Goal: Task Accomplishment & Management: Use online tool/utility

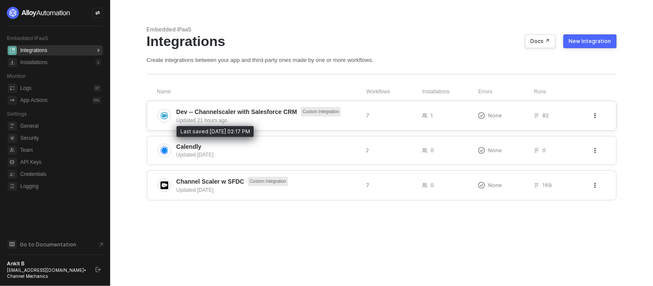
click at [245, 119] on div "Updated 21 hours ago" at bounding box center [268, 121] width 183 height 8
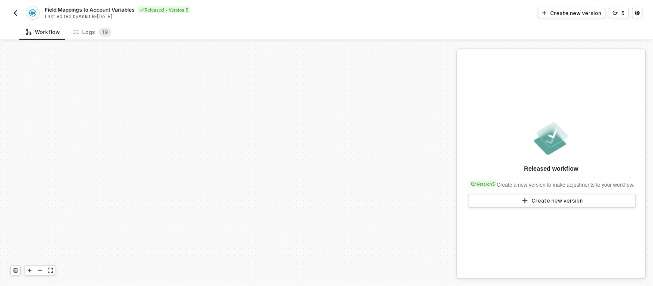
scroll to position [233, 0]
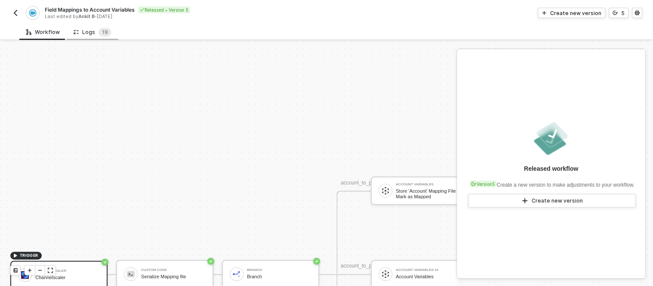
click at [91, 32] on div "Logs 1 9" at bounding box center [93, 32] width 38 height 9
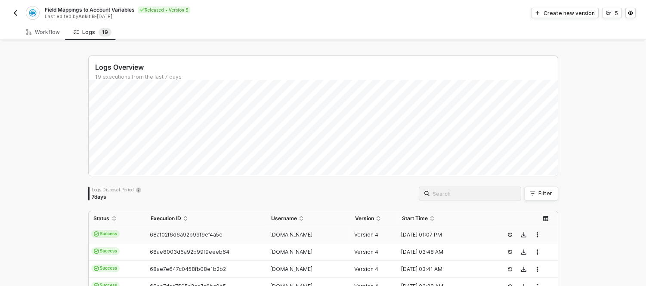
click at [199, 230] on td "68af02f6d6a92b99f9ef4a5e" at bounding box center [206, 235] width 121 height 17
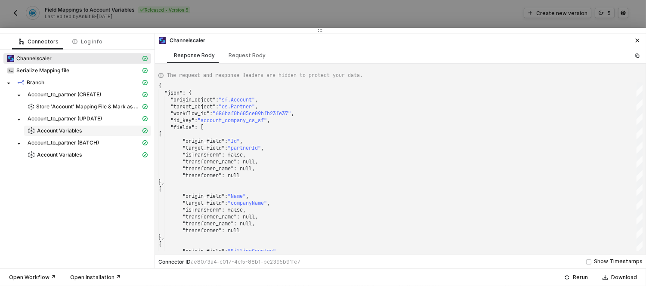
click at [73, 131] on span "Account Variables" at bounding box center [59, 130] width 45 height 7
type textarea "{ "json": { "variables": { "account_to_partner_create": "[{\"origin_field\":\"I…"
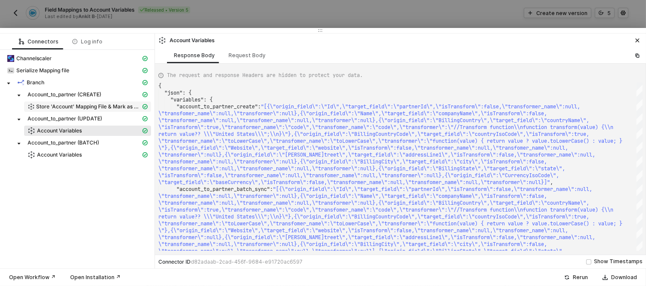
click at [93, 102] on span "Store 'Account' Mapping File & Mark as Mapped" at bounding box center [87, 107] width 127 height 10
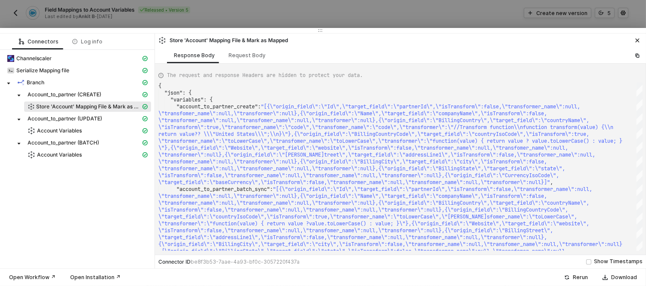
click at [431, 78] on div "The request and response Headers are hidden to protect your data." at bounding box center [400, 75] width 484 height 15
click at [80, 104] on span "Store 'Account' Mapping File & Mark as Mapped" at bounding box center [88, 106] width 105 height 7
click at [50, 131] on span "Account Variables" at bounding box center [59, 130] width 45 height 7
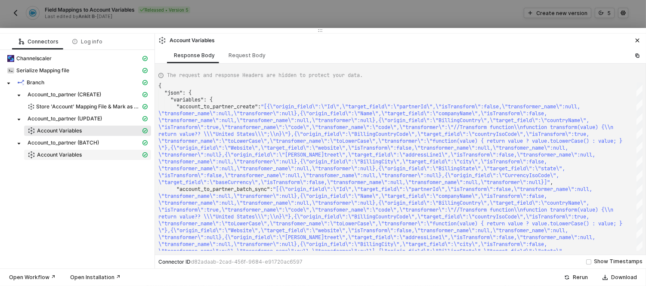
click at [47, 153] on span "Account Variables" at bounding box center [59, 155] width 45 height 7
click at [407, 9] on div at bounding box center [323, 143] width 646 height 286
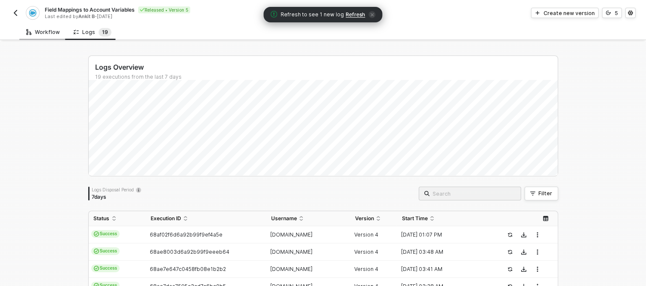
click at [32, 26] on div "Workflow" at bounding box center [42, 32] width 47 height 16
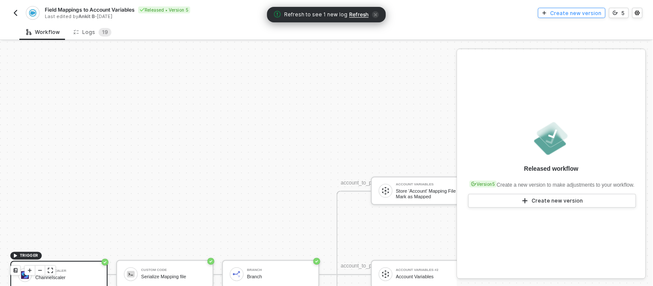
click at [565, 12] on div "Create new version" at bounding box center [576, 12] width 51 height 7
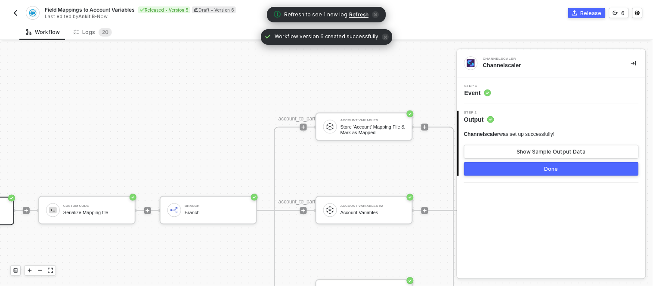
scroll to position [297, 100]
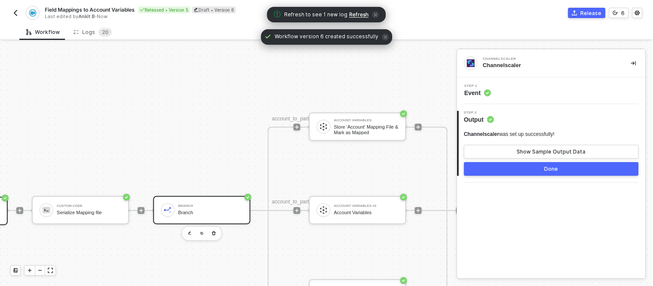
click at [197, 208] on div "Branch Branch" at bounding box center [210, 210] width 65 height 16
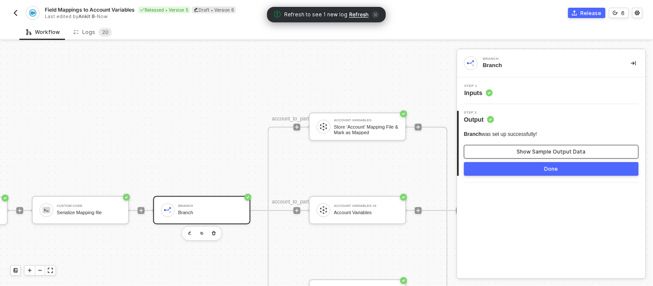
click at [506, 147] on button "Show Sample Output Data" at bounding box center [551, 152] width 175 height 14
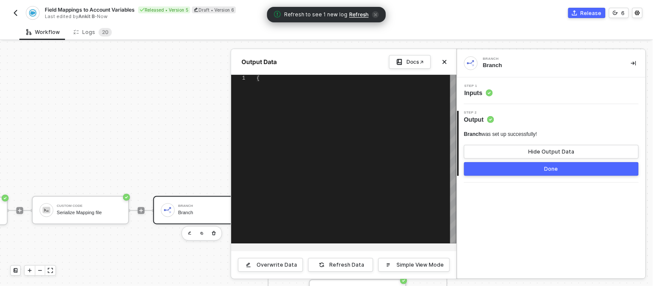
type textarea "{ "Branches Execution": "All branches with passing conditions", "account_to_par…"
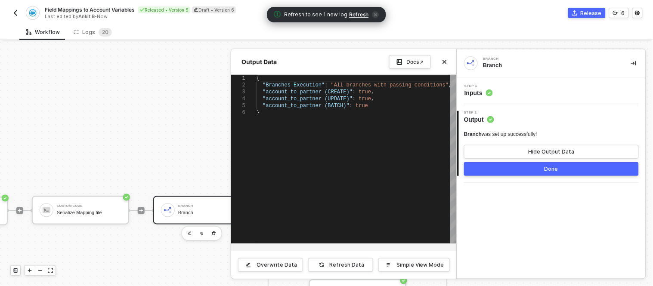
click at [140, 158] on div at bounding box center [326, 164] width 653 height 245
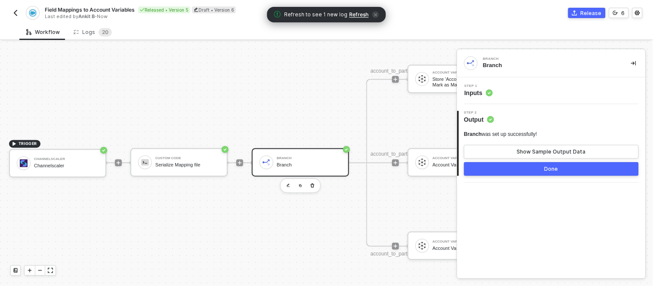
scroll to position [345, 1]
click at [183, 161] on div "Custom Code Serialize Mapping file" at bounding box center [187, 162] width 65 height 16
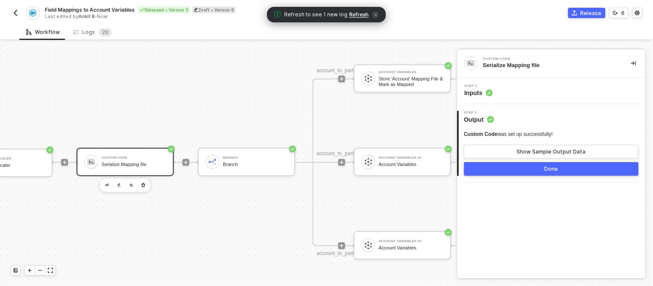
scroll to position [345, 57]
click at [545, 156] on button "Show Sample Output Data" at bounding box center [551, 152] width 175 height 14
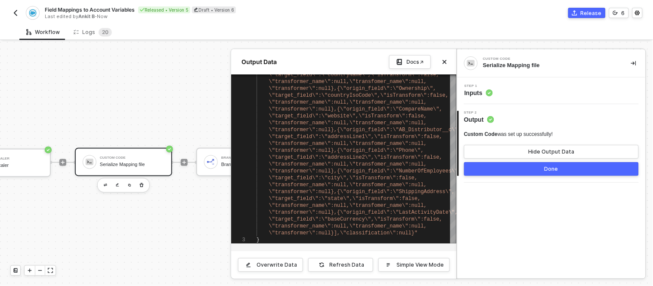
click at [163, 96] on div at bounding box center [326, 164] width 653 height 245
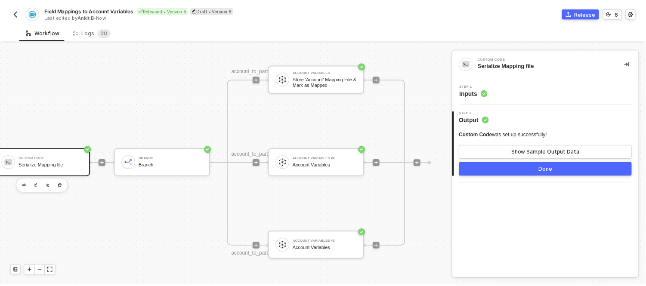
scroll to position [345, 166]
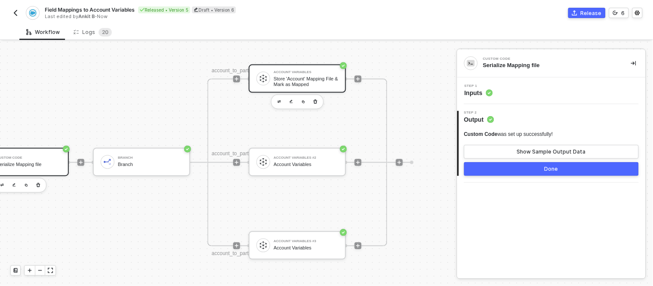
click at [274, 83] on div "Store 'Account' Mapping File & Mark as Mapped" at bounding box center [306, 81] width 65 height 11
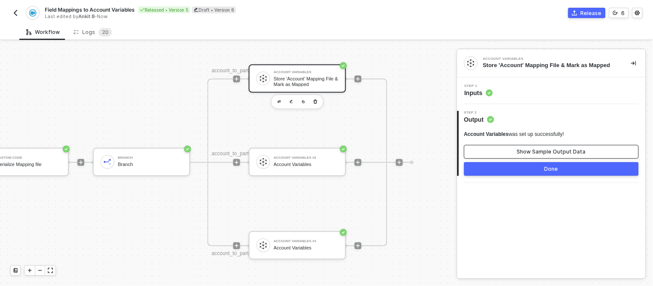
click at [490, 149] on button "Show Sample Output Data" at bounding box center [551, 152] width 175 height 14
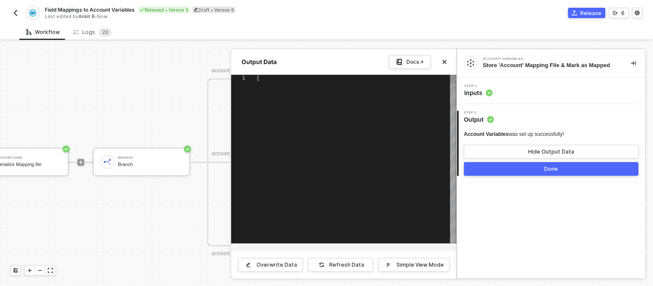
type textarea "{ "variables": { "account_to_partner_create": "[{\"origin_field\":\"Allbound_ID…"
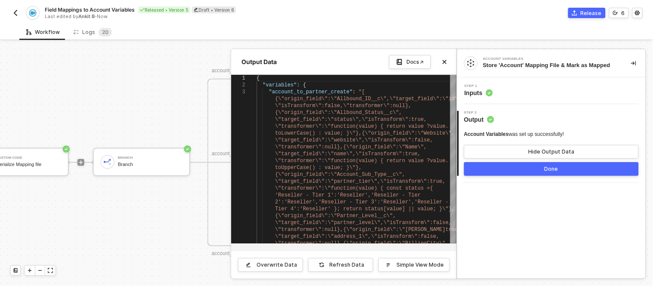
click at [540, 174] on button "Done" at bounding box center [551, 169] width 175 height 14
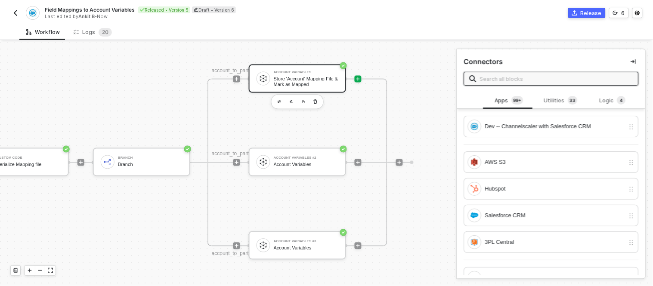
click at [289, 78] on div "Store 'Account' Mapping File & Mark as Mapped" at bounding box center [306, 81] width 65 height 11
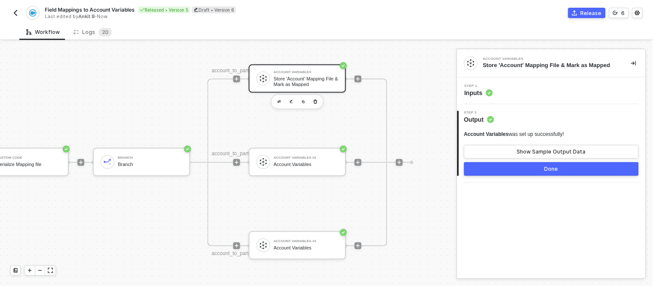
click at [490, 98] on div "Step 1 Inputs" at bounding box center [551, 91] width 189 height 27
click at [496, 95] on div "Step 1 Inputs" at bounding box center [552, 90] width 186 height 13
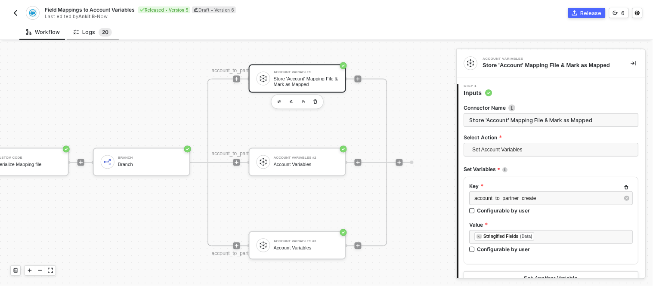
click at [99, 29] on sup "2 0" at bounding box center [105, 32] width 13 height 9
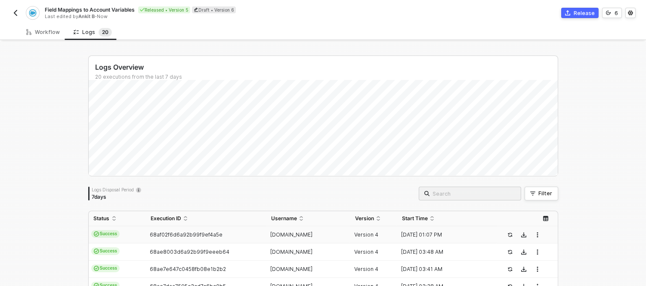
click at [123, 227] on td "Success" at bounding box center [117, 235] width 57 height 17
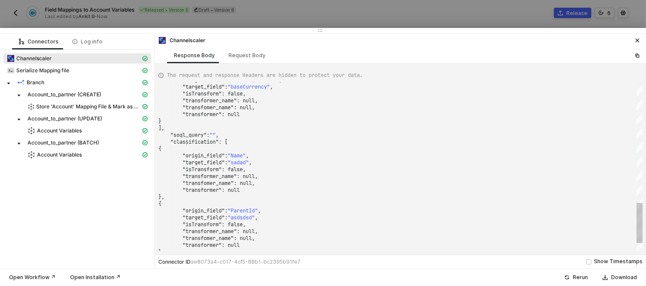
click at [185, 144] on span ""classification"" at bounding box center [195, 142] width 48 height 7
click at [260, 152] on div ""origin_field" : "Name" ," at bounding box center [400, 155] width 484 height 7
click at [276, 188] on div ""transformer" : null" at bounding box center [400, 190] width 484 height 7
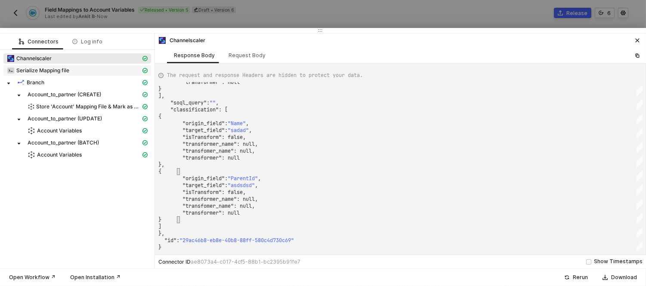
click at [65, 71] on span "Serialize Mapping file" at bounding box center [42, 70] width 53 height 7
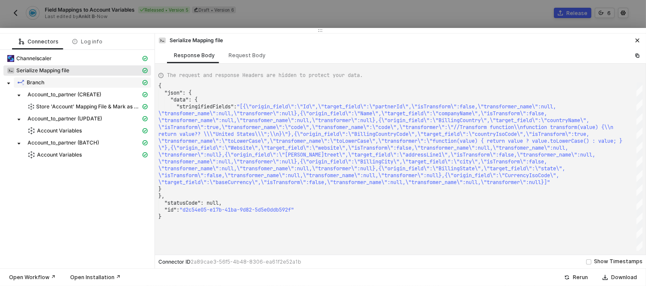
click at [53, 82] on div "Branch" at bounding box center [79, 83] width 124 height 8
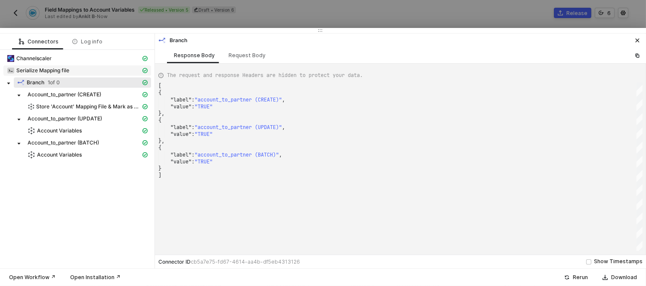
click at [53, 73] on span "Serialize Mapping file" at bounding box center [42, 70] width 53 height 7
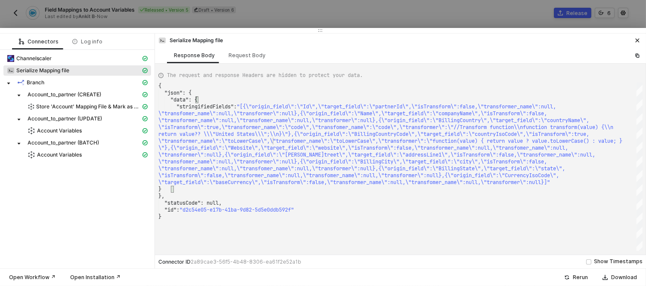
click at [274, 143] on span "\"transformer_name\":\"toLowerCase\",\"transfomer_" at bounding box center [233, 141] width 151 height 7
click at [46, 59] on span "Channelscaler" at bounding box center [33, 58] width 35 height 7
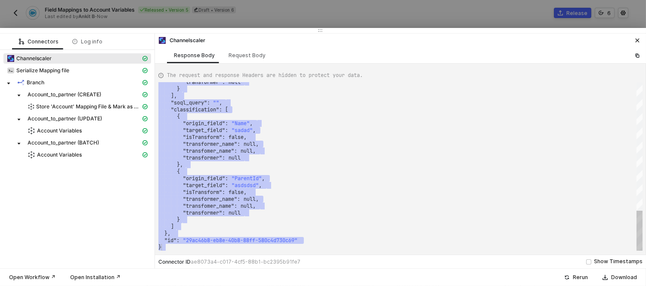
type textarea "{ "json": { "origin_object": "sf.Account", "target_object": "cs.Partner", "work…"
drag, startPoint x: 190, startPoint y: 94, endPoint x: 165, endPoint y: 233, distance: 140.8
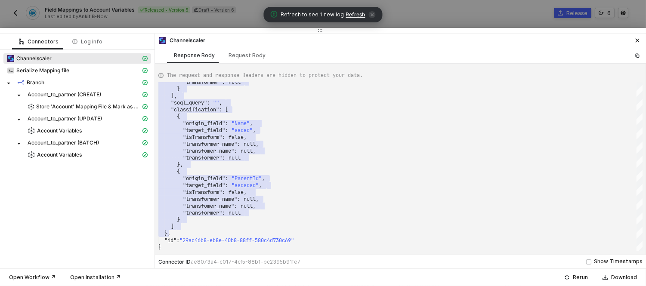
click at [348, 18] on span "Refresh to see 1 new log Refresh" at bounding box center [323, 14] width 105 height 9
click at [350, 15] on span "Refresh" at bounding box center [355, 14] width 19 height 7
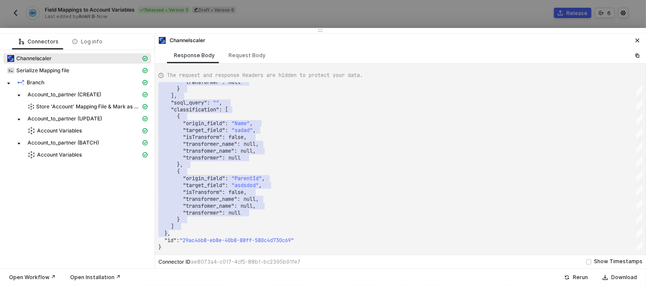
click at [427, 11] on div at bounding box center [323, 143] width 646 height 286
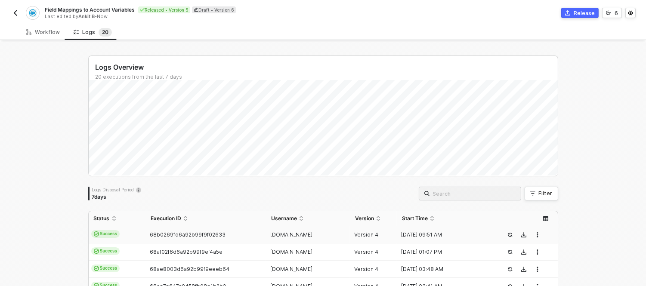
click at [196, 239] on td "68b0269fd6a92b99f9f02633" at bounding box center [206, 235] width 121 height 17
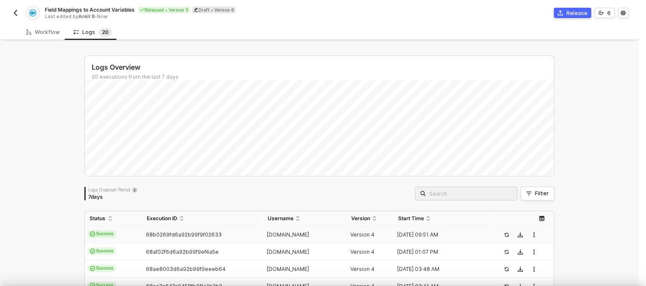
type textarea "{ "json": { "origin_object": "sf.Account", "target_object": "cs.Partner", "work…"
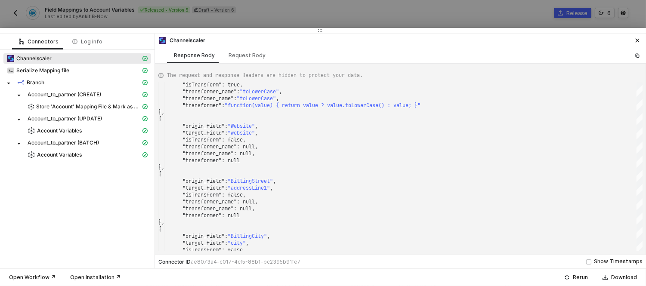
scroll to position [15, 0]
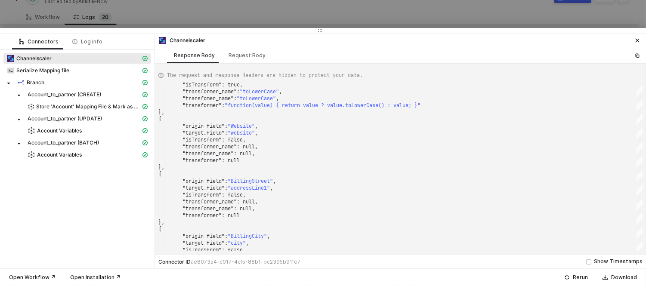
click at [299, 19] on div at bounding box center [323, 143] width 646 height 286
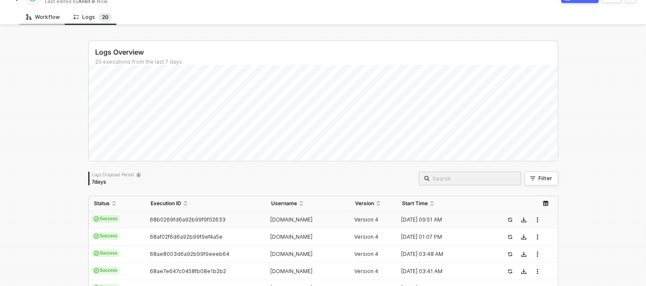
click at [36, 18] on div "Workflow" at bounding box center [43, 17] width 34 height 7
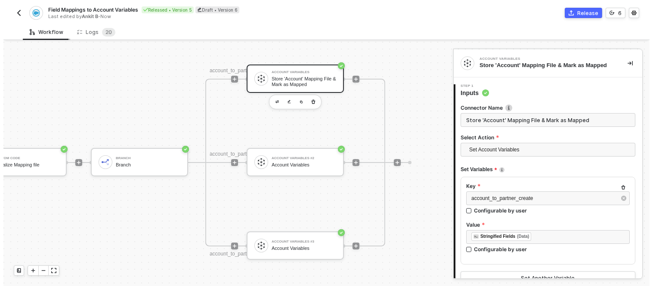
scroll to position [0, 0]
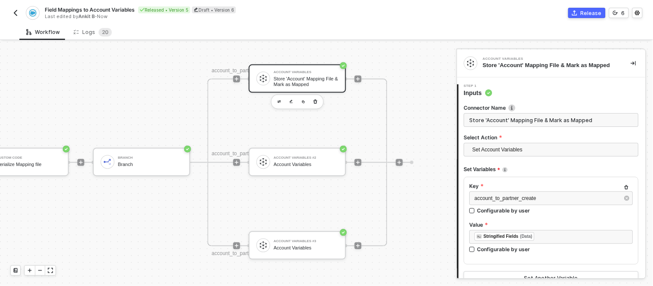
click at [293, 72] on div "Account Variables" at bounding box center [306, 72] width 65 height 3
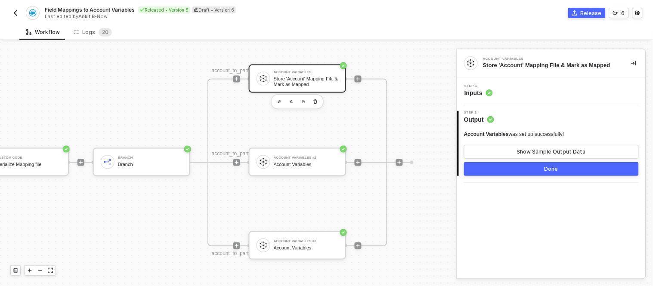
scroll to position [345, 0]
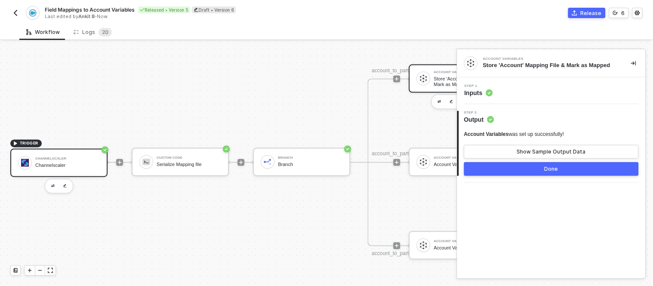
click at [60, 161] on div "Channelscaler" at bounding box center [67, 159] width 65 height 3
click at [63, 184] on img "button" at bounding box center [64, 186] width 3 height 4
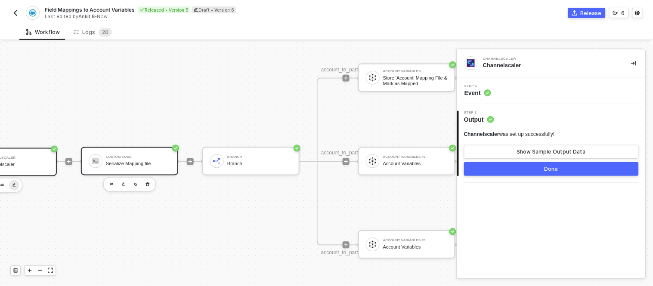
scroll to position [346, 53]
click at [124, 162] on div "Serialize Mapping file" at bounding box center [136, 164] width 65 height 6
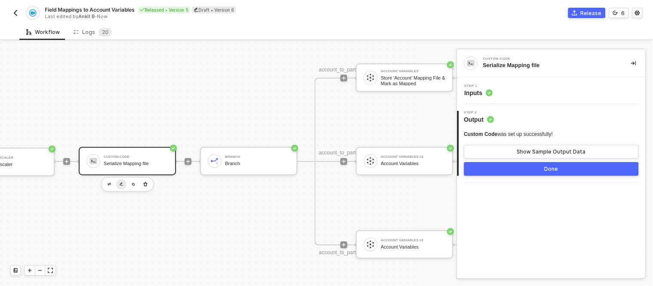
click at [121, 183] on img "button" at bounding box center [121, 185] width 3 height 4
click at [495, 147] on button "Show Sample Output Data" at bounding box center [551, 152] width 175 height 14
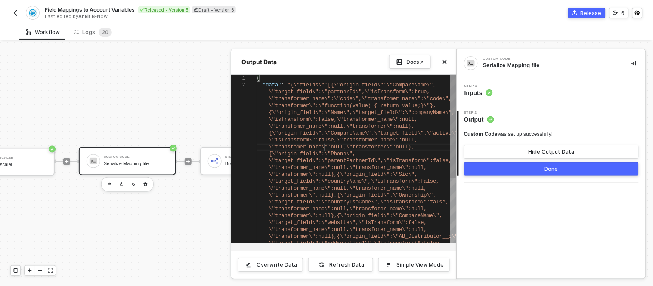
scroll to position [0, 1387]
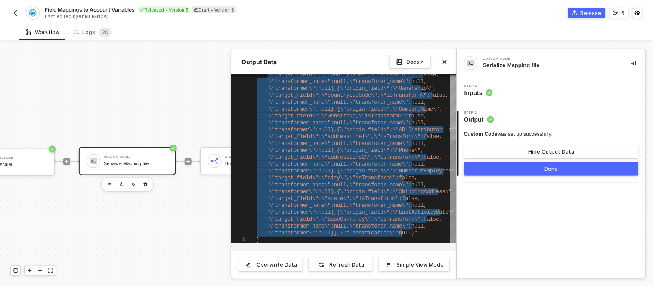
drag, startPoint x: 288, startPoint y: 85, endPoint x: 403, endPoint y: 233, distance: 187.2
paste textarea "Editor content;Press Alt+F1 for Accessibility Options."
type textarea "\"target_field\":\"city\",\"isTransform\":false,\"transformer_name\":null,\"tra…"
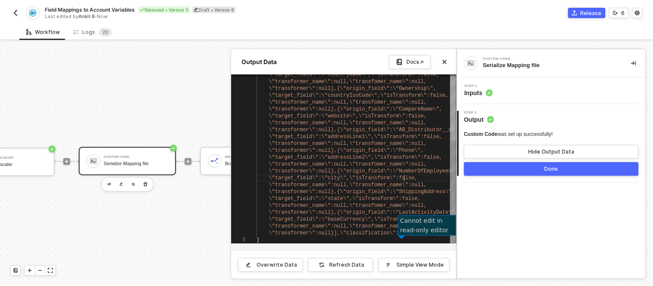
scroll to position [0, 1348]
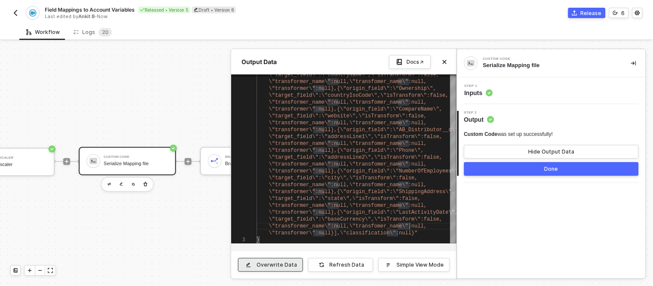
click at [292, 266] on div "Overwrite Data" at bounding box center [277, 265] width 40 height 7
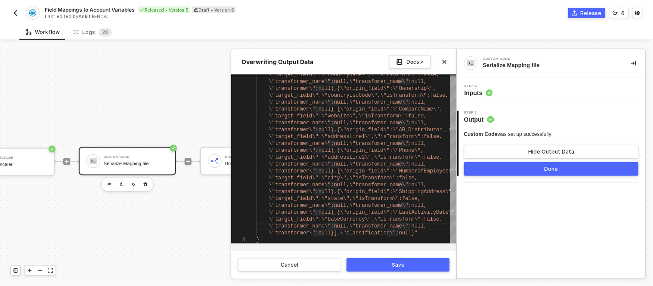
click at [403, 263] on div "Save" at bounding box center [398, 265] width 13 height 7
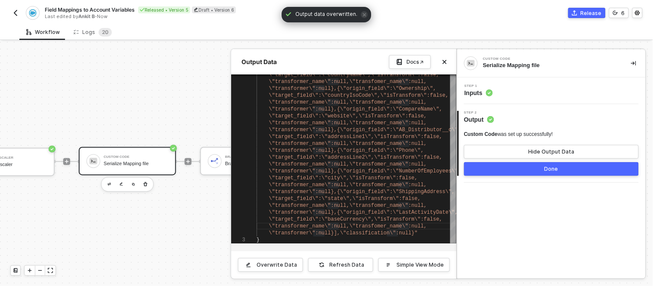
click at [147, 91] on div at bounding box center [326, 164] width 653 height 245
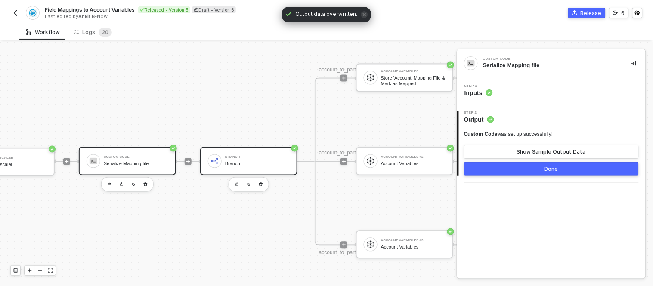
click at [247, 156] on div "Branch" at bounding box center [257, 157] width 65 height 3
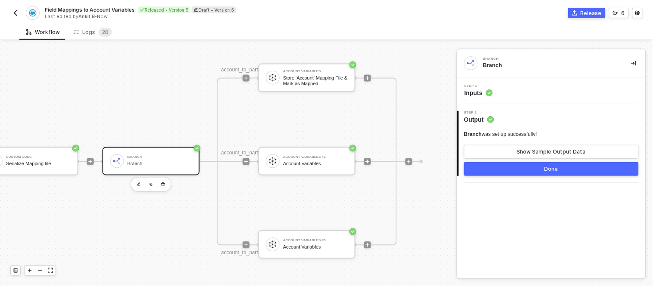
scroll to position [346, 84]
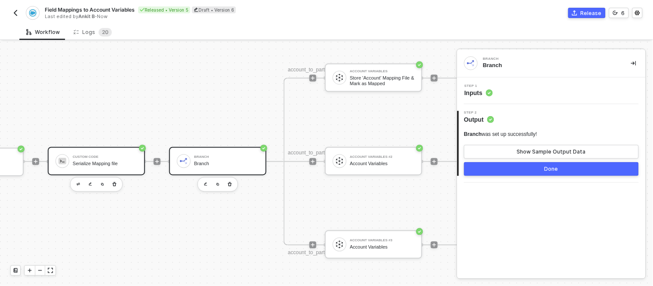
click at [84, 162] on div "Serialize Mapping file" at bounding box center [105, 164] width 65 height 6
click at [501, 92] on div "Step 1 Inputs" at bounding box center [552, 90] width 186 height 13
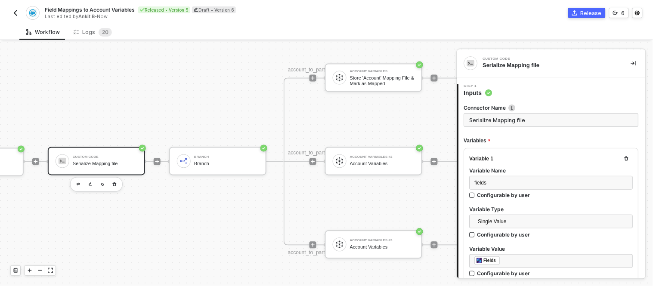
type textarea "let fields = {}; try { fields = typeof inputData?.fields === 'string' ? JSON.pa…"
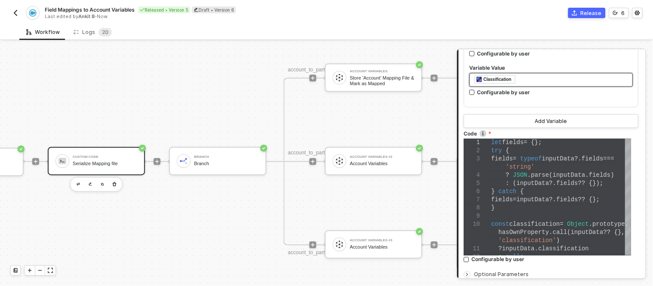
scroll to position [332, 0]
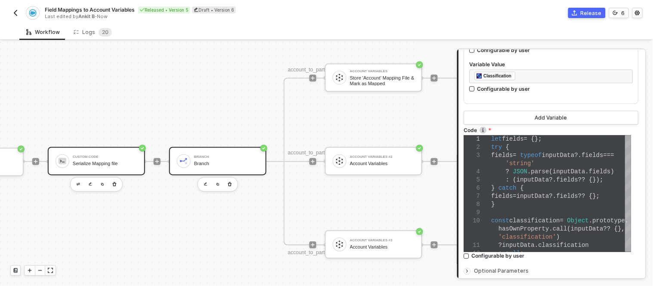
click at [227, 151] on div "Branch Branch" at bounding box center [217, 161] width 97 height 28
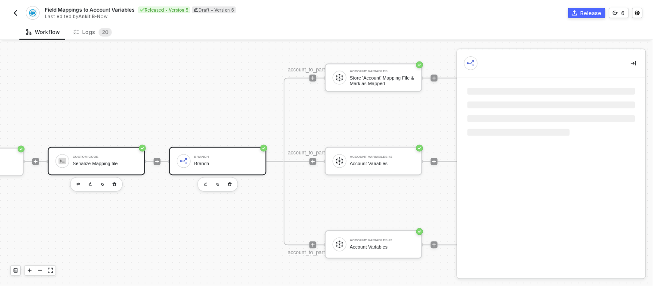
scroll to position [0, 0]
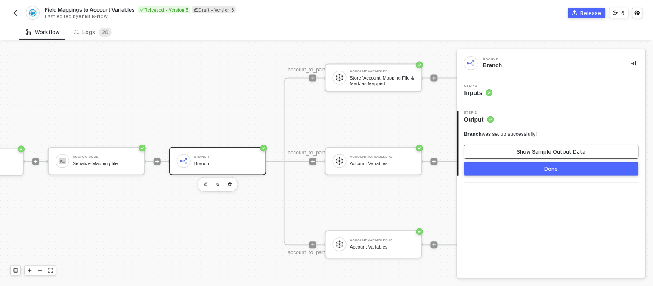
click at [517, 150] on button "Show Sample Output Data" at bounding box center [551, 152] width 175 height 14
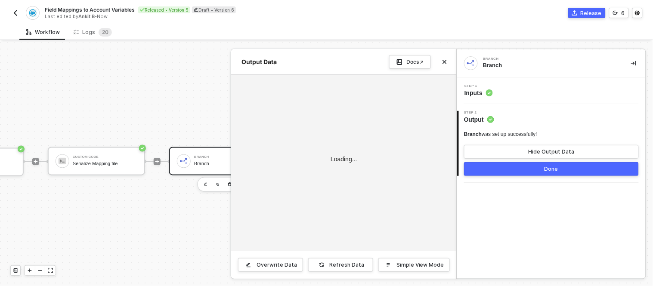
type textarea "{ "Branches Execution": "All branches with passing conditions", "account_to_par…"
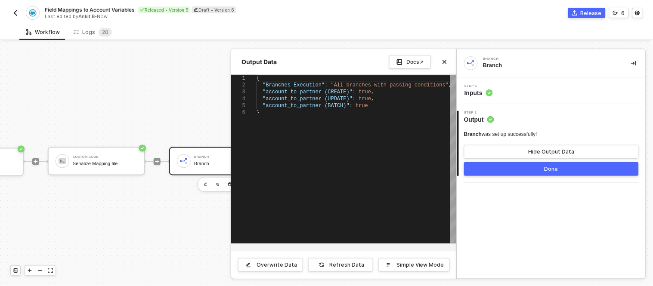
click at [98, 151] on div at bounding box center [326, 164] width 653 height 245
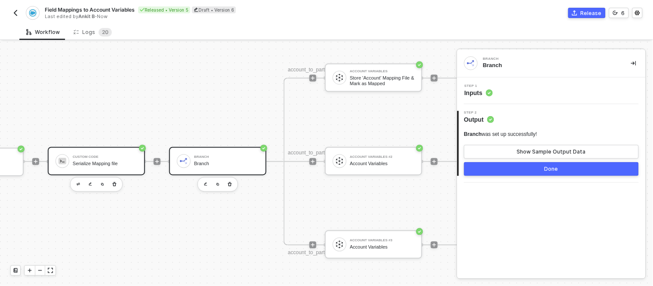
click at [93, 156] on div "Custom Code" at bounding box center [105, 157] width 65 height 3
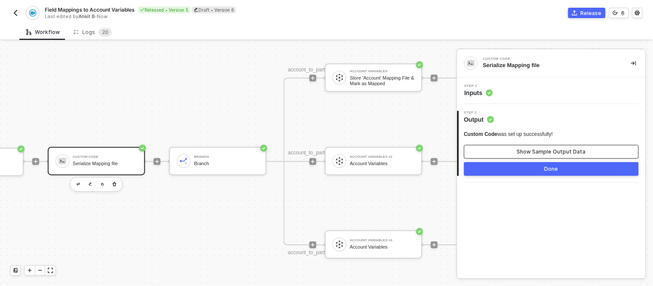
click at [531, 153] on div "Show Sample Output Data" at bounding box center [551, 152] width 69 height 7
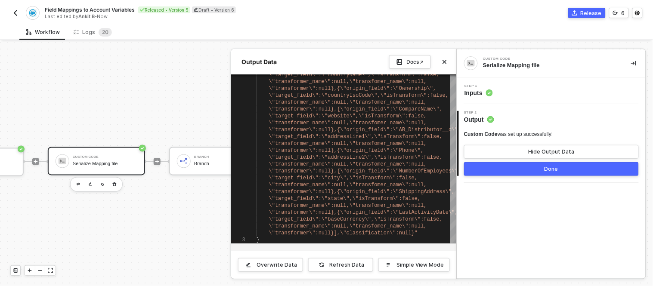
click at [139, 98] on div at bounding box center [326, 164] width 653 height 245
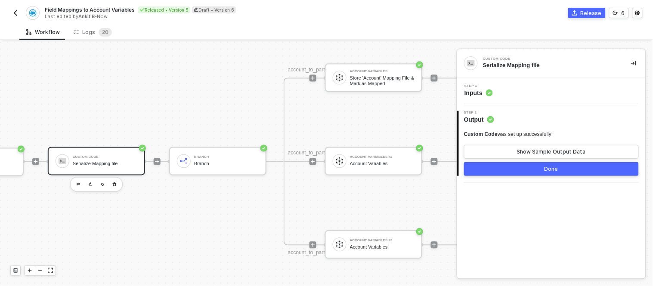
scroll to position [346, 0]
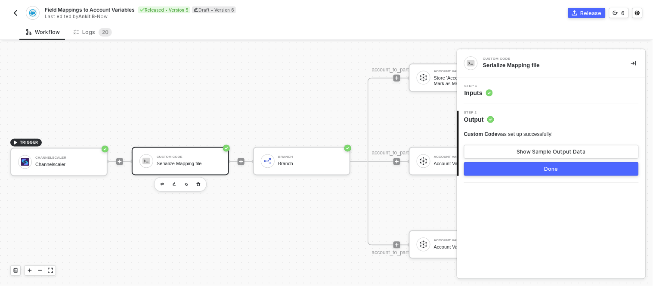
click at [186, 149] on div "Custom Code Serialize Mapping file" at bounding box center [180, 161] width 97 height 28
click at [170, 183] on button "button" at bounding box center [174, 185] width 10 height 10
click at [521, 89] on div "Step 1 Inputs" at bounding box center [552, 90] width 186 height 13
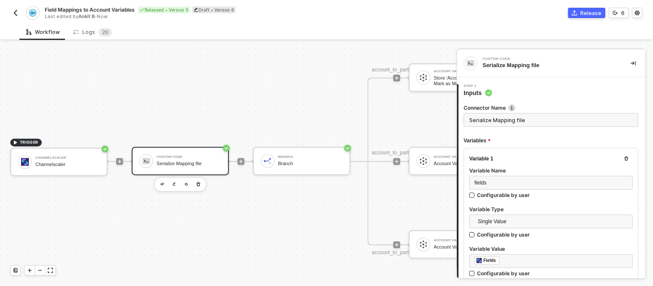
type textarea "let fields = {}; try { fields = typeof inputData?.fields === 'string' ? JSON.pa…"
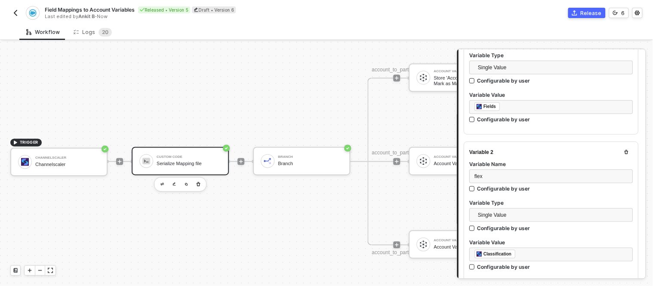
scroll to position [162, 0]
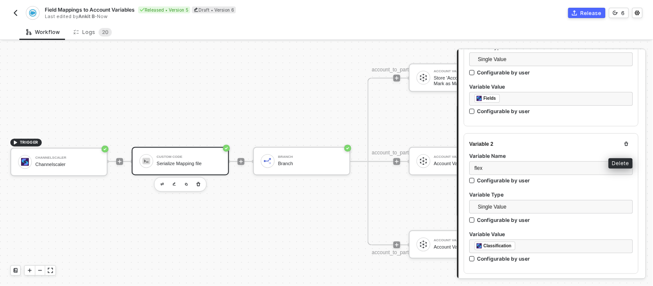
click at [624, 142] on icon "button" at bounding box center [626, 144] width 5 height 5
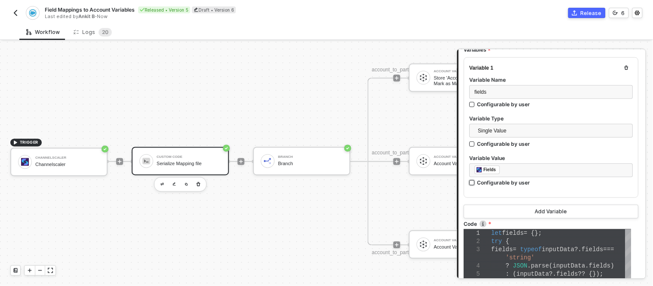
scroll to position [89, 0]
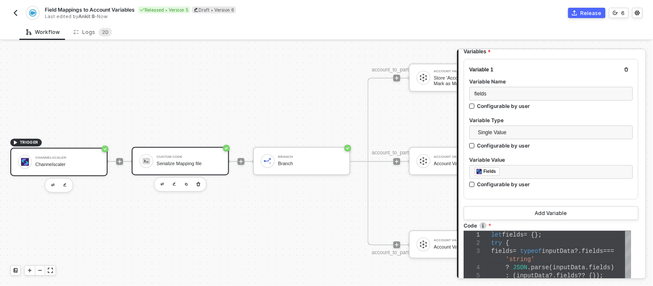
click at [53, 160] on div "Channelscaler" at bounding box center [67, 158] width 65 height 3
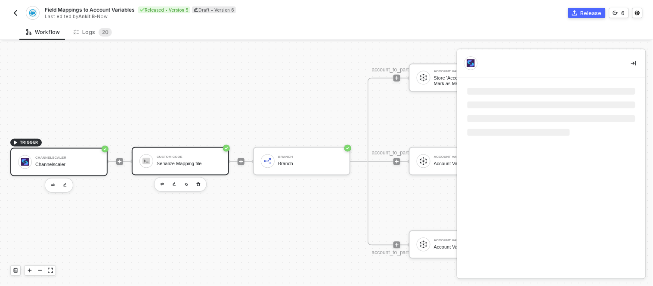
scroll to position [0, 0]
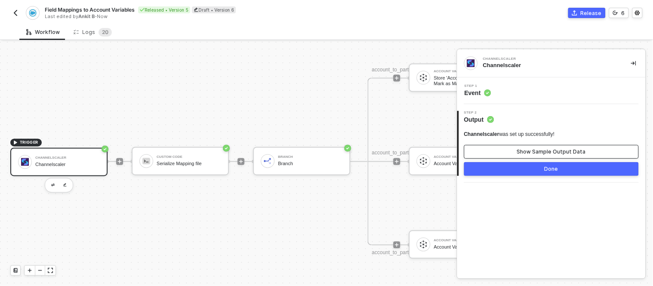
click at [514, 151] on button "Show Sample Output Data" at bounding box center [551, 152] width 175 height 14
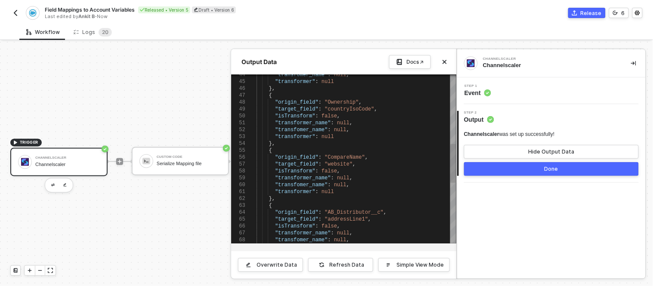
click at [324, 125] on span ""transformer_name"" at bounding box center [303, 123] width 56 height 6
type textarea "{ "origin_object": "sf.Account", "target_object": "cs.Partner", "workflow_id": …"
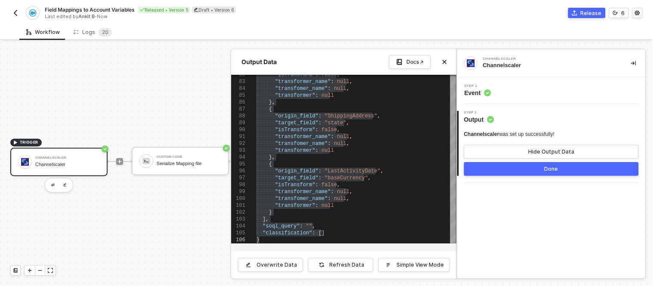
click at [140, 107] on div at bounding box center [326, 164] width 653 height 245
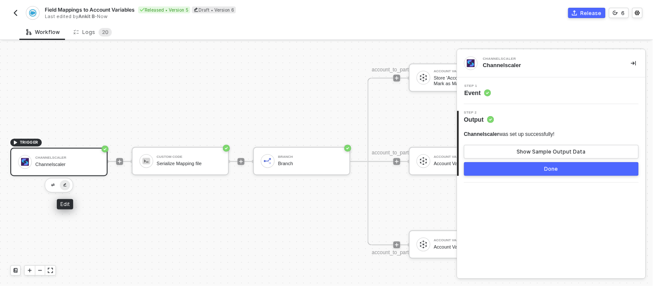
click at [66, 183] on button "button" at bounding box center [65, 185] width 10 height 10
click at [504, 85] on div "Step 1 Event" at bounding box center [552, 90] width 186 height 13
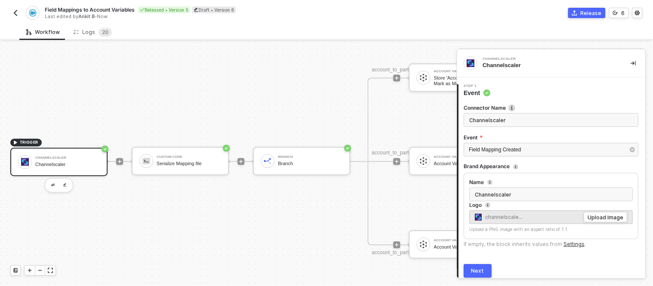
scroll to position [33, 0]
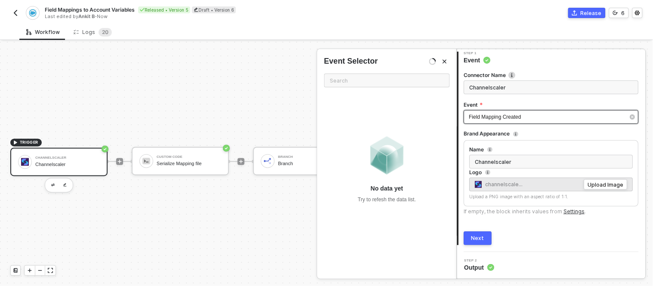
click at [531, 115] on div "Field Mapping Created" at bounding box center [547, 117] width 156 height 8
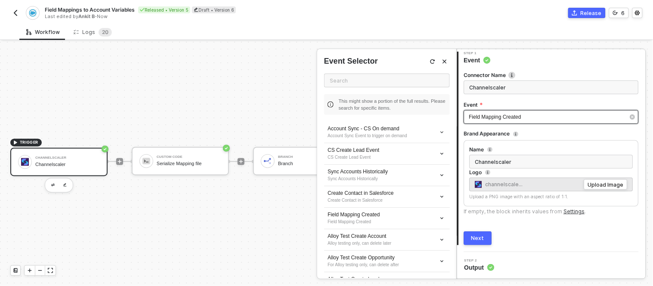
scroll to position [0, 0]
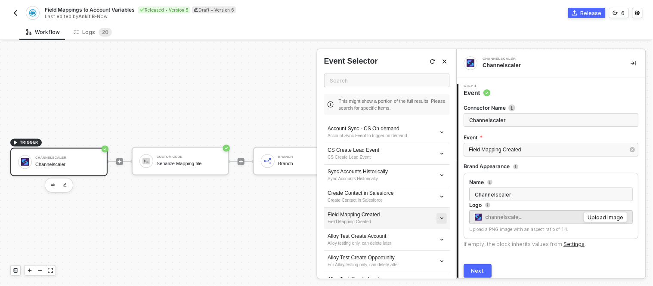
click at [440, 135] on icon "icon-arrow-down-small" at bounding box center [442, 132] width 5 height 5
click at [384, 228] on li "Edit" at bounding box center [403, 234] width 67 height 13
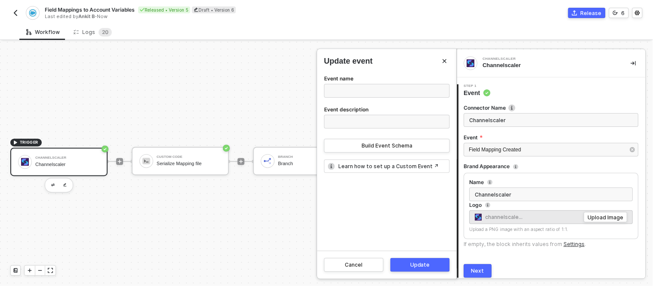
type input "Field Mapping Created"
click at [366, 149] on div "Build Event Schema" at bounding box center [387, 146] width 51 height 7
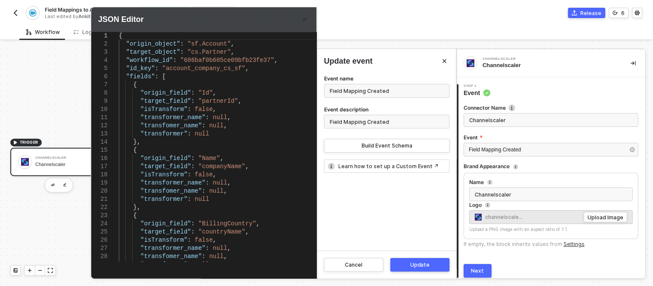
click at [198, 115] on span ""transformer_name"" at bounding box center [172, 117] width 65 height 7
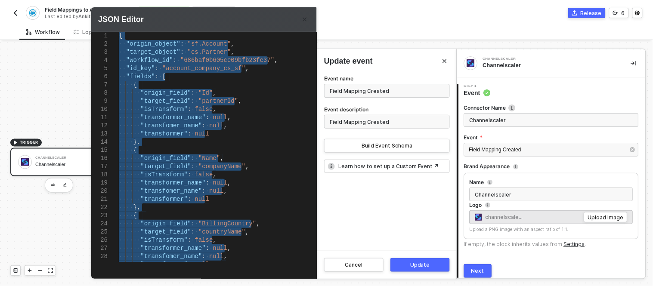
paste textarea ""transformer_name": null, "transfomer_name": null, "transformer": null } ], "so…"
type textarea ""transformer_name": null, "transfomer_name": null, "transformer": null } ], "so…"
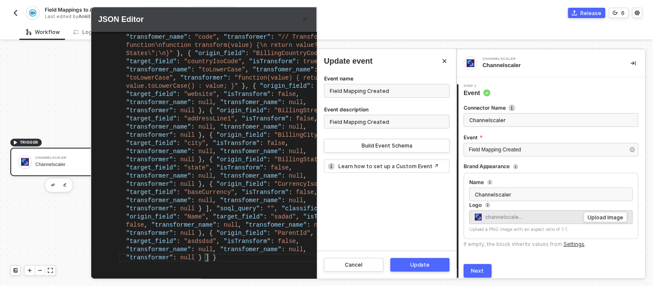
click at [410, 268] on button "Update" at bounding box center [420, 265] width 59 height 14
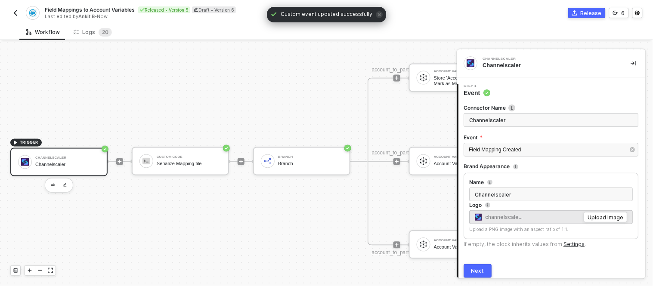
click at [57, 163] on div "Channelscaler" at bounding box center [67, 165] width 65 height 6
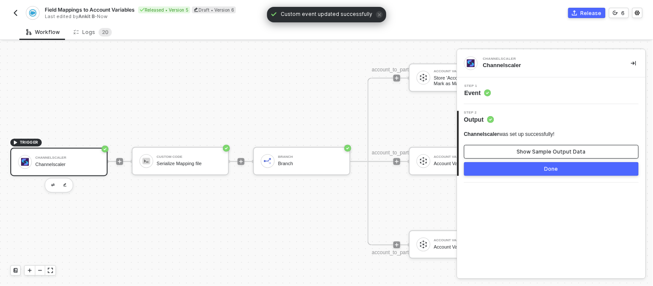
click at [544, 155] on button "Show Sample Output Data" at bounding box center [551, 152] width 175 height 14
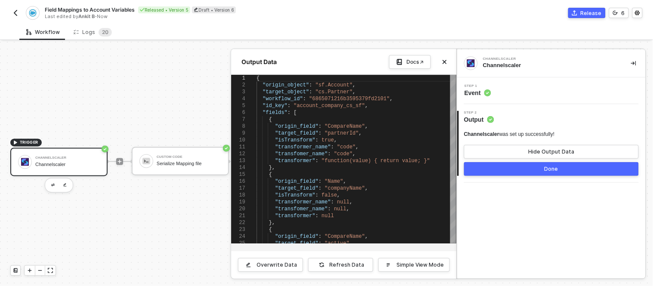
click at [523, 172] on button "Done" at bounding box center [551, 169] width 175 height 14
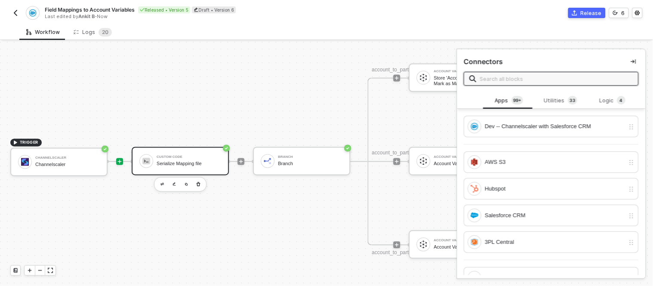
click at [187, 160] on div "Custom Code Serialize Mapping file" at bounding box center [189, 161] width 65 height 16
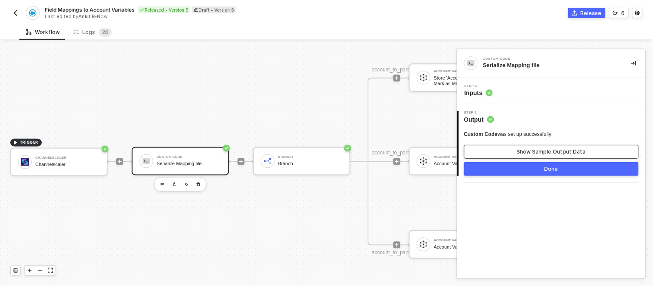
click at [520, 153] on div "Show Sample Output Data" at bounding box center [551, 152] width 69 height 7
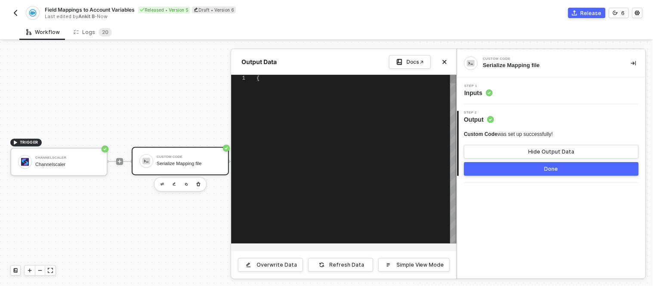
type textarea "{ "data": "{\"fields\":[{\"origin_field\":\"CompareName\",\"target_field\":\"pa…"
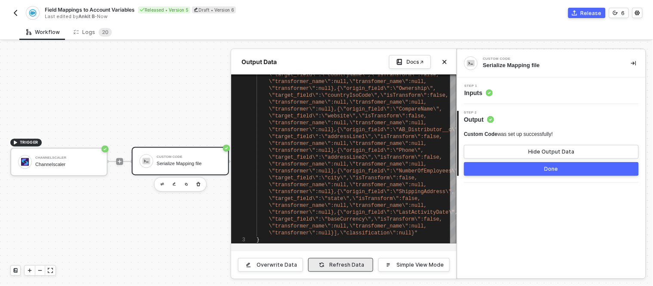
click at [342, 263] on div "Refresh Data" at bounding box center [347, 265] width 35 height 7
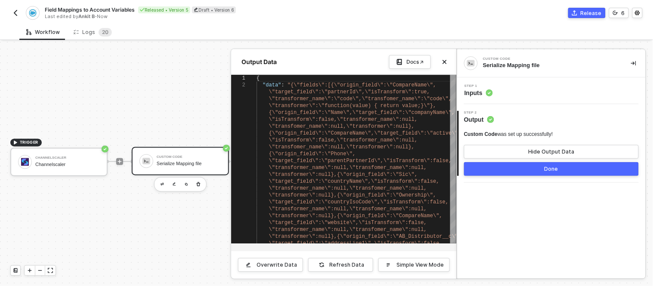
click at [177, 155] on div at bounding box center [326, 164] width 653 height 245
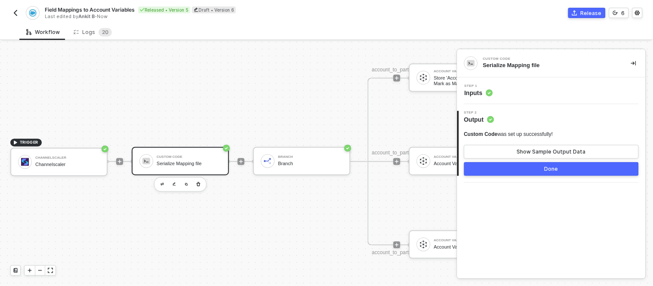
click at [177, 156] on div "Custom Code" at bounding box center [189, 157] width 65 height 3
click at [504, 88] on div "Step 1 Inputs" at bounding box center [552, 90] width 186 height 13
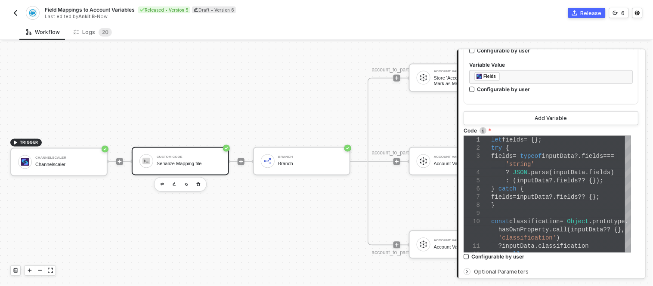
scroll to position [185, 0]
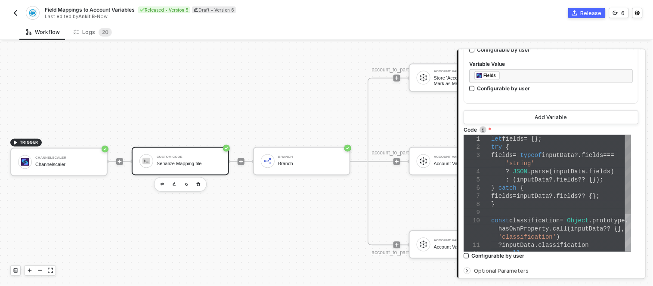
click at [553, 174] on span "inputData" at bounding box center [569, 171] width 33 height 7
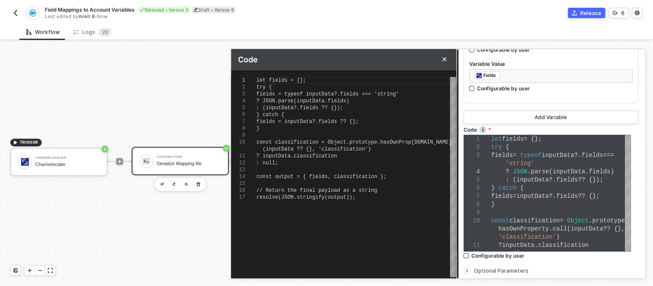
scroll to position [0, 118]
click at [371, 236] on div "let fields = {}; try { fields = typeof inputData?.fields === 'string' ? JSON.pa…" at bounding box center [357, 177] width 200 height 201
click at [349, 133] on div at bounding box center [357, 135] width 200 height 7
click at [352, 188] on span "// Return the final payload as a string" at bounding box center [317, 191] width 121 height 6
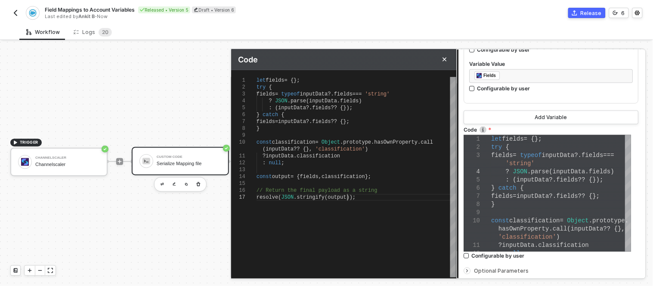
type textarea "let fields = {}; try { fields = typeof inputData?.fields === 'string' ? JSON.pa…"
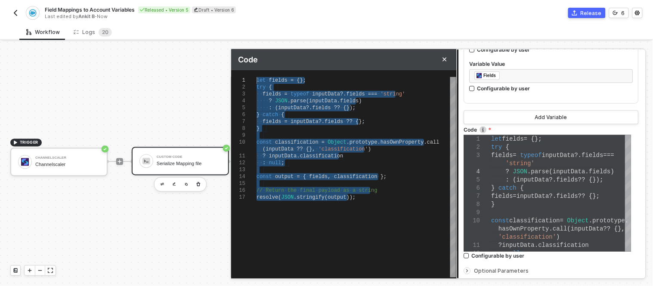
drag, startPoint x: 364, startPoint y: 205, endPoint x: 192, endPoint y: -17, distance: 280.5
click at [192, 0] on html "Alloy Field Mappings to Account Variables Released • Version 5 Draft • Version …" at bounding box center [326, 143] width 653 height 286
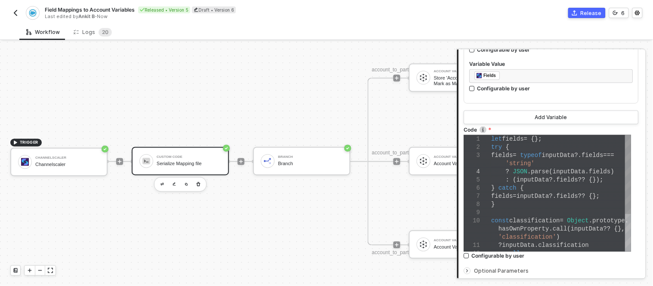
scroll to position [0, 56]
click at [539, 185] on div "} catch {" at bounding box center [562, 188] width 140 height 8
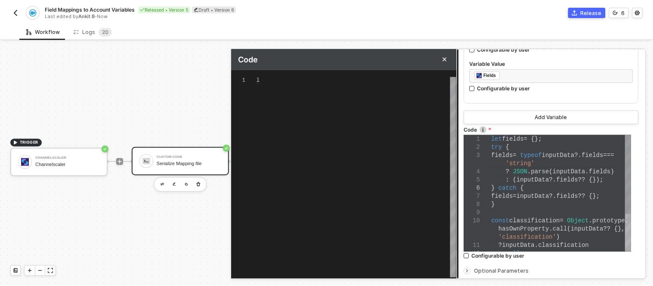
type textarea "let fields = {}; try { fields = typeof inputData?.fields === 'string' ? JSON.pa…"
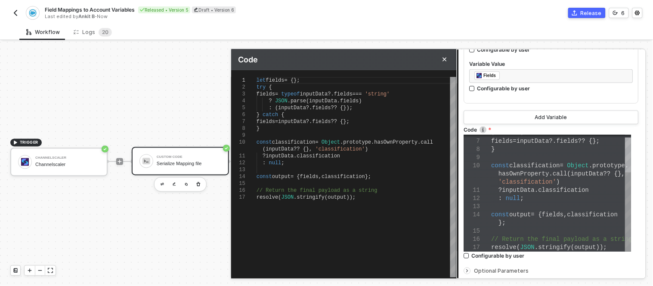
type textarea "const classification = Object.prototype.hasOwnProperty.call(inputData ?? {}, 'c…"
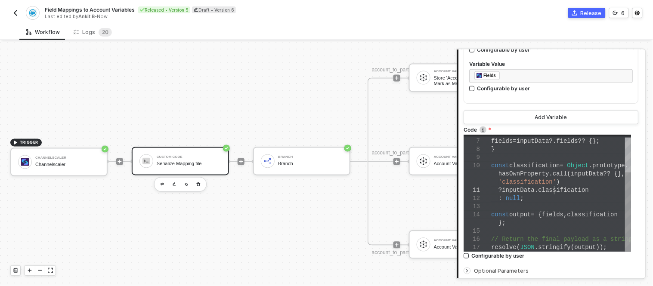
scroll to position [0, 29]
click at [553, 187] on span "classification" at bounding box center [564, 190] width 51 height 7
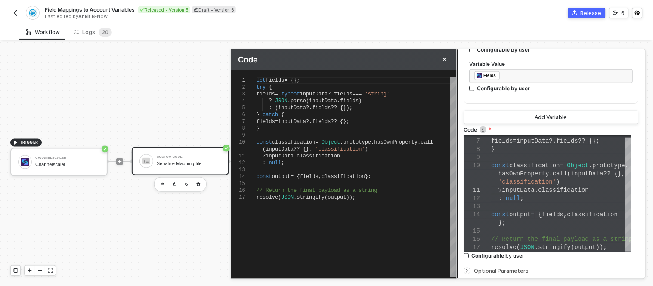
scroll to position [0, 118]
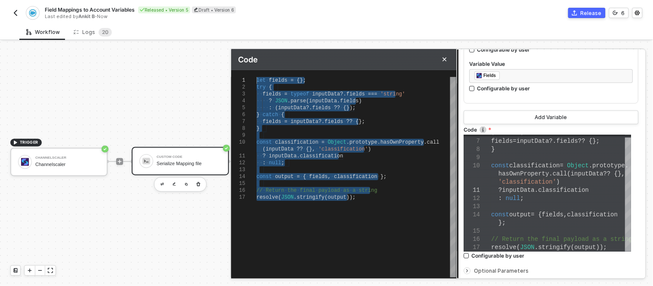
drag, startPoint x: 379, startPoint y: 205, endPoint x: 217, endPoint y: 16, distance: 248.9
click at [217, 16] on div "Field Mappings to Account Variables Released • Version 5 Draft • Version 6 Last…" at bounding box center [326, 143] width 653 height 286
paste textarea "try { // inputData is already a stringified JSON const output = JSON.stringify(…"
type textarea "try { // inputData is already a stringified JSON const output = JSON.stringify(…"
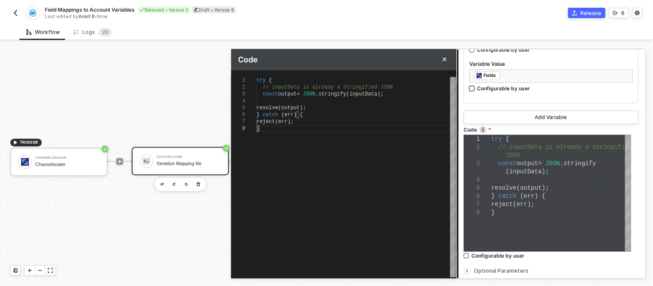
scroll to position [267, 0]
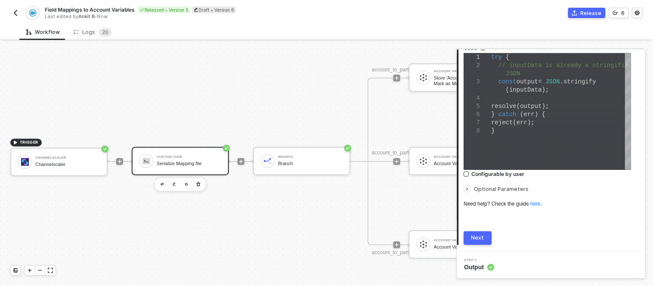
click at [472, 240] on button "Next" at bounding box center [478, 239] width 28 height 14
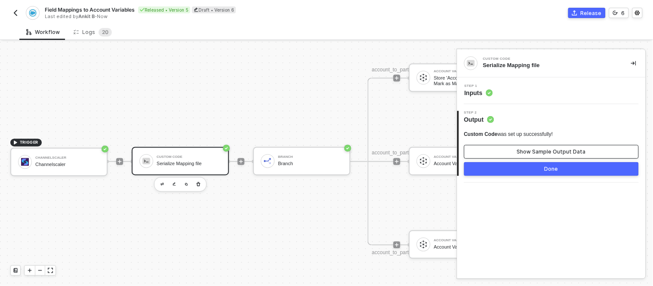
click at [548, 155] on div "Show Sample Output Data" at bounding box center [551, 152] width 69 height 7
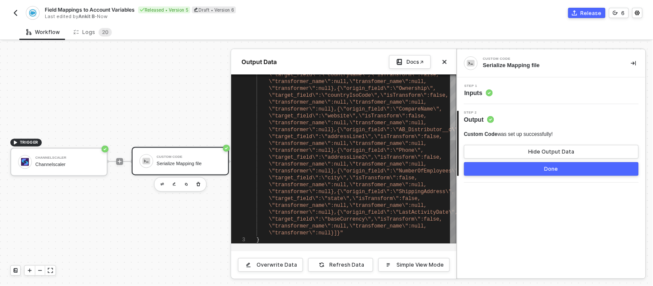
type textarea "\"target_field\":\"city\",\"isTransform\":false,\"transformer_name\":null,\"tra…"
click at [403, 186] on span "\"transformer_name\":null,\"transfomer_name\":null" at bounding box center [346, 185] width 155 height 6
type textarea "classification"
click at [348, 36] on div "Workflow Logs 2 0" at bounding box center [336, 32] width 634 height 16
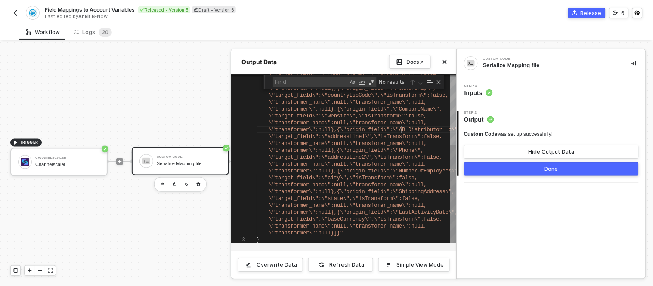
scroll to position [0, 269]
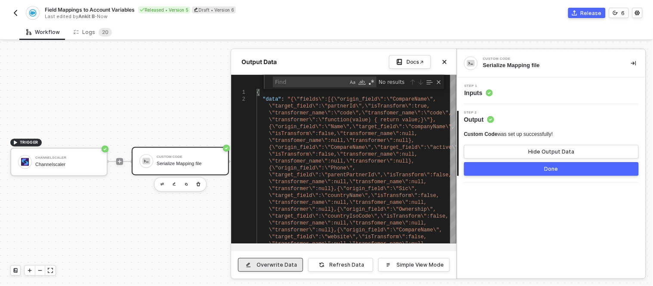
click at [279, 262] on div "Overwrite Data" at bounding box center [277, 265] width 40 height 7
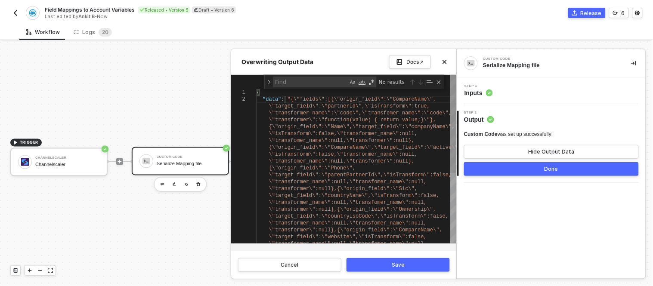
scroll to position [0, 582]
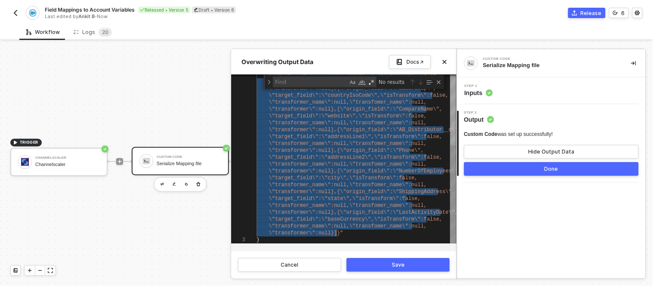
drag, startPoint x: 286, startPoint y: 97, endPoint x: 360, endPoint y: 230, distance: 152.9
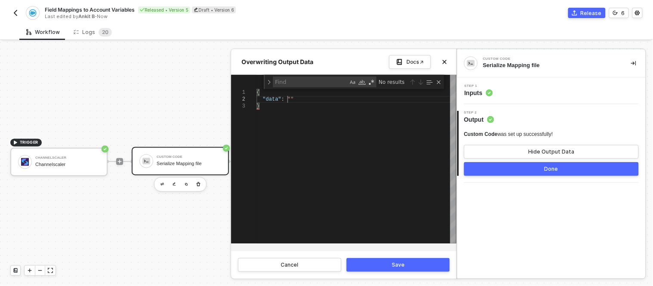
scroll to position [6, 31]
paste textarea "\"origin_field\":\"ParentId\",\"target_field\":\"asdsdsd\",\"isTransform\":fals…"
click at [314, 95] on div "{" at bounding box center [357, 92] width 200 height 7
click at [306, 98] on div ""data" : """ at bounding box center [357, 99] width 200 height 7
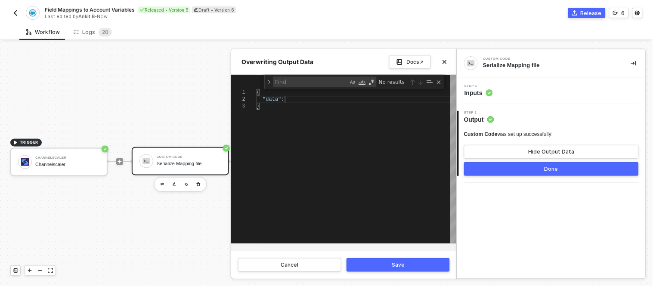
paste textarea "\"origin_field\":\"ParentId\",\"target_field\":\"asdsdsd\",\"isTransform\":fals…"
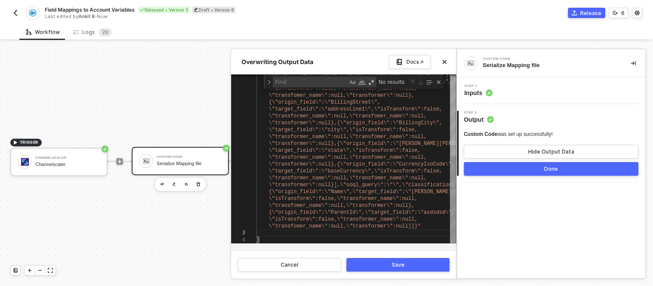
scroll to position [6, 28]
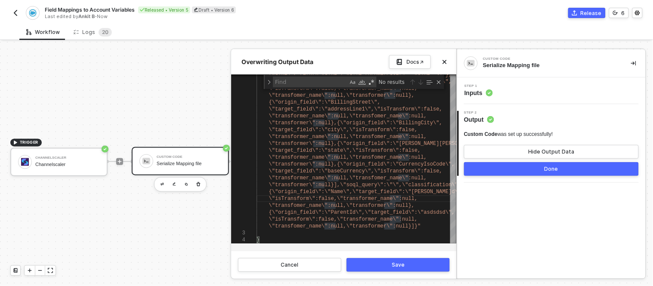
click at [393, 265] on div "Save" at bounding box center [398, 265] width 13 height 7
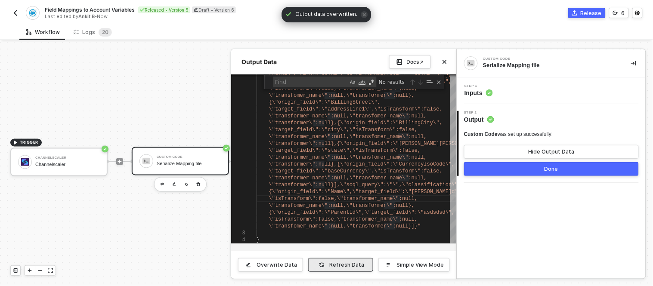
type textarea "{ "data": "{\"origin_object\":\"sf.Account\",\"target_object\":\"cs.Partner\",\…"
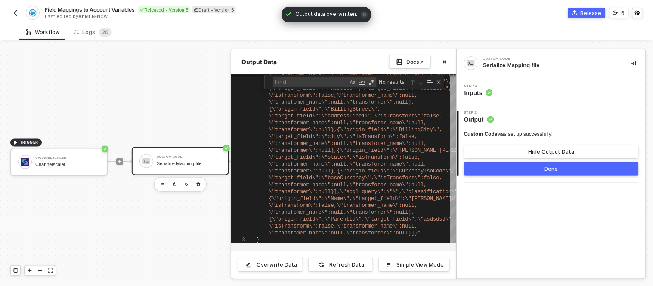
click at [520, 171] on button "Done" at bounding box center [551, 169] width 175 height 14
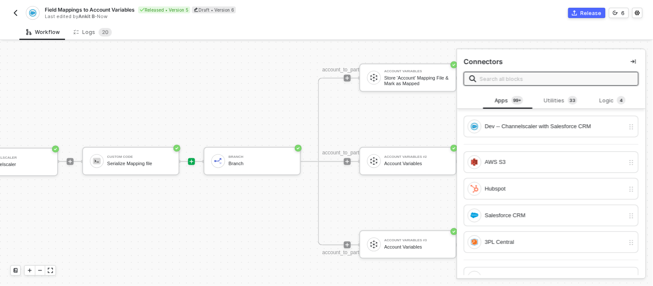
scroll to position [346, 61]
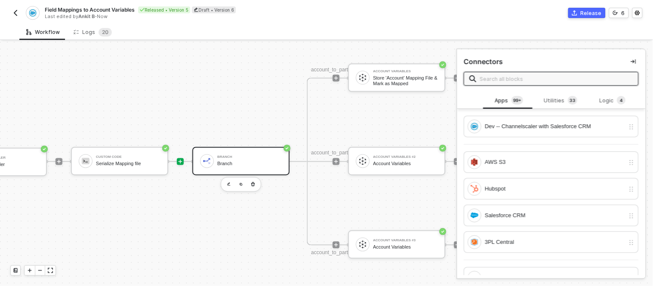
click at [240, 160] on div "Branch Branch" at bounding box center [249, 161] width 65 height 16
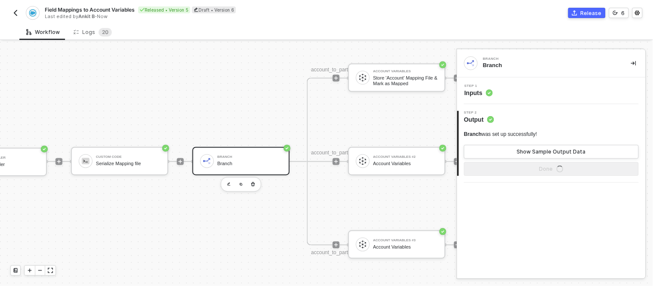
scroll to position [346, 166]
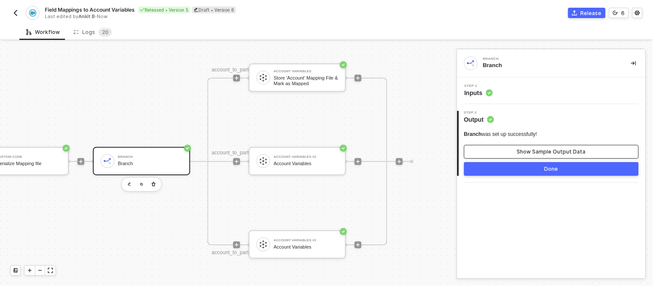
click at [549, 155] on button "Show Sample Output Data" at bounding box center [551, 152] width 175 height 14
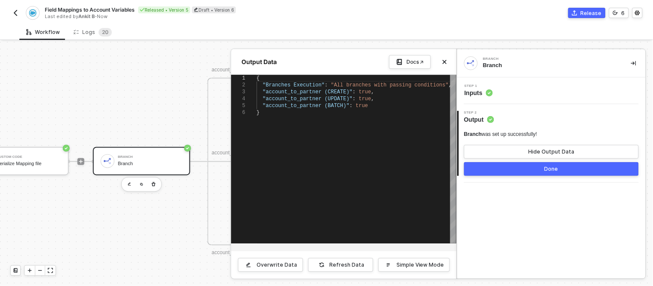
click at [528, 168] on button "Done" at bounding box center [551, 169] width 175 height 14
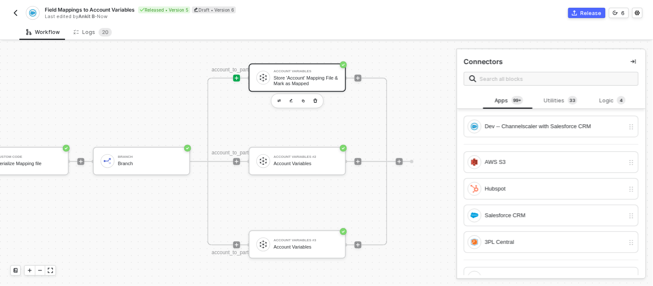
click at [310, 86] on div "Account Variables Store 'Account' Mapping File & Mark as Mapped" at bounding box center [297, 78] width 97 height 28
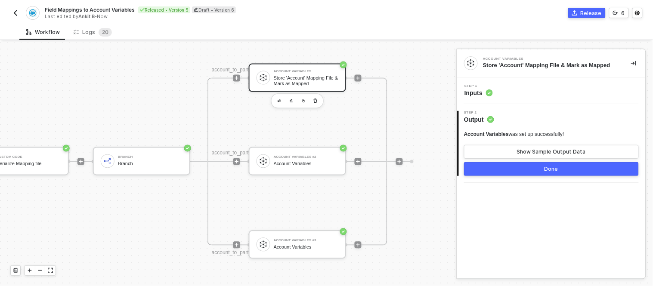
click at [515, 81] on div "Step 1 Inputs" at bounding box center [551, 91] width 189 height 27
click at [505, 87] on div "Step 1 Inputs" at bounding box center [552, 90] width 186 height 13
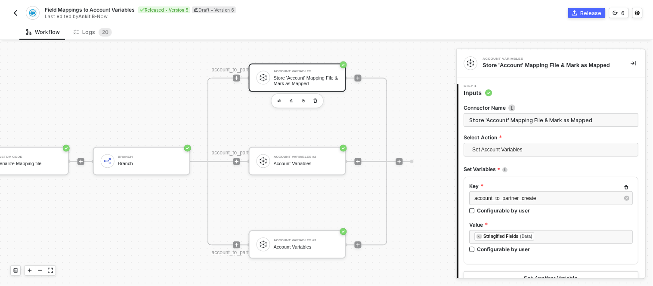
scroll to position [72, 0]
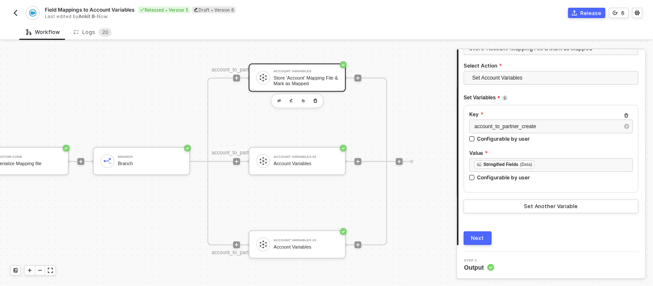
click at [471, 241] on button "Next" at bounding box center [478, 239] width 28 height 14
click at [278, 158] on div "Account Variables #2" at bounding box center [306, 157] width 65 height 3
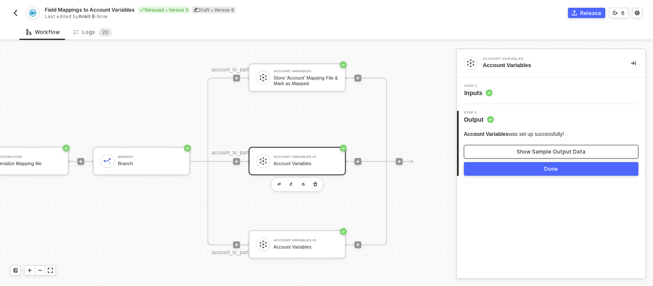
click at [511, 152] on button "Show Sample Output Data" at bounding box center [551, 152] width 175 height 14
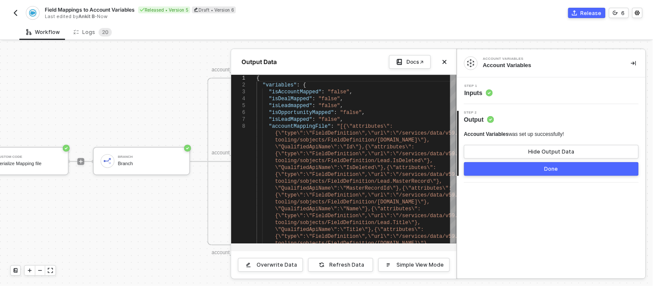
click at [510, 170] on button "Done" at bounding box center [551, 169] width 175 height 14
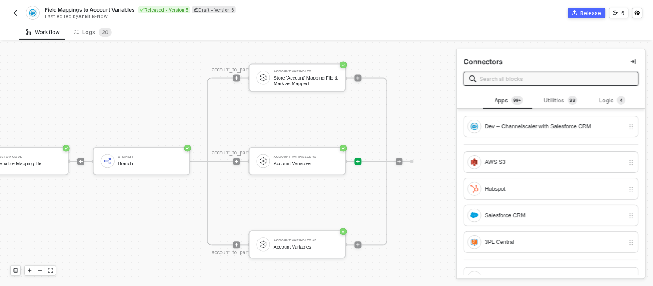
scroll to position [346, 0]
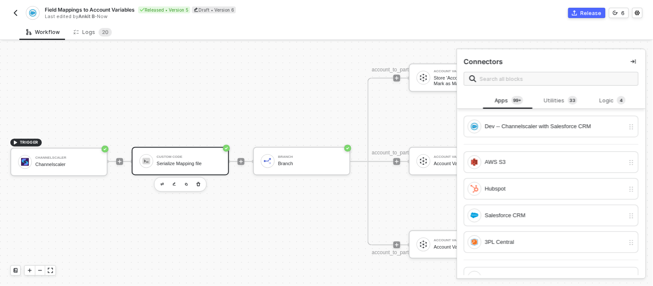
click at [170, 166] on div "Custom Code Serialize Mapping file" at bounding box center [189, 161] width 65 height 16
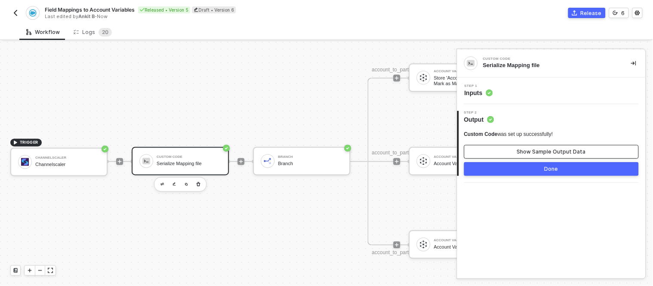
click at [510, 152] on button "Show Sample Output Data" at bounding box center [551, 152] width 175 height 14
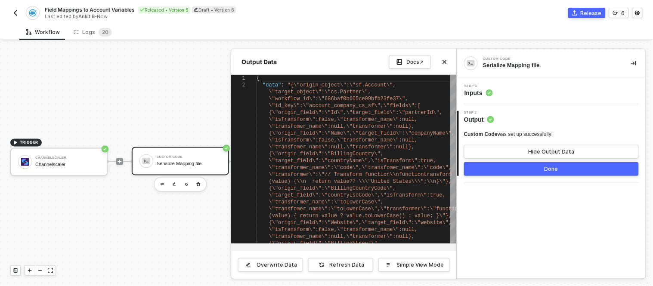
click at [492, 96] on icon at bounding box center [489, 93] width 7 height 7
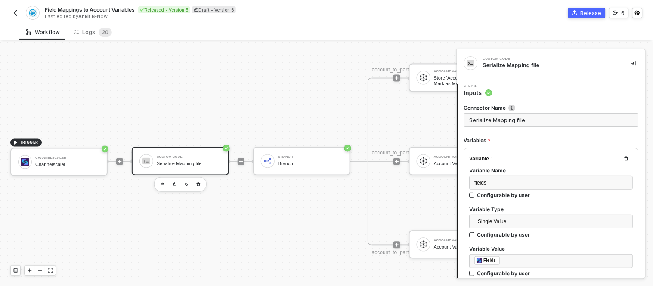
type textarea "try { // inputData is already a stringified JSON const output = JSON.stringify(…"
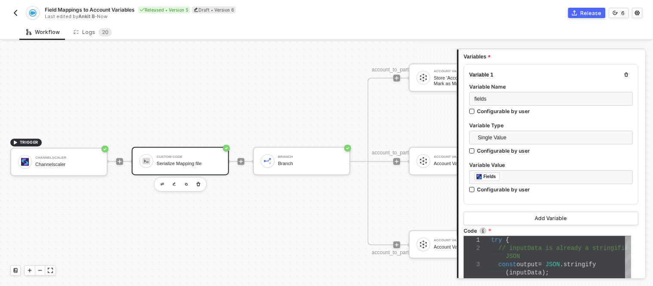
scroll to position [106, 0]
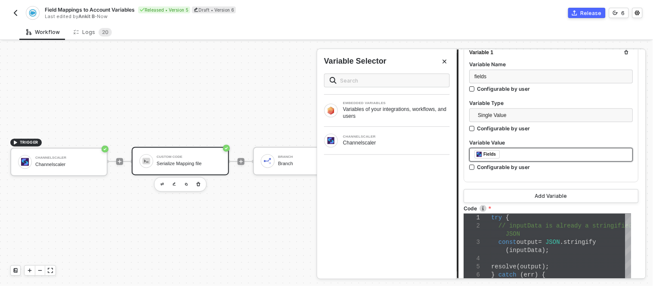
click at [503, 153] on div "﻿ ﻿ Fields ﻿" at bounding box center [551, 154] width 153 height 9
click at [503, 153] on div "Type or select items ﻿" at bounding box center [551, 155] width 153 height 8
click at [385, 141] on div "Channelscaler" at bounding box center [396, 143] width 107 height 7
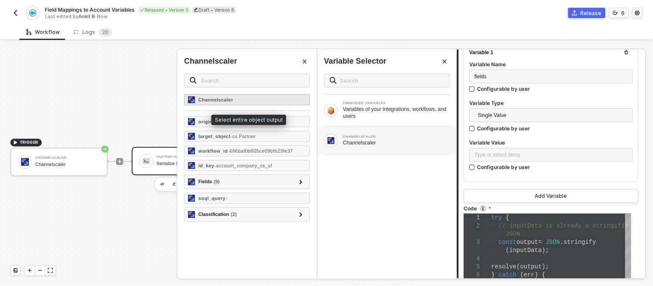
click at [231, 98] on strong "Channelscaler" at bounding box center [216, 99] width 35 height 5
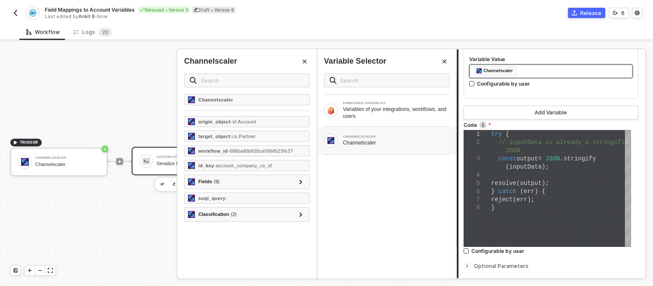
scroll to position [190, 0]
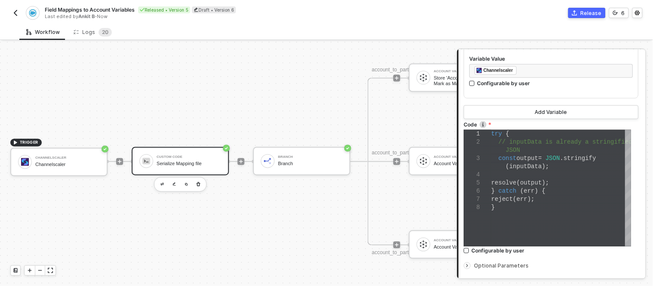
click at [203, 156] on div "Custom Code" at bounding box center [189, 157] width 65 height 3
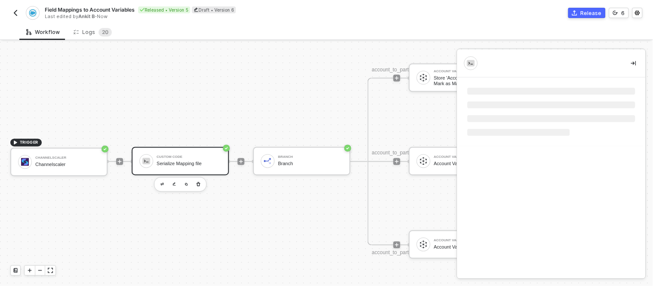
scroll to position [0, 0]
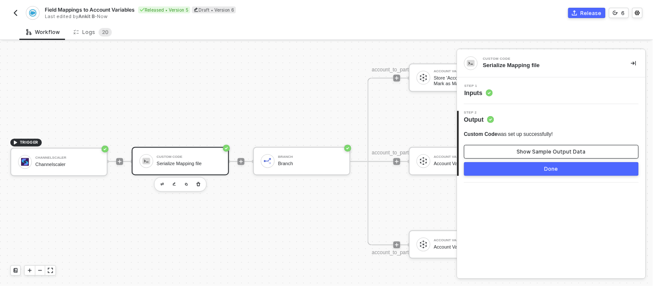
click at [518, 150] on button "Show Sample Output Data" at bounding box center [551, 152] width 175 height 14
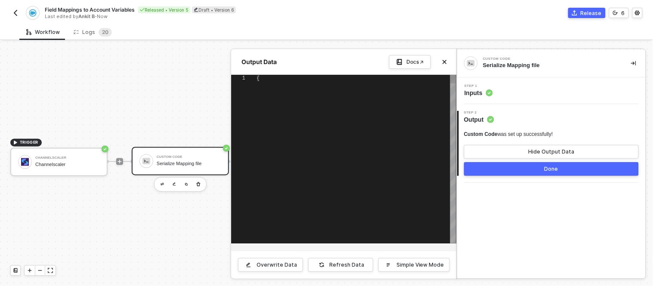
type textarea "{ "data": "{\"origin_object\":\"sf.Account\",\"target_object\":\"cs.Partner\",\…"
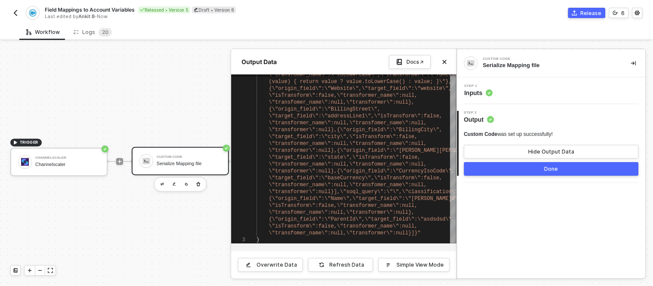
click at [492, 175] on button "Done" at bounding box center [551, 169] width 175 height 14
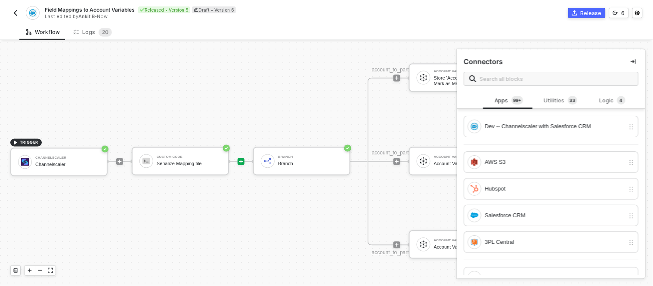
click at [505, 164] on div "AWS S3" at bounding box center [555, 162] width 140 height 9
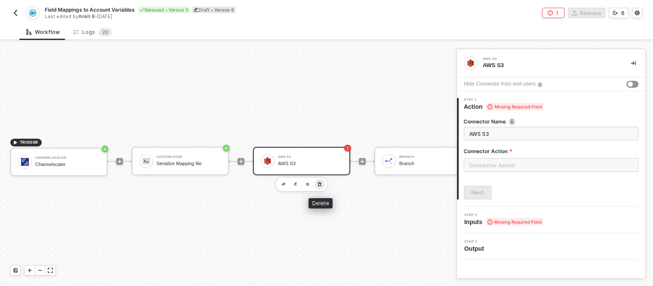
click at [318, 182] on icon "button" at bounding box center [319, 184] width 5 height 7
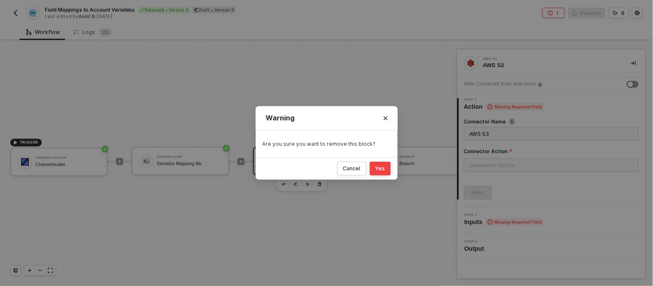
click at [375, 168] on button "Yes" at bounding box center [380, 169] width 21 height 14
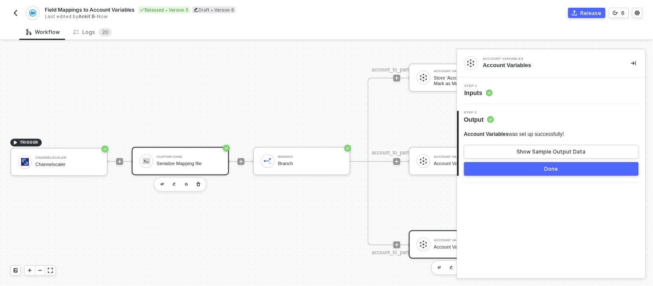
click at [197, 159] on div "Custom Code Serialize Mapping file" at bounding box center [189, 161] width 65 height 16
click at [509, 151] on button "Show Sample Output Data" at bounding box center [551, 152] width 175 height 14
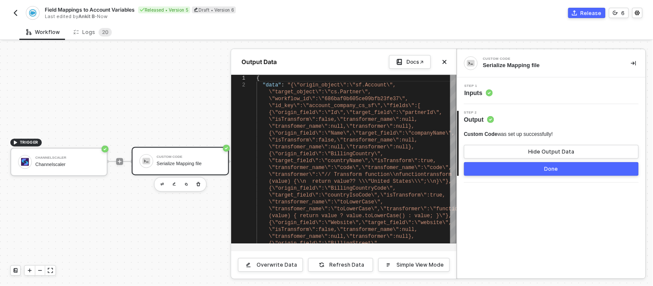
click at [512, 171] on button "Done" at bounding box center [551, 169] width 175 height 14
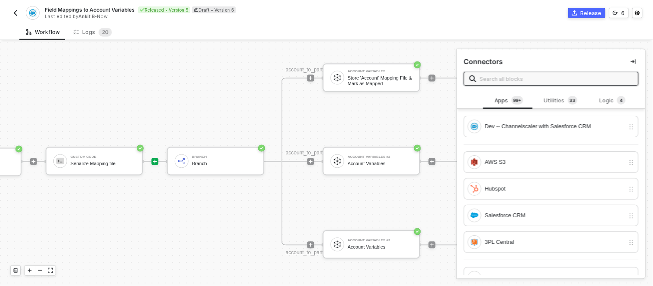
scroll to position [346, 87]
click at [205, 153] on div "Branch Branch" at bounding box center [224, 161] width 65 height 16
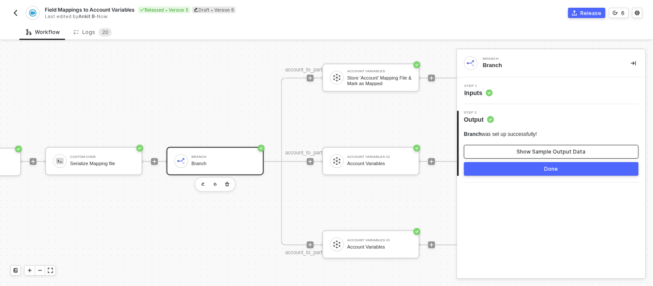
click at [501, 149] on button "Show Sample Output Data" at bounding box center [551, 152] width 175 height 14
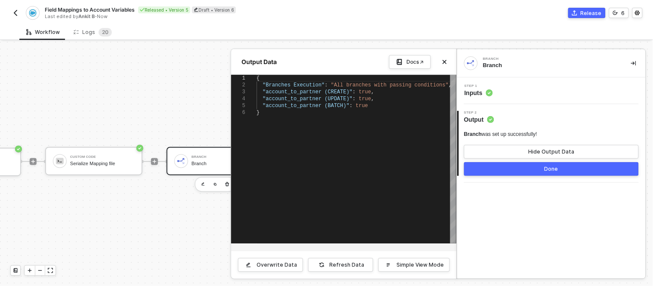
click at [510, 169] on button "Done" at bounding box center [551, 169] width 175 height 14
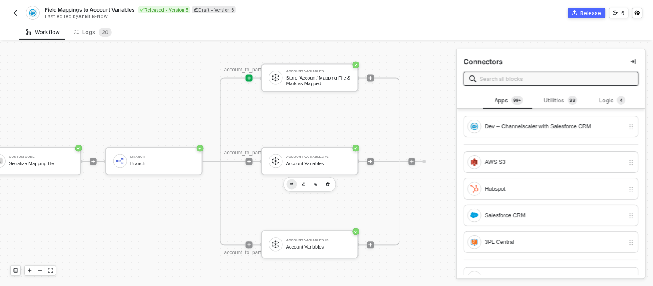
scroll to position [346, 166]
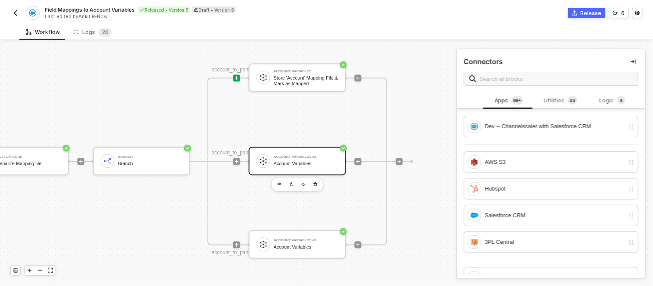
click at [300, 158] on div "Account Variables #2" at bounding box center [306, 157] width 65 height 3
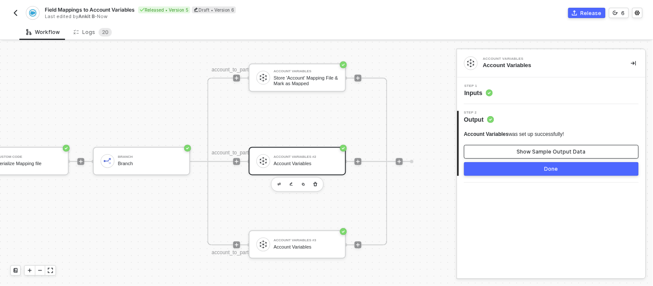
click at [512, 149] on button "Show Sample Output Data" at bounding box center [551, 152] width 175 height 14
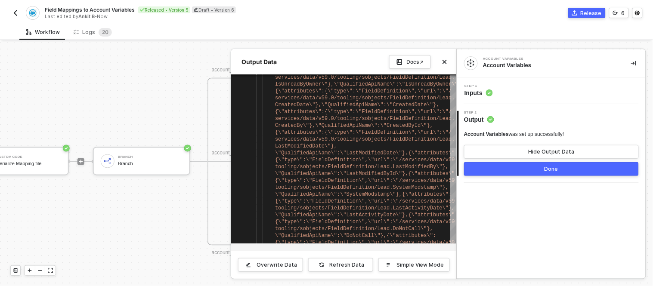
drag, startPoint x: 453, startPoint y: 149, endPoint x: 451, endPoint y: 152, distance: 4.4
click at [451, 152] on div at bounding box center [453, 152] width 6 height 9
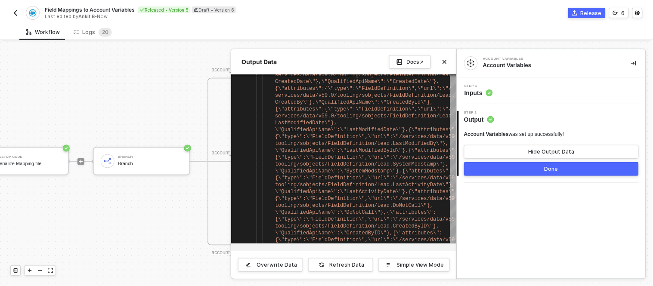
click at [482, 166] on button "Done" at bounding box center [551, 169] width 175 height 14
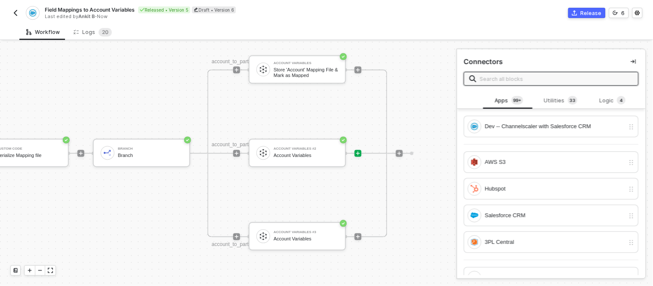
scroll to position [358, 166]
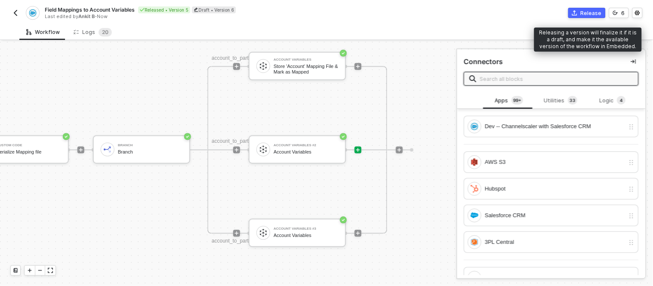
click at [577, 14] on icon "icon-commerce" at bounding box center [574, 12] width 5 height 5
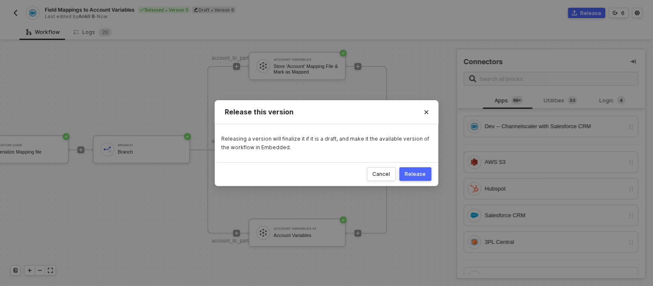
click at [414, 169] on button "Release" at bounding box center [416, 175] width 32 height 14
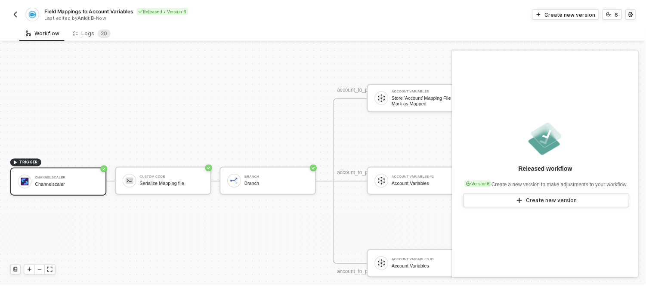
scroll to position [326, 0]
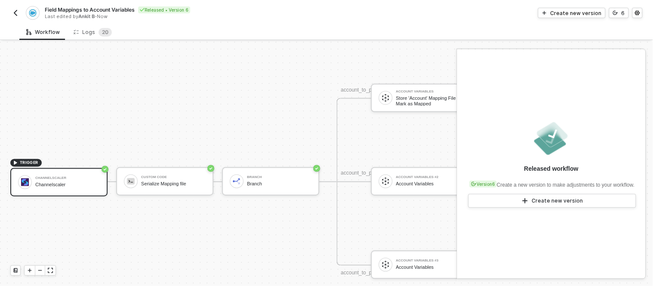
click at [153, 91] on div "TRIGGER Channelscaler Channelscaler Custom Code Serialize Mapping file Branch B…" at bounding box center [251, 182] width 503 height 932
click at [81, 29] on div "Logs 2 0" at bounding box center [93, 32] width 38 height 9
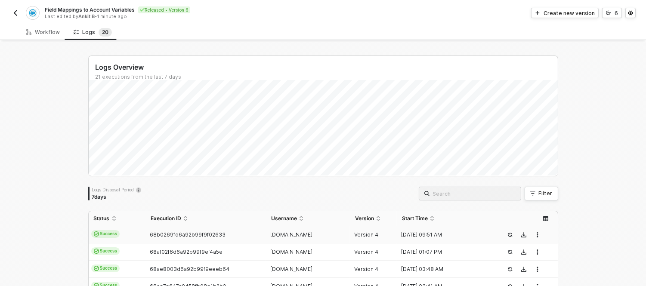
click at [301, 236] on div "[DOMAIN_NAME]" at bounding box center [304, 235] width 77 height 7
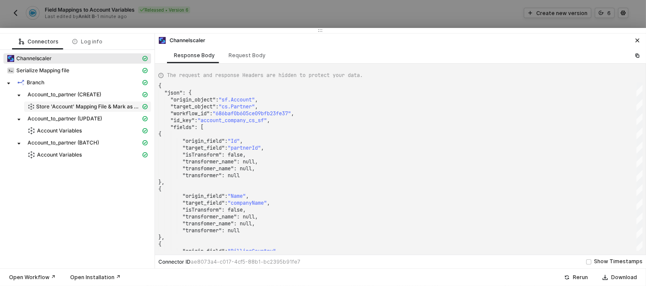
click at [69, 106] on span "Store 'Account' Mapping File & Mark as Mapped" at bounding box center [88, 106] width 105 height 7
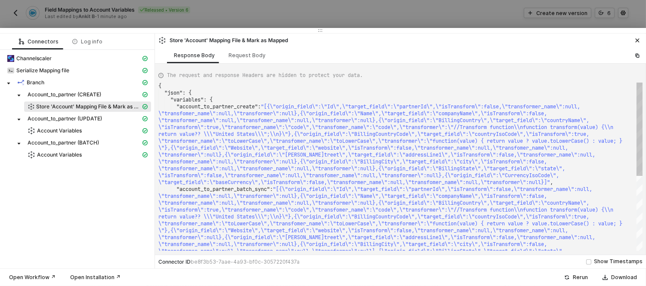
click at [430, 141] on span "name\":\"toLowerCase\",\"transformer\":\"function(" at bounding box center [384, 141] width 151 height 7
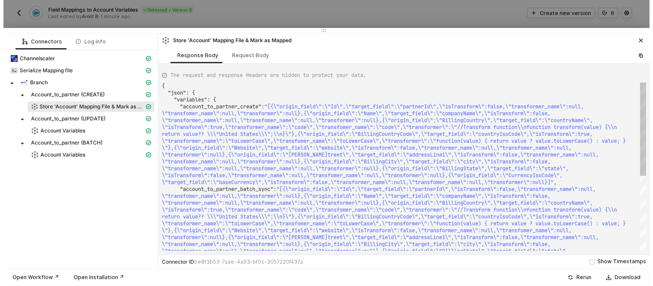
scroll to position [0, 1446]
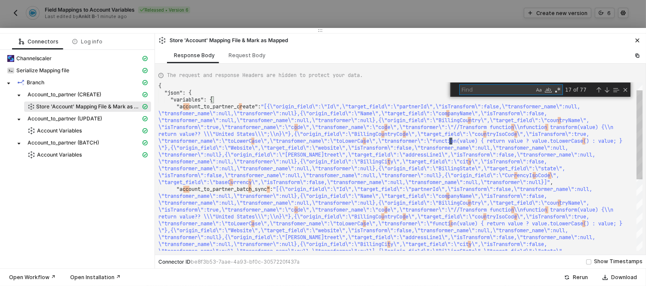
type textarea "omer_name\":null,\"transformer\":null},{\"origin_field\":\"BillingCountry\",\"t…"
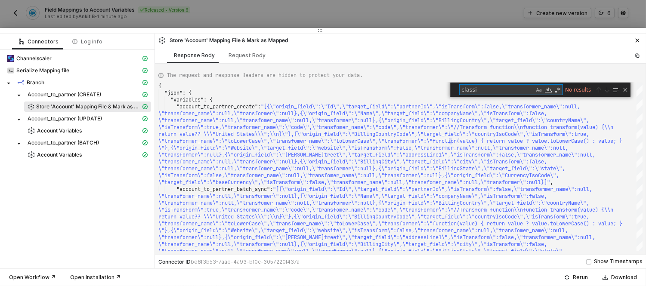
type textarea "classi"
click at [234, 9] on div at bounding box center [323, 143] width 646 height 286
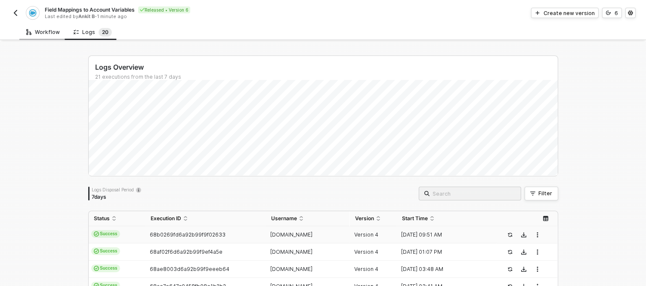
click at [40, 34] on div "Workflow" at bounding box center [43, 32] width 34 height 7
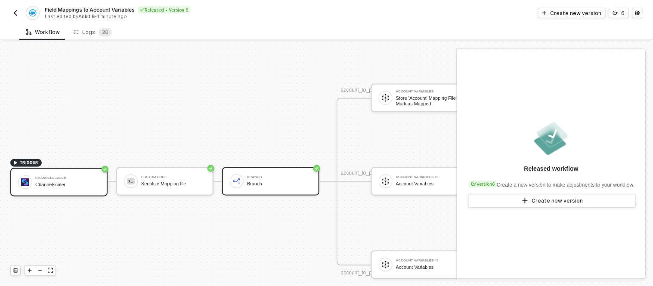
click at [274, 183] on div "Branch" at bounding box center [279, 185] width 65 height 6
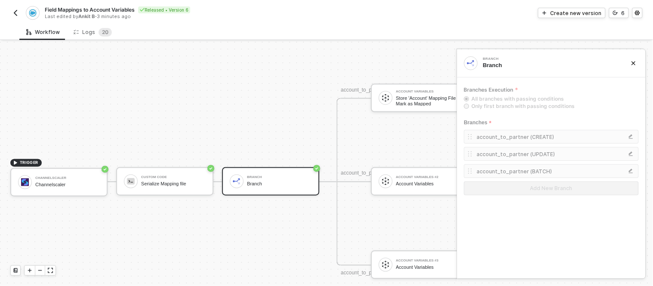
click at [526, 138] on div "account_to_partner (CREATE)" at bounding box center [542, 136] width 131 height 7
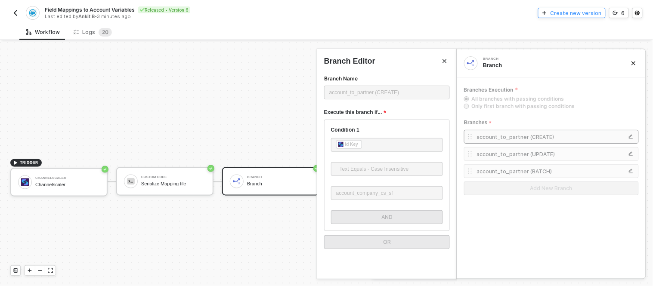
click at [563, 12] on div "Create new version" at bounding box center [576, 12] width 51 height 7
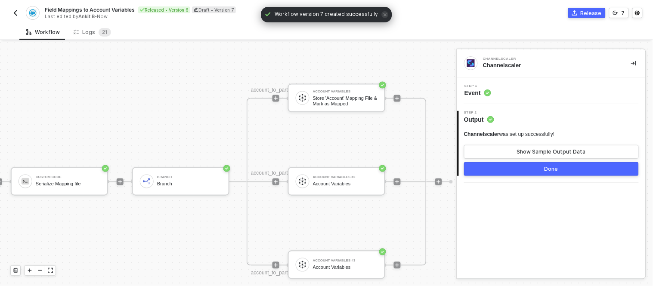
scroll to position [326, 121]
click at [168, 179] on div "Branch" at bounding box center [189, 177] width 65 height 3
click at [503, 88] on div "Step 1 Inputs" at bounding box center [552, 90] width 186 height 13
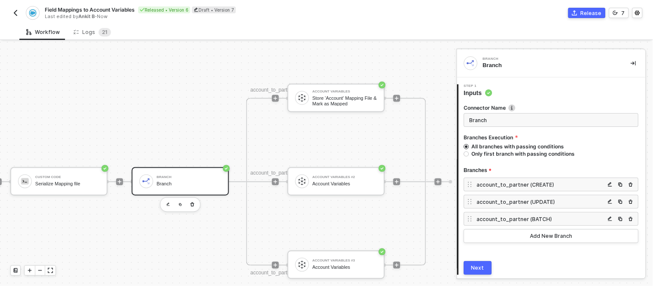
click at [512, 183] on div "account_to_partner (CREATE)" at bounding box center [541, 184] width 128 height 7
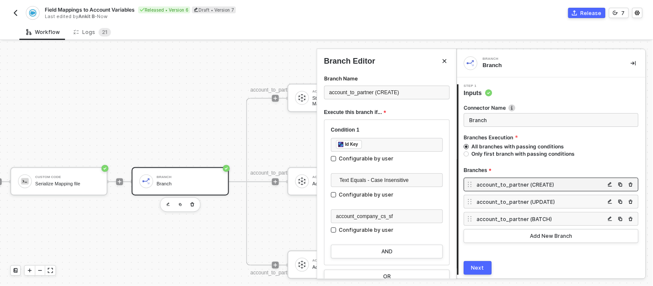
scroll to position [13, 0]
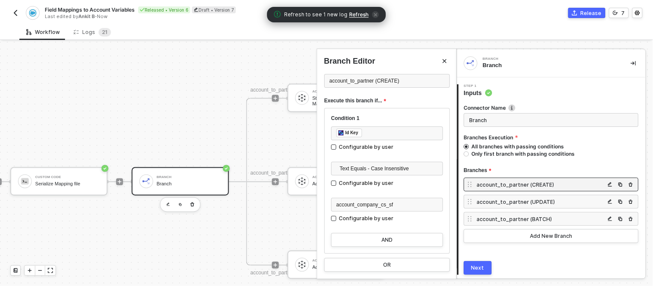
click at [214, 135] on div at bounding box center [326, 164] width 653 height 245
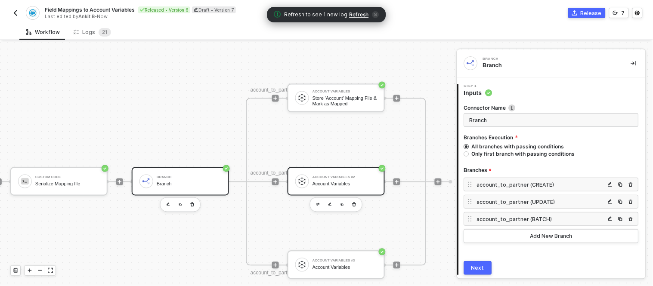
click at [320, 177] on div "Account Variables #2" at bounding box center [345, 177] width 65 height 3
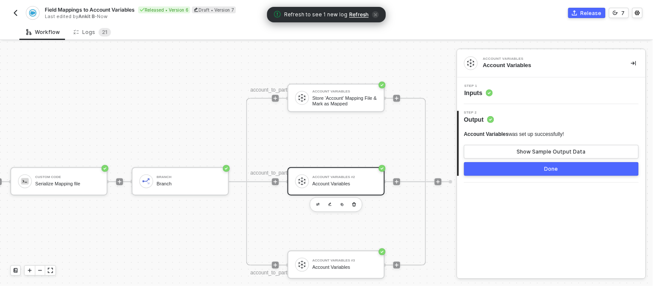
click at [357, 15] on span "Refresh" at bounding box center [359, 14] width 19 height 7
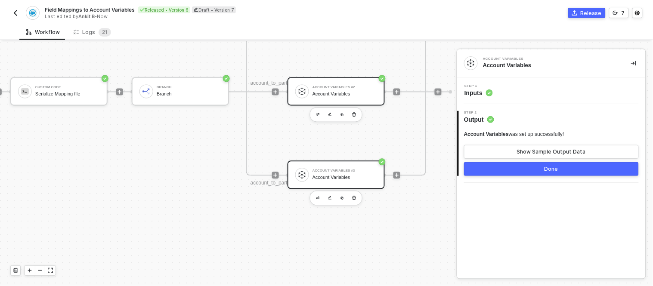
scroll to position [416, 121]
click at [328, 169] on div "Account Variables #3" at bounding box center [345, 170] width 65 height 3
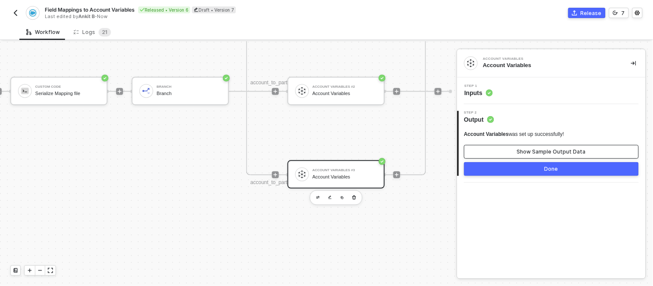
click at [525, 152] on div "Show Sample Output Data" at bounding box center [551, 152] width 69 height 7
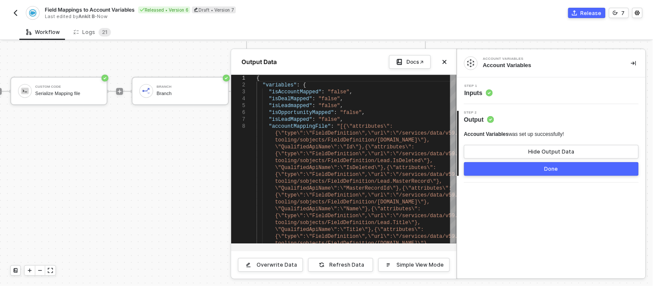
click at [170, 146] on div at bounding box center [326, 164] width 653 height 245
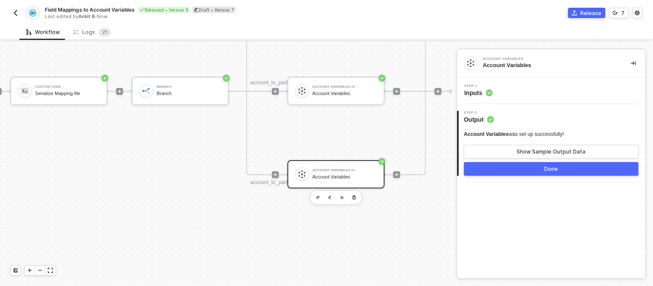
click at [317, 164] on div "Account Variables #3 Account Variables" at bounding box center [336, 175] width 97 height 28
click at [479, 94] on span "Inputs" at bounding box center [479, 93] width 28 height 9
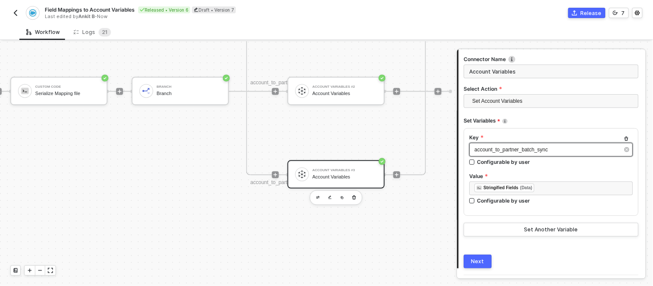
scroll to position [49, 0]
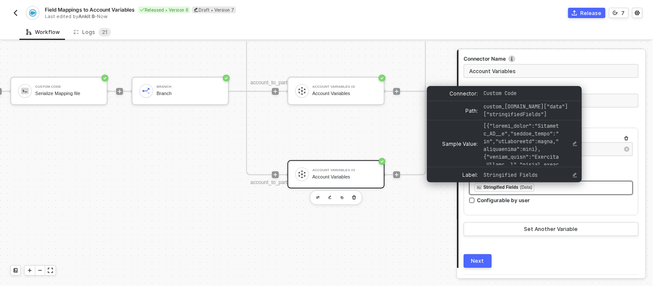
click at [509, 186] on div "Stringified Fields" at bounding box center [501, 188] width 35 height 8
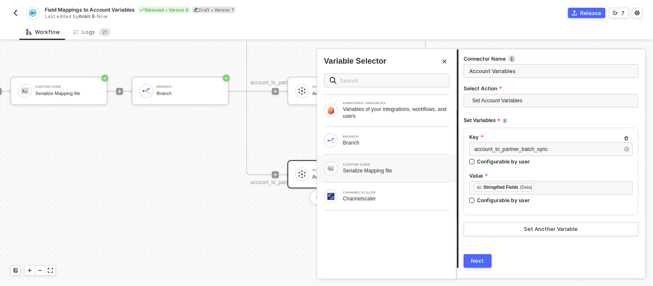
click at [363, 175] on div "CUSTOM CODE Serialize Mapping file" at bounding box center [387, 169] width 126 height 14
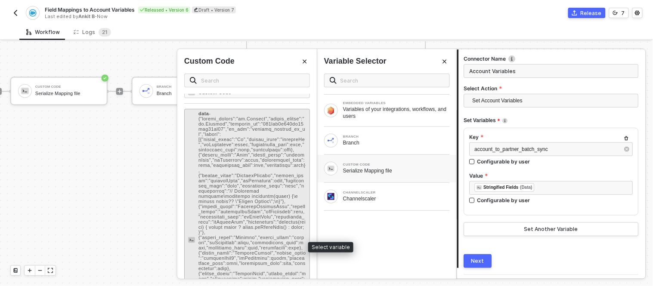
scroll to position [117, 0]
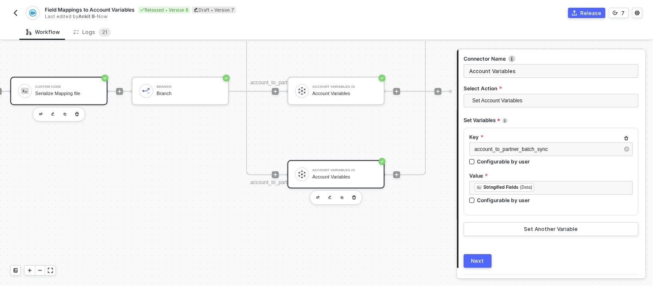
click at [74, 87] on div "Custom Code" at bounding box center [67, 87] width 65 height 3
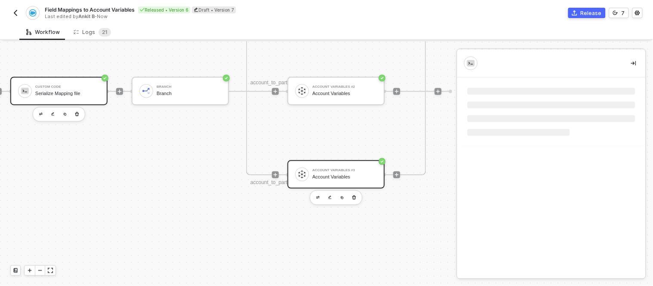
scroll to position [0, 0]
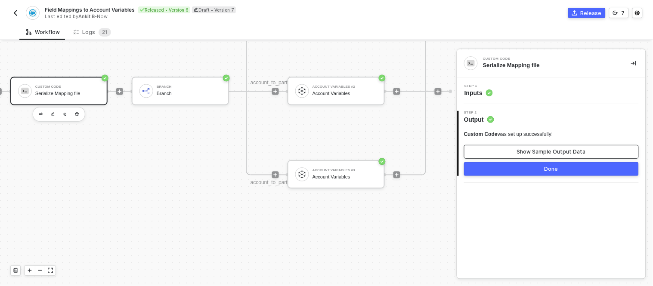
click at [509, 149] on button "Show Sample Output Data" at bounding box center [551, 152] width 175 height 14
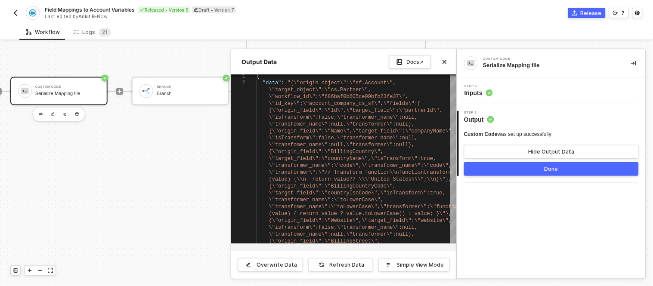
click at [188, 165] on div at bounding box center [326, 164] width 653 height 245
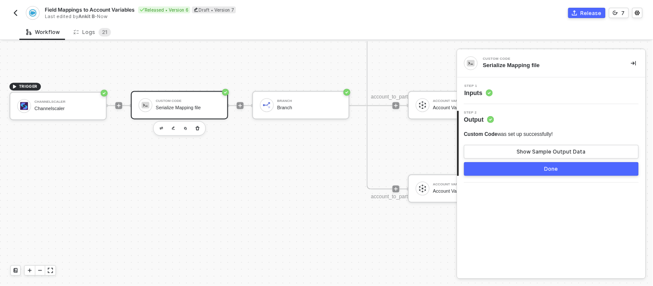
scroll to position [402, 0]
click at [79, 99] on div "Channelscaler Channelscaler" at bounding box center [67, 106] width 65 height 16
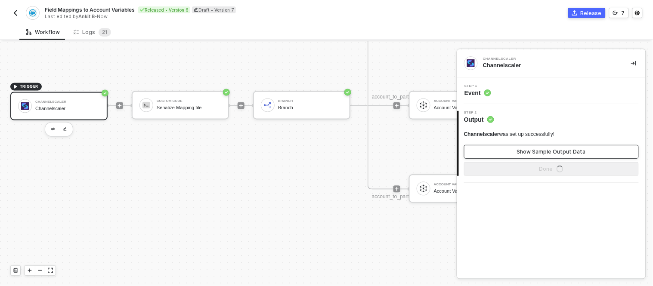
click at [522, 154] on div "Show Sample Output Data" at bounding box center [551, 152] width 69 height 7
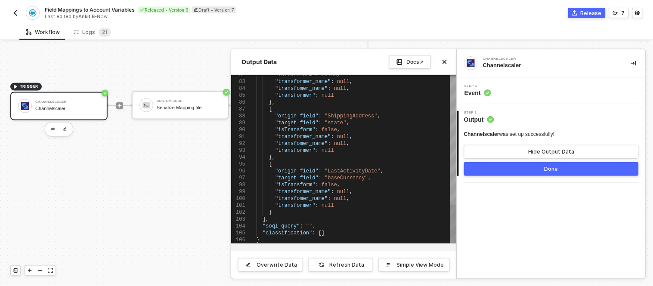
type textarea ""transformer": null } ], "soql_query": "", "classification": [] }"
click at [319, 234] on span "[]" at bounding box center [322, 233] width 6 height 6
click at [169, 177] on div at bounding box center [326, 164] width 653 height 245
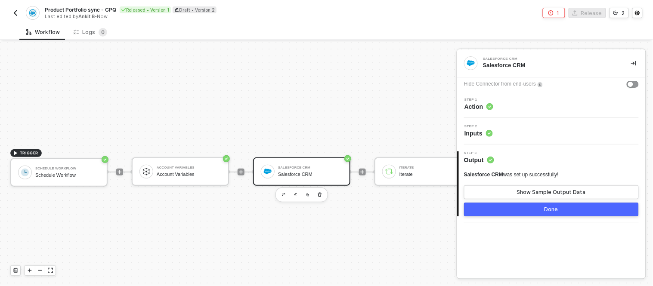
scroll to position [0, 190]
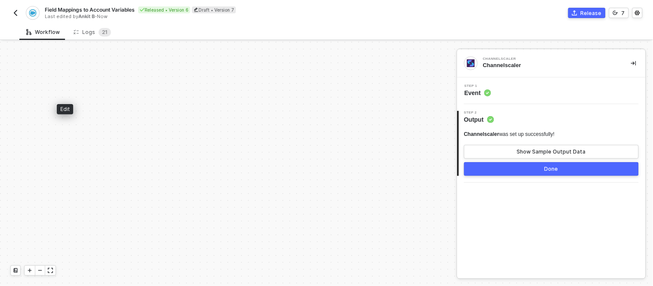
scroll to position [441, 0]
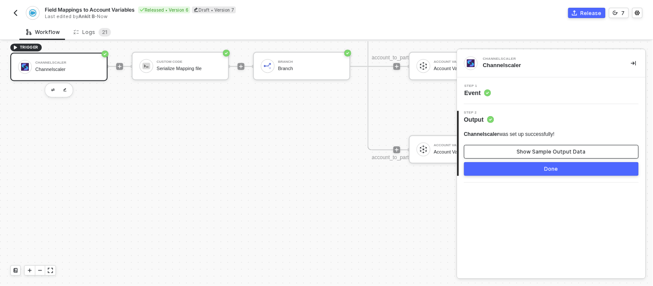
click at [507, 152] on button "Show Sample Output Data" at bounding box center [551, 152] width 175 height 14
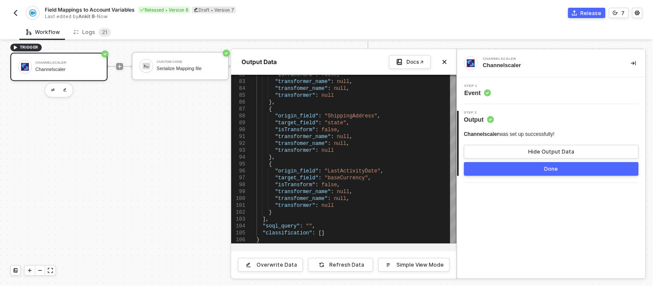
click at [168, 58] on div at bounding box center [326, 164] width 653 height 245
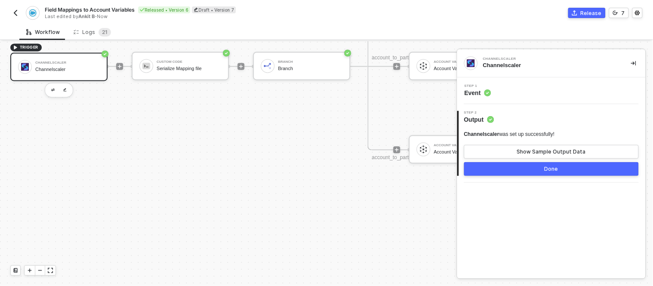
click at [168, 58] on div "Custom Code Serialize Mapping file" at bounding box center [189, 66] width 65 height 16
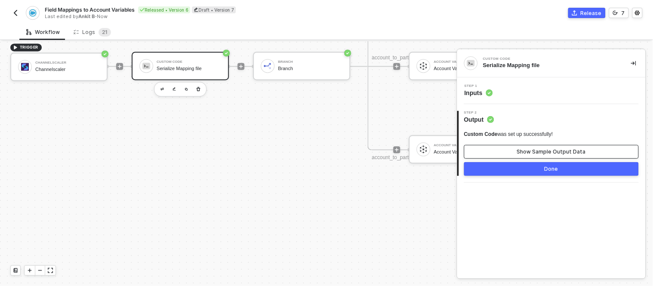
click at [494, 155] on button "Show Sample Output Data" at bounding box center [551, 152] width 175 height 14
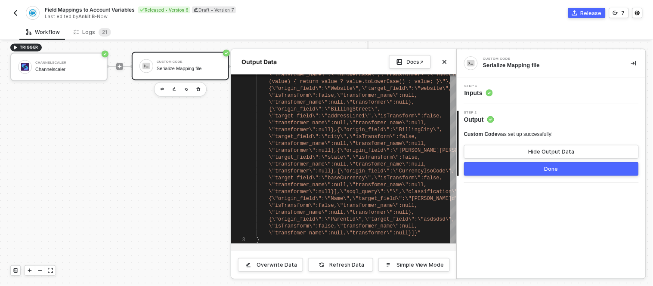
click at [75, 62] on div at bounding box center [326, 164] width 653 height 245
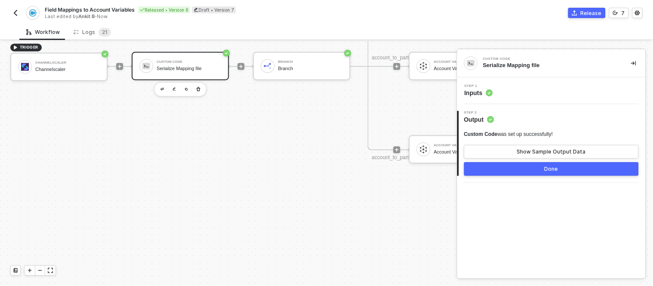
click at [75, 62] on div "Channelscaler" at bounding box center [67, 63] width 65 height 3
click at [175, 54] on div "Custom Code Serialize Mapping file" at bounding box center [180, 66] width 97 height 28
click at [534, 92] on div "Step 1 Inputs" at bounding box center [552, 90] width 186 height 13
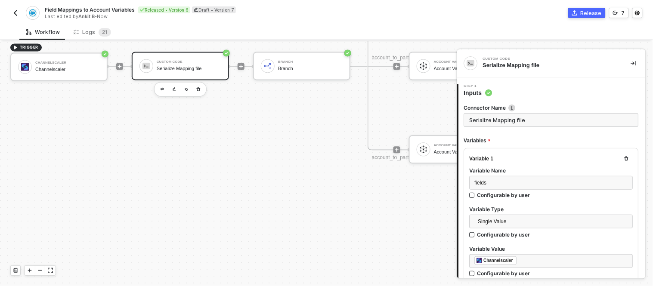
type textarea "try { // inputData is already a stringified JSON const output = JSON.stringify(…"
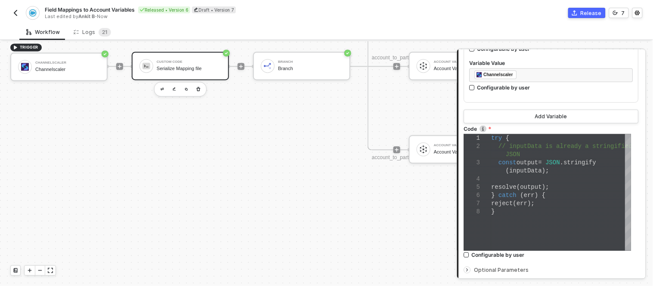
scroll to position [0, 2]
click at [559, 194] on div "} catch ( err ) {" at bounding box center [562, 196] width 140 height 8
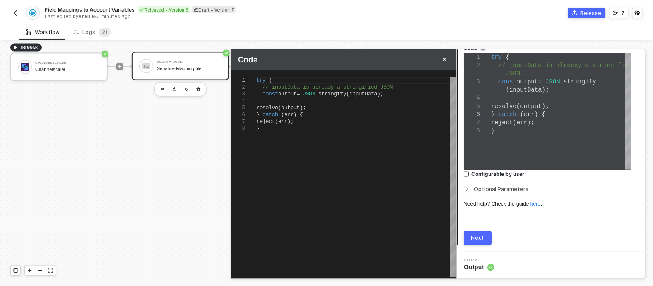
scroll to position [0, 2]
click at [307, 126] on div "}" at bounding box center [357, 128] width 200 height 7
click at [330, 130] on div "}" at bounding box center [357, 128] width 200 height 7
click at [483, 245] on div "1 Step 1 Inputs Connector Name Serialize Mapping file Variables Variable 1 Vari…" at bounding box center [551, 32] width 189 height 442
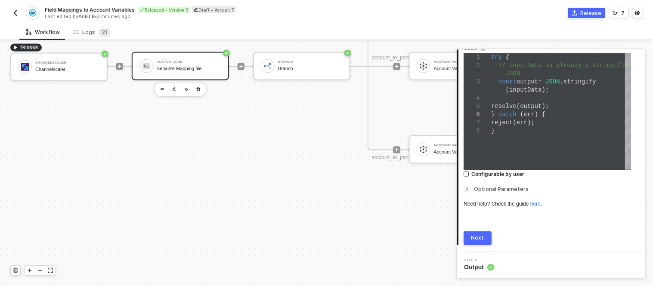
click at [191, 63] on div "Custom Code Serialize Mapping file" at bounding box center [189, 66] width 65 height 16
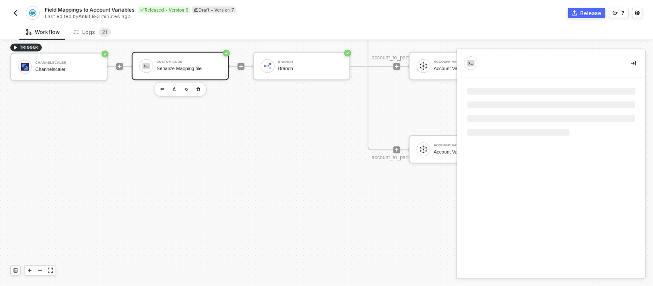
scroll to position [0, 0]
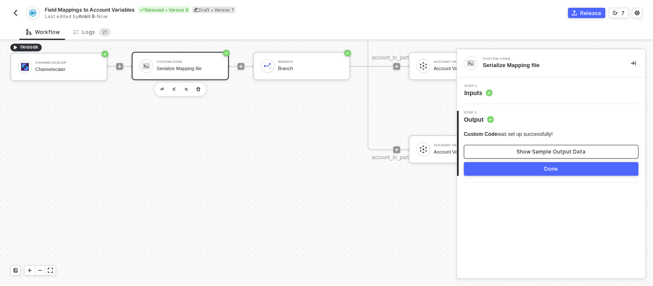
click at [527, 154] on div "Show Sample Output Data" at bounding box center [551, 152] width 69 height 7
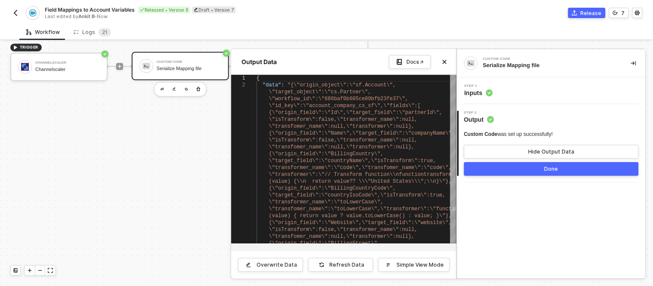
click at [173, 67] on div at bounding box center [326, 164] width 653 height 245
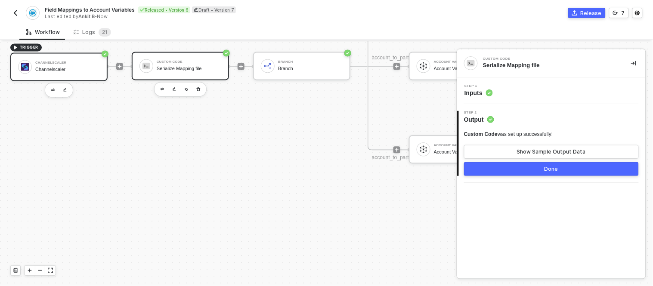
click at [61, 56] on div "Channelscaler Channelscaler" at bounding box center [58, 67] width 97 height 28
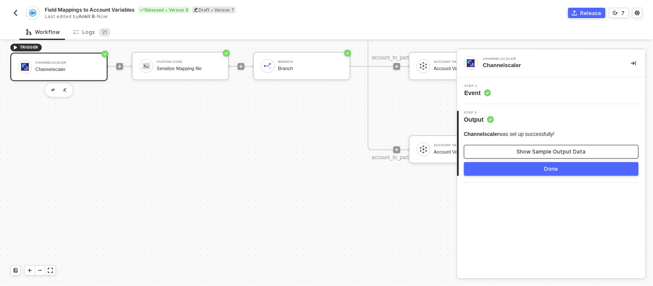
click at [498, 149] on button "Show Sample Output Data" at bounding box center [551, 152] width 175 height 14
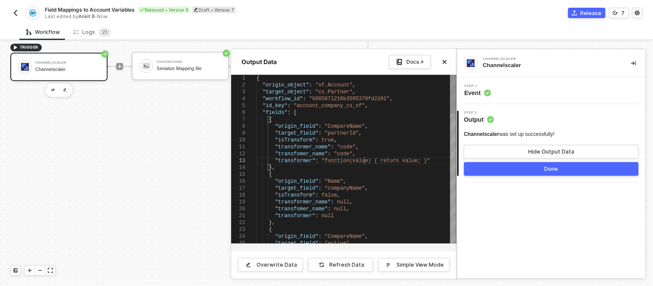
click at [363, 163] on span ""function(value) { return value; }"" at bounding box center [376, 161] width 109 height 6
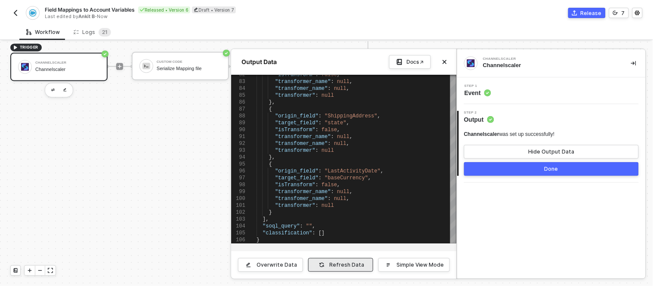
click at [323, 261] on span "button" at bounding box center [321, 265] width 9 height 9
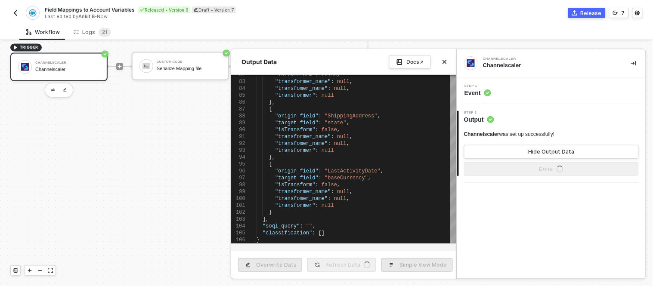
type textarea "{ "origin_object": "sf.Account", "target_object": "cs.Partner", "workflow_id": …"
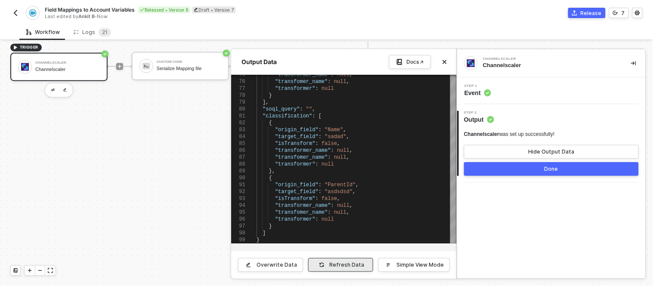
click at [349, 265] on div "Refresh Data" at bounding box center [347, 265] width 35 height 7
click at [501, 171] on button "Done" at bounding box center [551, 169] width 175 height 14
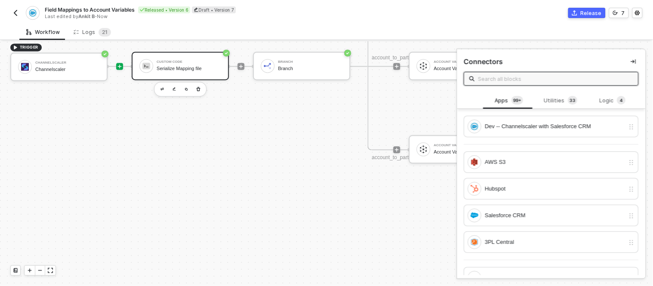
click at [162, 62] on div "Custom Code" at bounding box center [189, 62] width 65 height 3
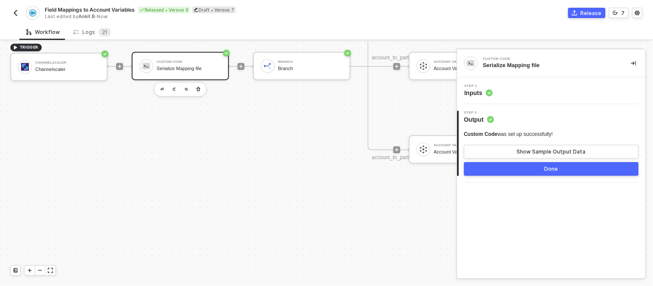
click at [528, 93] on div "Step 1 Inputs" at bounding box center [552, 90] width 186 height 13
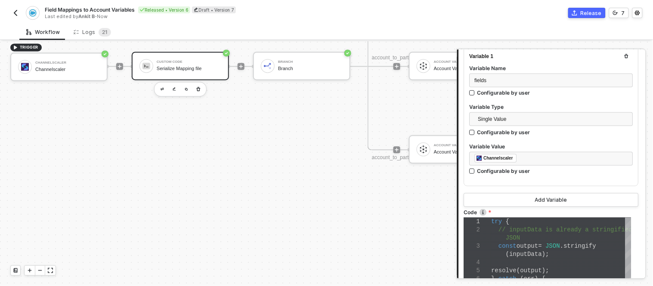
scroll to position [0, 2]
click at [509, 239] on span "JSON" at bounding box center [513, 238] width 15 height 7
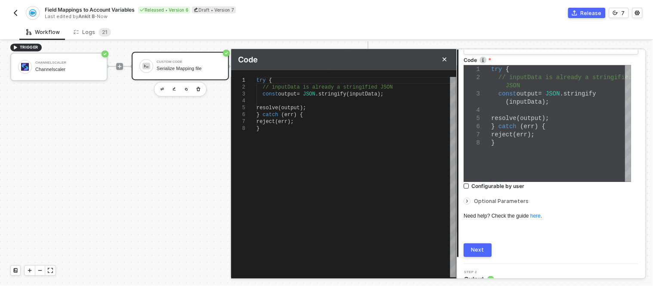
scroll to position [267, 0]
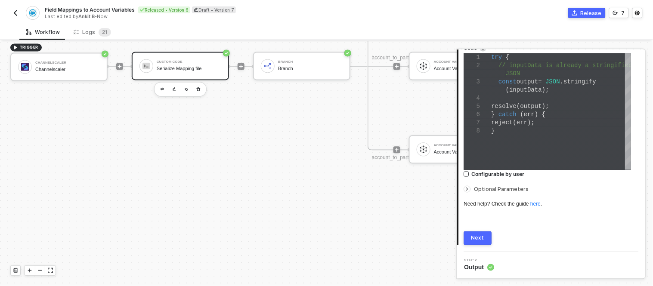
click at [481, 236] on div "Next" at bounding box center [478, 238] width 13 height 7
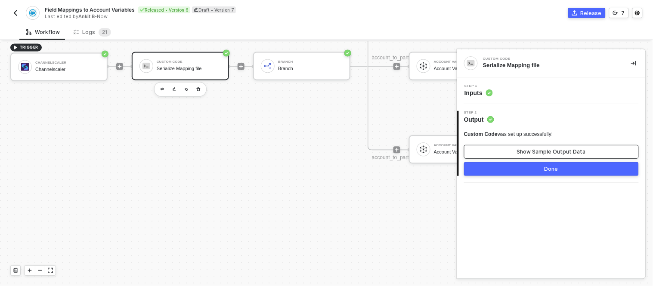
click at [557, 149] on div "Show Sample Output Data" at bounding box center [551, 152] width 69 height 7
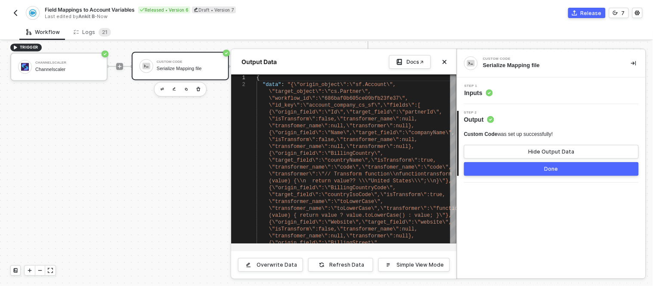
click at [515, 168] on button "Done" at bounding box center [551, 169] width 175 height 14
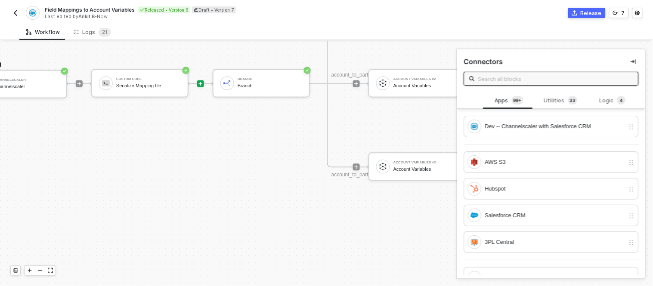
scroll to position [420, 35]
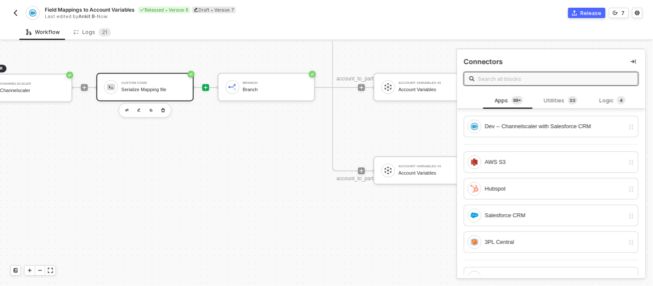
click at [159, 83] on div "Custom Code" at bounding box center [153, 83] width 65 height 3
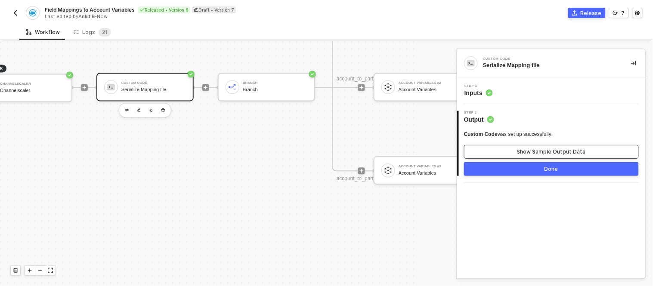
click at [517, 149] on button "Show Sample Output Data" at bounding box center [551, 152] width 175 height 14
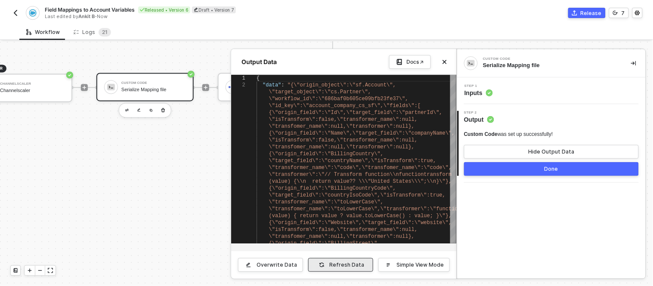
click at [351, 268] on div "Refresh Data" at bounding box center [347, 265] width 35 height 7
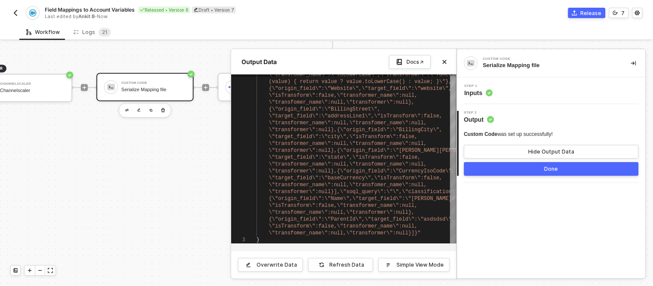
type textarea "\"transformer\":null},{\"origin_field\":\"BillingState\",\"target_field\":\"sta…"
click at [383, 184] on span "\"transformer_name\":null,\"transfomer_name\":null" at bounding box center [346, 185] width 155 height 6
click at [372, 208] on span "\"isTransform\":false,\"transformer_name\":null," at bounding box center [343, 206] width 149 height 6
click at [504, 169] on button "Done" at bounding box center [551, 169] width 175 height 14
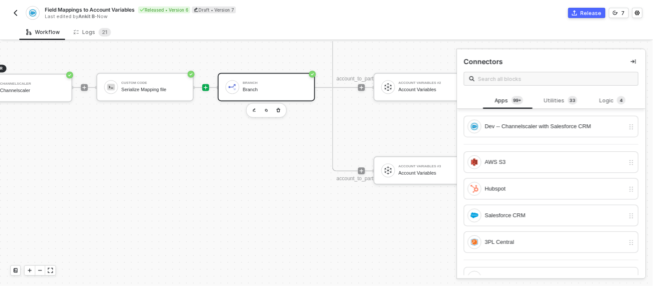
click at [276, 90] on div "Branch" at bounding box center [275, 90] width 65 height 6
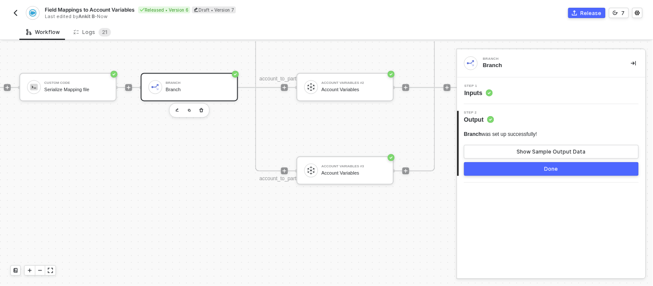
scroll to position [420, 113]
click at [507, 167] on button "Done" at bounding box center [551, 169] width 175 height 14
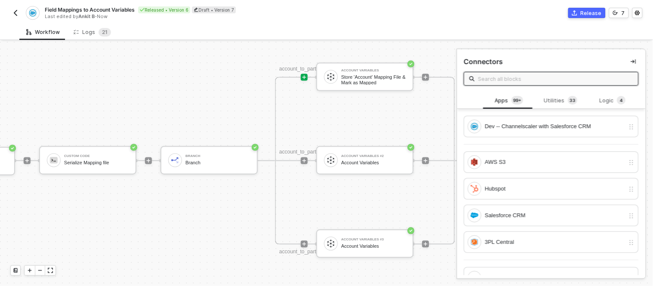
scroll to position [345, 93]
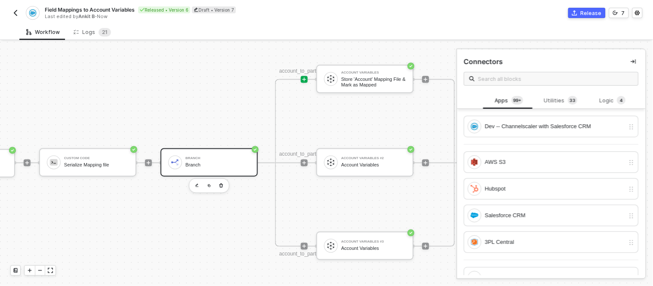
click at [225, 158] on div "Branch" at bounding box center [218, 158] width 65 height 3
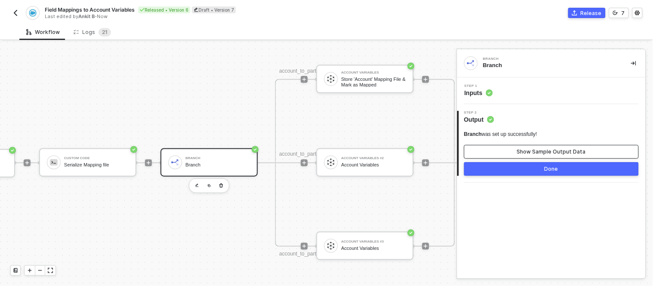
click at [525, 151] on div "Show Sample Output Data" at bounding box center [551, 152] width 69 height 7
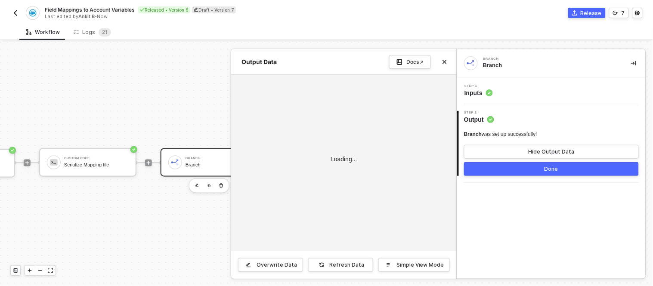
type textarea "{ "Branches Execution": "All branches with passing conditions", "account_to_par…"
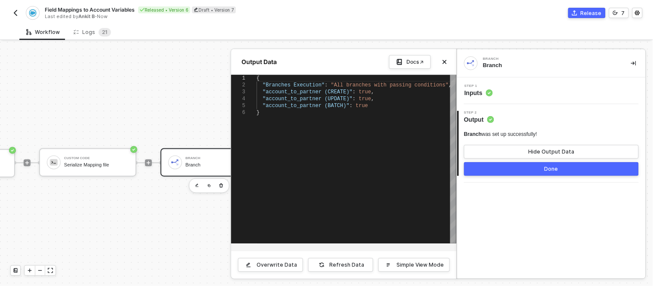
click at [506, 173] on button "Done" at bounding box center [551, 169] width 175 height 14
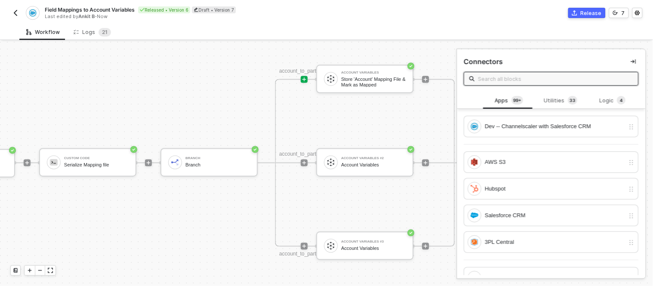
scroll to position [345, 166]
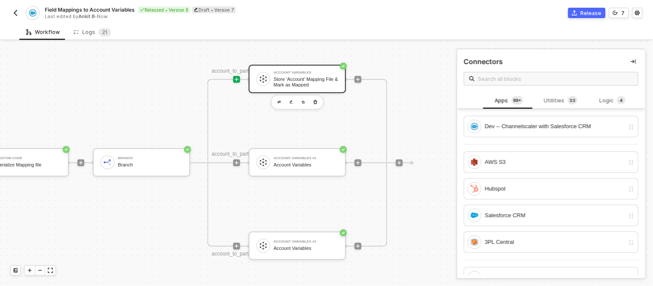
click at [304, 79] on div "Store 'Account' Mapping File & Mark as Mapped" at bounding box center [306, 82] width 65 height 11
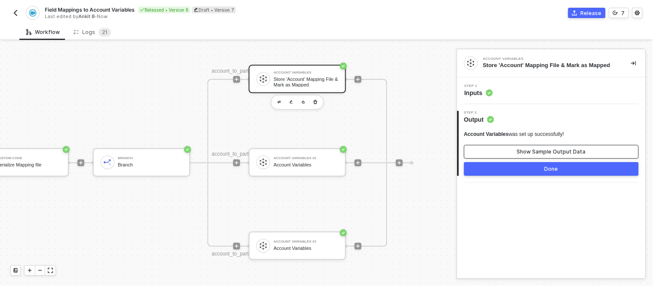
click at [547, 149] on div "Show Sample Output Data" at bounding box center [551, 152] width 69 height 7
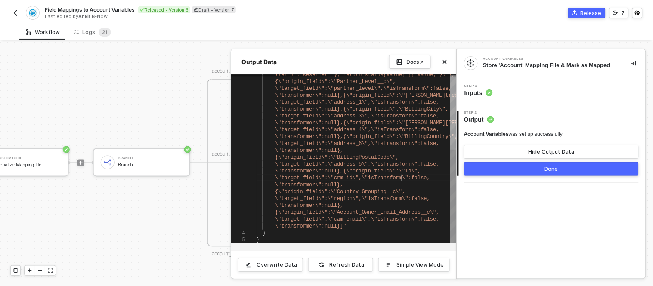
scroll to position [0, 1123]
click at [403, 175] on span "\"target_field\":\"crm_id\",\"isTransform\":false," at bounding box center [352, 178] width 155 height 6
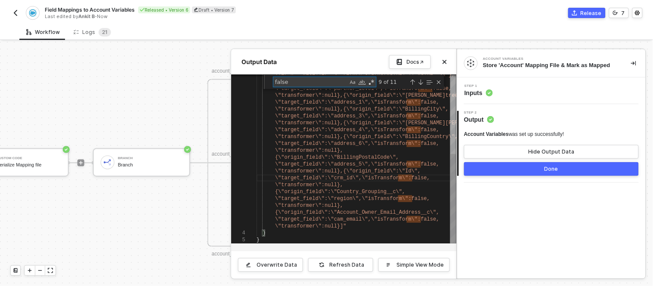
type textarea "{ "variables": { "account_to_partner_create": "[{\"origin_field\":\"Allbound_ID…"
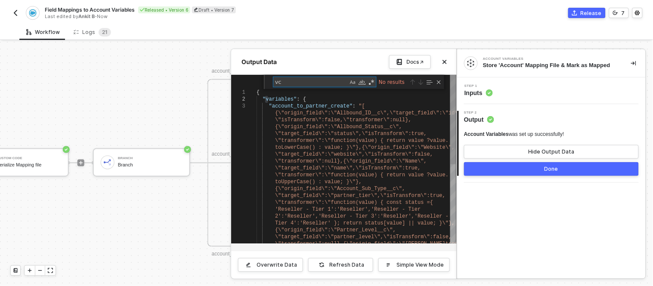
type textarea "v"
type textarea "\"transformer\":null},{\"origin_field\":\"BillingPostalCode\",\"target_field\":…"
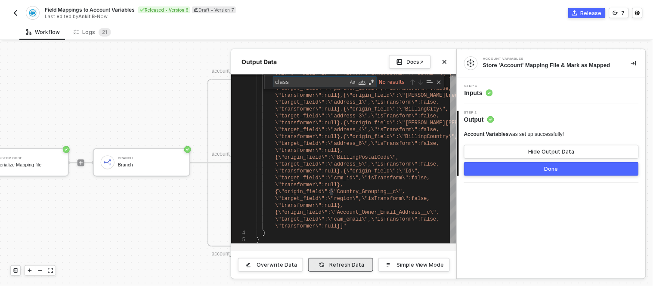
type textarea "class"
click at [350, 269] on button "Refresh Data" at bounding box center [340, 265] width 65 height 14
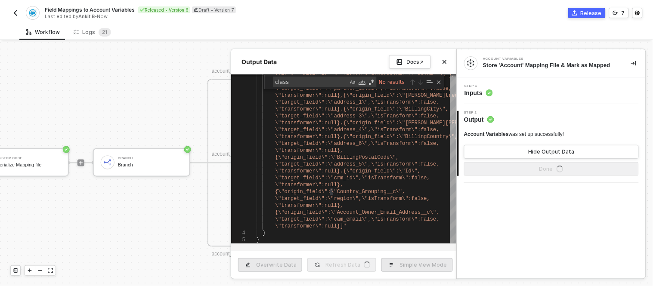
click at [351, 261] on button "Refresh Data" at bounding box center [341, 265] width 69 height 14
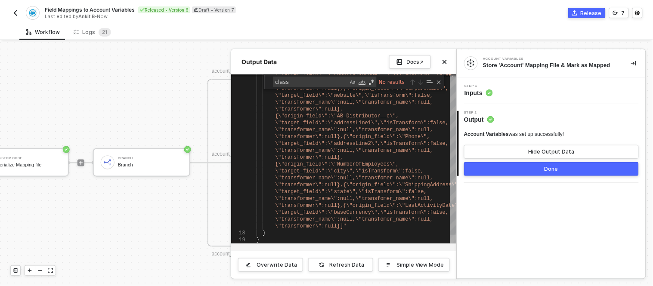
drag, startPoint x: 453, startPoint y: 121, endPoint x: 440, endPoint y: 244, distance: 123.4
click at [440, 245] on div "18 19 \"target_field\":\"countryIsoCode\",\"isTransform\ ":false, \"transformer…" at bounding box center [344, 163] width 226 height 176
type textarea "\"target_field\":\"baseCurrency\",\"isTransform\":false,\"transformer_name\":nu…"
click at [422, 225] on div "\"transformer\":null}]"" at bounding box center [357, 226] width 200 height 7
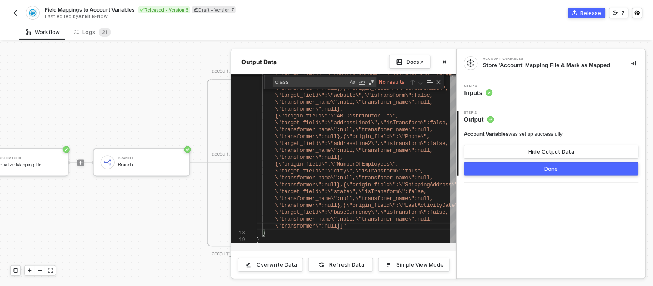
click at [476, 160] on div "Account Variables was set up successfully! Hide Output Data Done" at bounding box center [551, 153] width 175 height 45
click at [475, 167] on button "Done" at bounding box center [551, 169] width 175 height 14
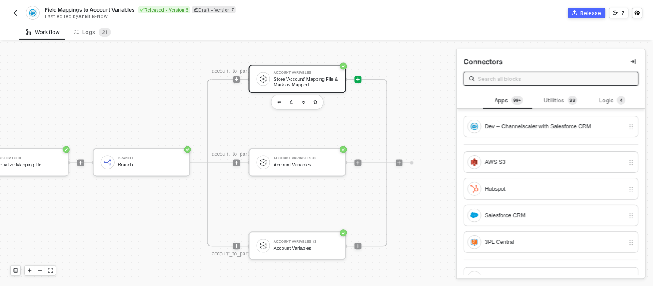
click at [298, 77] on div "Store 'Account' Mapping File & Mark as Mapped" at bounding box center [306, 82] width 65 height 11
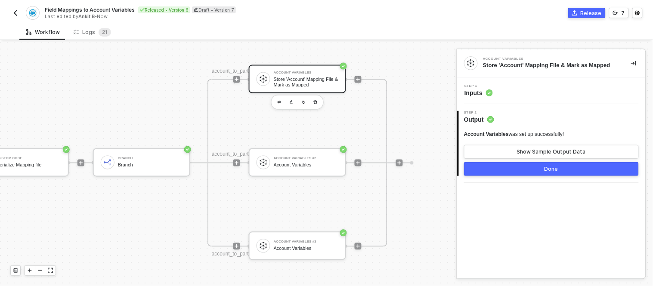
click at [510, 96] on div "Step 1 Inputs" at bounding box center [552, 90] width 186 height 13
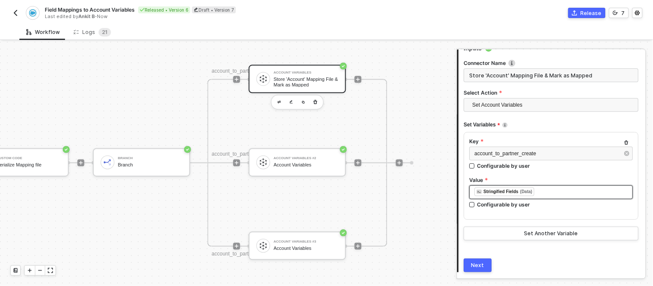
scroll to position [45, 0]
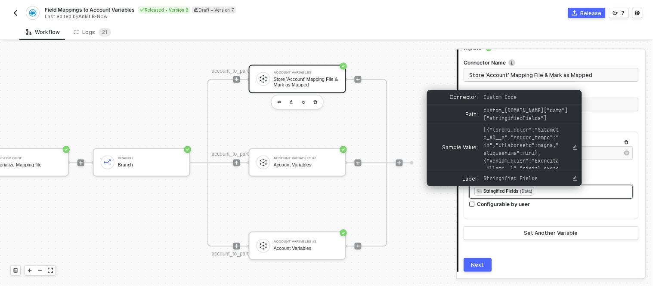
click at [521, 191] on div "(Data)" at bounding box center [527, 191] width 12 height 7
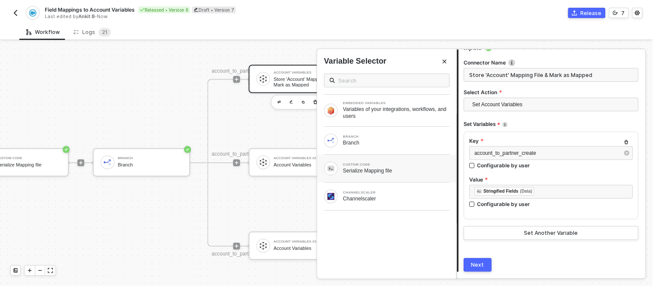
click at [386, 171] on div "Serialize Mapping file" at bounding box center [396, 171] width 107 height 7
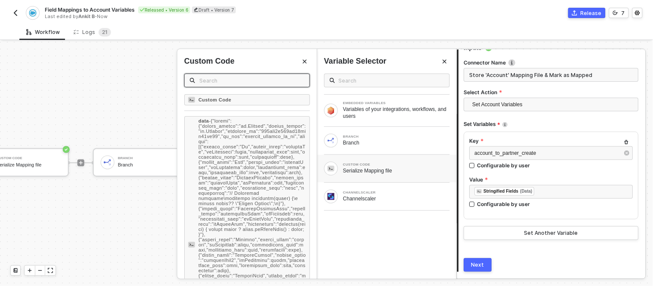
click at [239, 80] on input "text" at bounding box center [251, 80] width 105 height 9
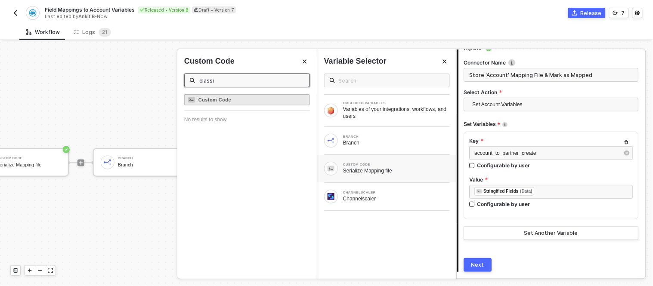
type input "classi"
click at [220, 95] on div "Custom Code" at bounding box center [247, 99] width 126 height 11
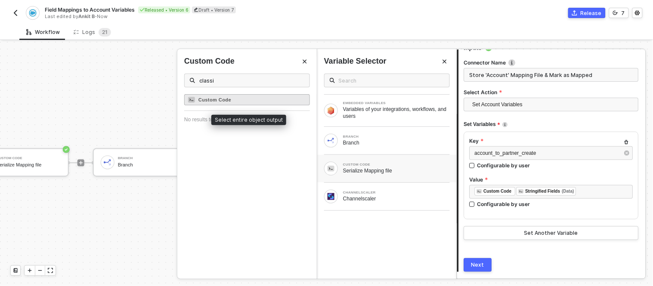
click at [225, 102] on div "Custom Code" at bounding box center [247, 99] width 126 height 11
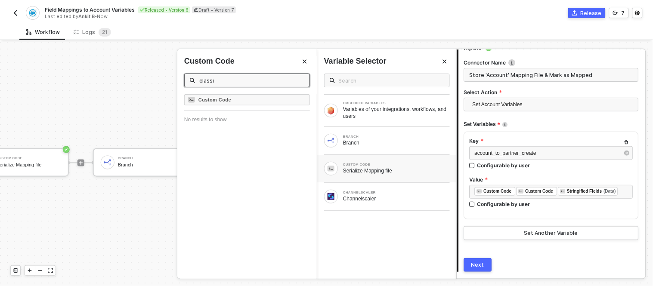
click at [208, 80] on input "classi" at bounding box center [251, 80] width 105 height 9
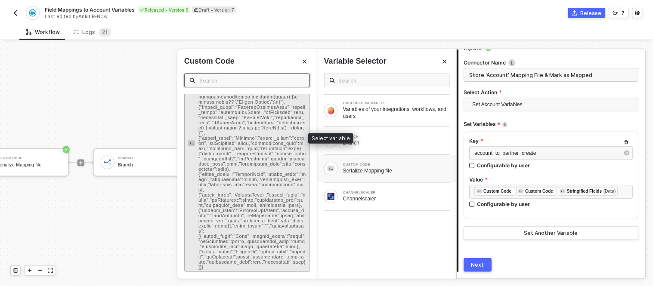
scroll to position [117, 0]
click at [226, 161] on span "-" at bounding box center [253, 143] width 108 height 253
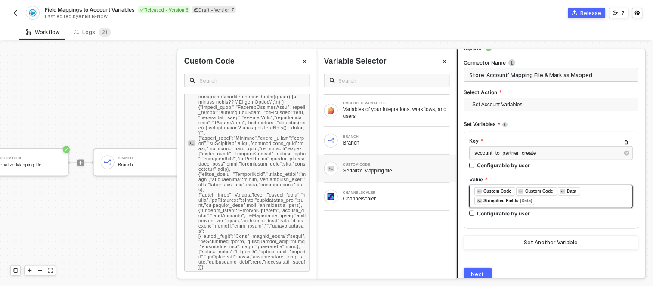
click at [537, 201] on div "﻿ ﻿ Custom Code ﻿ ﻿ Custom Code ﻿ ﻿ Data ﻿ ﻿ Stringified Fields (Data) ﻿" at bounding box center [551, 196] width 153 height 19
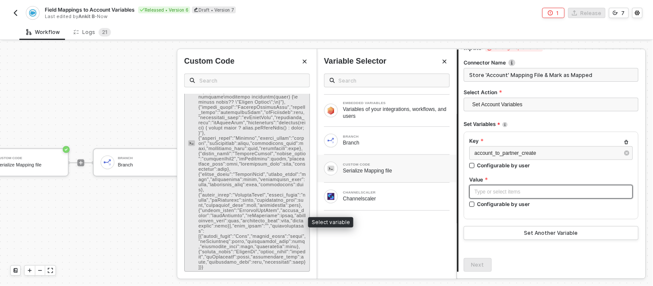
scroll to position [0, 0]
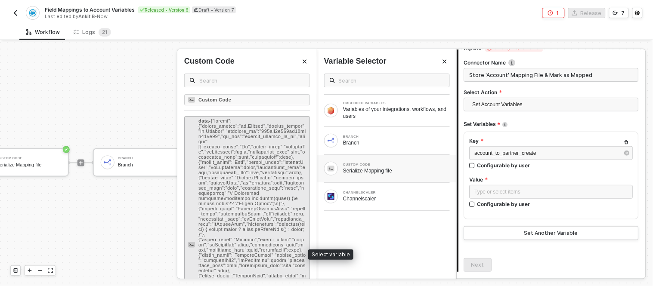
click at [225, 149] on span "-" at bounding box center [253, 244] width 108 height 253
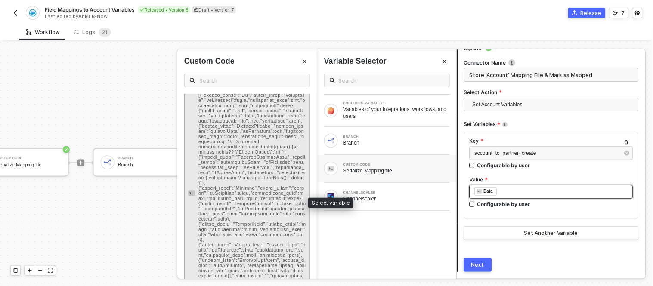
scroll to position [117, 0]
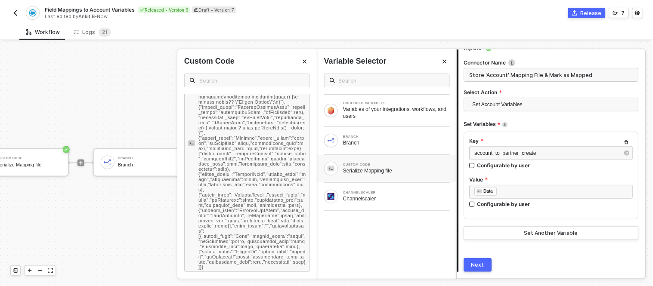
click at [477, 267] on div "Next" at bounding box center [478, 265] width 13 height 7
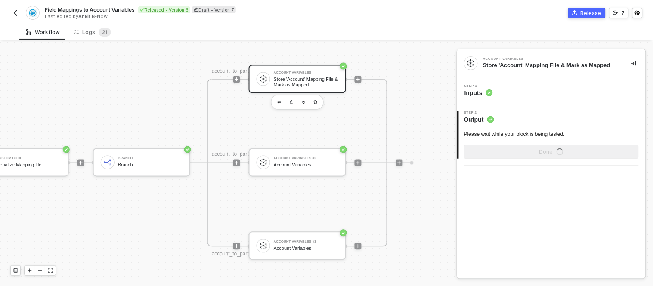
scroll to position [0, 0]
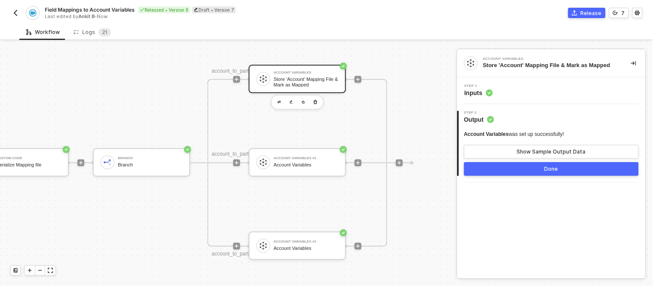
click at [518, 143] on div "Account Variables was set up successfully! Show Sample Output Data" at bounding box center [551, 145] width 175 height 28
click at [509, 148] on button "Show Sample Output Data" at bounding box center [551, 152] width 175 height 14
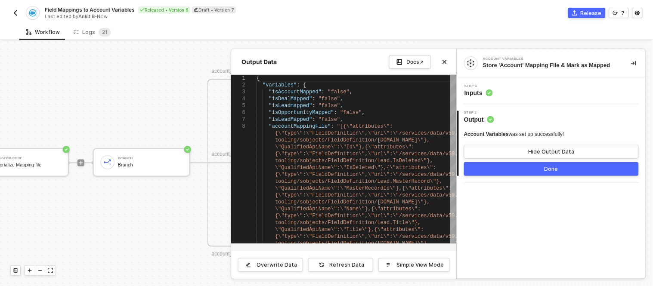
click at [500, 171] on button "Done" at bounding box center [551, 169] width 175 height 14
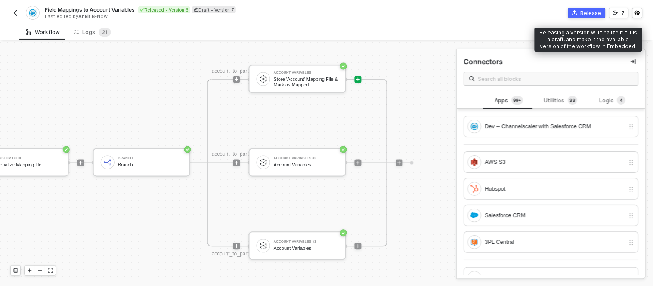
click at [587, 11] on div "Release" at bounding box center [591, 12] width 21 height 7
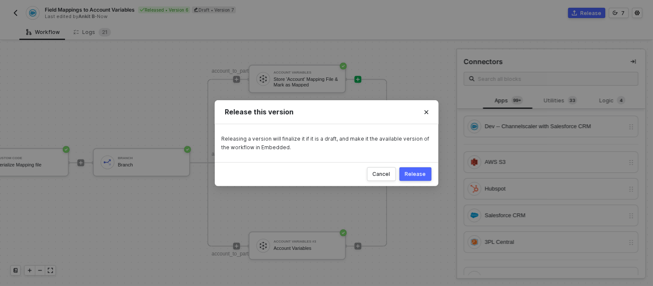
click at [417, 178] on button "Release" at bounding box center [416, 175] width 32 height 14
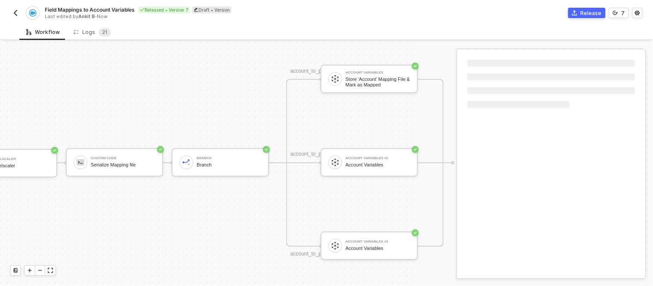
scroll to position [345, 56]
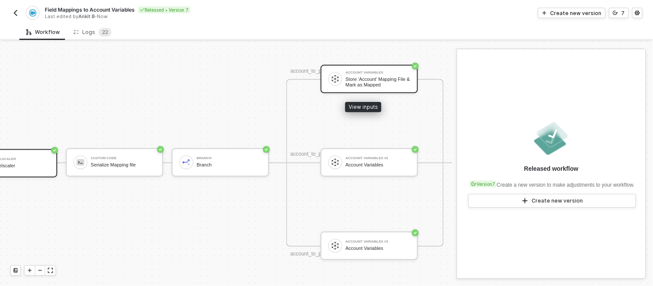
click at [358, 74] on div "Account Variables Store 'Account' Mapping File & Mark as Mapped" at bounding box center [378, 79] width 65 height 16
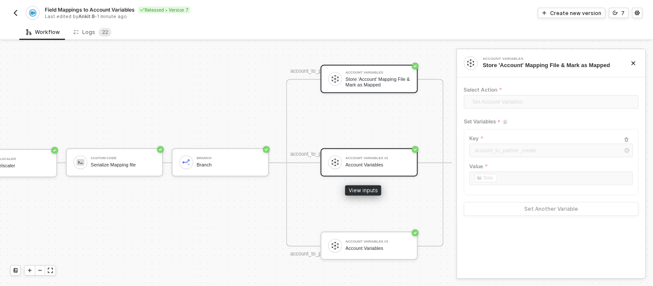
click at [360, 161] on div "Account Variables #2 Account Variables" at bounding box center [378, 163] width 65 height 16
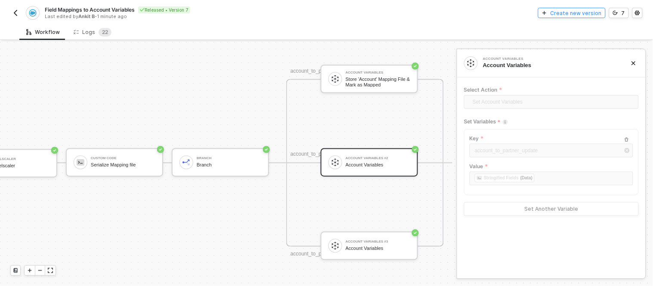
click at [565, 9] on div "Create new version" at bounding box center [576, 12] width 51 height 7
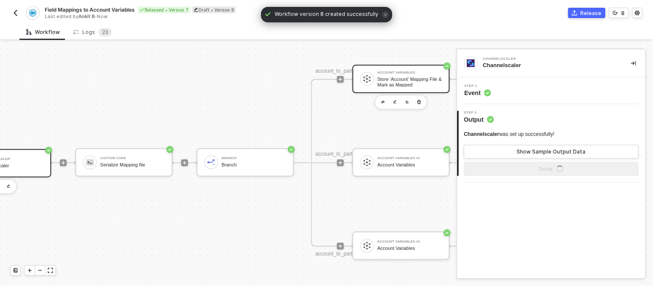
click at [395, 83] on div "Store 'Account' Mapping File & Mark as Mapped" at bounding box center [410, 82] width 65 height 11
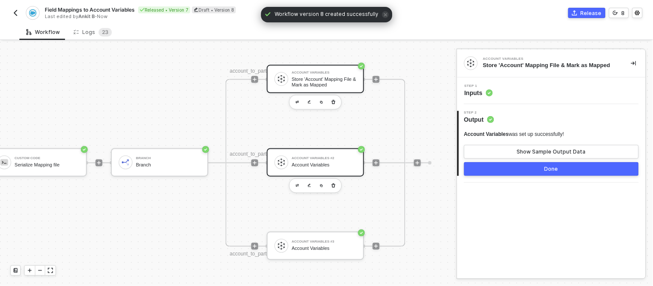
scroll to position [345, 149]
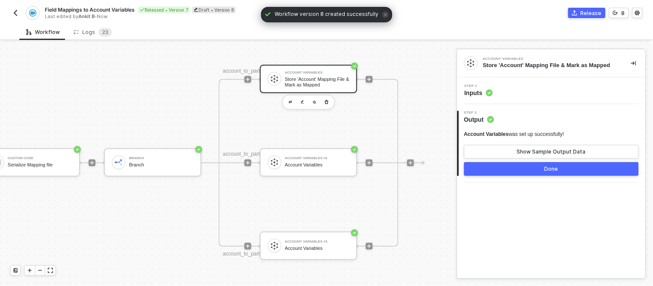
click at [515, 93] on div "Step 1 Inputs" at bounding box center [552, 90] width 186 height 13
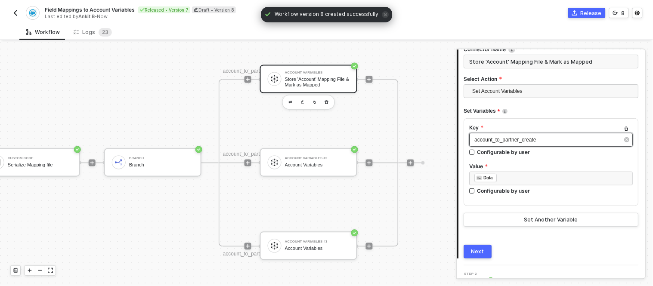
scroll to position [59, 0]
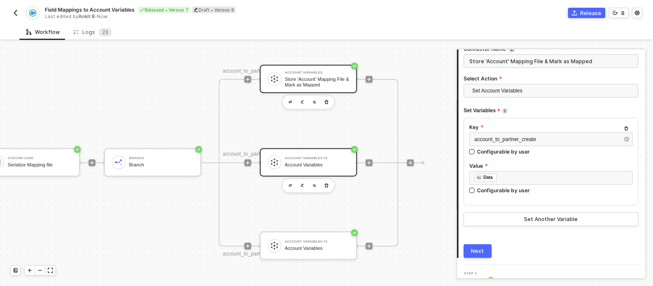
click at [318, 152] on div "Account Variables #2 Account Variables" at bounding box center [308, 163] width 97 height 28
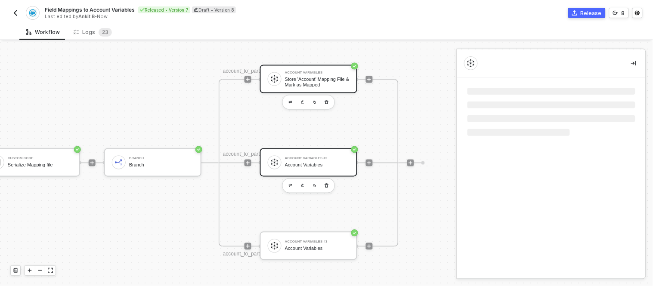
scroll to position [0, 0]
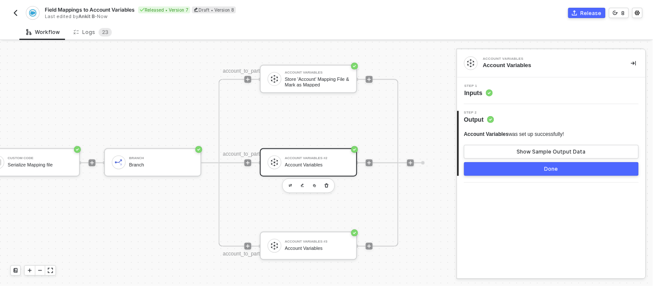
click at [508, 87] on div "Step 1 Inputs" at bounding box center [552, 90] width 186 height 13
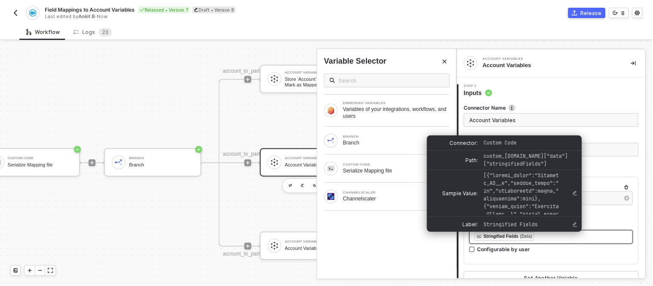
click at [533, 237] on div "Stringified Fields (Data)" at bounding box center [505, 237] width 60 height 9
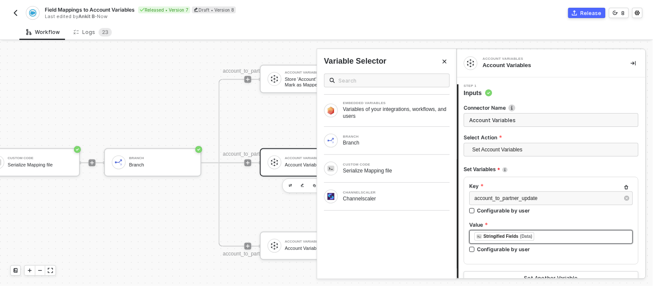
click at [543, 237] on div "﻿ ﻿ Stringified Fields (Data) ﻿" at bounding box center [551, 237] width 153 height 9
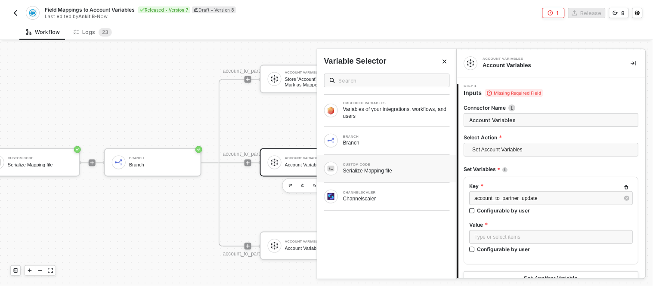
click at [367, 168] on div "Serialize Mapping file" at bounding box center [396, 171] width 107 height 7
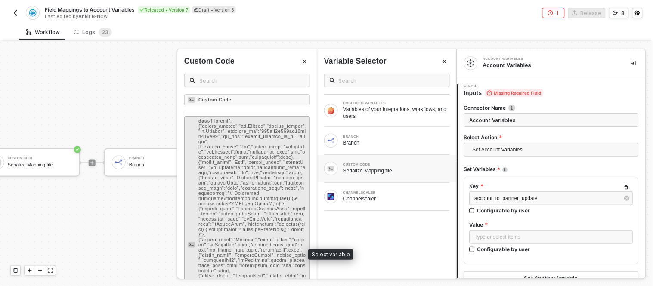
click at [220, 128] on span "-" at bounding box center [253, 244] width 108 height 253
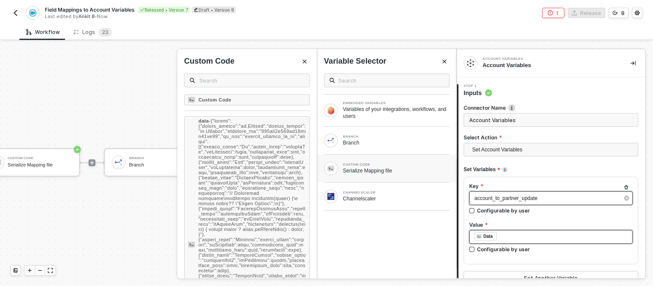
scroll to position [72, 0]
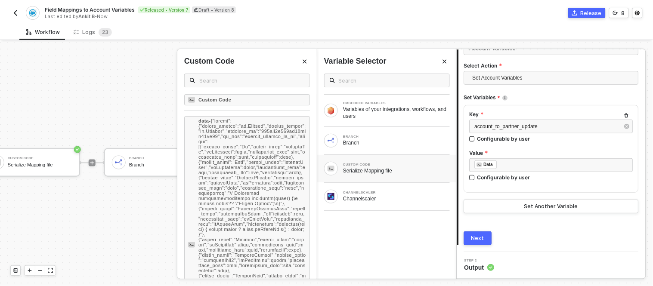
click at [477, 238] on div "Next" at bounding box center [478, 238] width 13 height 7
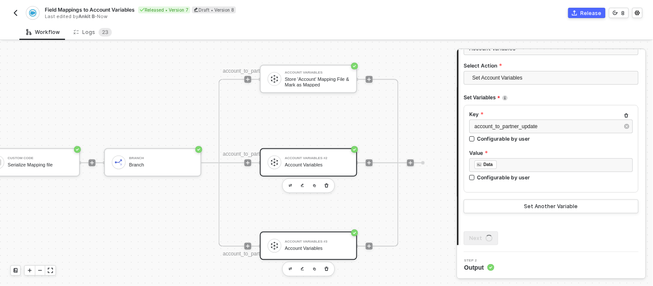
click at [312, 235] on div "Account Variables #3 Account Variables" at bounding box center [308, 246] width 97 height 28
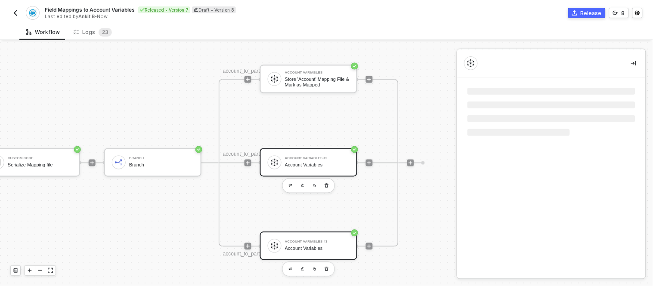
scroll to position [0, 0]
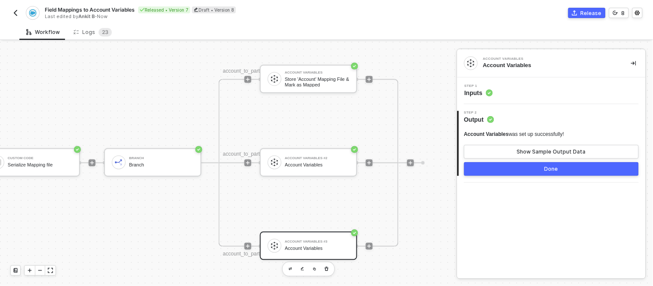
click at [490, 90] on circle at bounding box center [489, 93] width 6 height 6
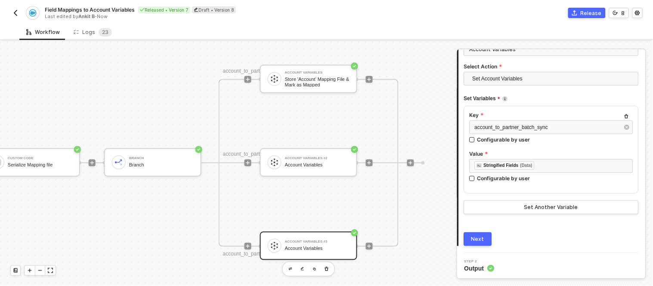
scroll to position [72, 0]
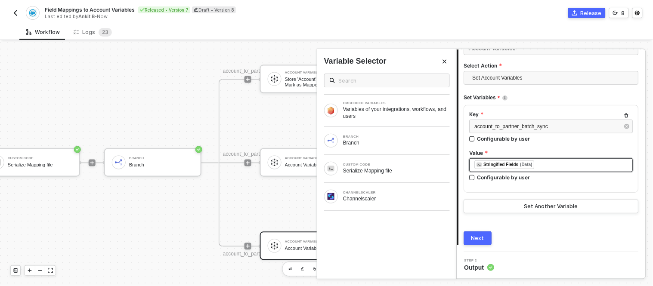
click at [543, 169] on div "﻿ ﻿ Stringified Fields (Data) ﻿" at bounding box center [551, 165] width 153 height 9
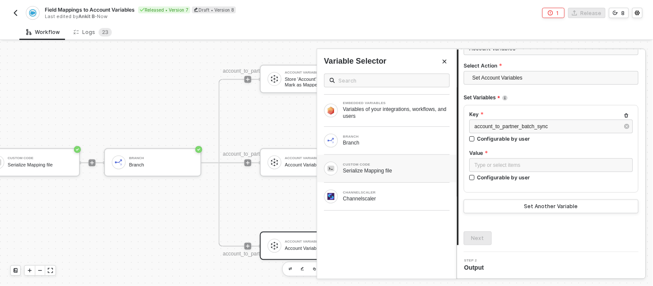
click at [385, 173] on div "Serialize Mapping file" at bounding box center [396, 171] width 107 height 7
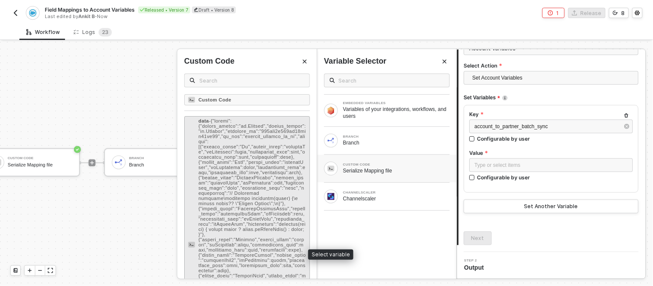
click at [254, 146] on span "-" at bounding box center [253, 244] width 108 height 253
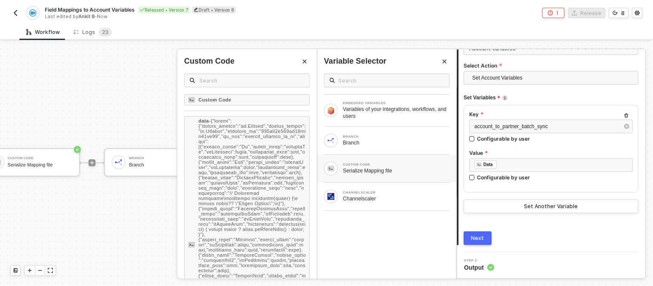
click at [482, 236] on div "Next" at bounding box center [478, 238] width 13 height 7
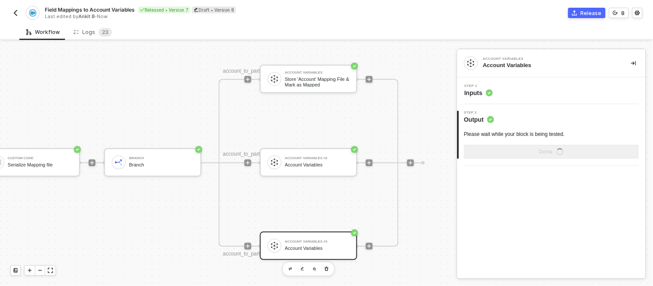
scroll to position [0, 0]
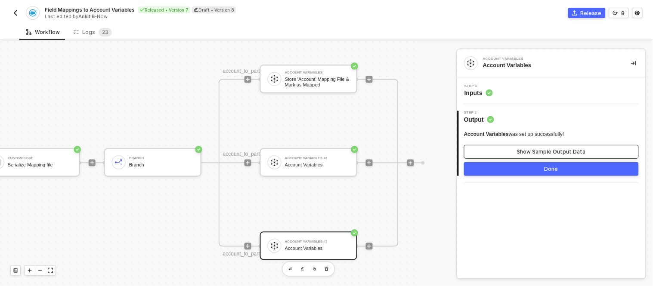
click at [547, 156] on button "Show Sample Output Data" at bounding box center [551, 152] width 175 height 14
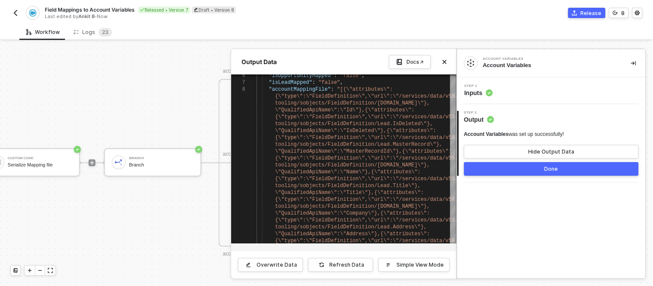
click at [587, 10] on div "Release" at bounding box center [591, 12] width 21 height 7
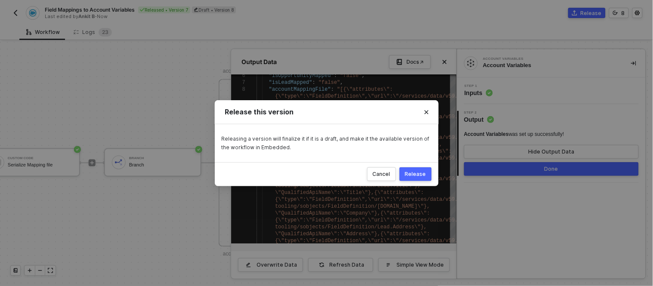
click at [422, 173] on div "Release" at bounding box center [415, 174] width 21 height 7
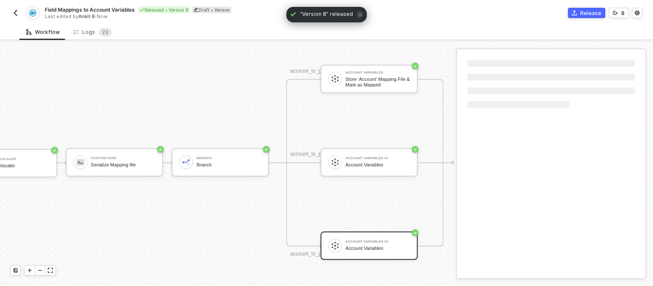
scroll to position [345, 56]
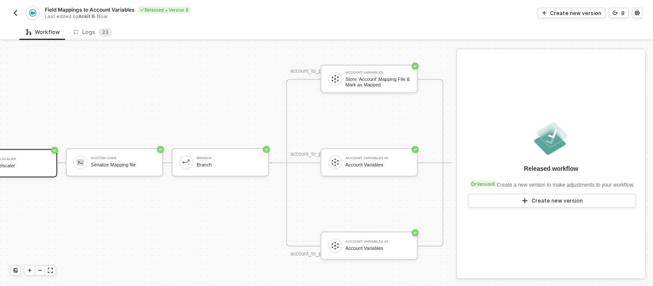
click at [13, 11] on img "button" at bounding box center [15, 12] width 7 height 7
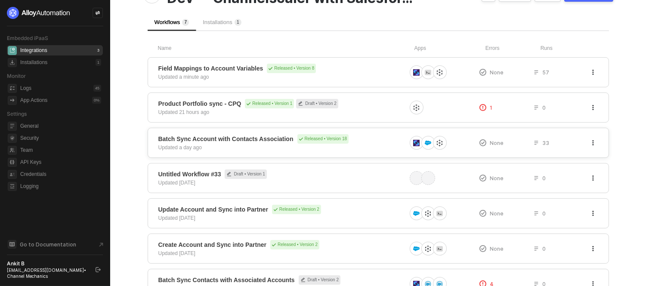
scroll to position [65, 0]
click at [248, 144] on div "Batch Sync Account with Contacts Association Released • Version 18 Updated a da…" at bounding box center [282, 141] width 248 height 17
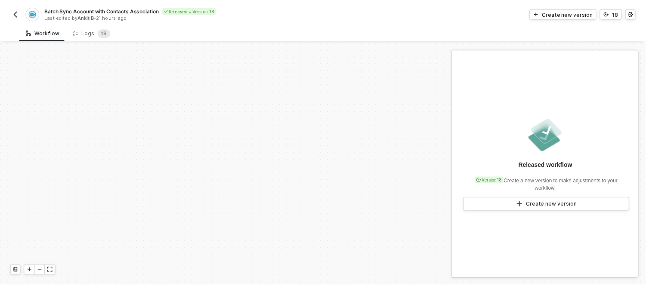
scroll to position [179, 0]
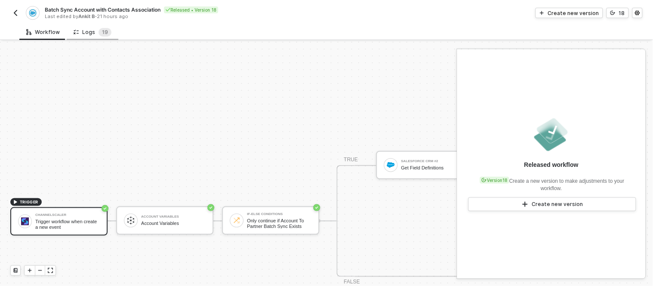
click at [92, 28] on div "Logs 1 9" at bounding box center [93, 32] width 38 height 9
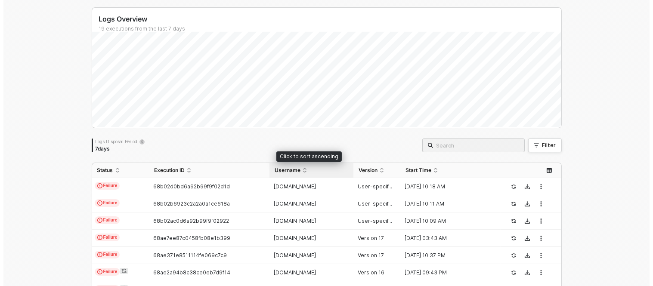
scroll to position [0, 0]
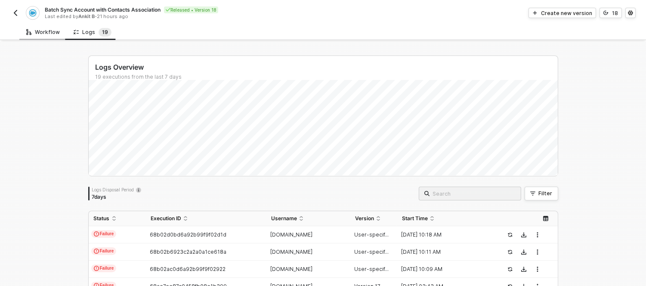
click at [32, 34] on div "Workflow" at bounding box center [43, 32] width 34 height 7
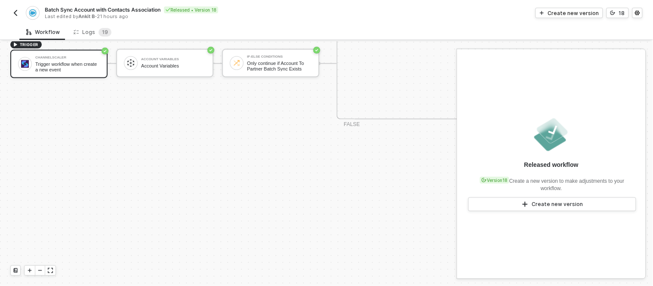
scroll to position [346, 0]
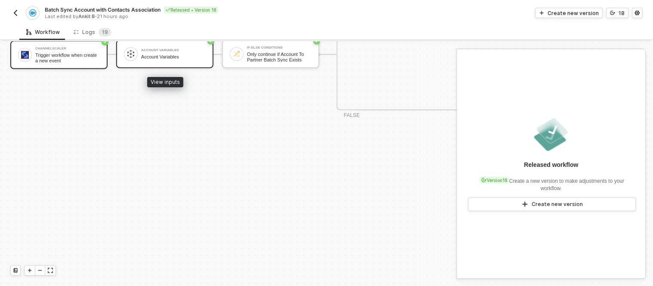
click at [179, 56] on div "Account Variables" at bounding box center [173, 57] width 65 height 6
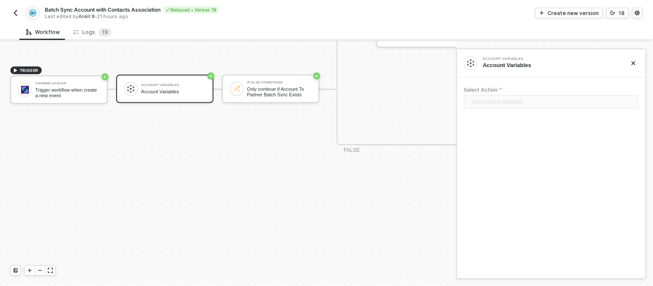
scroll to position [310, 0]
click at [224, 129] on div "TRIGGER Channelscaler Trigger workflow when create a new event Account Variable…" at bounding box center [582, 89] width 1164 height 717
click at [171, 90] on div "Account Variables" at bounding box center [173, 93] width 65 height 6
click at [572, 15] on div "Create new version" at bounding box center [573, 12] width 51 height 7
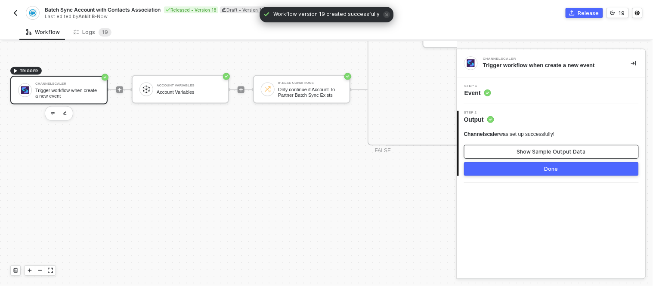
click at [515, 153] on button "Show Sample Output Data" at bounding box center [551, 152] width 175 height 14
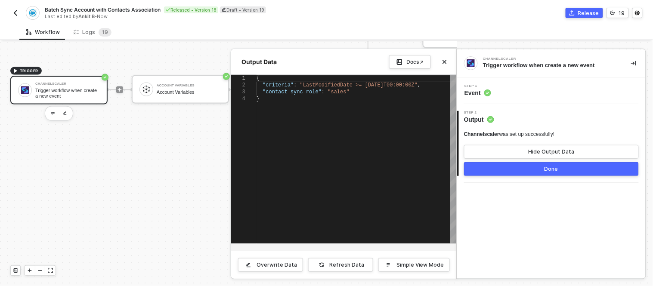
click at [163, 88] on div at bounding box center [326, 164] width 653 height 245
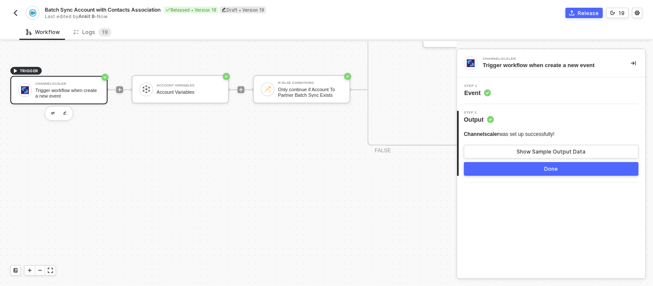
click at [163, 88] on div "Account Variables Account Variables" at bounding box center [189, 89] width 65 height 16
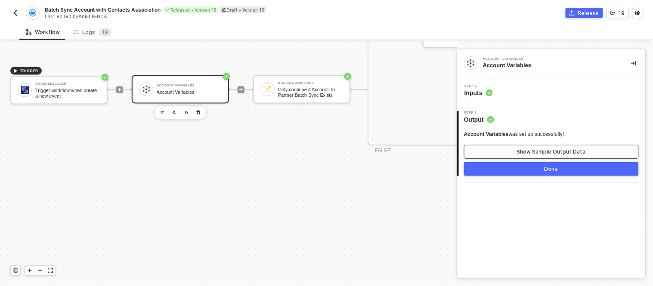
click at [503, 156] on button "Show Sample Output Data" at bounding box center [551, 152] width 175 height 14
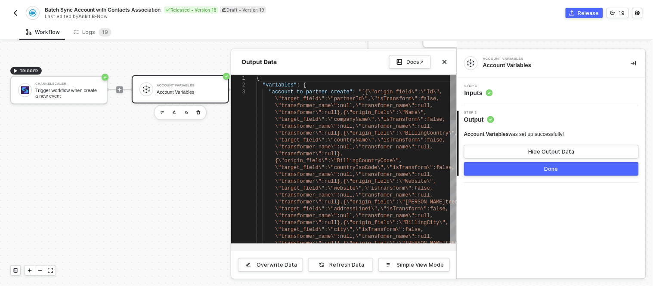
scroll to position [0, 1228]
click at [385, 150] on div "\"transformer_name\":null,\"transfomer_name\":null ," at bounding box center [357, 147] width 200 height 7
click at [403, 103] on span "\"transformer_name\":null,\"transfomer_name\":null" at bounding box center [352, 106] width 155 height 6
click at [373, 151] on div "\"transformer\":null}," at bounding box center [357, 154] width 200 height 7
click at [277, 264] on div "Overwrite Data" at bounding box center [277, 265] width 40 height 7
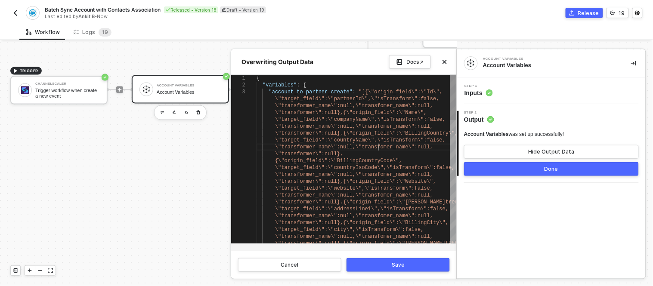
scroll to position [0, 207]
click at [380, 147] on span "\"transformer_name\":null,\"transfomer_name\":null" at bounding box center [352, 147] width 155 height 6
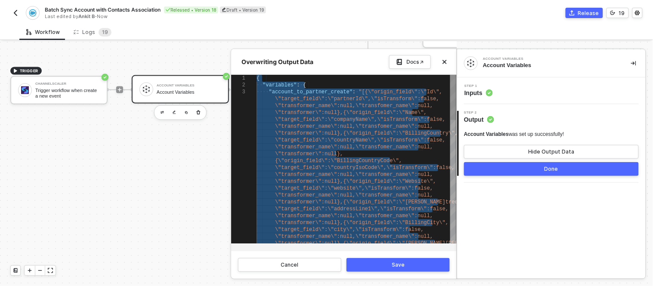
paste textarea "\"isTransform\":false,\"transformer_name\":null,\"transfomer_name\":null,\"tran…"
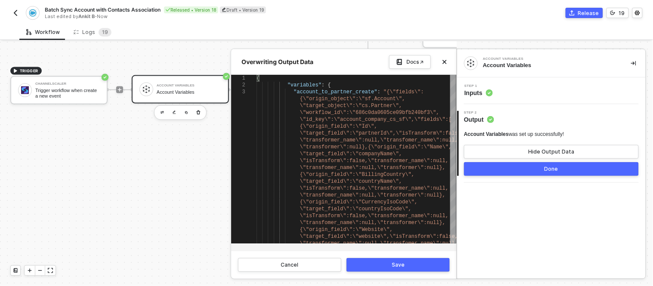
click at [399, 266] on div "Save" at bounding box center [398, 265] width 13 height 7
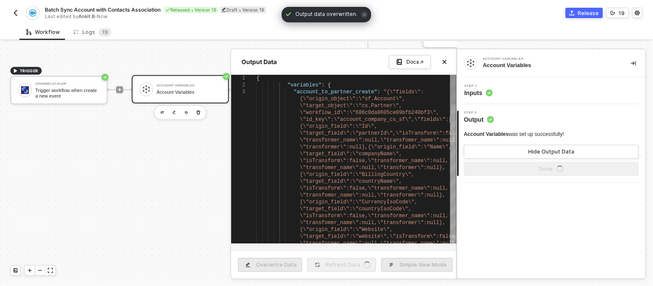
type textarea "{ "variables": { "account_to_partner_create": "{\"fields\":{\"origin_object\":\…"
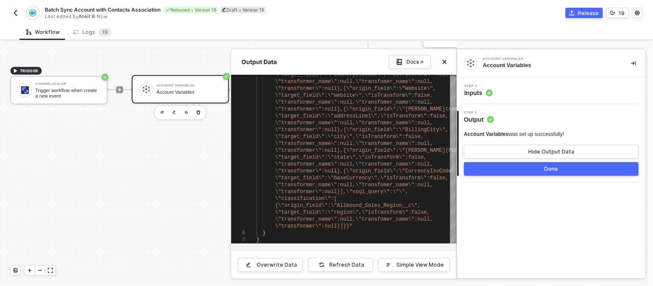
click at [512, 169] on button "Done" at bounding box center [551, 169] width 175 height 14
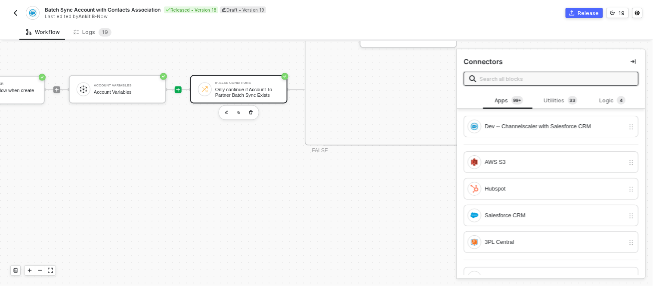
scroll to position [310, 65]
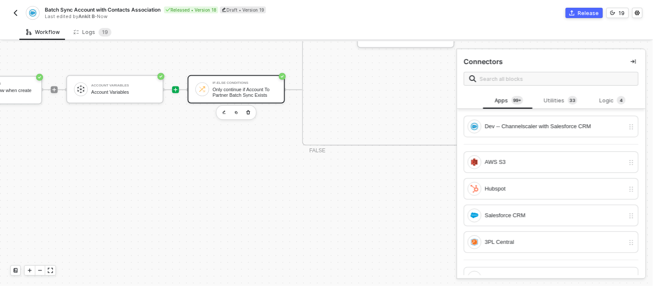
click at [255, 84] on div "If-Else Conditions" at bounding box center [245, 82] width 65 height 3
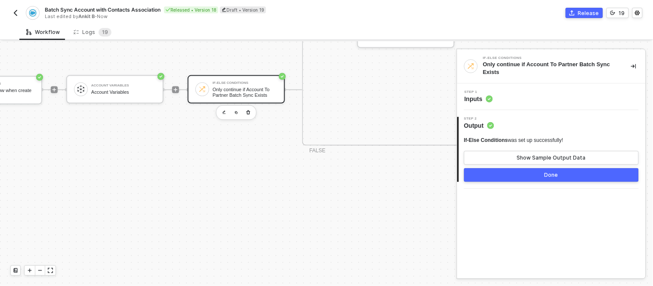
click at [507, 98] on div "Step 1 Inputs" at bounding box center [552, 96] width 186 height 13
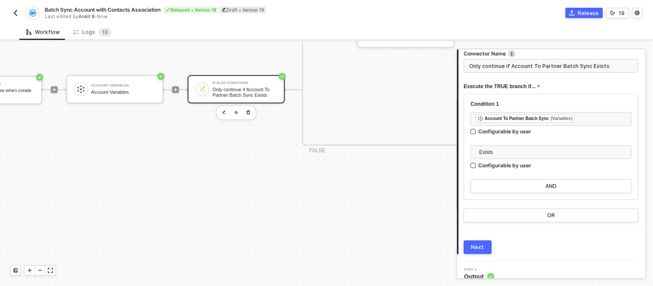
scroll to position [69, 0]
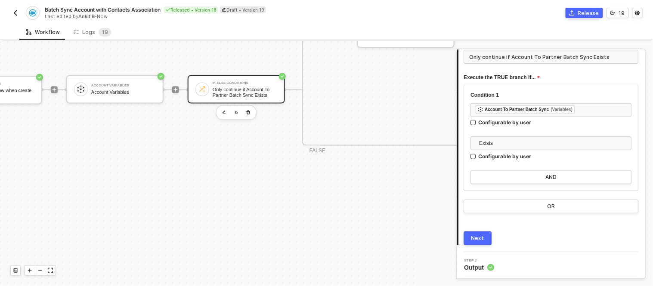
click at [248, 189] on div "TRIGGER Channelscaler Trigger workflow when create a new event Account Variable…" at bounding box center [589, 89] width 1308 height 717
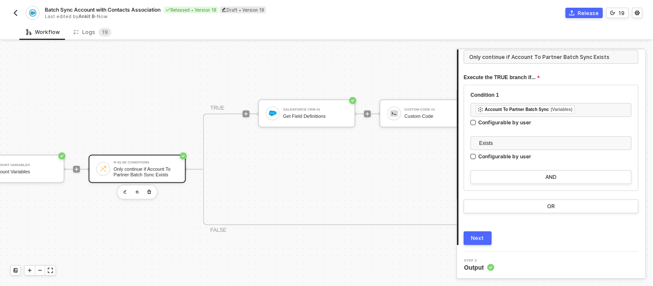
scroll to position [230, 165]
click at [304, 114] on div "Get Field Definitions" at bounding box center [315, 117] width 65 height 6
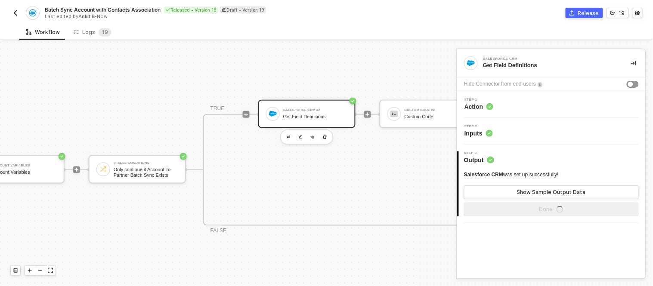
scroll to position [0, 0]
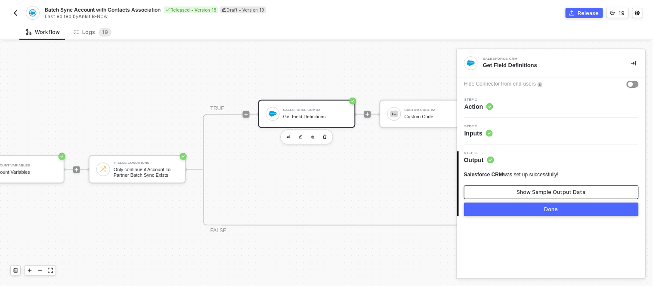
click at [492, 189] on button "Show Sample Output Data" at bounding box center [551, 193] width 175 height 14
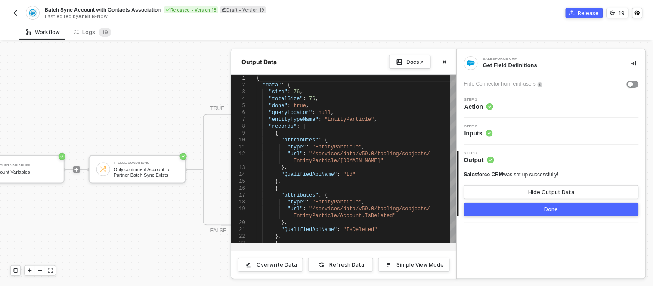
click at [491, 140] on div "Step 2 Inputs" at bounding box center [551, 131] width 189 height 27
click at [476, 132] on span "Inputs" at bounding box center [479, 133] width 28 height 9
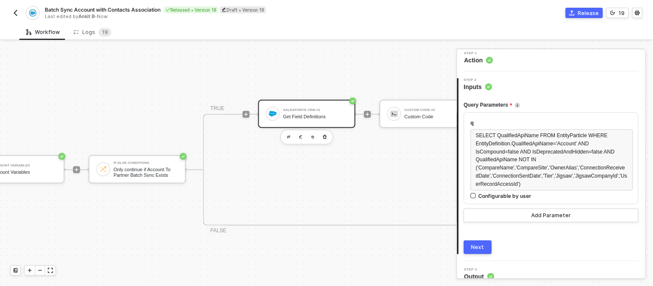
scroll to position [55, 0]
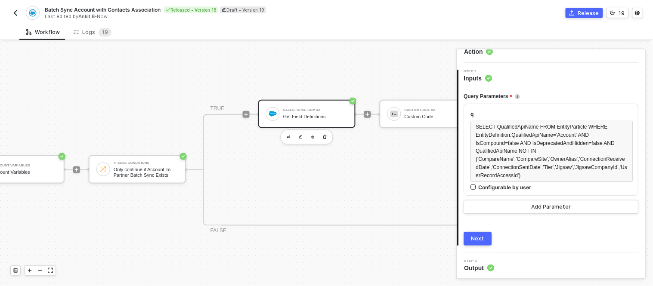
click at [360, 167] on div "TRUE Salesforce CRM #2 Get Field Definitions Custom Code #2 Custom Code Salesfo…" at bounding box center [665, 170] width 925 height 112
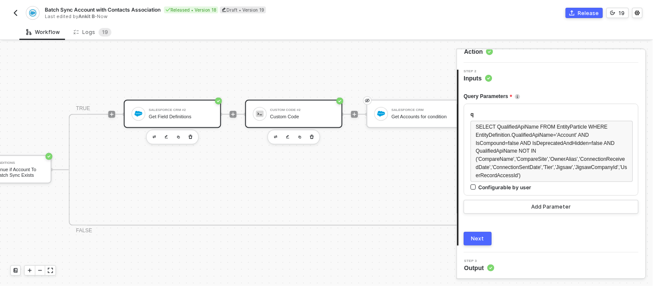
scroll to position [230, 299]
click at [308, 116] on div "Custom Code" at bounding box center [302, 117] width 65 height 6
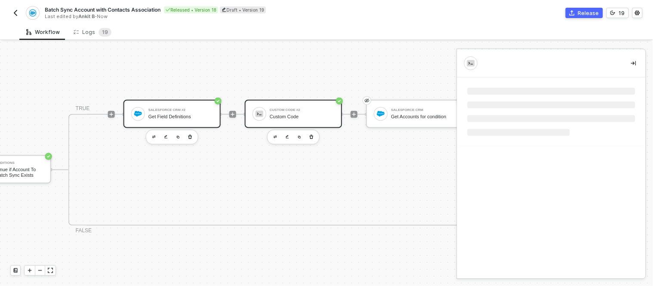
scroll to position [0, 0]
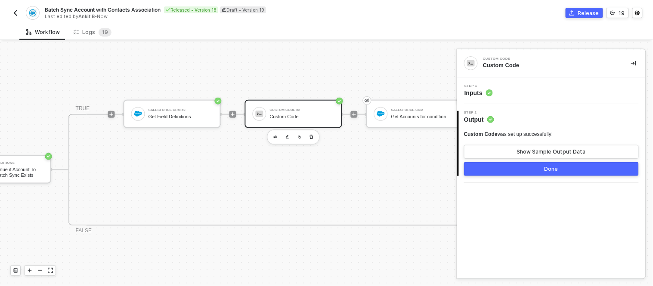
click at [487, 93] on circle at bounding box center [489, 93] width 7 height 7
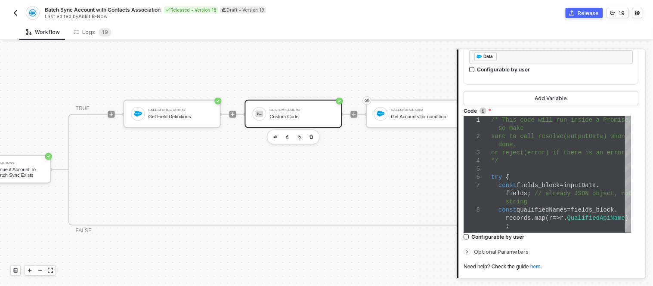
scroll to position [214, 0]
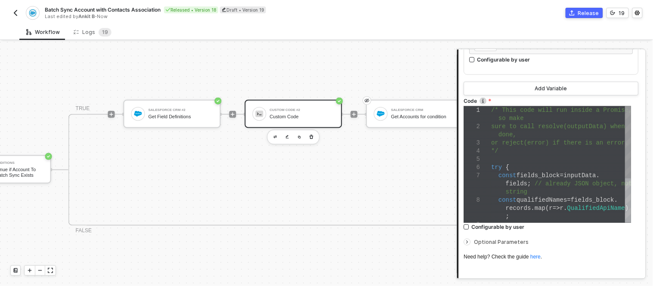
click at [533, 161] on div at bounding box center [562, 159] width 140 height 8
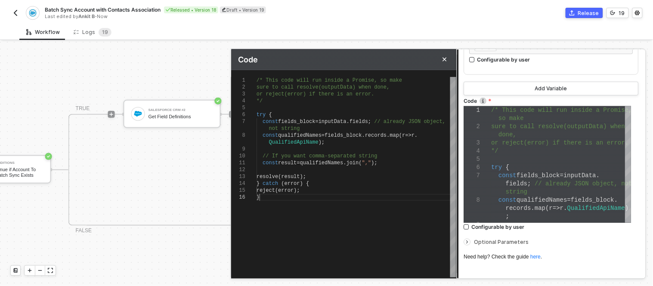
type textarea "// If you want comma-separated string const result = qualifiedNames.join(","); …"
click at [363, 208] on div "/* This code will run inside a Promise, so make sure to call resolve(outputData…" at bounding box center [357, 177] width 200 height 201
click at [325, 224] on div "/* This code will run inside a Promise, so make sure to call resolve(outputData…" at bounding box center [357, 177] width 200 height 201
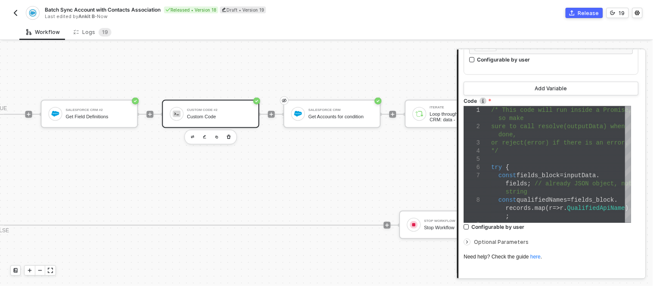
scroll to position [230, 388]
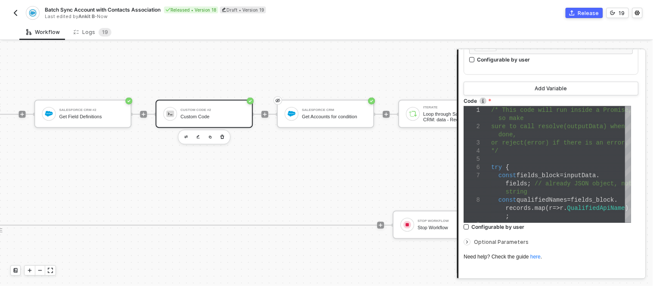
click at [320, 93] on div at bounding box center [265, 114] width 115 height 67
click at [312, 111] on div "Salesforce CRM" at bounding box center [334, 110] width 65 height 3
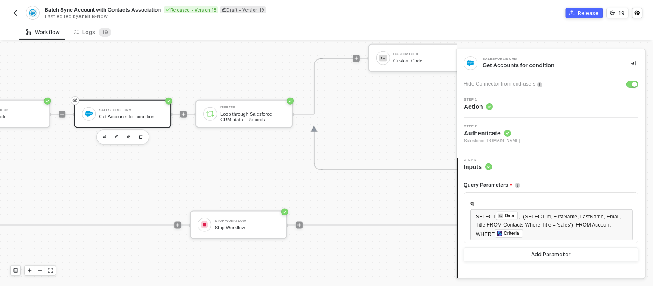
scroll to position [230, 592]
click at [240, 106] on div "Iterate" at bounding box center [252, 107] width 65 height 3
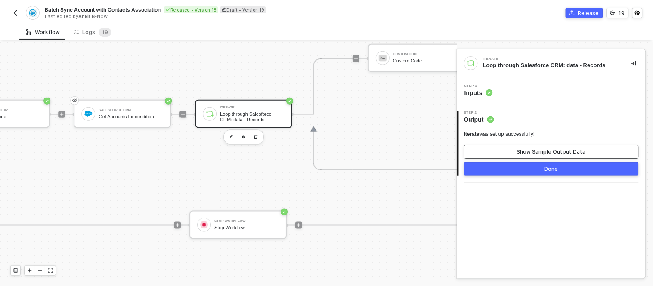
click at [532, 155] on div "Show Sample Output Data" at bounding box center [551, 152] width 69 height 7
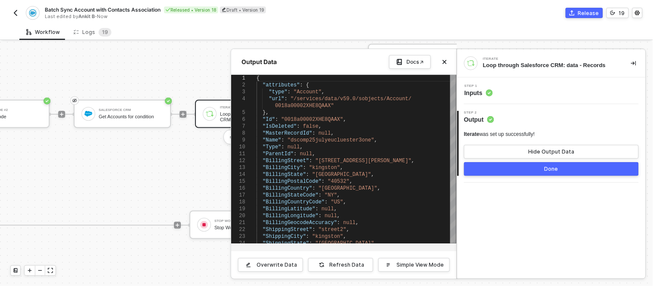
click at [160, 171] on div at bounding box center [326, 164] width 653 height 245
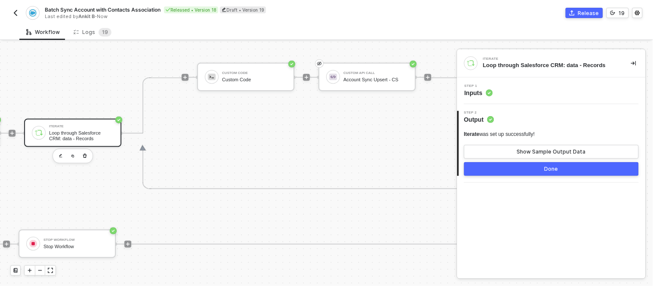
scroll to position [210, 763]
click at [259, 73] on div "Custom Code" at bounding box center [254, 74] width 65 height 3
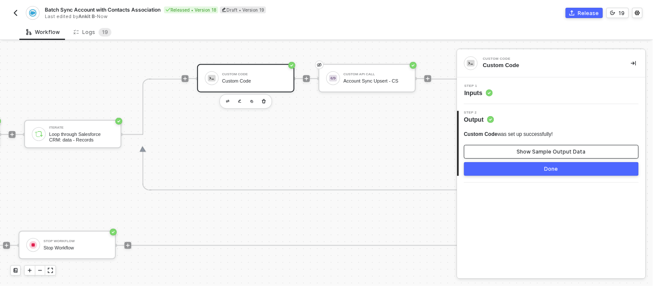
click at [528, 147] on button "Show Sample Output Data" at bounding box center [551, 152] width 175 height 14
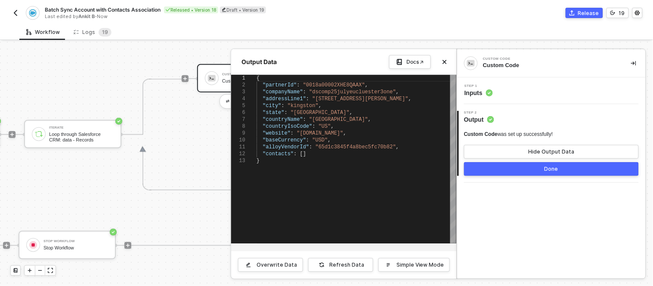
click at [502, 92] on div "Step 1 Inputs" at bounding box center [552, 90] width 186 height 13
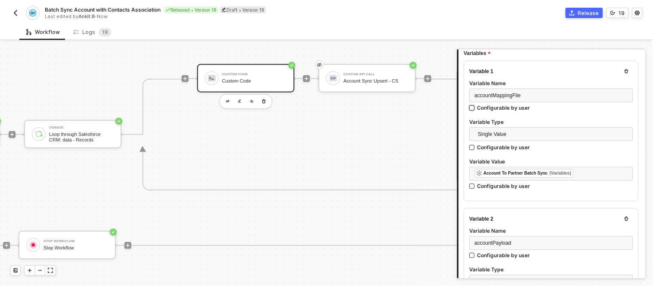
scroll to position [89, 0]
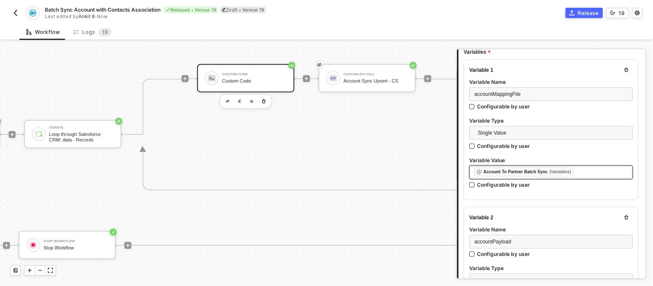
click at [580, 175] on div "﻿ ﻿ Account To Partner Batch Sync (Variables) ﻿" at bounding box center [551, 172] width 153 height 9
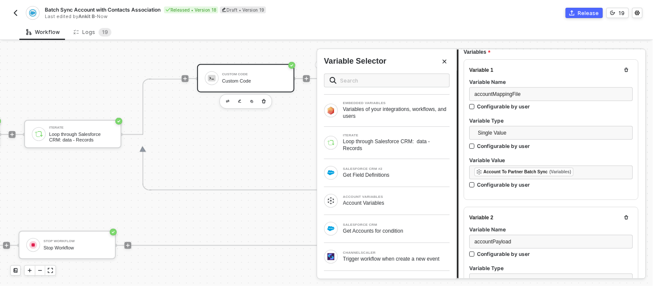
click at [560, 201] on div "Variable 1 Variable Name accountMappingFile Configurable by user Variable Type …" at bounding box center [551, 288] width 175 height 458
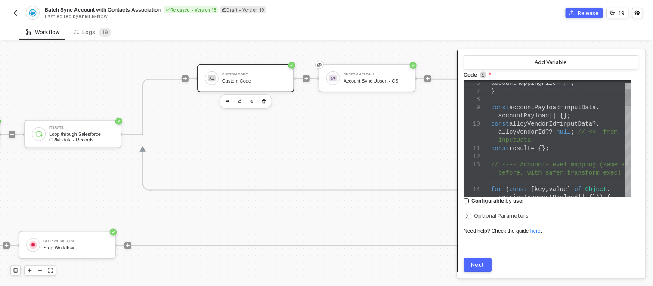
scroll to position [547, 0]
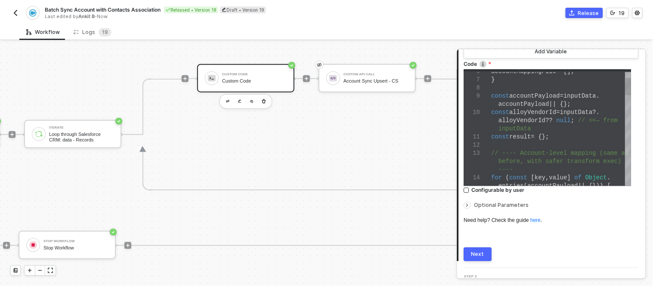
type textarea "const accountPayload = inputData.accountPayload || {}; const alloyVendorId = in…"
click at [561, 133] on div "const result = {};" at bounding box center [562, 137] width 140 height 8
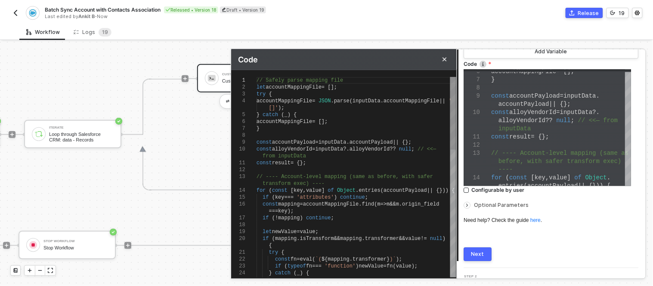
scroll to position [0, 0]
click at [376, 164] on div "const result = {};" at bounding box center [357, 163] width 200 height 7
click at [376, 180] on div "transform exec) ----" at bounding box center [357, 183] width 200 height 7
click at [378, 116] on div "} catch ( _ ) {" at bounding box center [357, 115] width 200 height 7
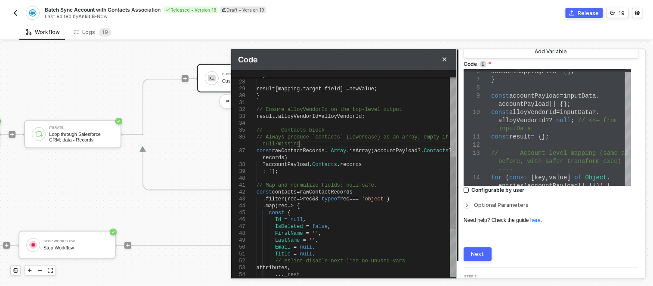
click at [373, 146] on div "null/missing." at bounding box center [357, 144] width 200 height 7
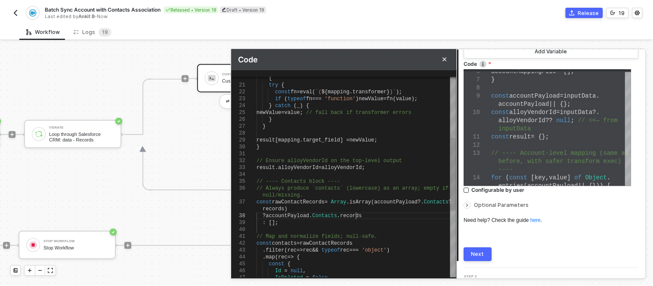
click at [386, 217] on div "? accountPayload . Contacts . records" at bounding box center [357, 216] width 200 height 7
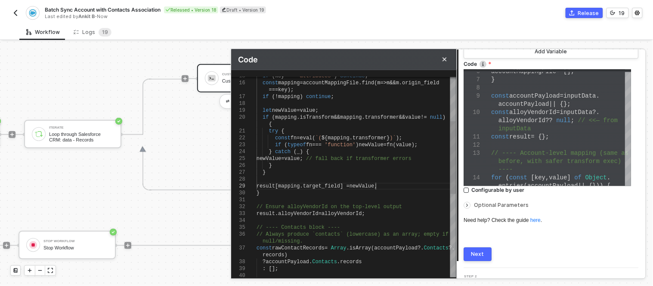
click at [408, 180] on div at bounding box center [357, 179] width 200 height 7
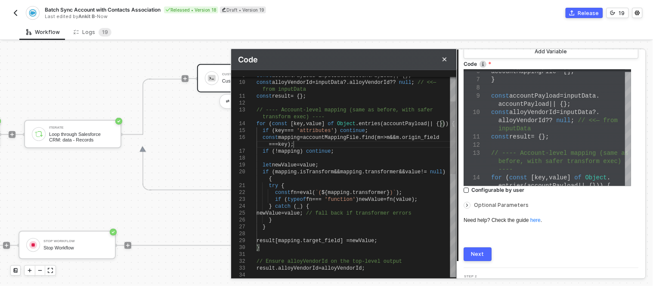
click at [418, 143] on div "=== key );" at bounding box center [357, 144] width 200 height 7
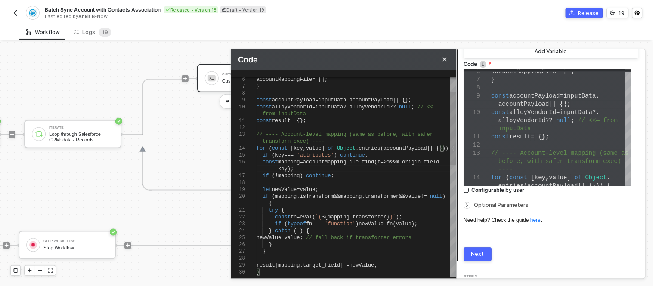
click at [387, 127] on div at bounding box center [357, 127] width 200 height 7
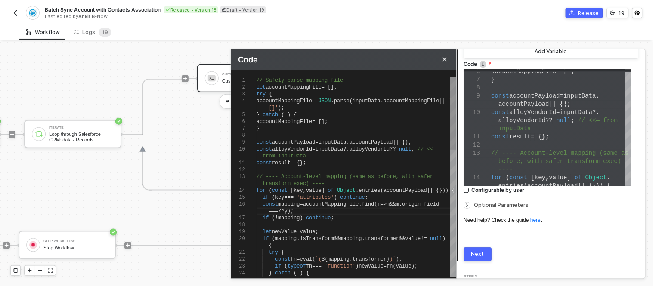
click at [368, 133] on div at bounding box center [357, 135] width 200 height 7
click at [339, 128] on div "}" at bounding box center [357, 128] width 200 height 7
drag, startPoint x: 257, startPoint y: 80, endPoint x: 349, endPoint y: 203, distance: 154.2
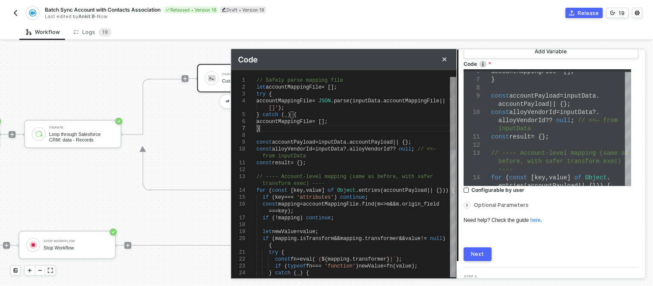
click at [349, 203] on span "accountMappingFile" at bounding box center [331, 205] width 56 height 6
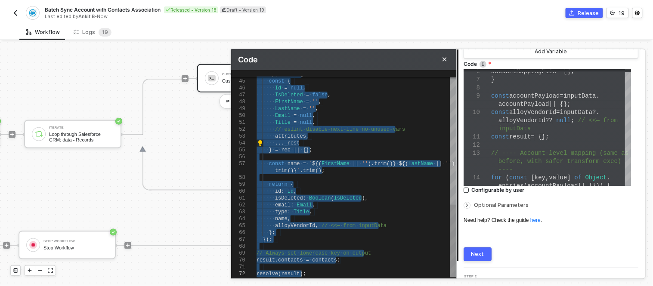
drag, startPoint x: 258, startPoint y: 81, endPoint x: 319, endPoint y: 273, distance: 201.7
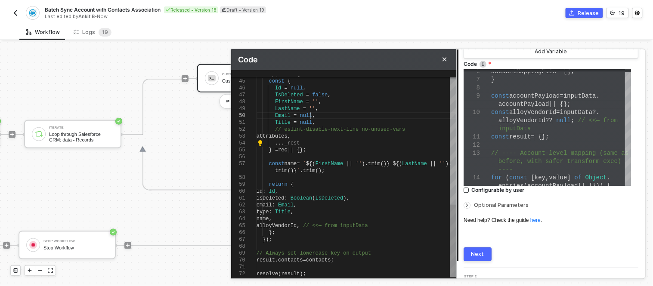
scroll to position [0, 136]
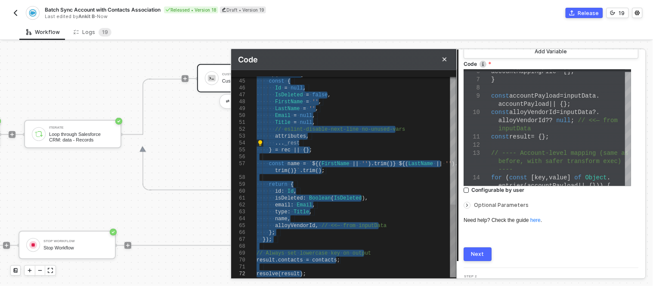
paste textarea "Editor content;Press Alt+F1 for Accessibility Options."
type textarea "resolve(result);"
type textarea "// ---- Safely parse mapping file ---- let accountMappingFile = []; let classif…"
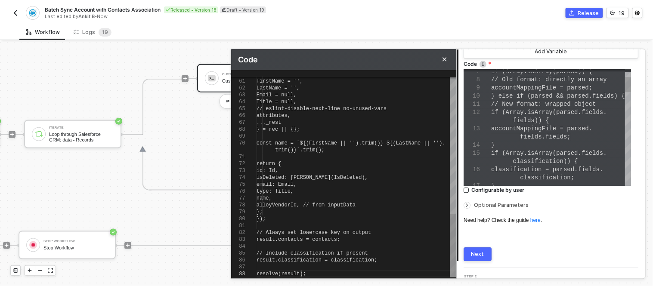
scroll to position [0, 45]
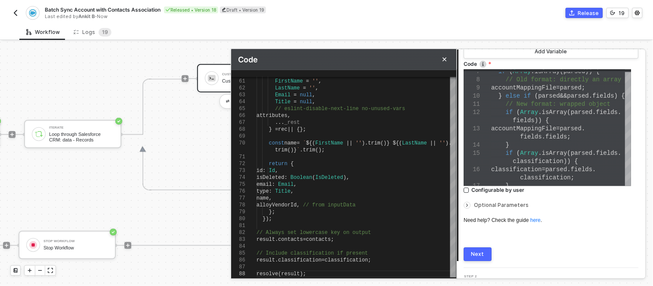
click at [475, 248] on button "Next" at bounding box center [478, 255] width 28 height 14
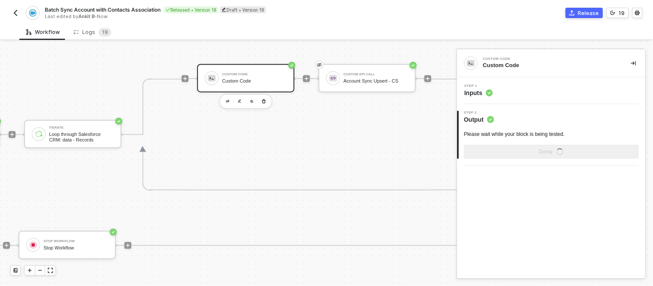
scroll to position [0, 0]
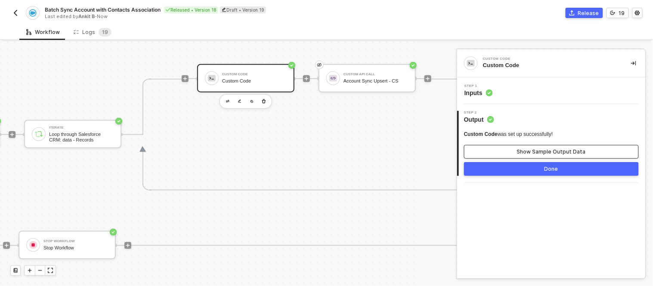
click at [520, 152] on div "Show Sample Output Data" at bounding box center [551, 152] width 69 height 7
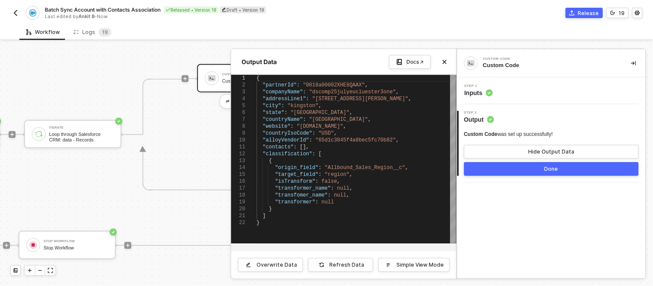
type textarea ""contacts": [], "classification": [ { "origin_field": "Allbound_Sales_Region__c…"
click at [349, 157] on div ""classification" : [" at bounding box center [357, 154] width 200 height 7
click at [481, 90] on span "Inputs" at bounding box center [479, 93] width 28 height 9
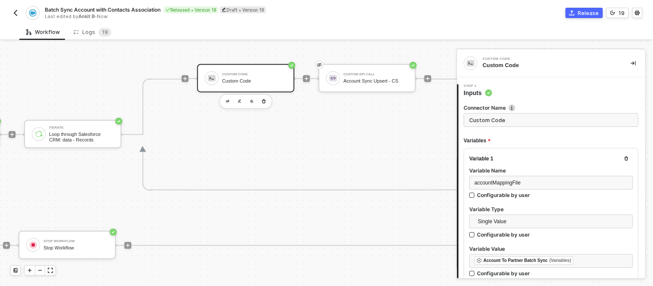
type textarea "// ---- Safely parse mapping file ---- let accountMappingFile = []; let classif…"
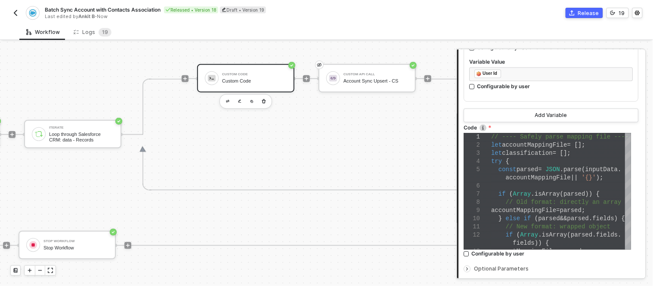
scroll to position [562, 0]
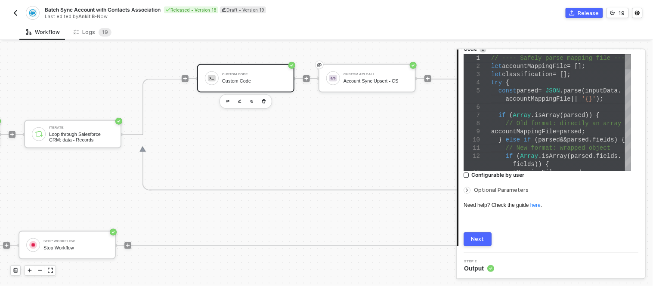
click at [521, 120] on div "// Old format: directly an array" at bounding box center [562, 124] width 140 height 8
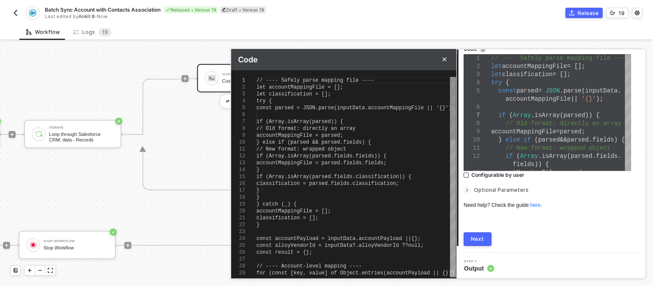
click at [343, 142] on span "} else if (parsed && parsed.fields) {" at bounding box center [314, 143] width 115 height 6
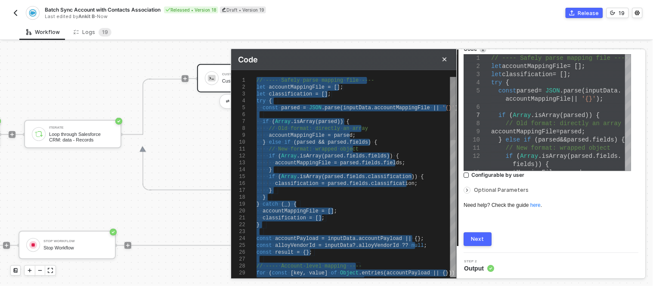
paste textarea "}) // optional: drop entries where value is undefined to keep it clean .filter(…"
type textarea "}) // optional: drop entries where value is undefined to keep it clean .filter(…"
type textarea "// ---- Safely parse mapping file ---- let accountMappingFile = []; let classif…"
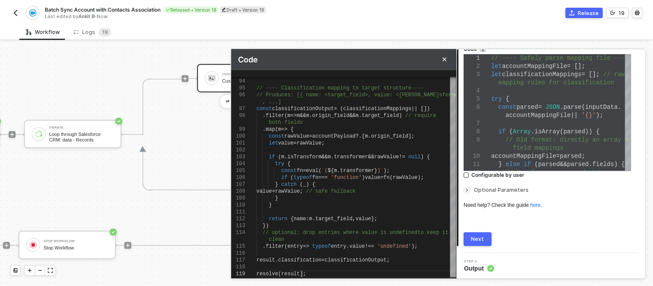
click at [478, 236] on div "Next" at bounding box center [478, 239] width 13 height 7
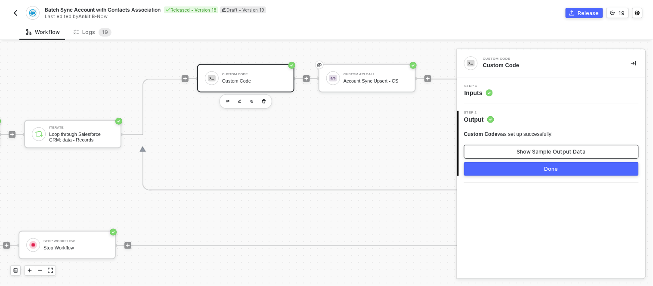
click at [532, 146] on button "Show Sample Output Data" at bounding box center [551, 152] width 175 height 14
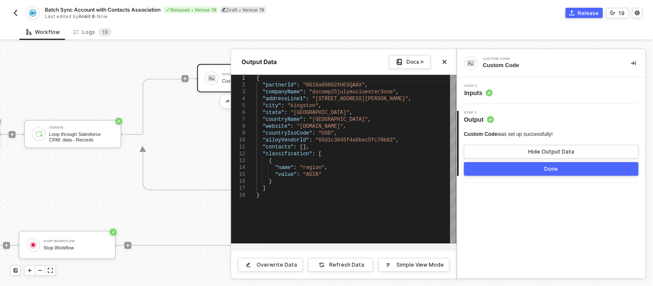
click at [491, 173] on button "Done" at bounding box center [551, 169] width 175 height 14
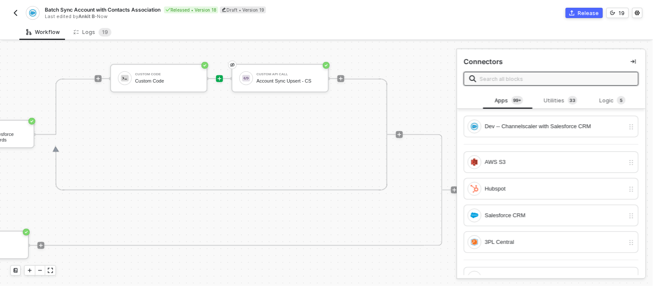
scroll to position [210, 859]
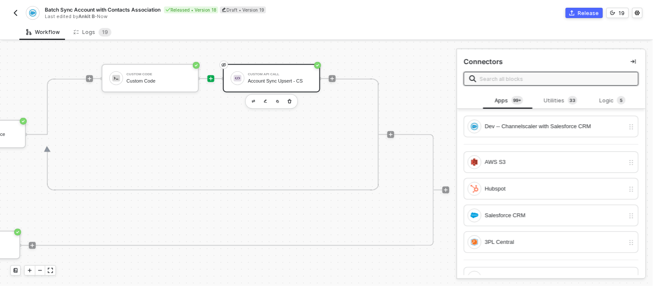
click at [270, 70] on div "Custom API Call Account Sync Upsert - CS" at bounding box center [280, 78] width 65 height 16
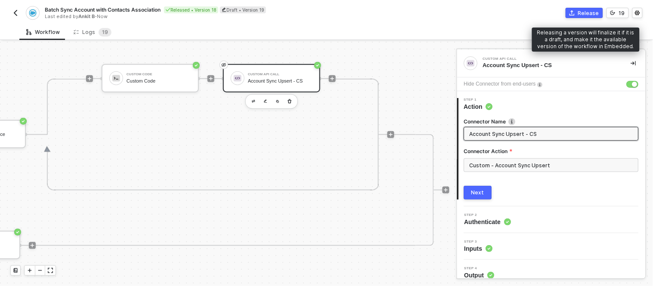
click at [592, 10] on div "Release" at bounding box center [588, 12] width 21 height 7
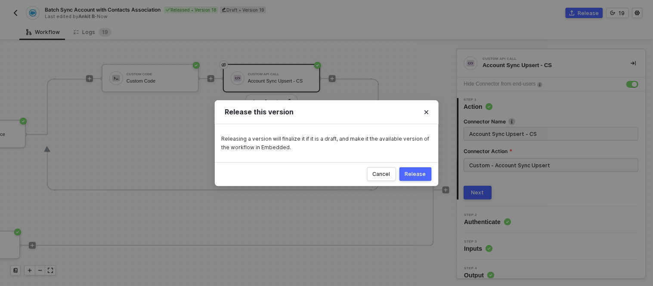
click at [419, 176] on div "Release" at bounding box center [415, 174] width 21 height 7
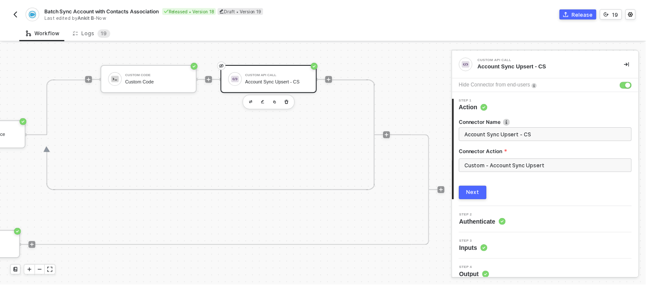
scroll to position [210, 699]
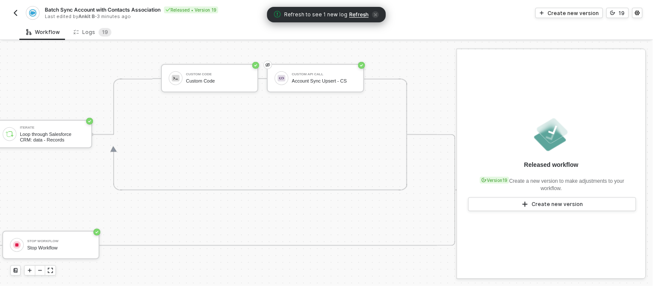
click at [360, 13] on span "Refresh" at bounding box center [359, 14] width 19 height 7
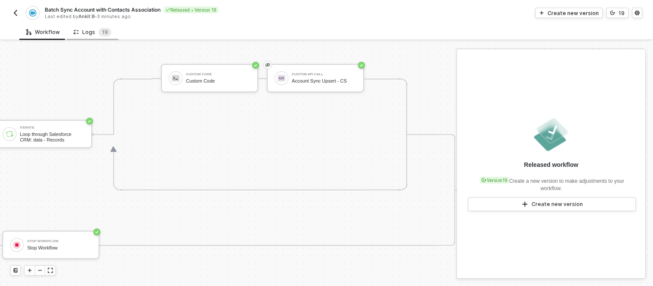
click at [75, 32] on icon at bounding box center [76, 31] width 5 height 7
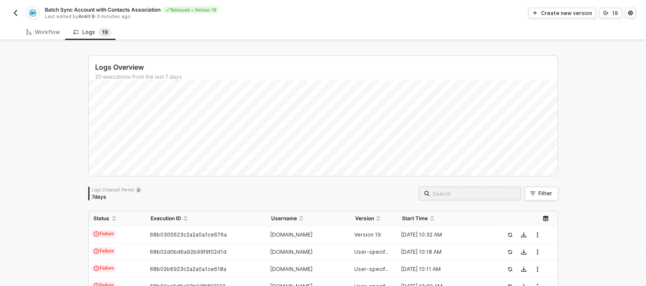
drag, startPoint x: 14, startPoint y: 6, endPoint x: 15, endPoint y: 16, distance: 9.1
click at [15, 16] on div "Batch Sync Account with Contacts Association Released • Version 19 Last edited …" at bounding box center [166, 13] width 313 height 14
click at [15, 16] on img "button" at bounding box center [15, 12] width 7 height 7
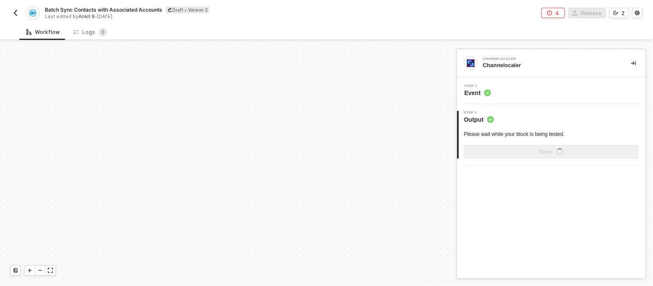
scroll to position [287, 0]
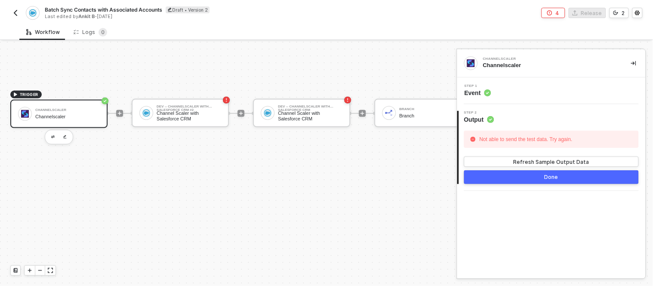
click at [13, 12] on img "button" at bounding box center [15, 12] width 7 height 7
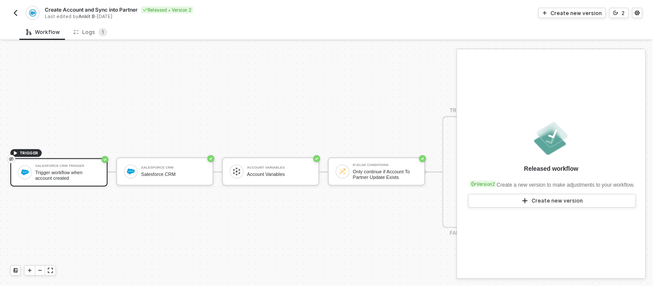
scroll to position [23, 0]
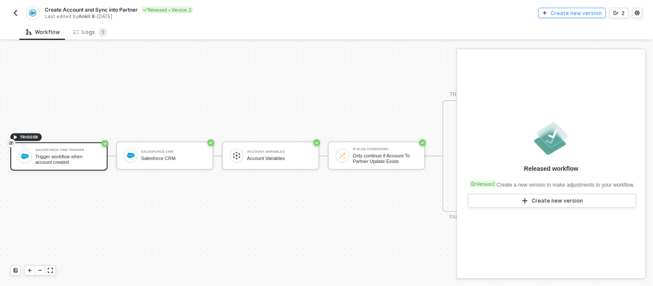
click at [588, 8] on button "Create new version" at bounding box center [573, 13] width 68 height 10
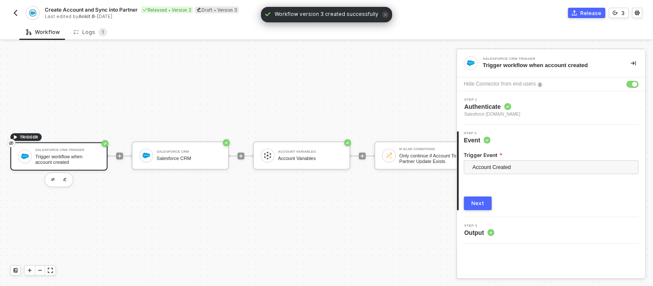
click at [65, 154] on div "Trigger workflow when account created" at bounding box center [67, 159] width 65 height 11
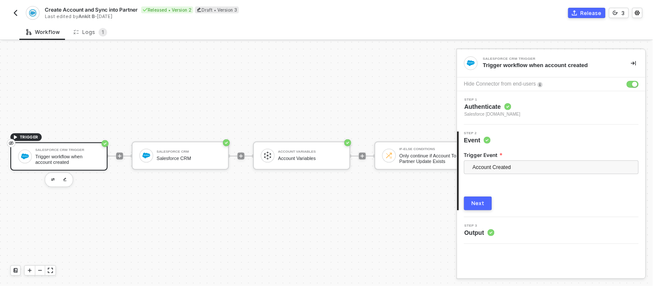
click at [479, 208] on button "Next" at bounding box center [478, 204] width 28 height 14
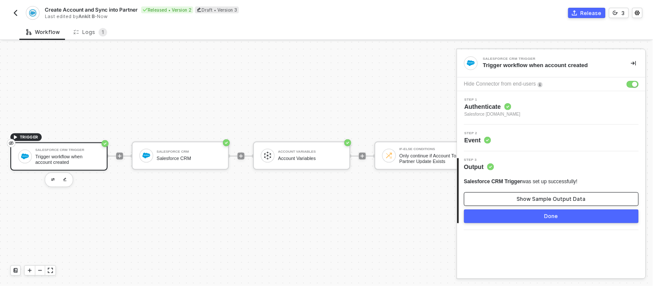
click at [503, 199] on button "Show Sample Output Data" at bounding box center [551, 199] width 175 height 14
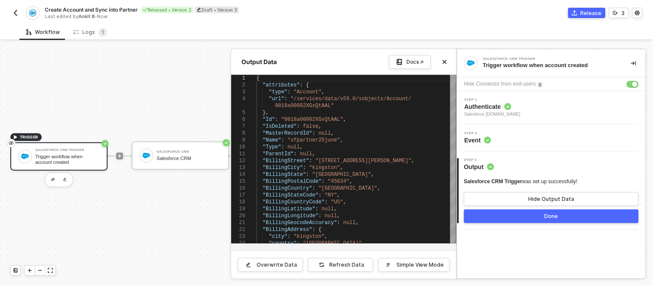
click at [502, 216] on button "Done" at bounding box center [551, 217] width 175 height 14
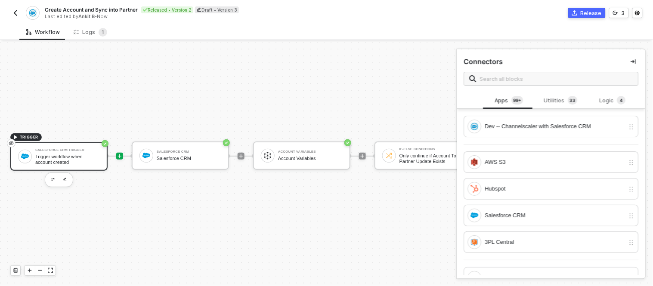
click at [41, 149] on div "Salesforce CRM Trigger" at bounding box center [67, 150] width 65 height 3
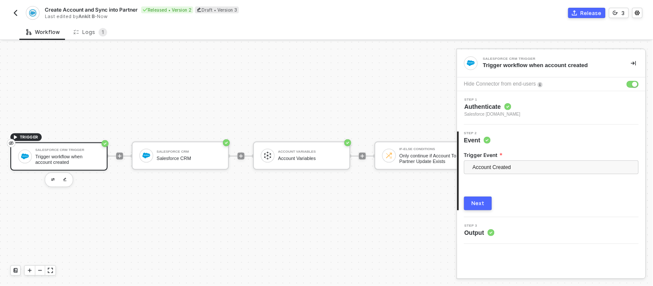
click at [633, 80] on div "Hide Connector from end-users" at bounding box center [551, 85] width 189 height 14
click at [632, 81] on button "button" at bounding box center [633, 84] width 12 height 7
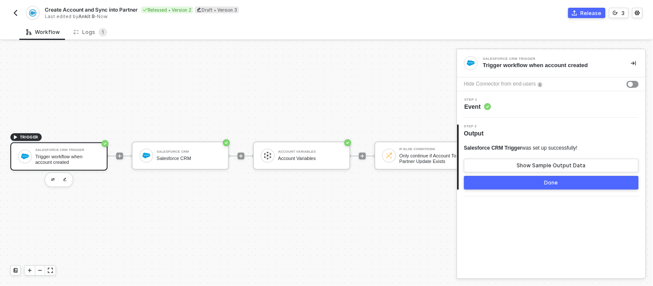
click at [525, 188] on button "Done" at bounding box center [551, 183] width 175 height 14
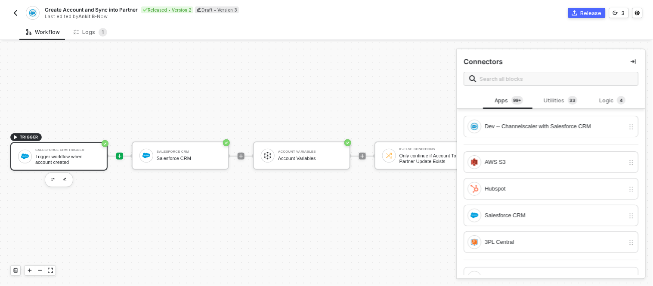
click at [82, 154] on div "Trigger workflow when account created" at bounding box center [67, 159] width 65 height 11
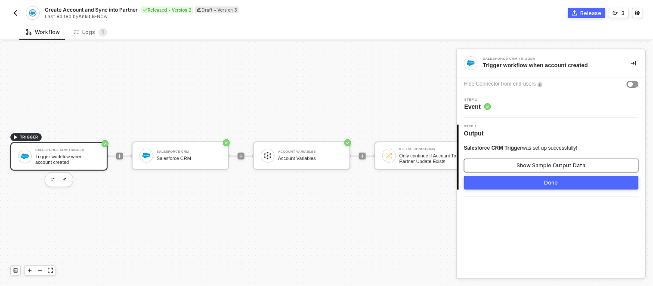
click at [539, 165] on div "Show Sample Output Data" at bounding box center [551, 165] width 69 height 7
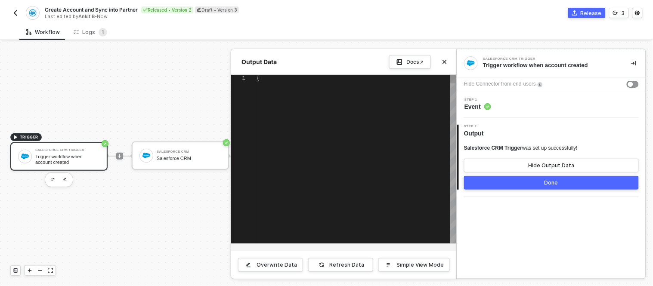
type textarea "{ "attributes": { "type": "Account", "url": "/services/data/v59.0/sobjects/Acco…"
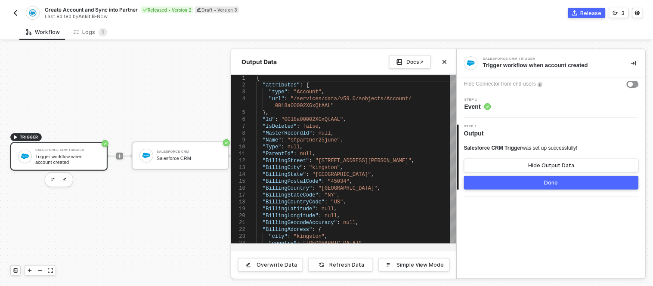
click at [539, 187] on button "Done" at bounding box center [551, 183] width 175 height 14
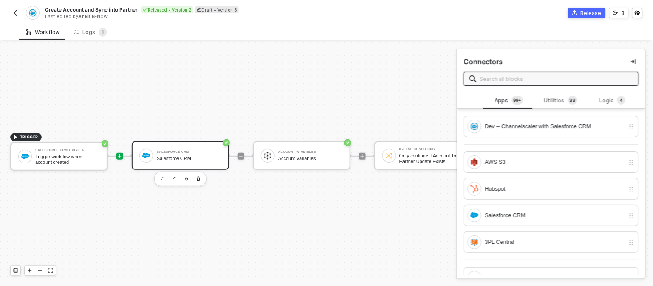
click at [167, 156] on div "Salesforce CRM" at bounding box center [189, 159] width 65 height 6
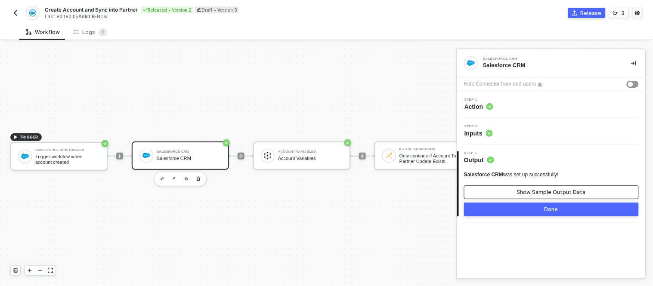
click at [528, 197] on button "Show Sample Output Data" at bounding box center [551, 193] width 175 height 14
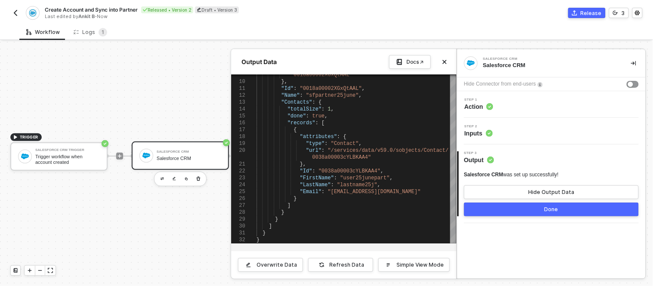
click at [177, 147] on div at bounding box center [326, 164] width 653 height 245
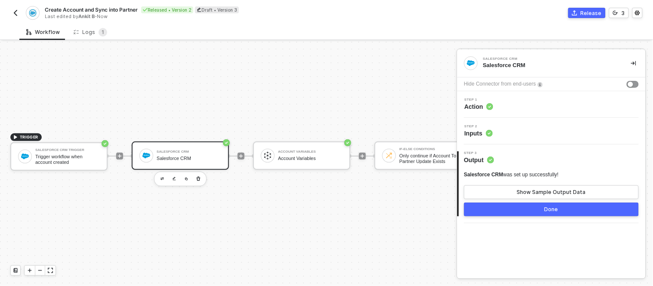
click at [489, 127] on span "Step 2" at bounding box center [479, 126] width 28 height 3
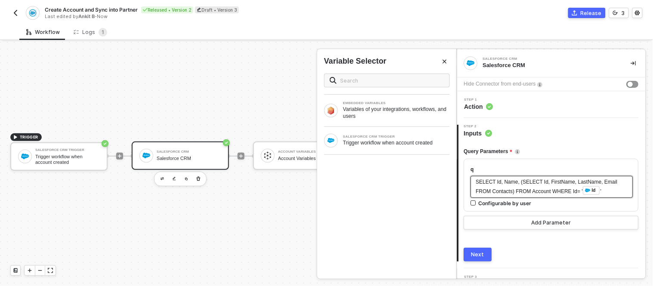
click at [608, 182] on div "SELECT Id, Name, (SELECT Id, FirstName, LastName, Email FROM Contacts) FROM Acc…" at bounding box center [552, 187] width 152 height 18
click at [606, 180] on span "SELECT Id, Name, (SELECT Id, FirstName, LastName, Email FROM Contacts) FROM Acc…" at bounding box center [547, 187] width 143 height 16
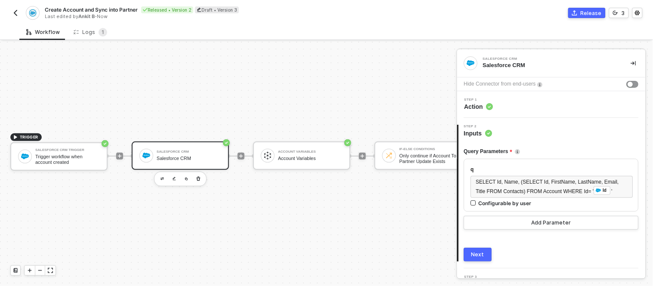
click at [473, 252] on div "Next" at bounding box center [478, 254] width 13 height 7
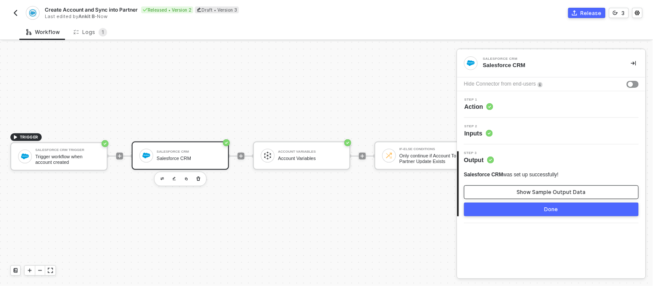
click at [528, 188] on button "Show Sample Output Data" at bounding box center [551, 193] width 175 height 14
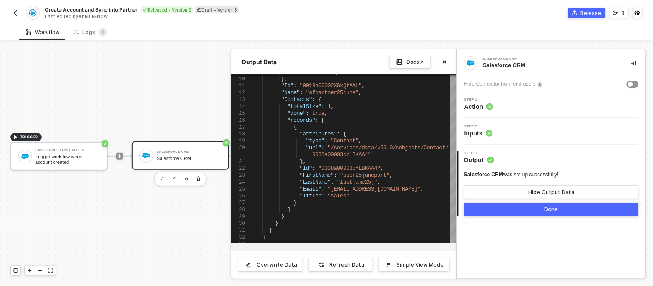
click at [522, 211] on button "Done" at bounding box center [551, 210] width 175 height 14
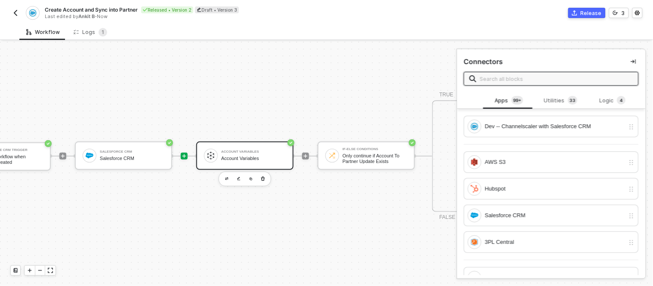
scroll to position [23, 59]
click at [237, 157] on div "Account Variables Account Variables" at bounding box center [243, 156] width 97 height 28
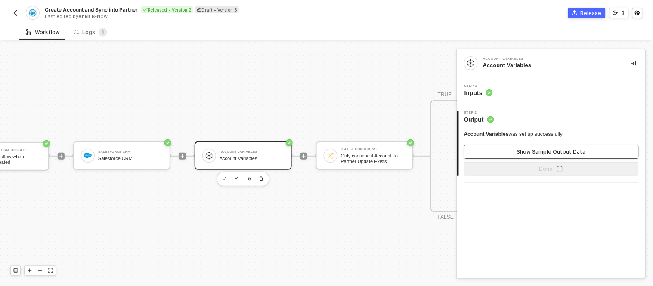
click at [526, 152] on div "Show Sample Output Data" at bounding box center [551, 152] width 69 height 7
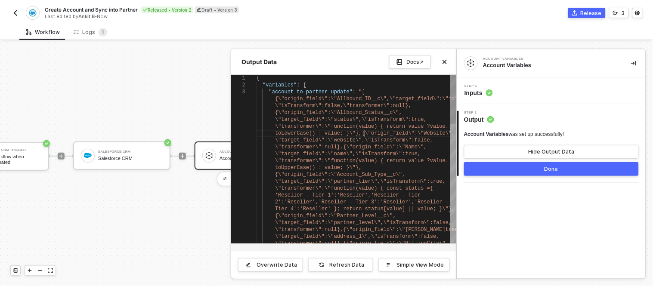
scroll to position [0, 1123]
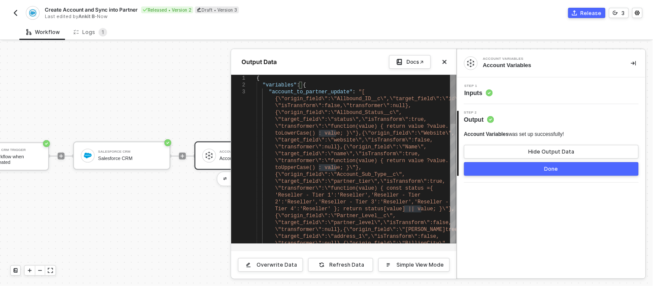
click at [276, 264] on div "Overwrite Data" at bounding box center [277, 265] width 40 height 7
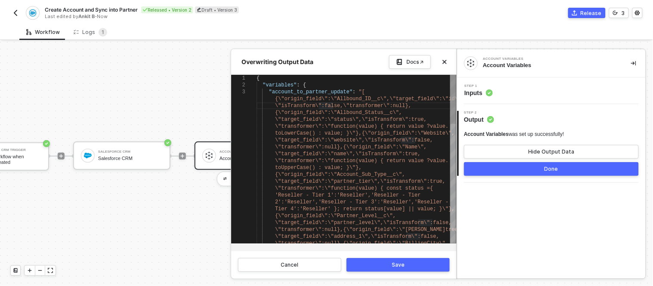
scroll to position [0, 320]
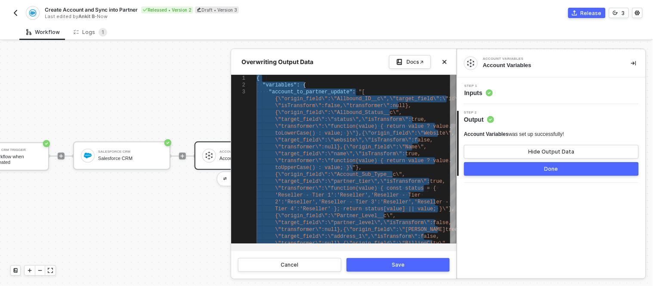
paste textarea "\"transfomer_name\":null,\"transformer\":null}],\"soql_query\":\"\",\"classific…"
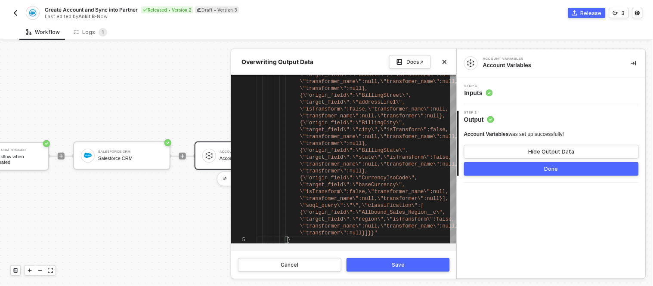
click at [376, 267] on button "Save" at bounding box center [398, 265] width 103 height 14
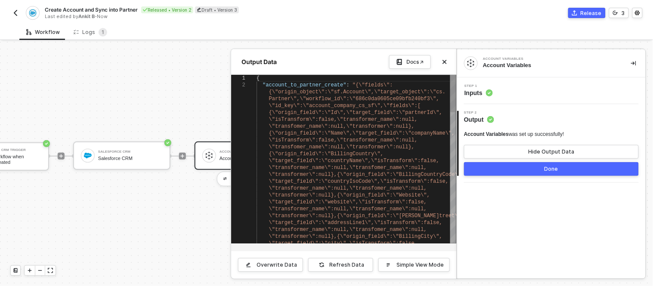
scroll to position [0, 1316]
click at [323, 97] on span "Partner\",\"workflow_id\":\"686c0da0605ce09bfb240b" at bounding box center [346, 99] width 155 height 6
click at [360, 151] on span "{\"origin_field\":\"BillingCountry\"," at bounding box center [326, 154] width 115 height 6
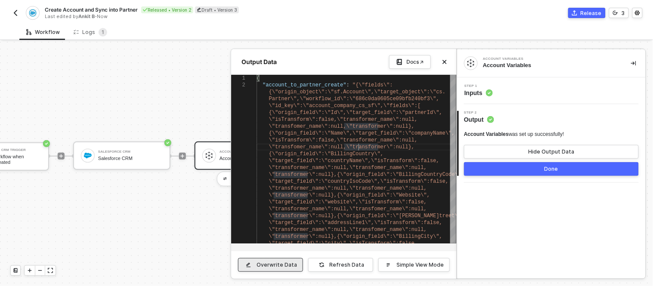
click at [276, 264] on div "Overwrite Data" at bounding box center [277, 265] width 40 height 7
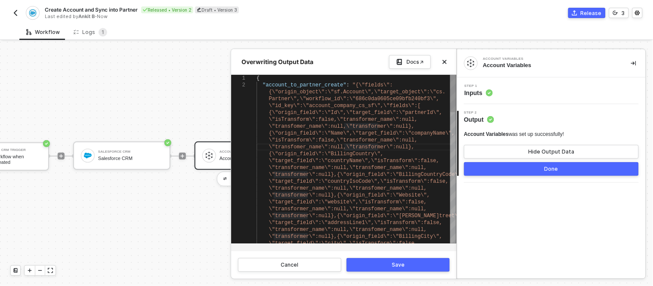
scroll to position [0, 90]
click at [354, 172] on span "\"transformer\":null},{\"origin_field\":\"BillingC" at bounding box center [346, 175] width 155 height 6
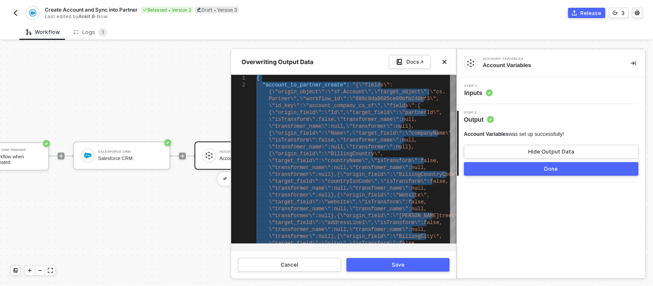
paste textarea "\"isTransform\":false,\"transformer_name\":null,\"transfomer_name\":null,\"tran…"
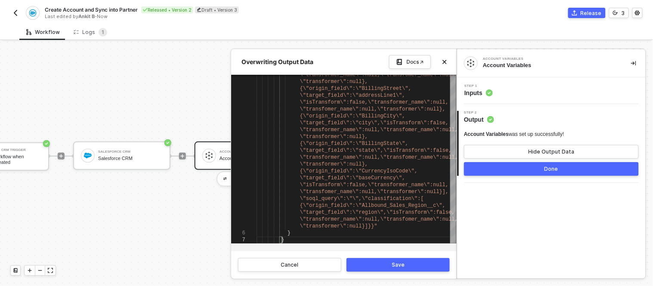
click at [358, 260] on button "Save" at bounding box center [398, 265] width 103 height 14
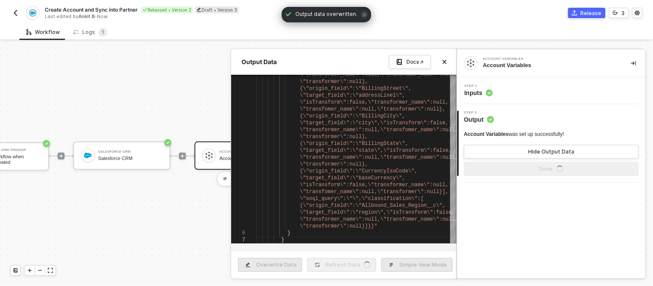
type textarea "{ "variables": { "account_to_partner_create": "{\"fields\":{\"origin_object\":\…"
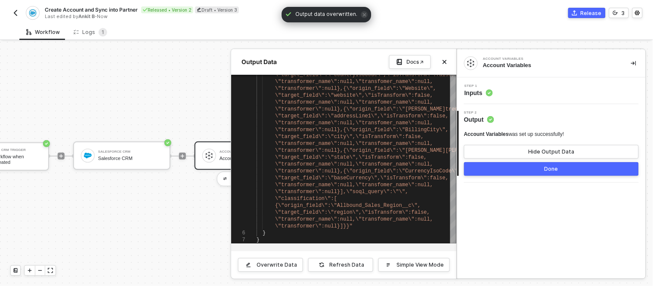
click at [491, 166] on button "Done" at bounding box center [551, 169] width 175 height 14
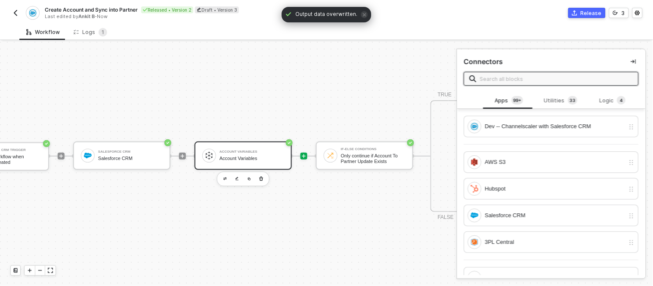
click at [220, 148] on div "Account Variables Account Variables" at bounding box center [252, 156] width 65 height 16
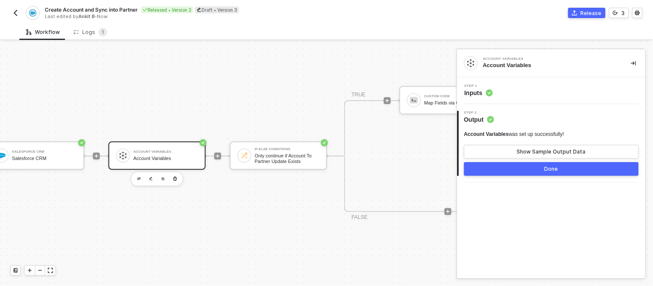
scroll to position [23, 149]
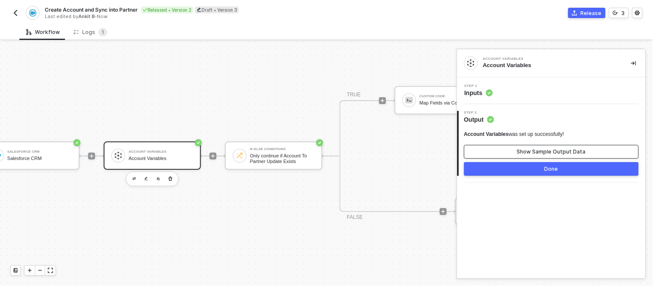
click at [515, 147] on button "Show Sample Output Data" at bounding box center [551, 152] width 175 height 14
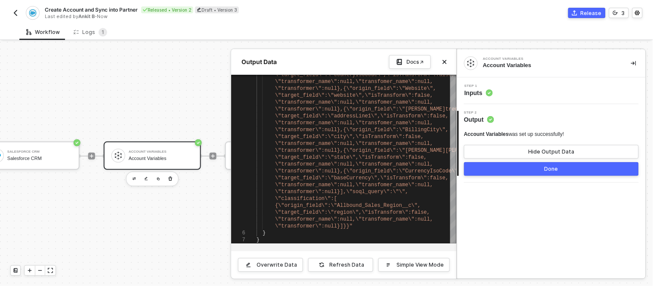
click at [195, 199] on div at bounding box center [326, 164] width 653 height 245
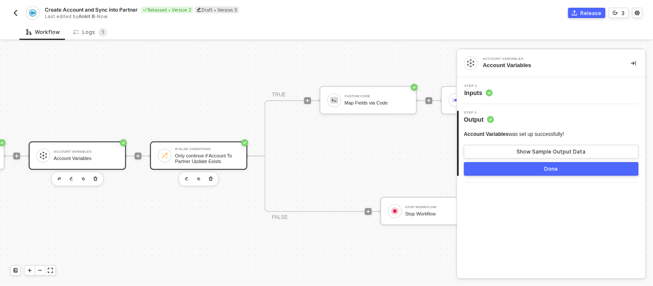
click at [203, 155] on div "Only continue if Account To Partner Update Exists" at bounding box center [207, 158] width 65 height 11
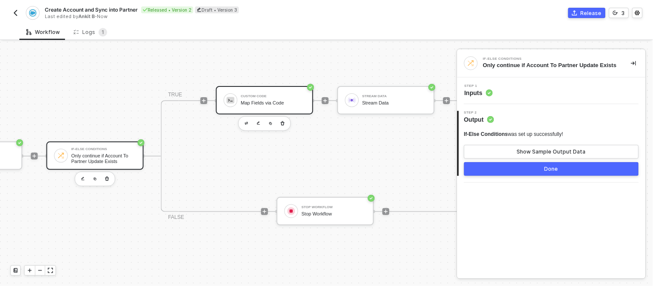
scroll to position [23, 329]
click at [261, 95] on div "Custom Code" at bounding box center [273, 96] width 65 height 3
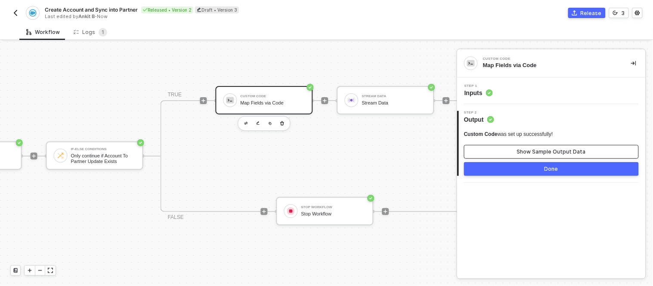
click at [535, 149] on div "Show Sample Output Data" at bounding box center [551, 152] width 69 height 7
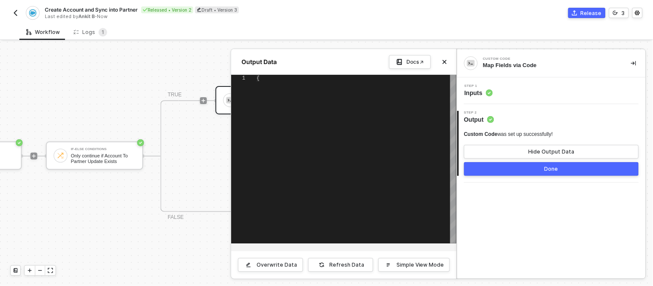
type textarea "{ "crm_id": "0018a00002XGxQtAAL", "name": "SFPARTNER25JUNE", "address_1": "[STR…"
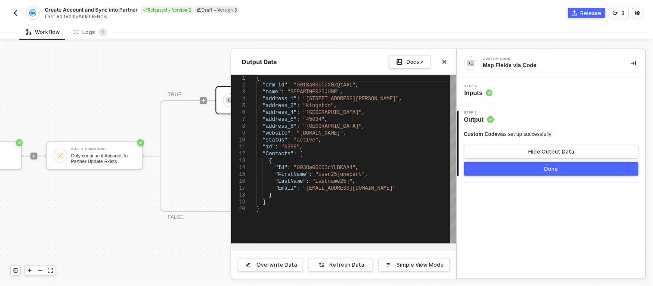
click at [83, 143] on div at bounding box center [326, 164] width 653 height 245
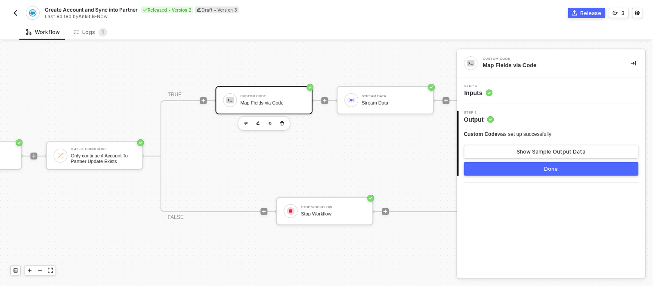
click at [83, 148] on div "If-Else Conditions" at bounding box center [103, 149] width 65 height 3
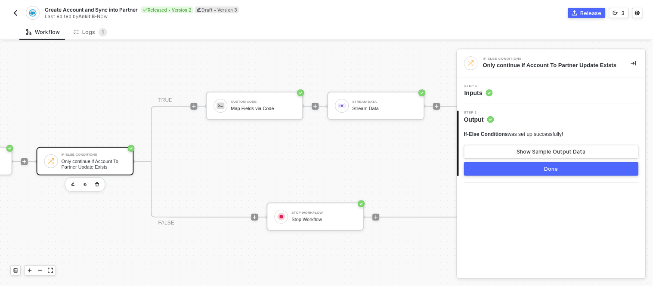
scroll to position [9, 338]
click at [513, 93] on div "Step 1 Inputs" at bounding box center [552, 90] width 186 height 13
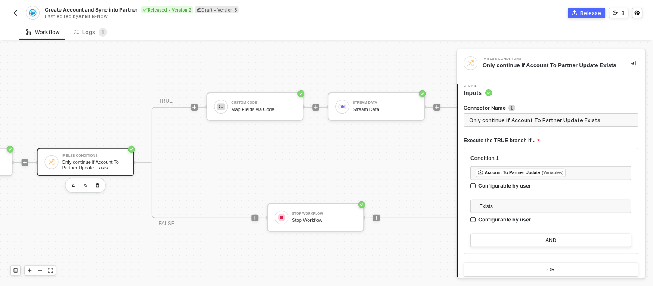
scroll to position [23, 341]
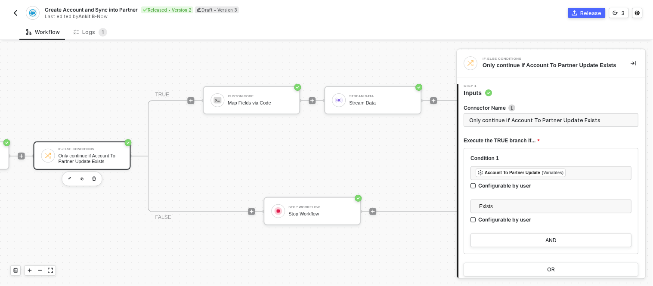
click at [298, 152] on div "TRUE Custom Code Map Fields via Code Stream Data Stream Data FALSE Stop Workflo…" at bounding box center [312, 156] width 329 height 112
click at [270, 100] on div "Map Fields via Code" at bounding box center [260, 103] width 65 height 6
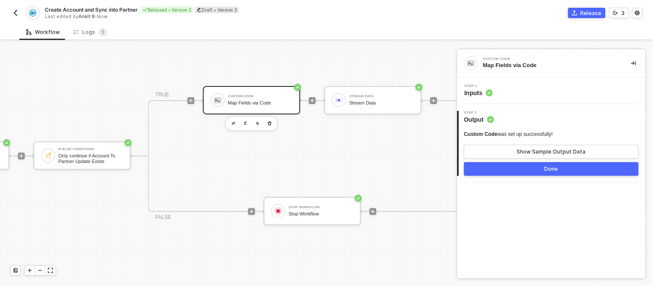
click at [307, 143] on div "TRUE Custom Code Map Fields via Code Stream Data Stream Data FALSE Stop Workflo…" at bounding box center [312, 156] width 329 height 112
click at [266, 95] on div "Custom Code" at bounding box center [260, 96] width 65 height 3
click at [247, 95] on div "Custom Code" at bounding box center [260, 96] width 65 height 3
click at [507, 93] on div "Step 1 Inputs" at bounding box center [552, 90] width 186 height 13
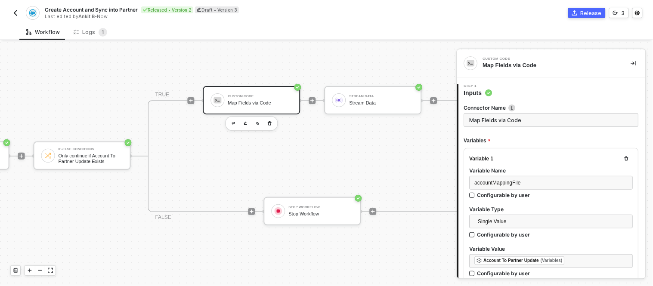
type textarea "const accountPayload = inputData.accountPayload; const accountMappingFile = JSO…"
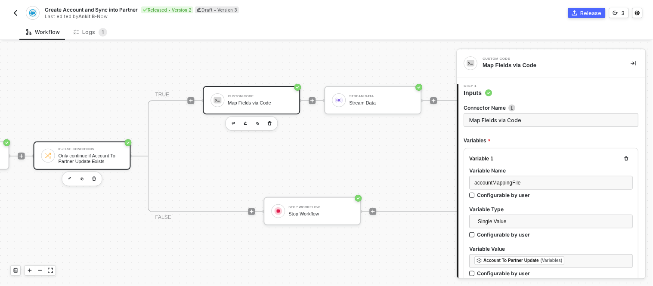
click at [87, 148] on div "If-Else Conditions Only continue if Account To Partner Update Exists" at bounding box center [91, 156] width 65 height 16
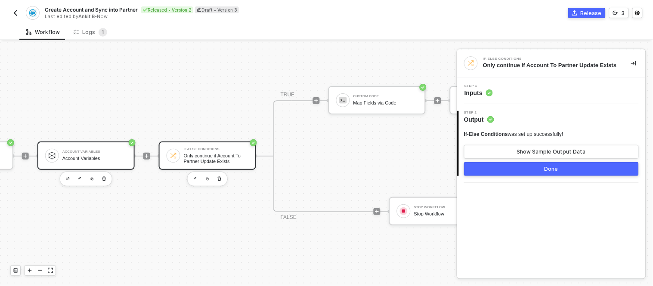
scroll to position [19, 212]
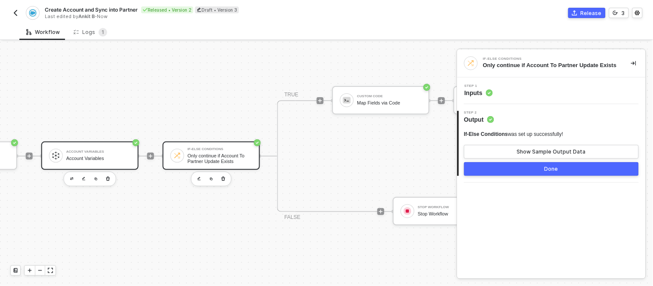
click at [84, 150] on div "Account Variables" at bounding box center [98, 151] width 65 height 3
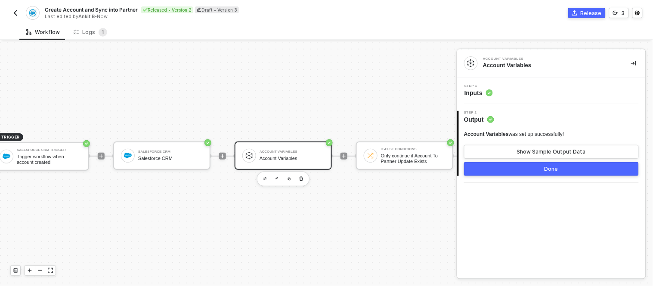
scroll to position [19, 18]
click at [150, 148] on div "Salesforce CRM Salesforce CRM" at bounding box center [171, 156] width 65 height 16
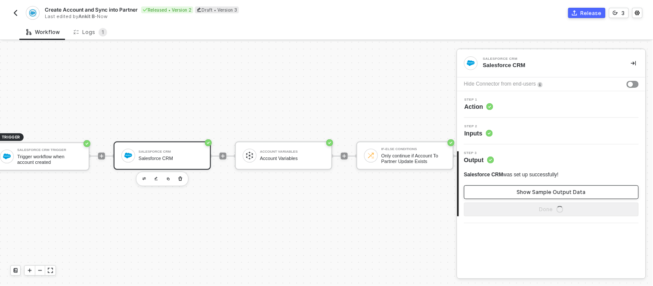
click at [511, 187] on button "Show Sample Output Data" at bounding box center [551, 193] width 175 height 14
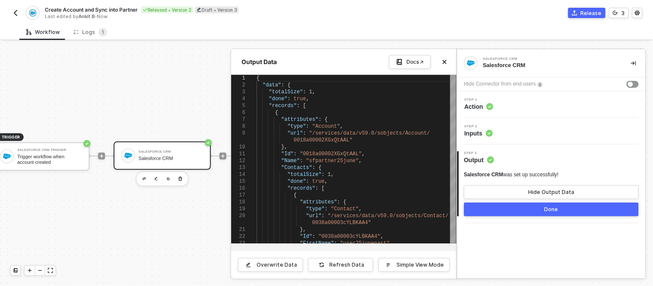
click at [141, 87] on div at bounding box center [326, 164] width 653 height 245
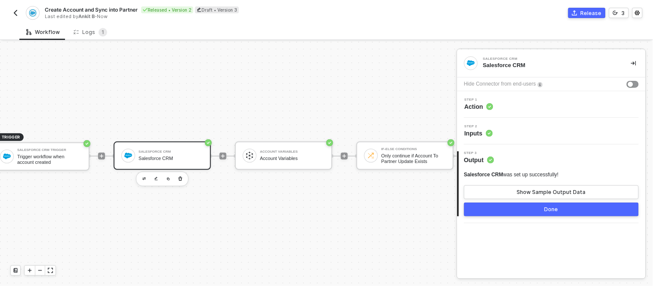
click at [144, 156] on div "Salesforce CRM" at bounding box center [171, 159] width 65 height 6
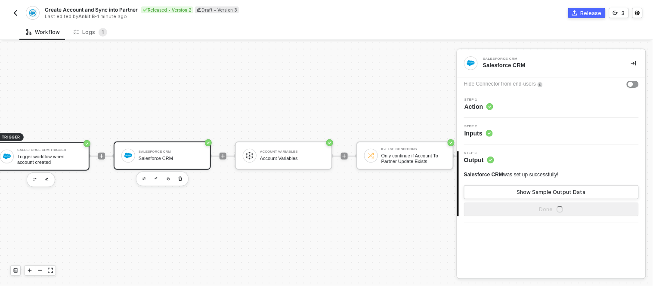
click at [70, 149] on div "Salesforce CRM Trigger" at bounding box center [49, 150] width 65 height 3
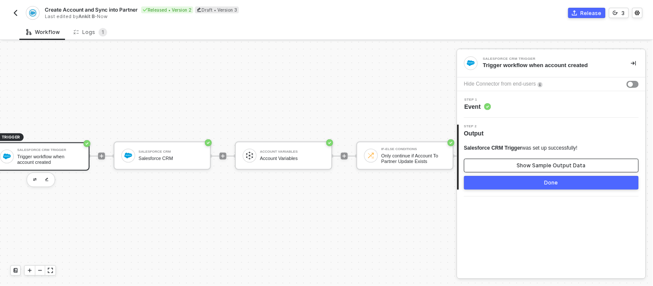
click at [498, 168] on button "Show Sample Output Data" at bounding box center [551, 166] width 175 height 14
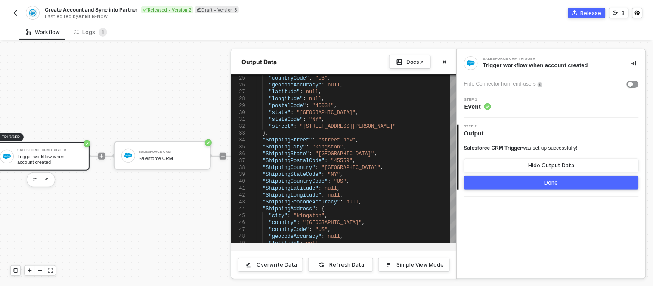
click at [193, 199] on div at bounding box center [326, 164] width 653 height 245
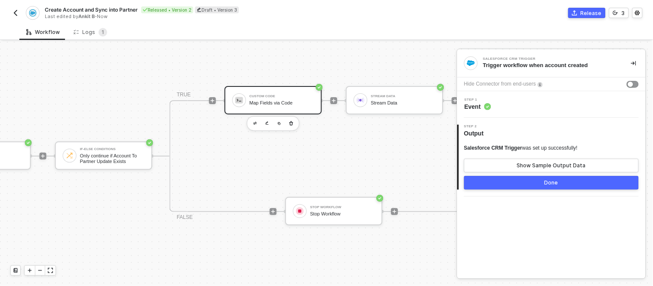
scroll to position [19, 320]
click at [283, 95] on div "Custom Code" at bounding box center [281, 96] width 65 height 3
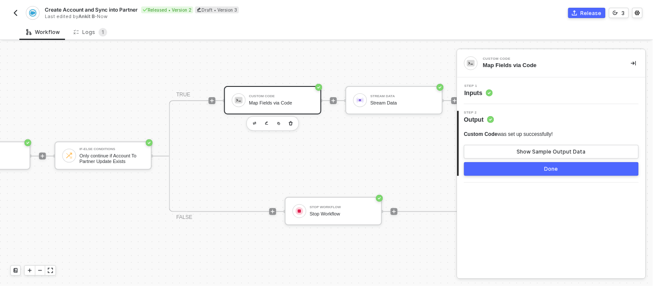
click at [491, 96] on circle at bounding box center [489, 93] width 7 height 7
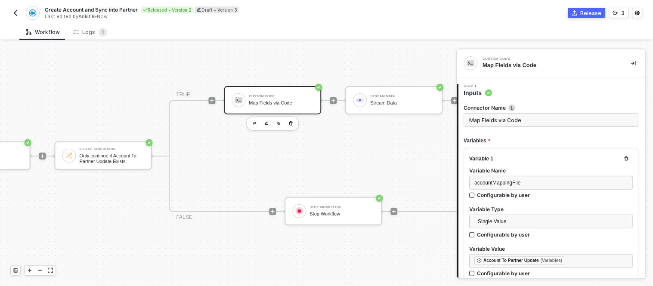
type textarea "const accountPayload = inputData.accountPayload; const accountMappingFile = JSO…"
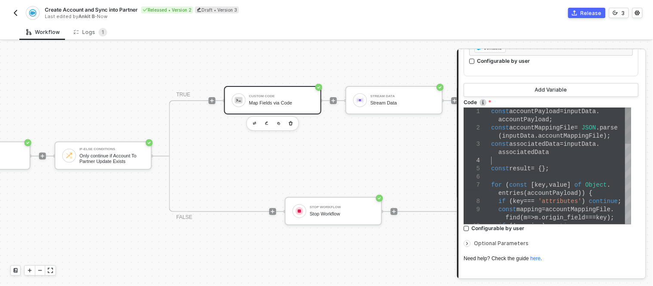
scroll to position [0, 112]
click at [543, 162] on div at bounding box center [562, 161] width 140 height 8
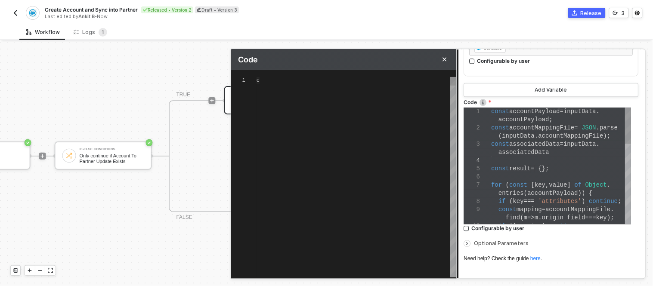
type textarea "const accountPayload = inputData.accountPayload; const accountMappingFile = JSO…"
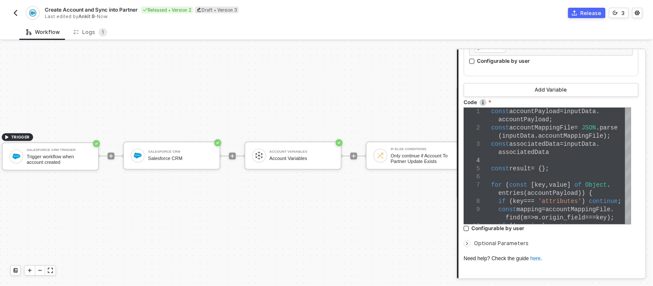
scroll to position [23, 0]
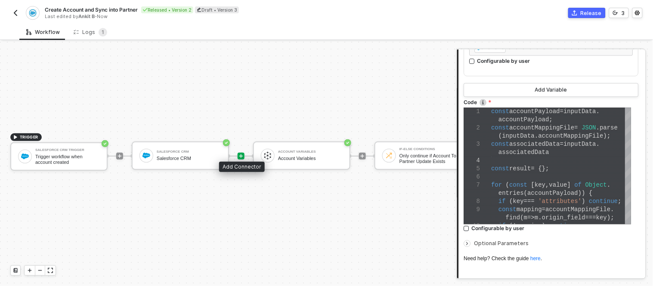
click at [242, 154] on icon "icon-play" at bounding box center [241, 156] width 5 height 5
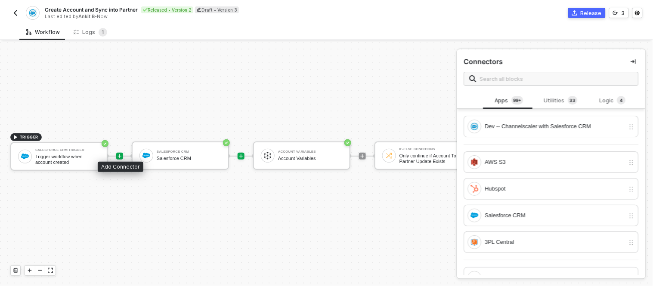
click at [121, 154] on icon "icon-play" at bounding box center [119, 156] width 5 height 5
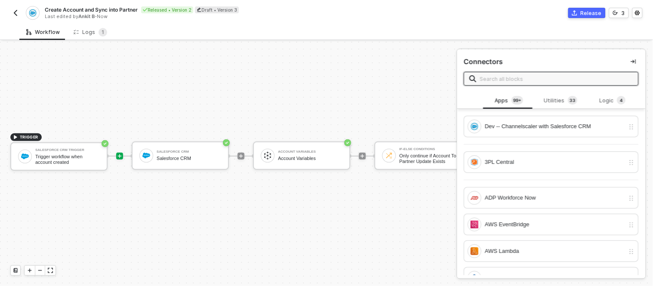
click at [498, 79] on input "text" at bounding box center [556, 78] width 153 height 9
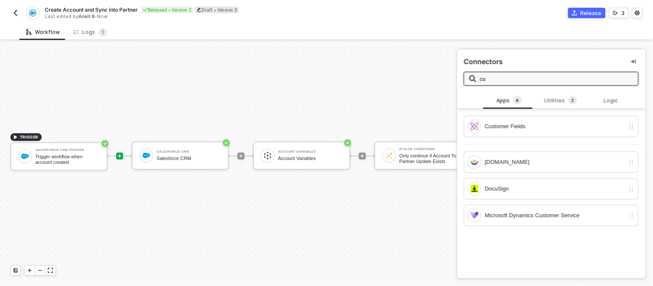
type input "c"
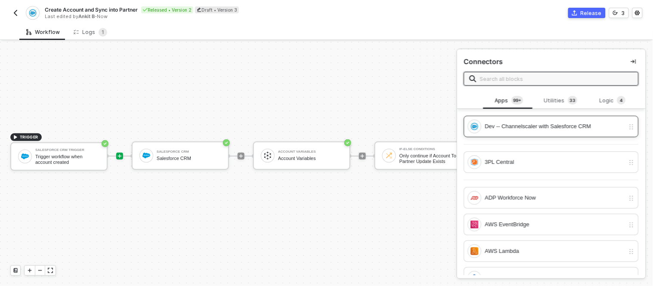
click at [495, 122] on div "Dev -- Channelscaler with Salesforce CRM" at bounding box center [555, 126] width 140 height 9
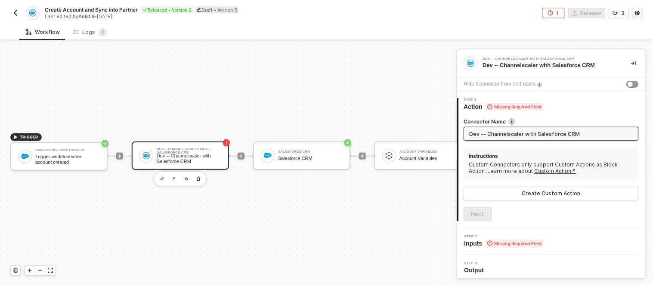
scroll to position [2, 0]
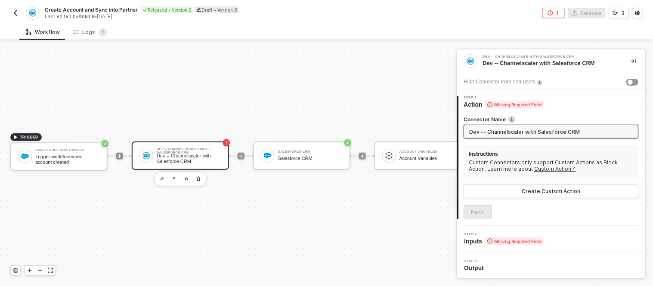
click at [545, 130] on input "Dev -- Channelscaler with Salesforce CRM" at bounding box center [551, 131] width 162 height 9
click at [199, 176] on icon "button" at bounding box center [198, 179] width 5 height 7
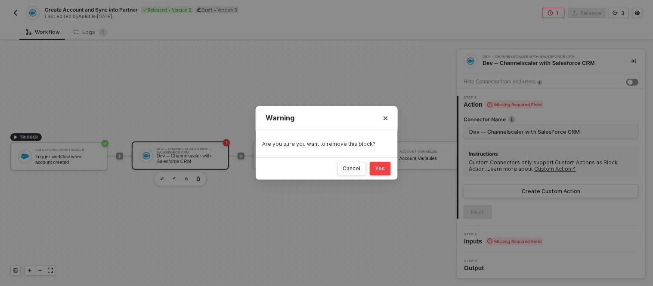
click at [377, 171] on div "Yes" at bounding box center [381, 168] width 10 height 7
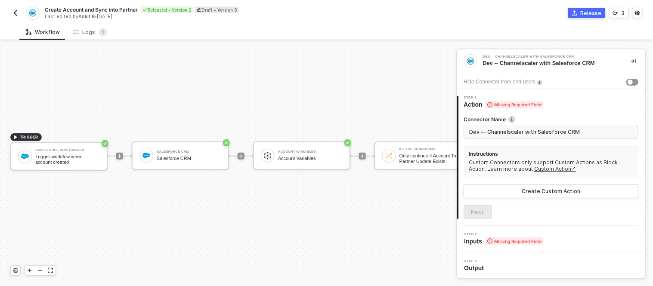
scroll to position [0, 0]
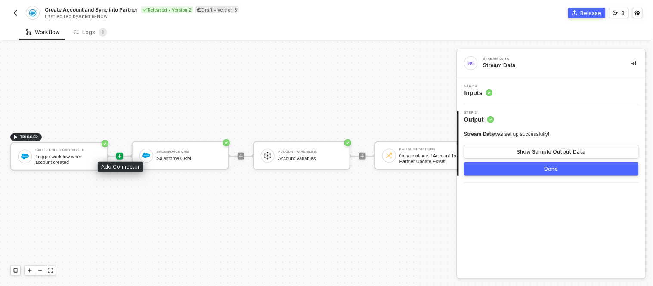
click at [118, 154] on icon "icon-play" at bounding box center [119, 156] width 5 height 5
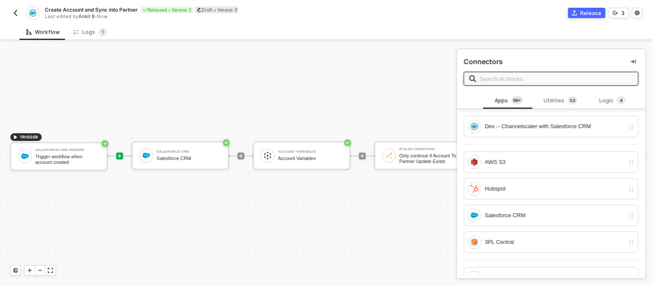
click at [514, 80] on input "text" at bounding box center [556, 78] width 153 height 9
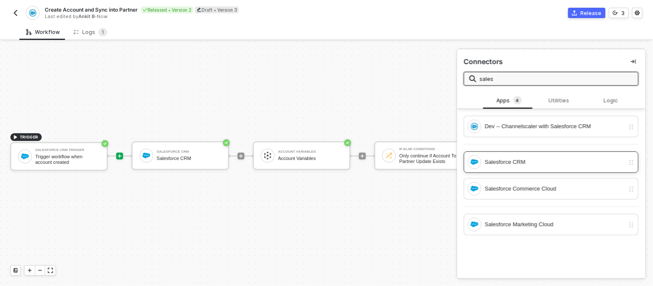
type input "sales"
click at [505, 152] on div "Salesforce CRM" at bounding box center [551, 163] width 175 height 22
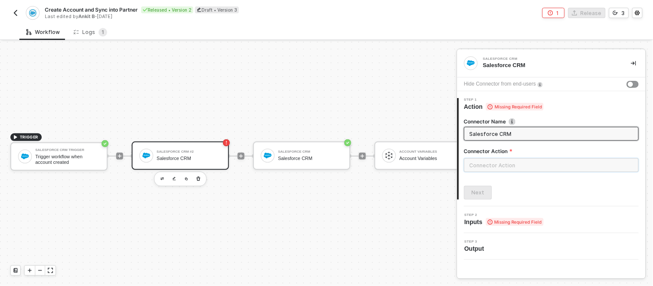
click at [508, 171] on input "text" at bounding box center [551, 165] width 175 height 14
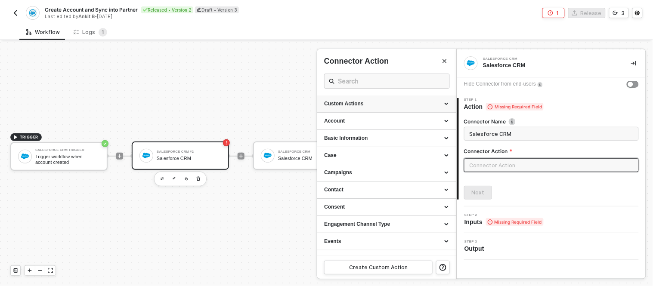
click at [445, 104] on icon at bounding box center [447, 104] width 4 height 0
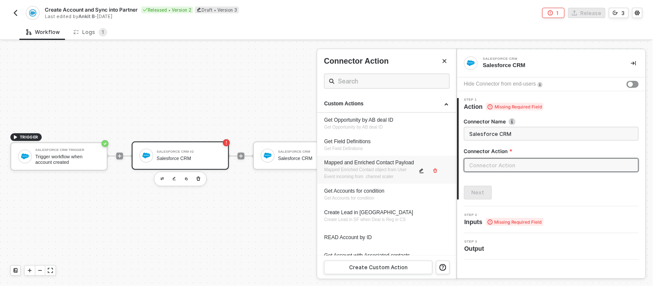
scroll to position [17, 0]
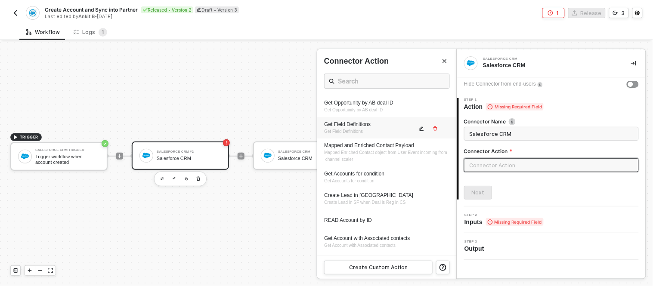
click at [362, 127] on div "Get Field Definitions" at bounding box center [370, 124] width 93 height 7
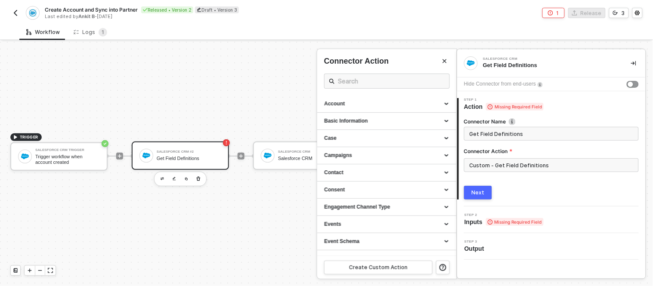
type input "Get Field Definitions"
type input "Custom - Get Field Definitions"
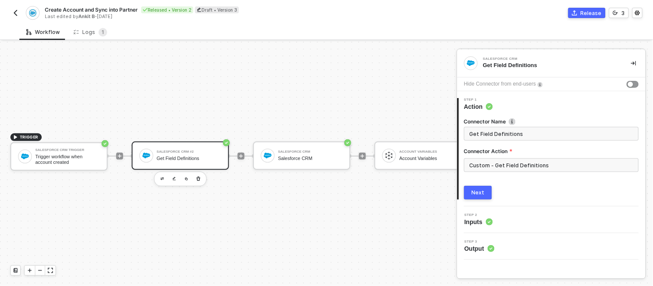
click at [494, 218] on div "Step 2 Inputs" at bounding box center [552, 220] width 186 height 13
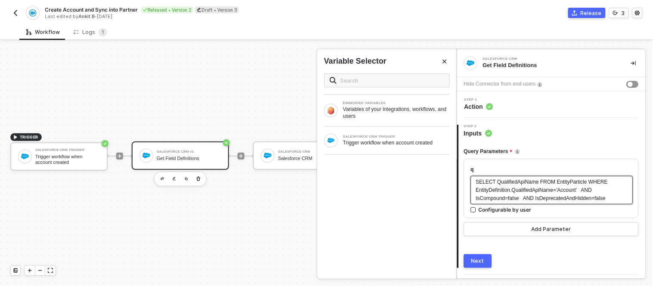
click at [534, 187] on span "SELECT QualifiedApiName FROM EntityParticle WHERE EntityDefinition.QualifiedA…" at bounding box center [542, 190] width 133 height 22
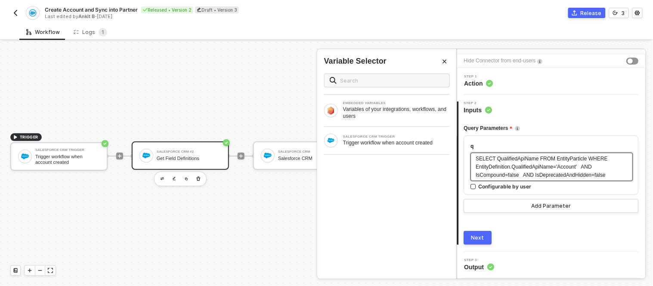
click at [590, 167] on span "SELECT QualifiedApiName FROM EntityParticle WHERE EntityDefinition.QualifiedA…" at bounding box center [542, 167] width 133 height 22
click at [601, 167] on div "SELECT QualifiedApiName FROM EntityParticle WHERE EntityDefinition.QualifiedA…" at bounding box center [552, 167] width 152 height 25
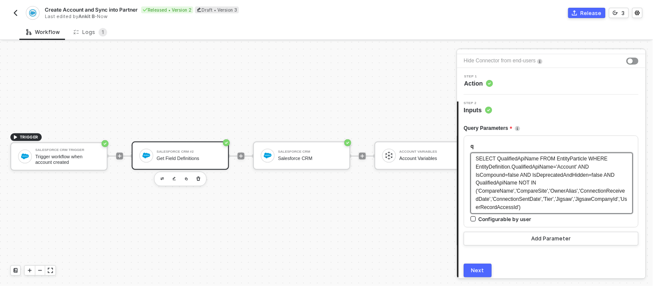
click at [479, 268] on div "Next" at bounding box center [478, 270] width 13 height 7
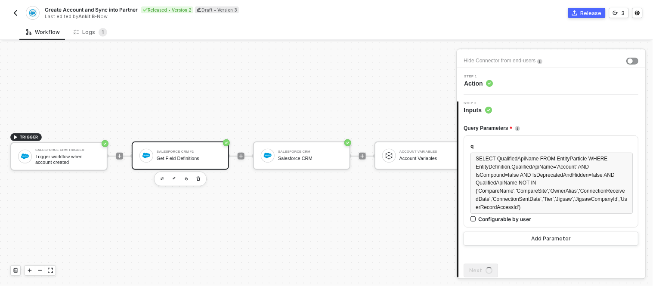
scroll to position [0, 0]
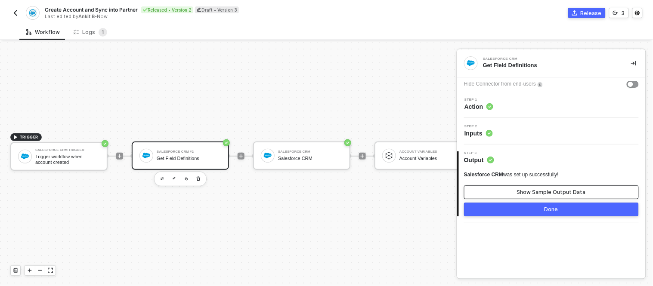
click at [510, 193] on button "Show Sample Output Data" at bounding box center [551, 193] width 175 height 14
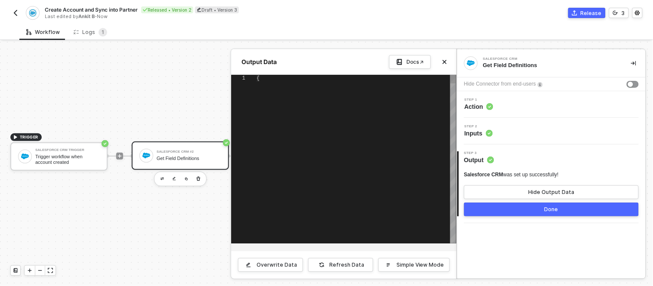
type textarea "{ "data": { "size": 76, "totalSize": 76, "done": true, "queryLocator": null, "e…"
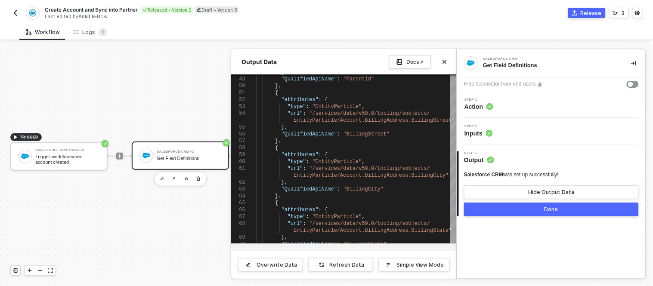
click at [510, 214] on button "Done" at bounding box center [551, 210] width 175 height 14
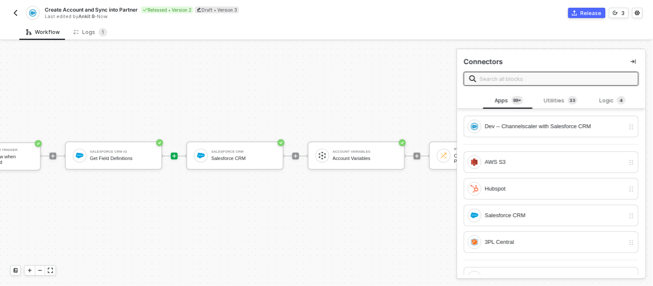
scroll to position [23, 0]
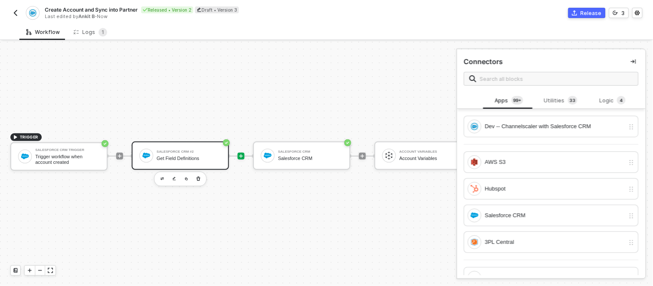
click at [192, 148] on div "Salesforce CRM #2 Get Field Definitions" at bounding box center [189, 156] width 65 height 16
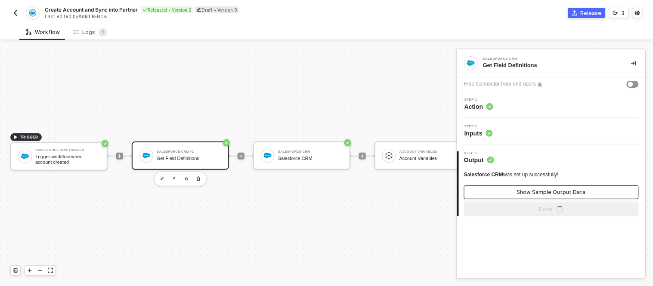
click at [507, 189] on button "Show Sample Output Data" at bounding box center [551, 193] width 175 height 14
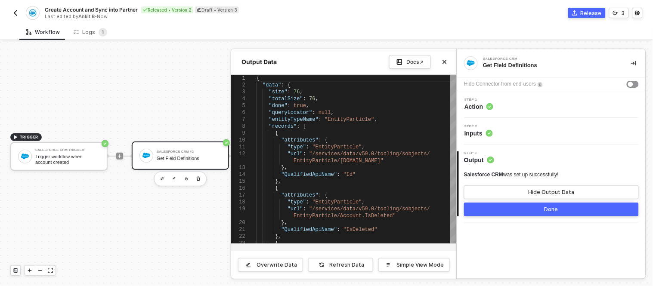
click at [166, 87] on div at bounding box center [326, 164] width 653 height 245
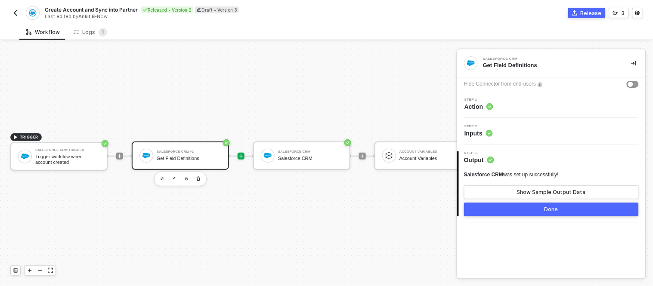
click at [239, 154] on icon "icon-play" at bounding box center [241, 156] width 5 height 5
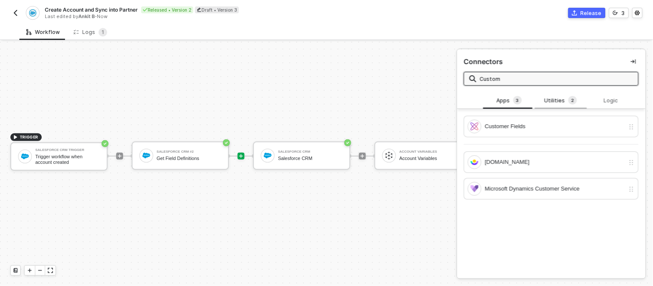
type input "Custom"
click at [548, 100] on div "Utilities 2" at bounding box center [561, 100] width 38 height 9
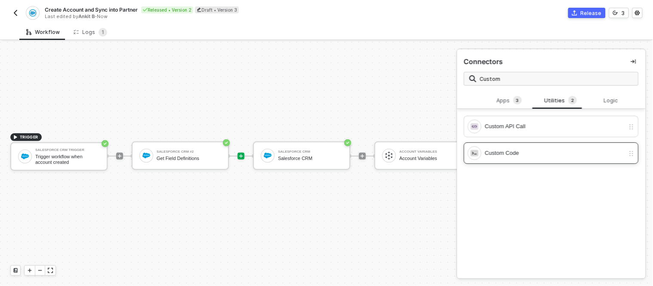
click at [514, 158] on div "Custom Code" at bounding box center [546, 153] width 157 height 14
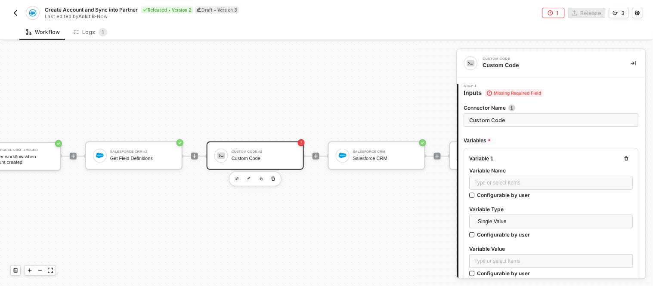
scroll to position [23, 47]
click at [260, 148] on div "Custom Code #2 Custom Code" at bounding box center [263, 156] width 65 height 16
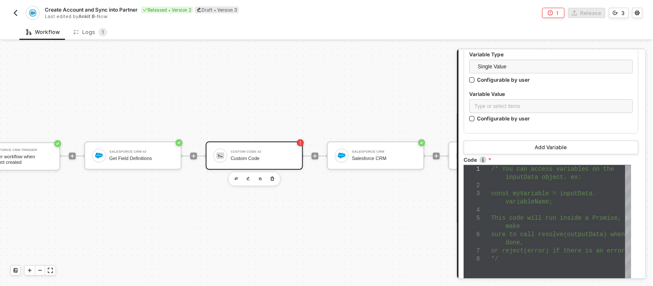
scroll to position [192, 0]
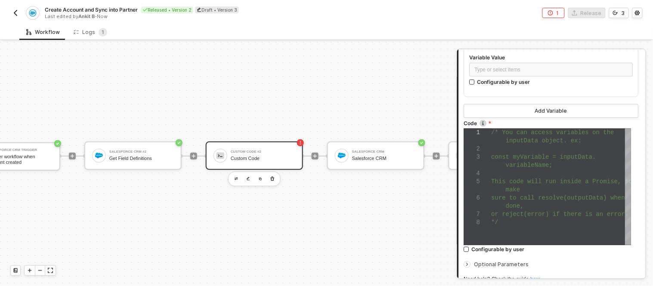
click at [523, 168] on span "variableName;" at bounding box center [529, 165] width 47 height 7
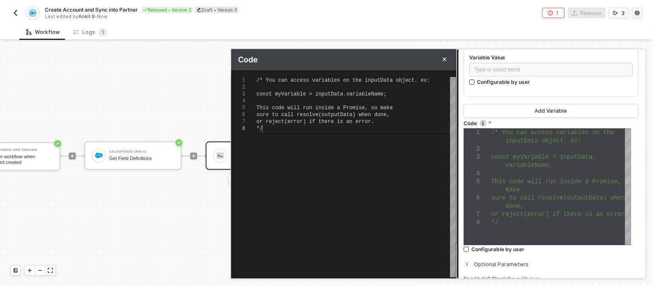
scroll to position [0, 5]
click at [404, 152] on div "/* You can access variables on the inputData objec t. ex: const myVariable = in…" at bounding box center [357, 177] width 200 height 201
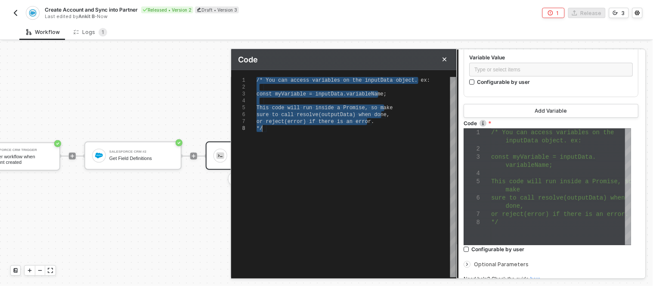
paste textarea "// If you want comma-separated string const result = qualifiedNames.join(","); …"
type textarea "// If you want comma-separated string const result = qualifiedNames.join(","); …"
type textarea "/* This code will run inside a Promise, so make sure to call resolve(outputData…"
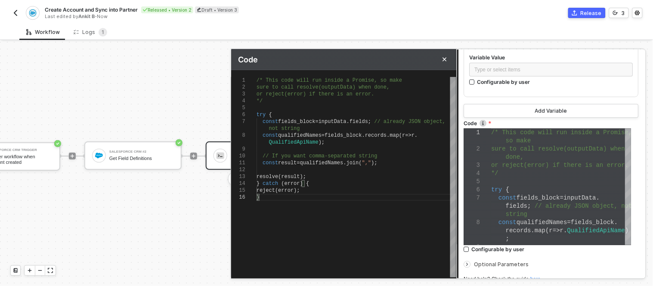
click at [547, 94] on div "Variable 1 Variable Name Type or select items ﻿ Configurable by user Variable T…" at bounding box center [551, 27] width 175 height 141
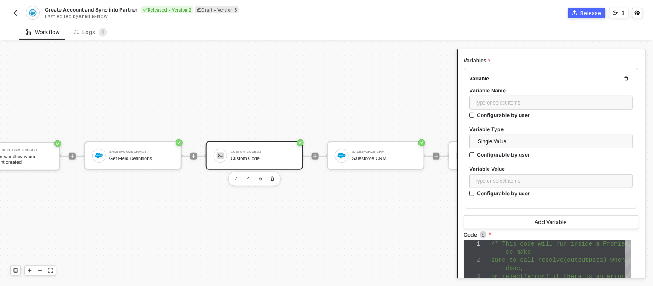
scroll to position [79, 0]
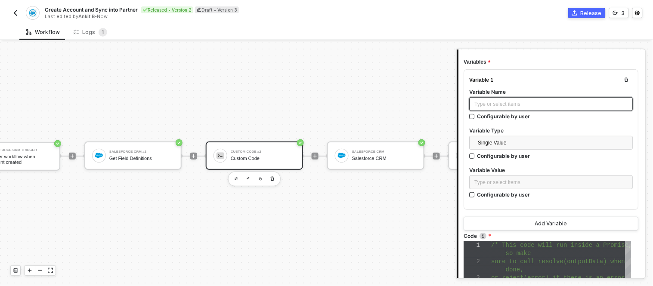
click at [522, 100] on div "Type or select items ﻿" at bounding box center [551, 104] width 153 height 8
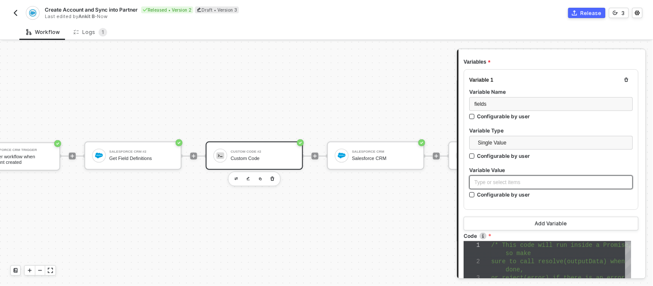
click at [506, 182] on div "Type or select items ﻿" at bounding box center [551, 183] width 153 height 8
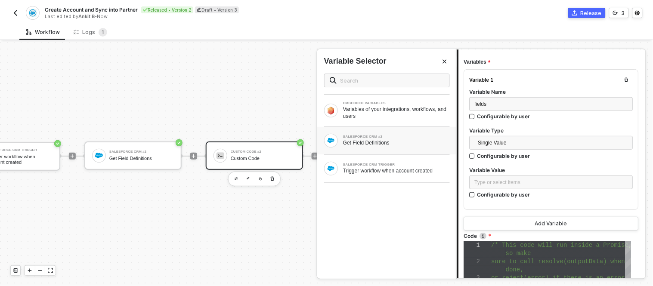
click at [345, 140] on div "Get Field Definitions" at bounding box center [396, 143] width 107 height 7
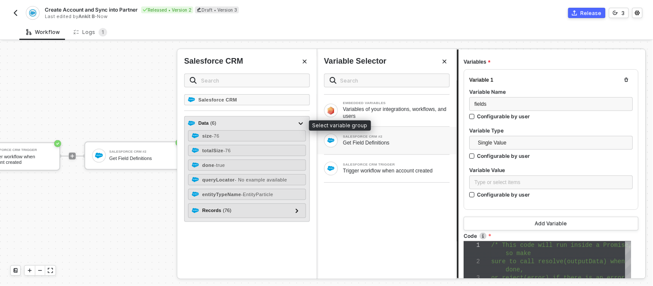
click at [212, 124] on span "( 6 )" at bounding box center [214, 123] width 6 height 7
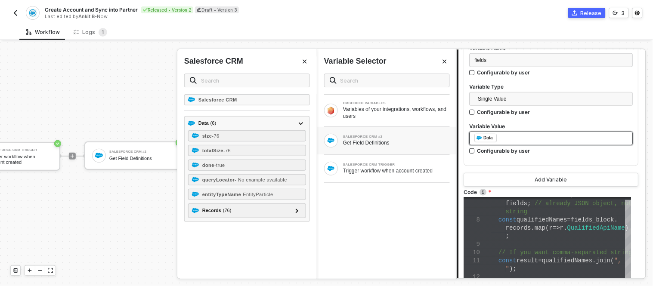
scroll to position [267, 0]
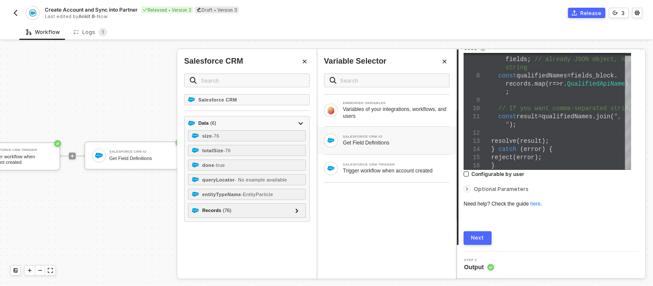
click at [476, 235] on div "Next" at bounding box center [478, 238] width 13 height 7
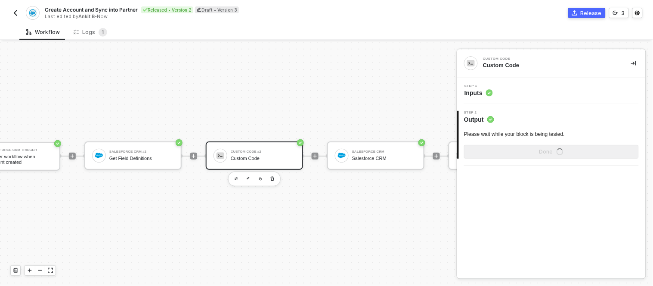
scroll to position [0, 0]
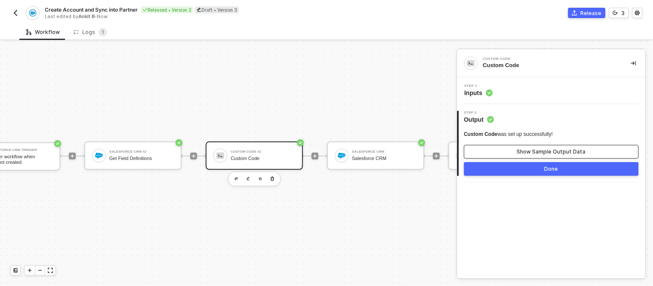
click at [518, 155] on button "Show Sample Output Data" at bounding box center [551, 152] width 175 height 14
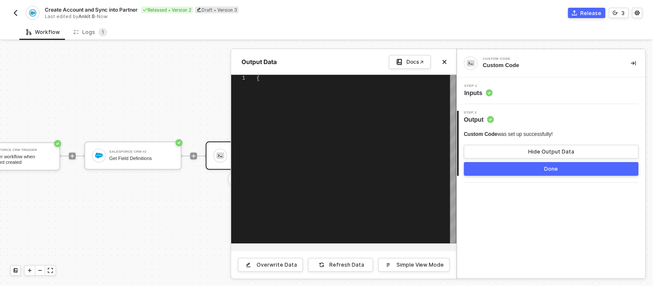
type textarea "{ "data": "Id,IsDeleted,MasterRecordId,Name,Type,ParentId,BillingStreet,Billing…"
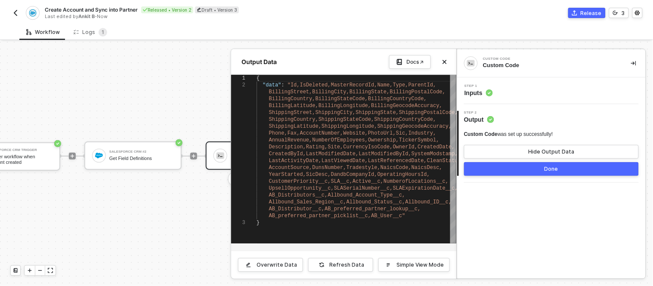
click at [525, 177] on div "2 Step 2 Output Custom Code was set up successfully! Hide Output Data Done" at bounding box center [551, 143] width 189 height 79
click at [515, 171] on button "Done" at bounding box center [551, 169] width 175 height 14
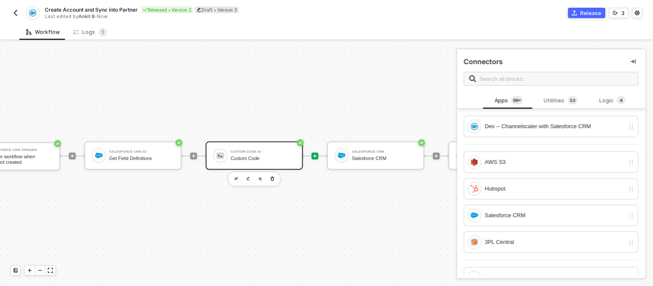
click at [233, 156] on div "Custom Code" at bounding box center [263, 159] width 65 height 6
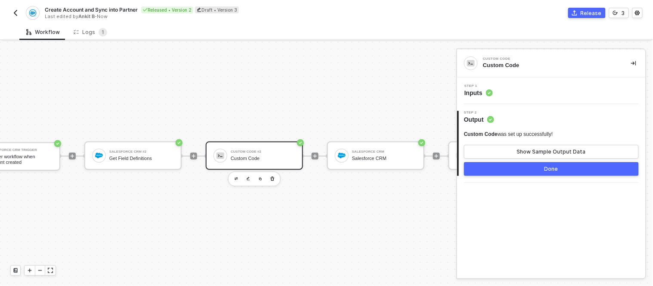
click at [486, 84] on span "Step 1" at bounding box center [479, 85] width 28 height 3
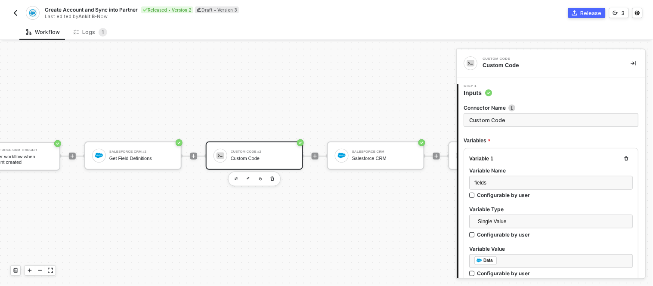
type textarea "/* This code will run inside a Promise, so make sure to call resolve(outputData…"
click at [527, 119] on input "Custom Code" at bounding box center [551, 120] width 175 height 14
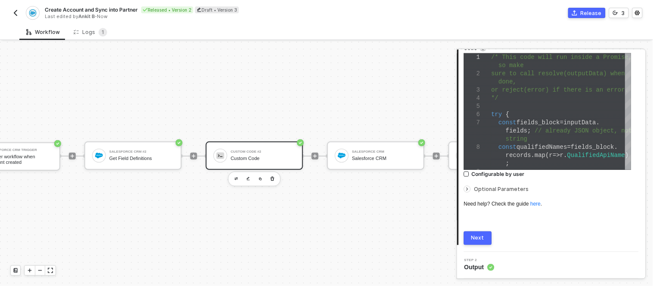
type input "Prepare SF Field list"
click at [481, 239] on div "Next" at bounding box center [478, 238] width 13 height 7
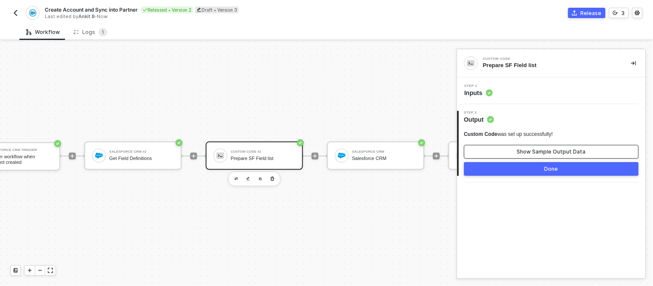
click at [497, 149] on button "Show Sample Output Data" at bounding box center [551, 152] width 175 height 14
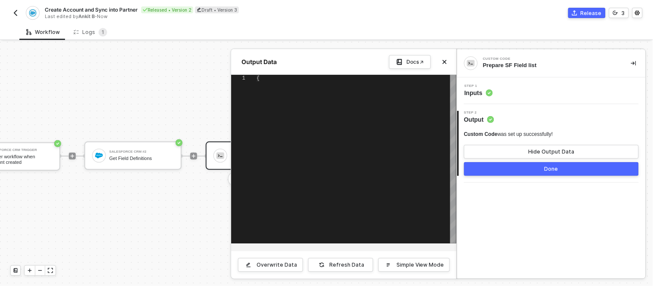
type textarea "{ "data": "Id,IsDeleted,MasterRecordId,Name,Type,ParentId,BillingStreet,Billing…"
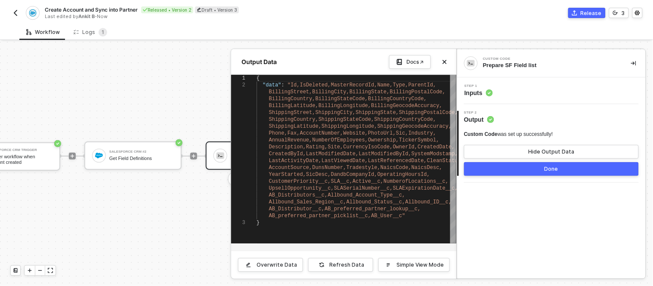
click at [166, 180] on div at bounding box center [326, 164] width 653 height 245
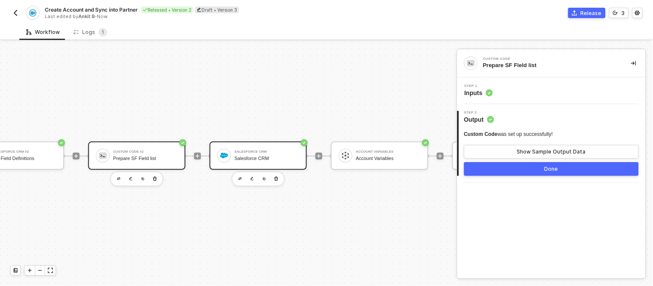
scroll to position [23, 177]
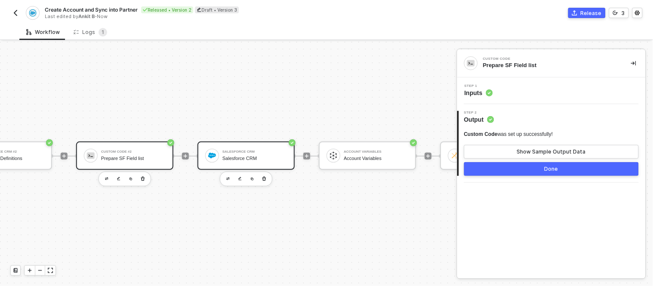
click at [273, 142] on div "Salesforce CRM Salesforce CRM" at bounding box center [246, 156] width 97 height 28
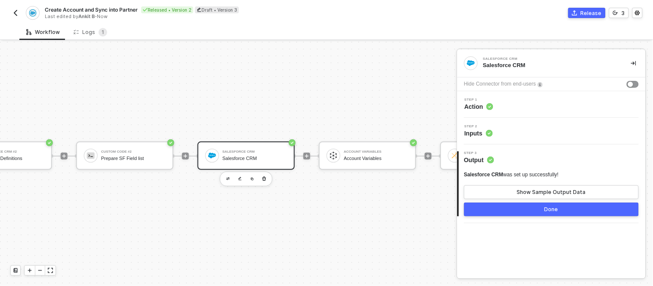
scroll to position [23, 190]
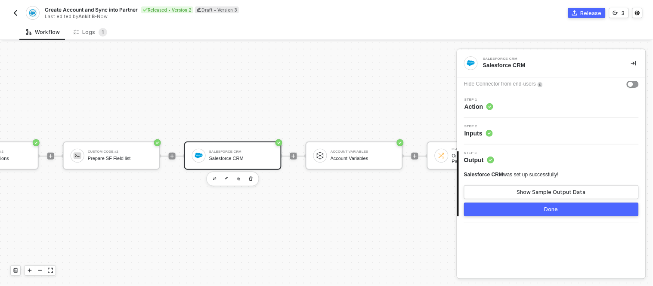
click at [527, 107] on div "Step 1 Action" at bounding box center [552, 104] width 186 height 13
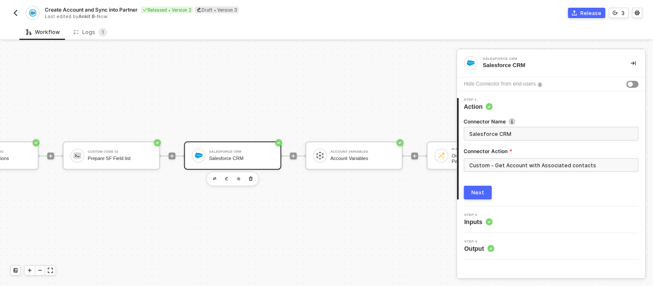
click at [497, 214] on div "Step 2 Inputs" at bounding box center [552, 220] width 186 height 13
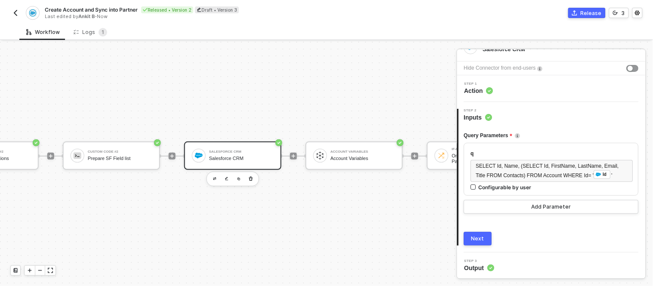
scroll to position [0, 0]
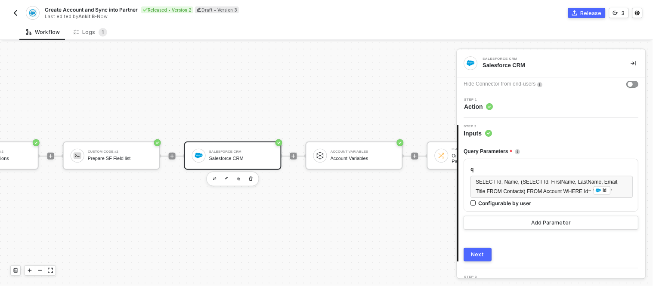
click at [515, 104] on div "Step 1 Action" at bounding box center [552, 104] width 186 height 13
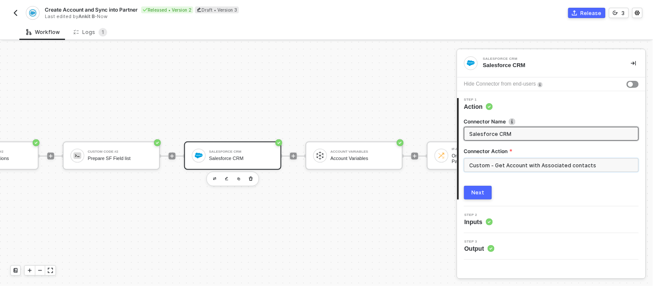
click at [500, 161] on input "Custom - Get Account with Associated contacts" at bounding box center [551, 165] width 175 height 14
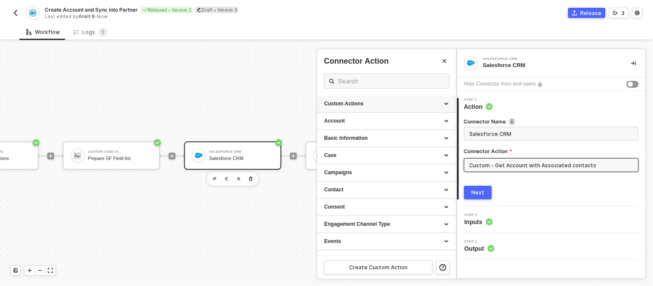
click at [445, 104] on icon at bounding box center [447, 104] width 4 height 0
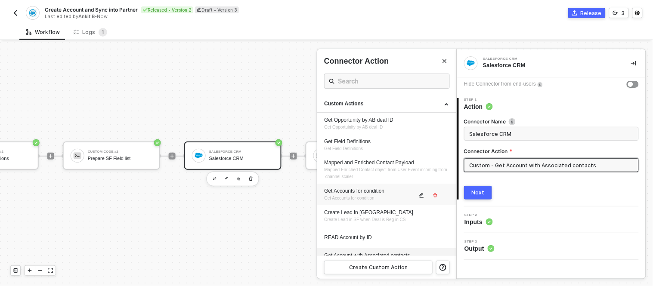
click at [374, 195] on div "Get Accounts for condition Get Accounts for condition" at bounding box center [370, 195] width 93 height 14
type input "Get Accounts for condition"
type input "Custom - Get Accounts for condition"
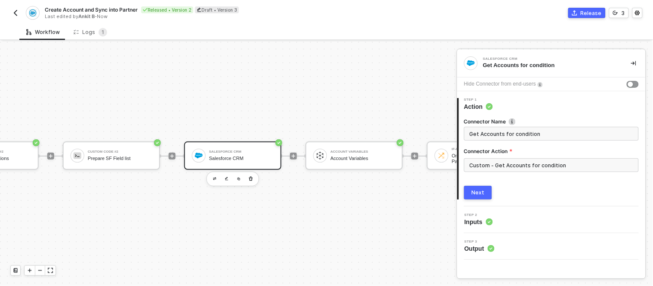
click at [476, 192] on div "Next" at bounding box center [478, 192] width 13 height 7
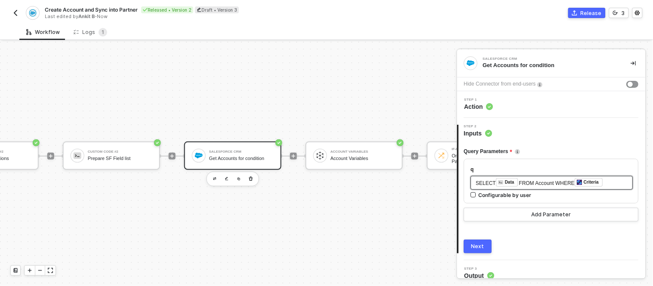
click at [611, 182] on div "SELECT ﻿ Data FROM Account WHERE ﻿ Criteria ﻿" at bounding box center [552, 182] width 152 height 9
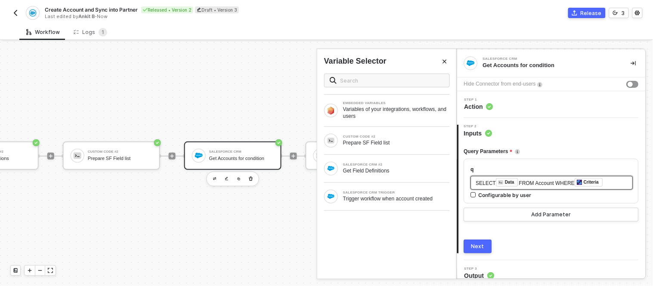
click at [610, 182] on div "SELECT ﻿ Data FROM Account WHERE ﻿ Criteria ﻿" at bounding box center [552, 182] width 152 height 9
click at [556, 182] on div "SELECT ﻿ Data FROM Account" at bounding box center [552, 182] width 152 height 9
click at [519, 183] on span "FROM Account" at bounding box center [536, 183] width 35 height 6
click at [546, 183] on div "SELECT FROM Account" at bounding box center [552, 183] width 152 height 8
drag, startPoint x: 546, startPoint y: 183, endPoint x: 472, endPoint y: 180, distance: 73.7
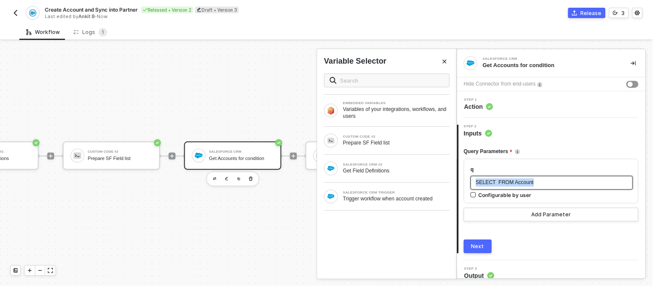
click at [472, 180] on div "SELECT FROM Account" at bounding box center [552, 183] width 162 height 14
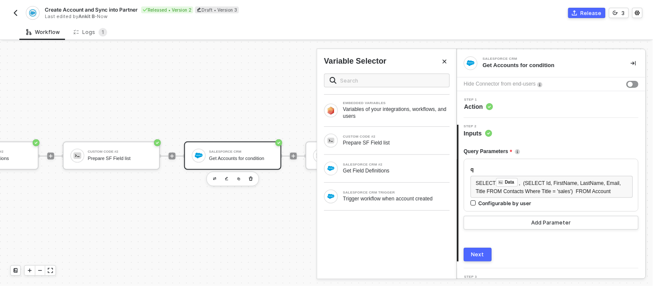
click at [479, 254] on div "Next" at bounding box center [478, 254] width 13 height 7
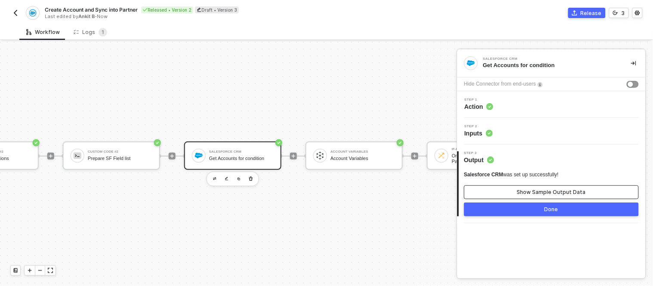
click at [537, 192] on div "Show Sample Output Data" at bounding box center [551, 192] width 69 height 7
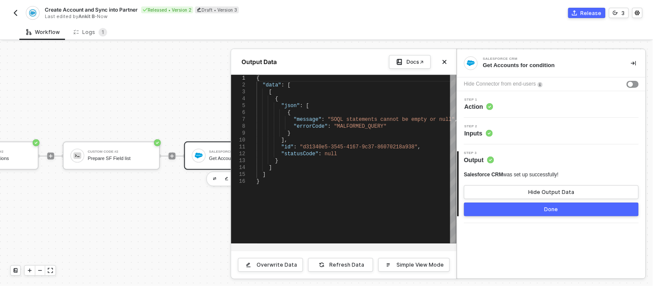
click at [493, 132] on icon at bounding box center [489, 133] width 7 height 7
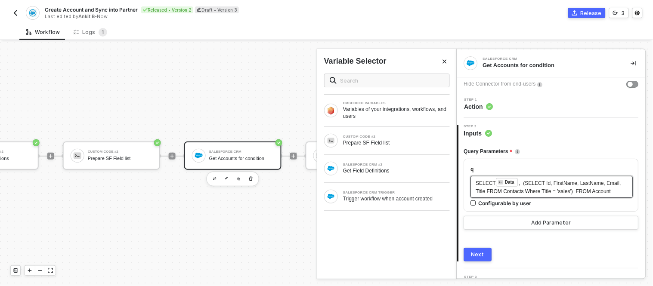
click at [622, 191] on div "SELECT ﻿ Data , (SELECT Id, FirstName, LastName, Email, Title FROM Contacts Whe…" at bounding box center [552, 187] width 162 height 22
click at [612, 192] on div "SELECT ﻿ Data , (SELECT Id, FirstName, LastName, Email, Title FROM Contacts Whe…" at bounding box center [552, 187] width 152 height 18
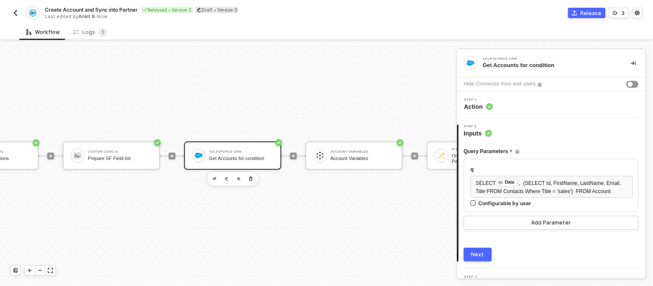
click at [522, 168] on div "q" at bounding box center [552, 170] width 162 height 8
click at [517, 165] on div "q SELECT ﻿ Data , (SELECT Id, FirstName, LastName, Email, Title FROM Contacts W…" at bounding box center [551, 185] width 175 height 53
click at [483, 252] on div "Next" at bounding box center [478, 254] width 13 height 7
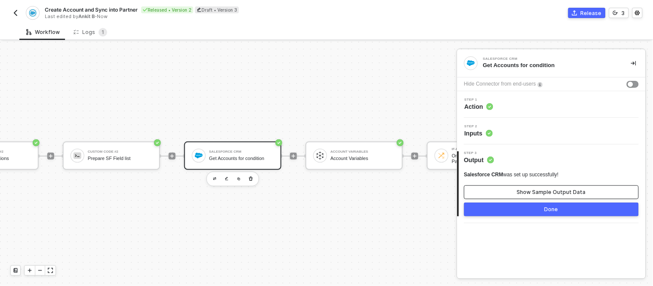
click at [531, 187] on button "Show Sample Output Data" at bounding box center [551, 193] width 175 height 14
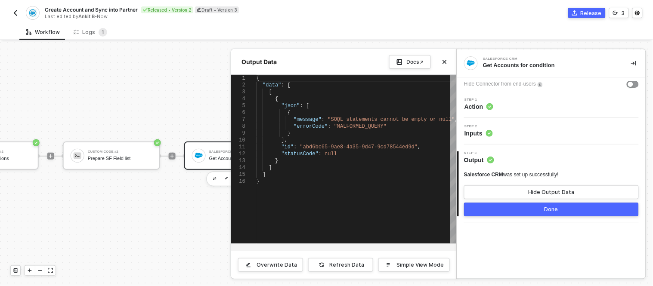
type textarea ""id": "abd6bc65-9ae8-4a35-9d47-9cd78544ed9d", "statusCode": null } ] ] }"
click at [403, 157] on div ""statusCode" : null" at bounding box center [357, 154] width 200 height 7
click at [509, 131] on div "Step 2 Inputs" at bounding box center [552, 131] width 186 height 13
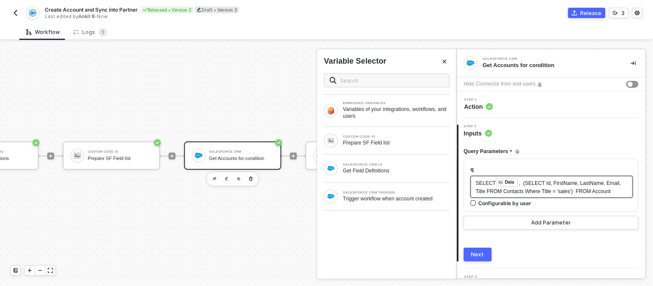
click at [610, 193] on span ", (SELECT Id, FirstName, LastName, Email, Title FROM Contacts Where Title = 'sa…" at bounding box center [549, 187] width 147 height 14
click at [611, 191] on span ", (SELECT Id, FirstName, LastName, Email, Title FROM Contacts Where Title = 'sa…" at bounding box center [549, 187] width 147 height 14
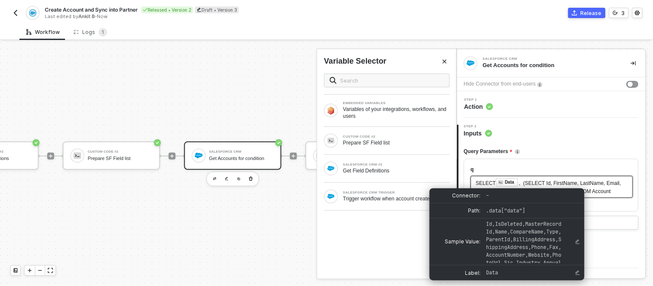
click at [503, 183] on img at bounding box center [501, 182] width 5 height 5
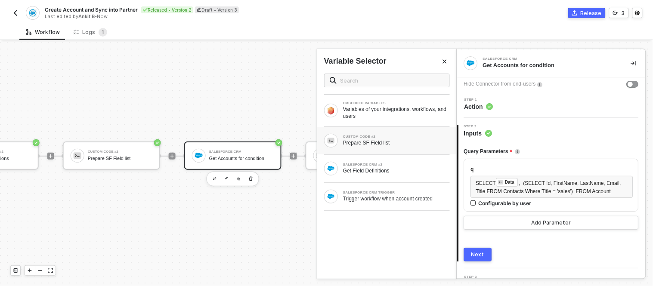
click at [390, 140] on div "Prepare SF Field list" at bounding box center [396, 143] width 107 height 7
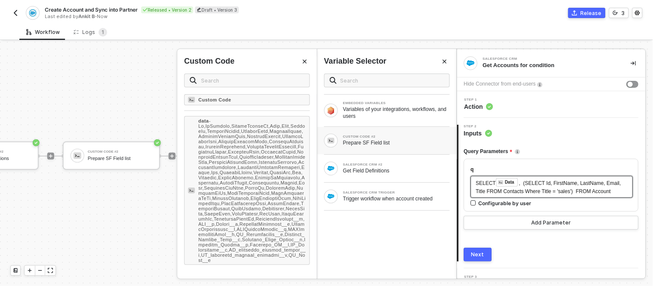
click at [575, 192] on span ", (SELECT Id, FirstName, LastName, Email, Title FROM Contacts Where Title = 'sa…" at bounding box center [549, 187] width 147 height 14
click at [614, 189] on div "SELECT ﻿ Data , (SELECT Id, FirstName, LastName, Email, Title FROM Contacts Whe…" at bounding box center [552, 187] width 152 height 18
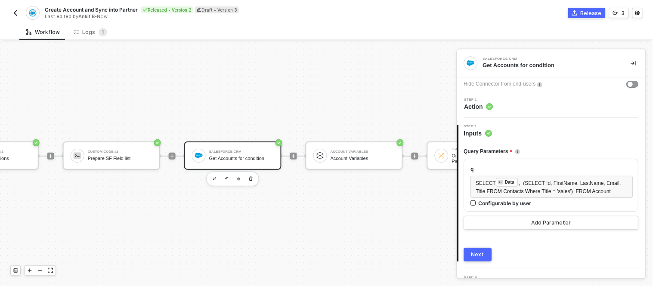
click at [488, 254] on button "Next" at bounding box center [478, 255] width 28 height 14
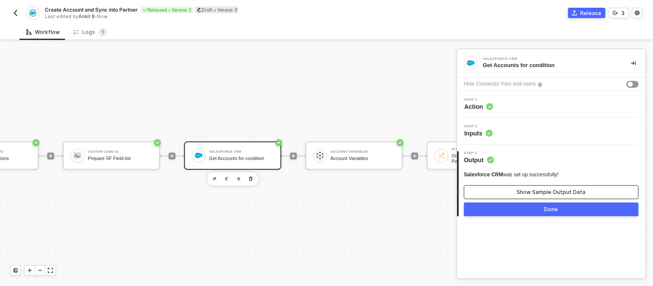
click at [534, 195] on div "Show Sample Output Data" at bounding box center [551, 192] width 69 height 7
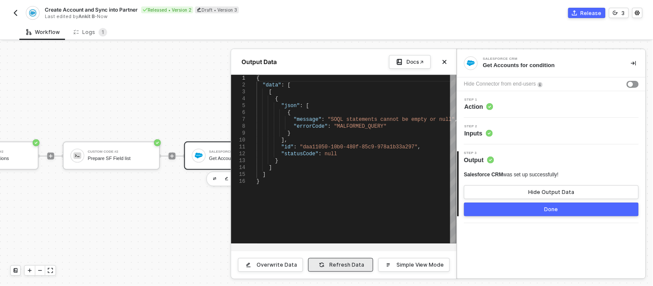
click at [316, 267] on button "Refresh Data" at bounding box center [340, 265] width 65 height 14
click at [498, 135] on div "Step 2 Inputs" at bounding box center [552, 131] width 186 height 13
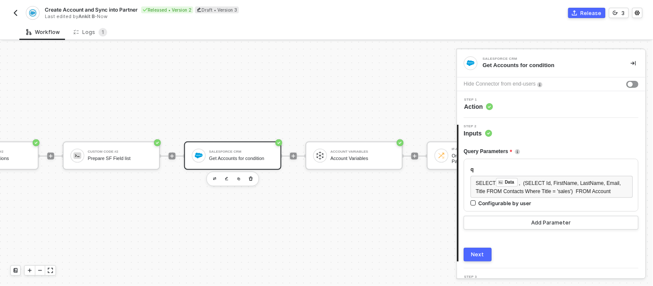
click at [518, 169] on div "q" at bounding box center [552, 170] width 162 height 8
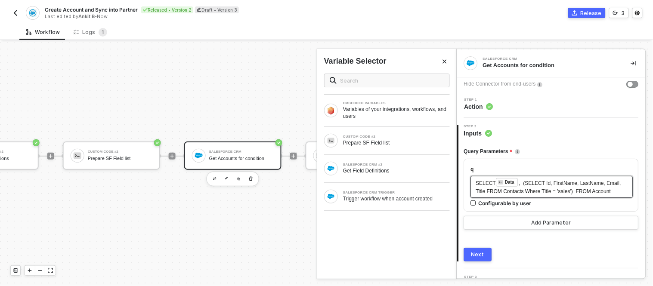
click at [612, 190] on div "SELECT ﻿ Data , (SELECT Id, FirstName, LastName, Email, Title FROM Contacts Whe…" at bounding box center [552, 187] width 152 height 18
click at [472, 251] on div "Next" at bounding box center [478, 254] width 13 height 7
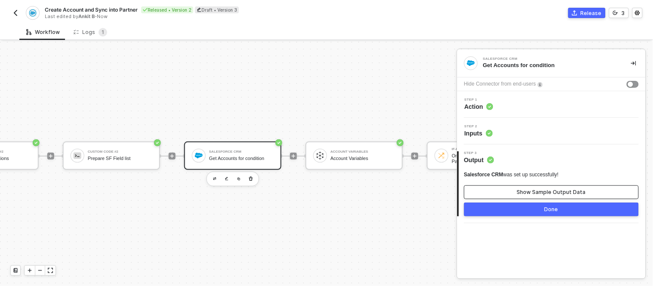
click at [517, 187] on button "Show Sample Output Data" at bounding box center [551, 193] width 175 height 14
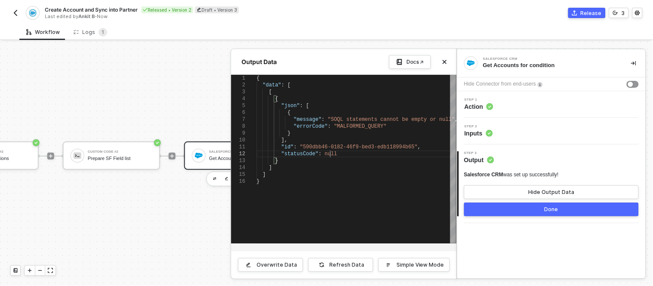
click at [409, 155] on div ""statusCode" : null" at bounding box center [357, 154] width 200 height 7
click at [348, 256] on div "Overwrite Data Refresh Data Simple View Mode" at bounding box center [344, 265] width 226 height 28
click at [340, 264] on div "Refresh Data" at bounding box center [347, 265] width 35 height 7
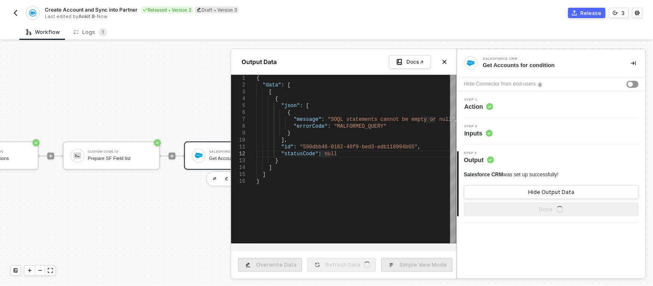
type textarea "{ "data": [ [ { "json": [ { "message": "SOQL statements cannot be empty or null…"
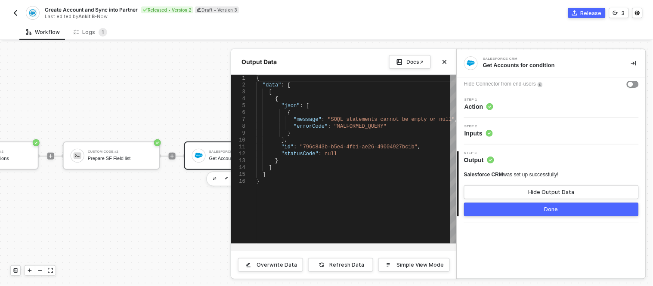
click at [514, 208] on button "Done" at bounding box center [551, 210] width 175 height 14
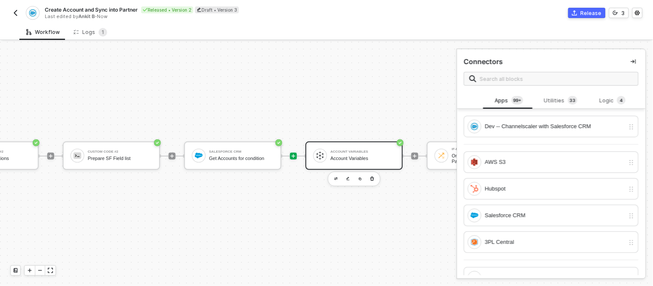
click at [342, 150] on div "Account Variables" at bounding box center [363, 151] width 65 height 3
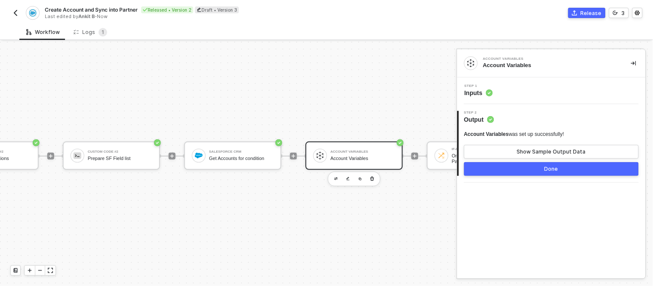
click at [252, 133] on div at bounding box center [293, 156] width 115 height 67
click at [246, 142] on div "Salesforce CRM Get Accounts for condition" at bounding box center [232, 156] width 97 height 28
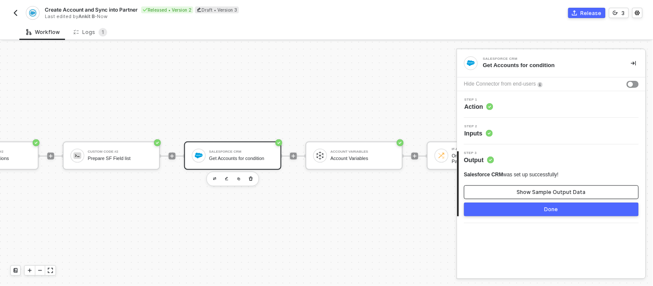
click at [521, 186] on button "Show Sample Output Data" at bounding box center [551, 193] width 175 height 14
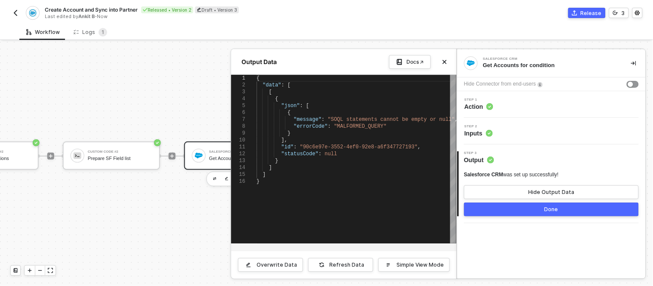
click at [500, 129] on div "Step 2 Inputs" at bounding box center [552, 131] width 186 height 13
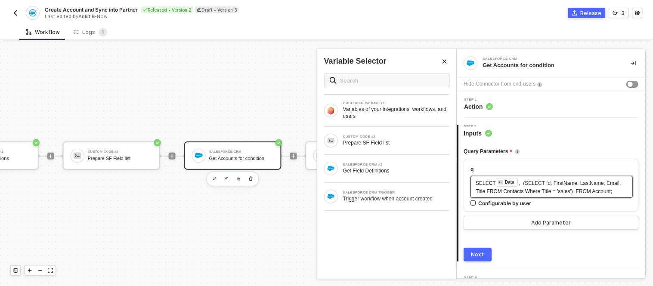
click at [617, 193] on div "SELECT ﻿ Data , (SELECT Id, FirstName, LastName, Email, Title FROM Contacts Whe…" at bounding box center [552, 187] width 152 height 18
click at [591, 192] on span ", (SELECT Id, FirstName, LastName, Email, Title FROM Contacts Where Title = 'sa…" at bounding box center [549, 187] width 147 height 14
click at [616, 189] on div "SELECT ﻿ Data , (SELECT Id, FirstName, LastName, Email, Title FROM Contacts Whe…" at bounding box center [552, 187] width 152 height 18
click at [378, 191] on div "SALESFORCE CRM TRIGGER" at bounding box center [396, 192] width 107 height 3
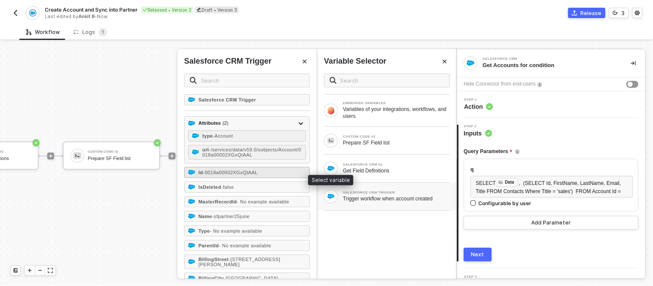
click at [220, 175] on span "- 0018a00002XGxQtAAL" at bounding box center [230, 172] width 55 height 5
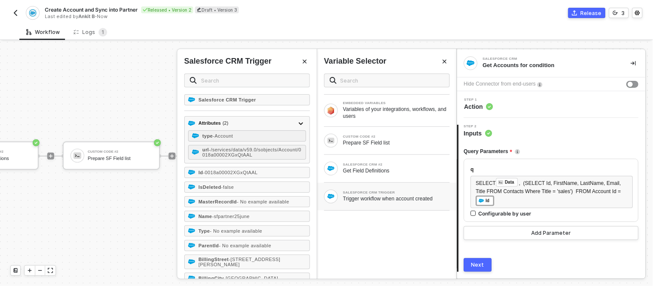
click at [483, 269] on button "Next" at bounding box center [478, 265] width 28 height 14
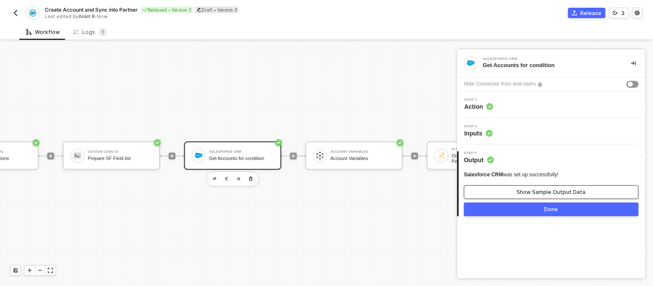
click at [545, 186] on button "Show Sample Output Data" at bounding box center [551, 193] width 175 height 14
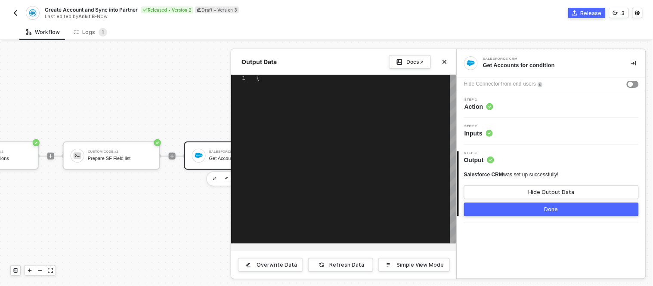
type textarea "{ "data": [ [ { "json": [ { "message": "SOQL statements cannot be empty or null…"
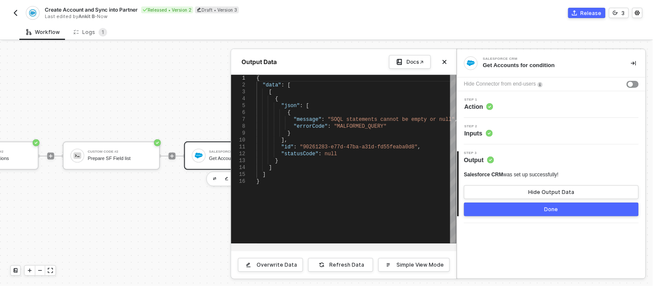
click at [522, 212] on button "Done" at bounding box center [551, 210] width 175 height 14
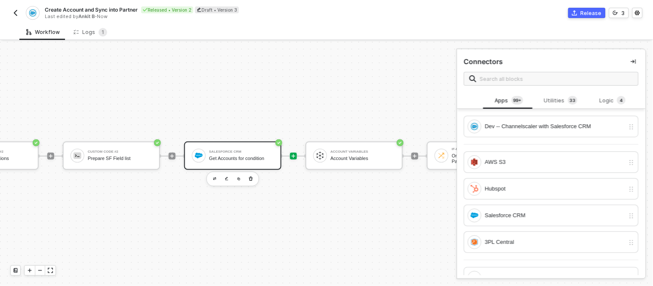
click at [254, 148] on div "Salesforce CRM Get Accounts for condition" at bounding box center [241, 156] width 65 height 16
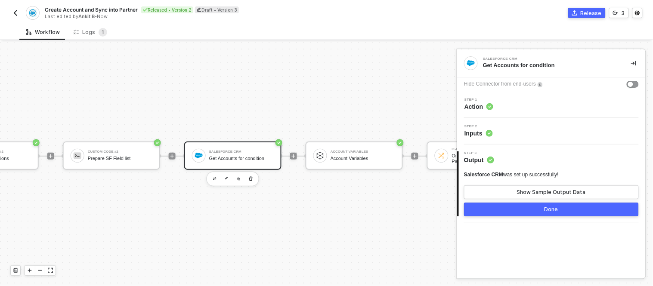
click at [506, 136] on div "Step 2 Inputs" at bounding box center [552, 131] width 186 height 13
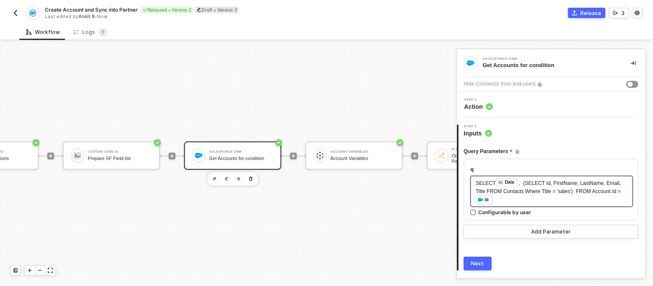
click at [504, 200] on div "SELECT ﻿ Data , (SELECT Id, FirstName, LastName, Email, Title FROM Contacts Whe…" at bounding box center [552, 191] width 152 height 27
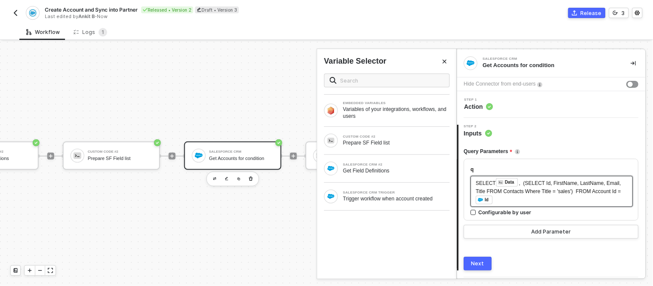
click at [508, 199] on div "SELECT ﻿ Data , (SELECT Id, FirstName, LastName, Email, Title FROM Contacts Whe…" at bounding box center [552, 191] width 152 height 27
click at [512, 199] on div "SELECT ﻿ Data , (SELECT Id, FirstName, LastName, Email, Title FROM Contacts Whe…" at bounding box center [552, 191] width 152 height 27
drag, startPoint x: 510, startPoint y: 200, endPoint x: 481, endPoint y: 181, distance: 34.5
click at [481, 181] on div "SELECT ﻿ Data , (SELECT Id, FirstName, LastName, Email, Title FROM Contacts Whe…" at bounding box center [552, 191] width 152 height 27
click at [506, 199] on div "SELECT ﻿ Data , (SELECT Id, FirstName, LastName, Email, Title FROM Contacts Whe…" at bounding box center [552, 191] width 152 height 27
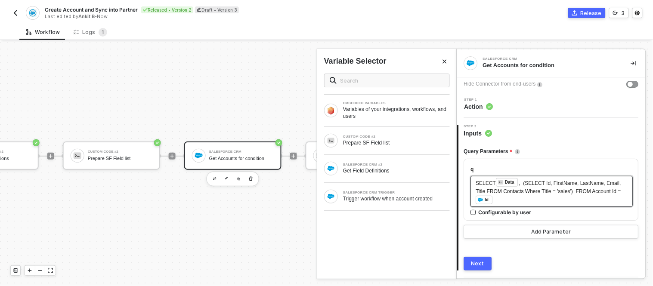
drag, startPoint x: 504, startPoint y: 199, endPoint x: 476, endPoint y: 183, distance: 32.6
click at [476, 183] on div "SELECT ﻿ Data , (SELECT Id, FirstName, LastName, Email, Title FROM Contacts Whe…" at bounding box center [552, 191] width 152 height 27
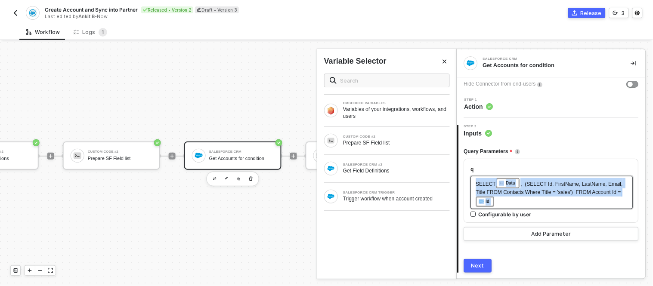
drag, startPoint x: 476, startPoint y: 183, endPoint x: 506, endPoint y: 202, distance: 34.9
click at [506, 202] on div "SELECT ﻿ Data , (SELECT Id, FirstName, LastName, Email, Title FROM Contacts Whe…" at bounding box center [552, 192] width 152 height 29
copy div "SELECT ﻿ Data , (SELECT Id, FirstName, LastName, Email, Title FROM Contacts Whe…"
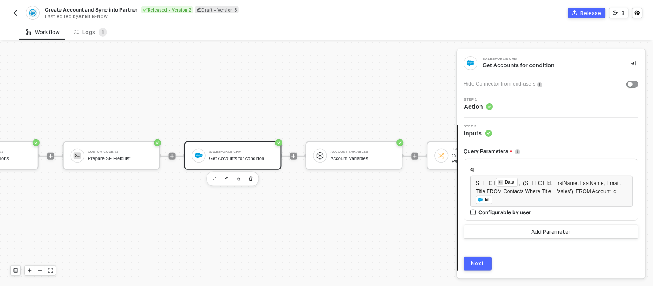
click at [505, 108] on div "Step 1 Action" at bounding box center [552, 104] width 186 height 13
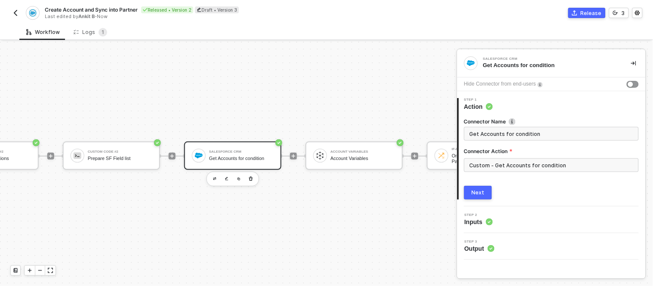
click at [510, 217] on div "Step 2 Inputs" at bounding box center [552, 220] width 186 height 13
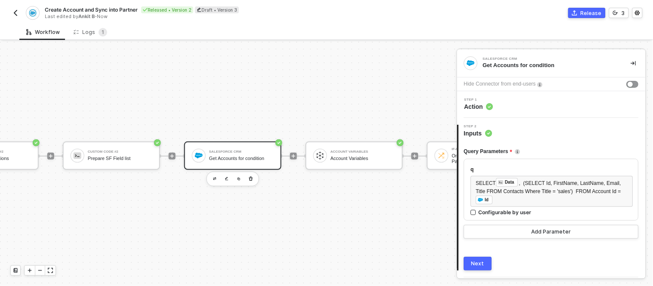
click at [509, 99] on div "Step 1 Action" at bounding box center [552, 104] width 186 height 13
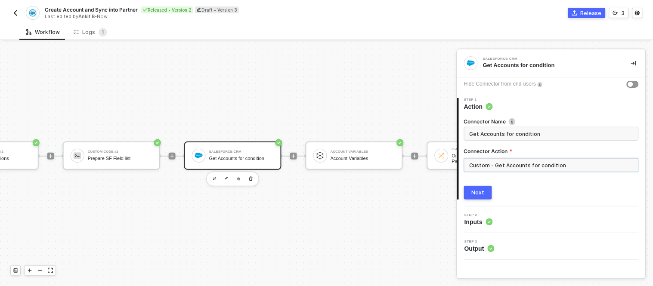
click at [577, 158] on input "Custom - Get Accounts for condition" at bounding box center [551, 165] width 175 height 14
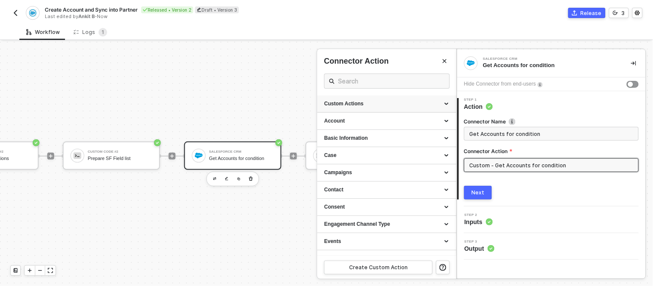
click at [438, 102] on div "Custom Actions" at bounding box center [386, 103] width 125 height 7
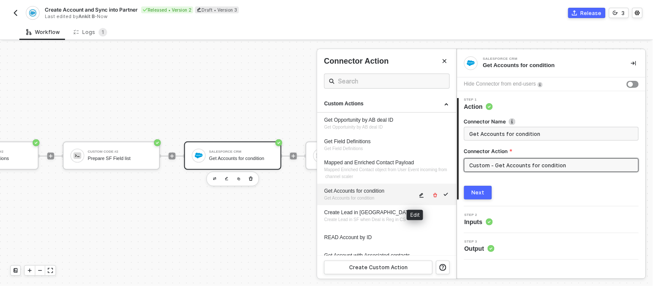
click at [417, 200] on button "button" at bounding box center [422, 195] width 10 height 10
type textarea "HTTP/1.1 400 Bad Request { "data": [ [ { "json": [ { "message": "\nIsDeleted,Ma…"
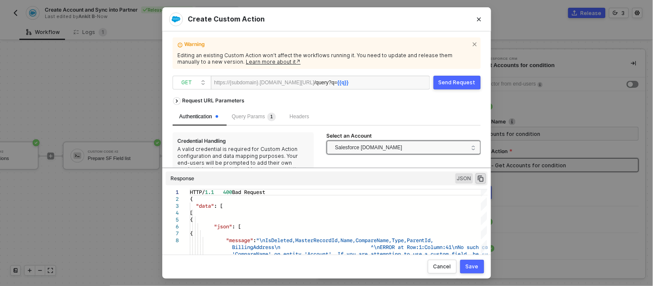
scroll to position [17, 0]
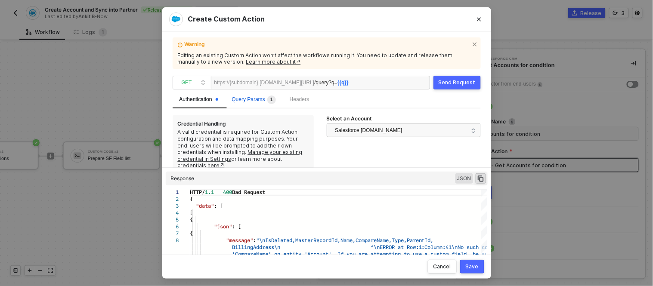
click at [273, 96] on span "1" at bounding box center [270, 100] width 11 height 9
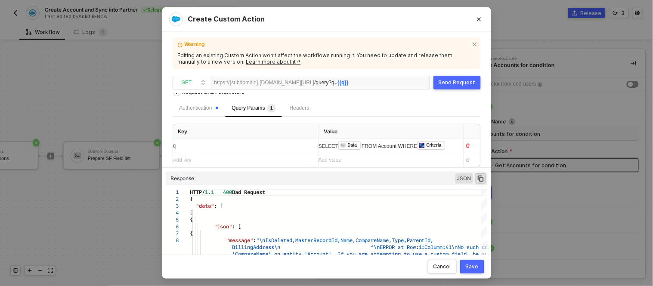
scroll to position [9, 0]
click at [311, 149] on div "SELECT ﻿ Data FROM Account WHERE ﻿ Criteria ﻿" at bounding box center [242, 146] width 138 height 14
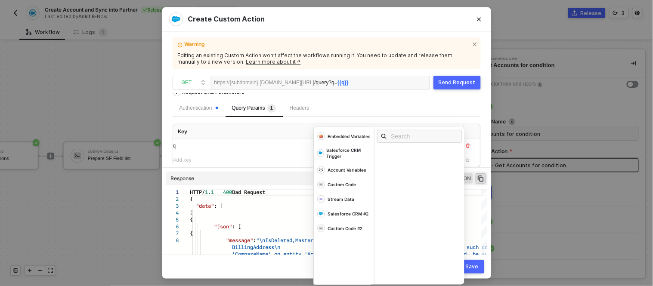
click at [446, 149] on div at bounding box center [420, 196] width 90 height 138
click at [424, 111] on div "Authentication Query Params 1 Headers" at bounding box center [327, 108] width 308 height 17
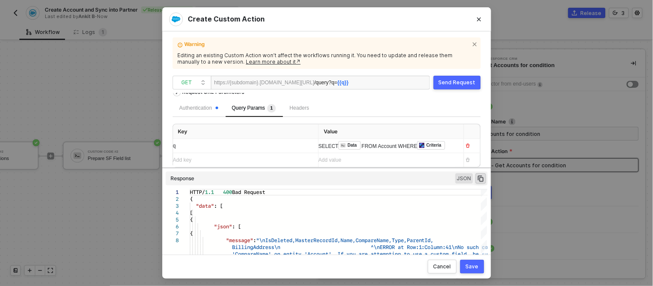
click at [450, 145] on div "SELECT ﻿ Data FROM Account WHERE ﻿ Criteria ﻿" at bounding box center [388, 146] width 138 height 14
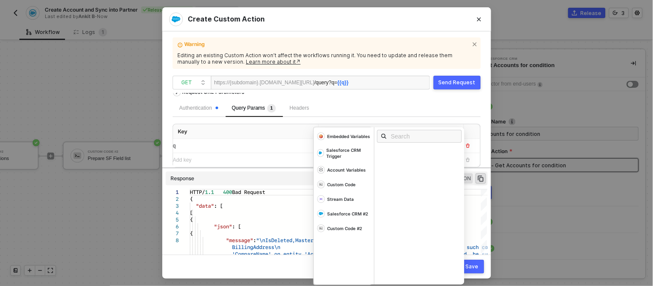
click at [443, 117] on div "Authentication Query Params 1 Headers Key Value q SELECT ﻿ Data FROM Account WH…" at bounding box center [327, 134] width 308 height 68
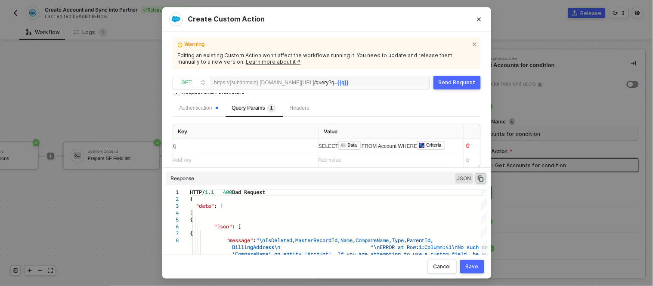
click at [311, 145] on div "SELECT ﻿ Data FROM Account WHERE ﻿ Criteria ﻿" at bounding box center [242, 146] width 138 height 14
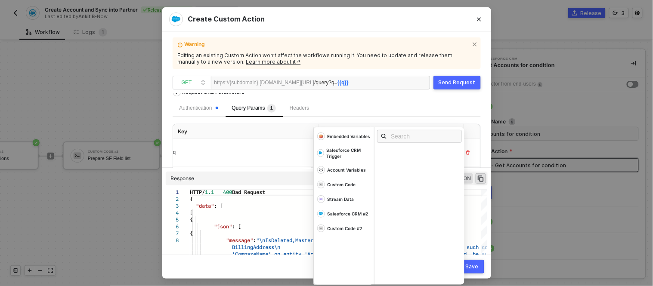
click at [467, 264] on div "Save" at bounding box center [472, 267] width 13 height 7
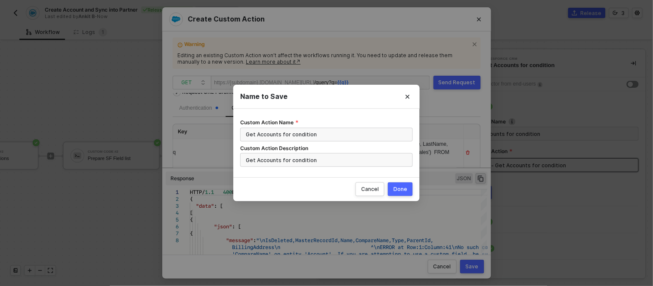
click at [401, 188] on div "Done" at bounding box center [401, 189] width 14 height 7
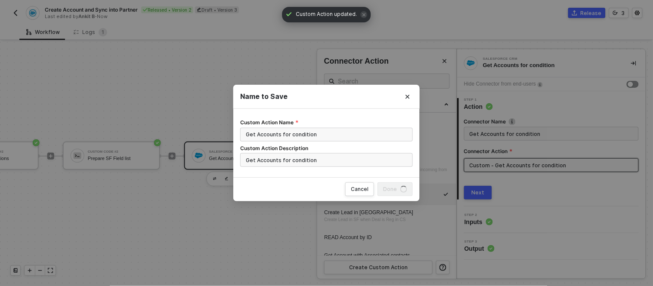
scroll to position [0, 0]
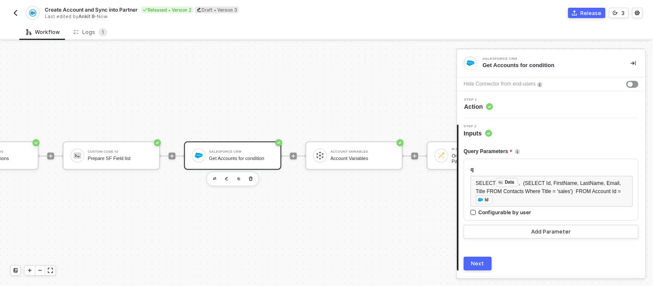
click at [477, 260] on button "Next" at bounding box center [478, 264] width 28 height 14
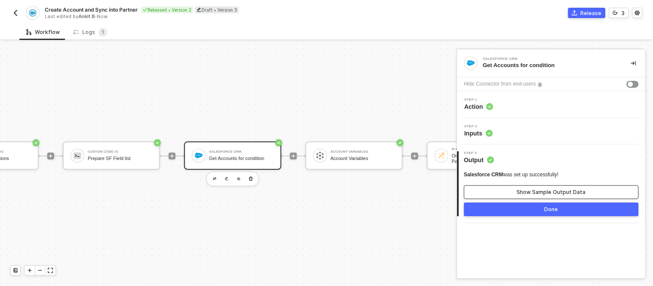
click at [519, 188] on button "Show Sample Output Data" at bounding box center [551, 193] width 175 height 14
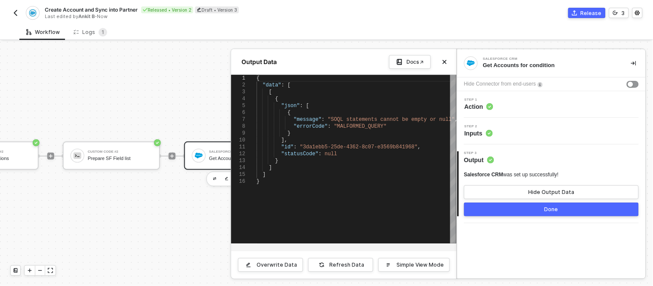
click at [368, 115] on div "{" at bounding box center [357, 112] width 200 height 7
click at [505, 133] on div "Step 2 Inputs" at bounding box center [552, 131] width 186 height 13
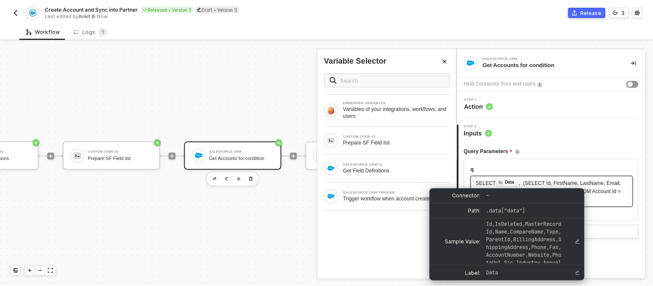
click at [506, 180] on div "Data" at bounding box center [510, 183] width 9 height 8
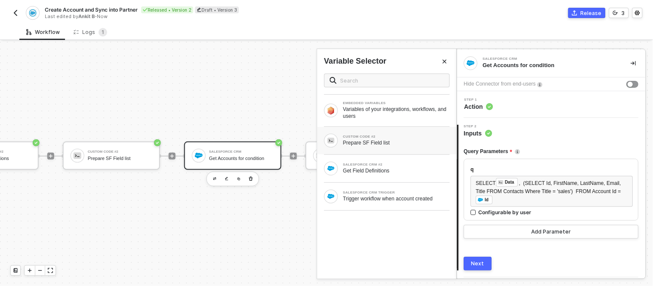
click at [382, 145] on div "Prepare SF Field list" at bounding box center [396, 143] width 107 height 7
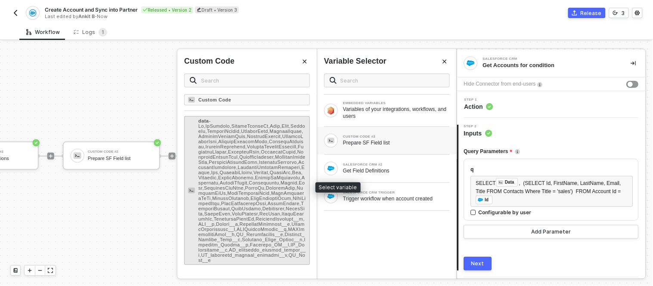
click at [233, 183] on span "-" at bounding box center [253, 190] width 108 height 145
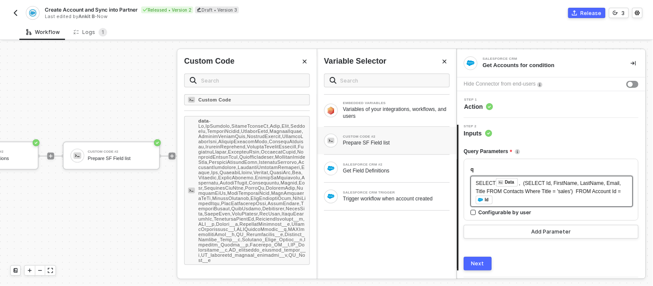
click at [518, 182] on span ", (SELECT Id, FirstName, LastName, Email, Title FROM Contacts Where Title = 'sa…" at bounding box center [549, 187] width 147 height 14
click at [523, 186] on span ", (SELECT Id, FirstName, LastName, Email, Title FROM Contacts Where Title = 'sa…" at bounding box center [549, 187] width 147 height 14
click at [622, 192] on div "SELECT ﻿ Data , (SELECT Id, FirstName, LastName, Email, Title FROM Contacts Whe…" at bounding box center [552, 191] width 162 height 31
click at [610, 193] on span ", (SELECT Id, FirstName, LastName, Email, Title FROM Contacts Where Title = 'sa…" at bounding box center [549, 187] width 146 height 14
click at [483, 265] on div "Next" at bounding box center [478, 264] width 13 height 7
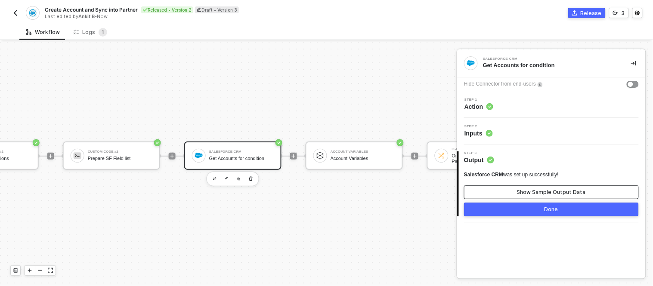
click at [528, 192] on div "Show Sample Output Data" at bounding box center [551, 192] width 69 height 7
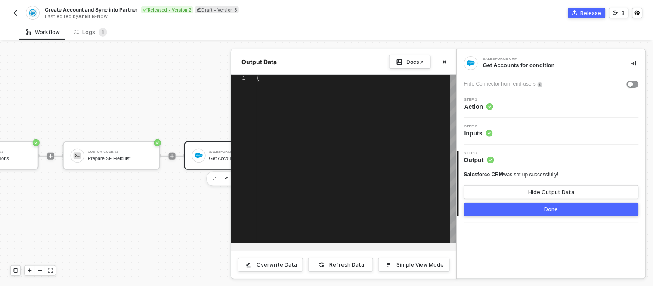
type textarea "{ "data": [ [ { "json": [ { "message": "SOQL statements cannot be empty or null…"
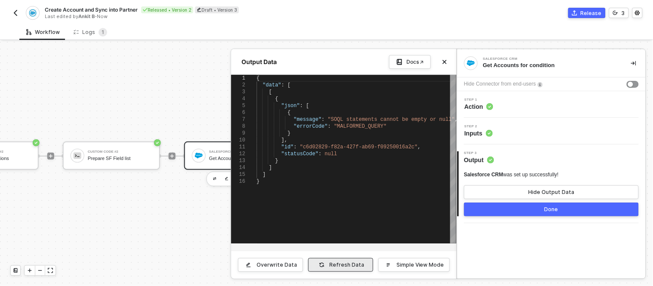
click at [352, 265] on div "Refresh Data" at bounding box center [347, 265] width 35 height 7
click at [559, 115] on div "Step 1 Action" at bounding box center [551, 104] width 189 height 27
click at [543, 107] on div "Step 1 Action" at bounding box center [552, 104] width 186 height 13
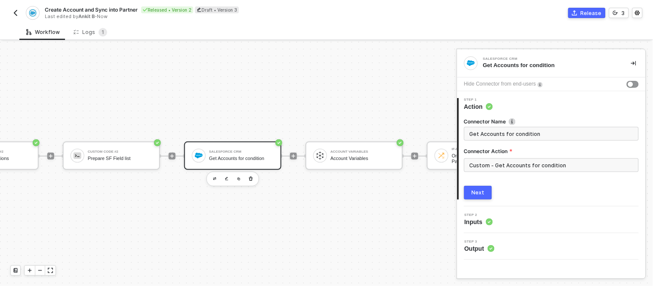
click at [493, 224] on div "Step 2 Inputs" at bounding box center [552, 220] width 186 height 13
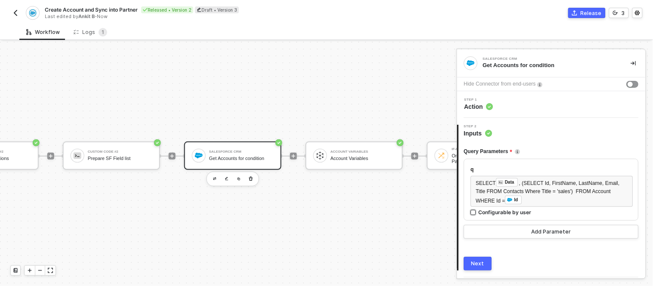
click at [622, 210] on label "Configurable by user" at bounding box center [552, 212] width 162 height 7
click at [477, 210] on input "Configurable by user" at bounding box center [474, 213] width 6 height 6
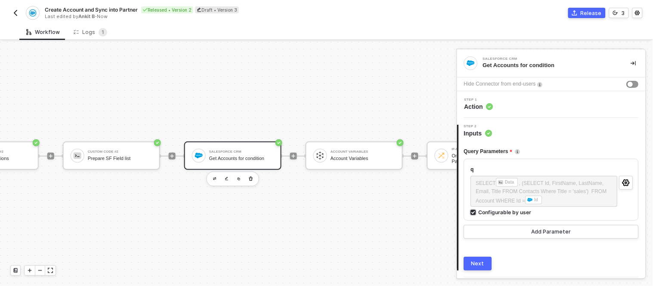
click at [486, 214] on div "Configurable by user" at bounding box center [505, 212] width 53 height 7
click at [477, 214] on input "Configurable by user" at bounding box center [474, 213] width 6 height 6
checkbox input "false"
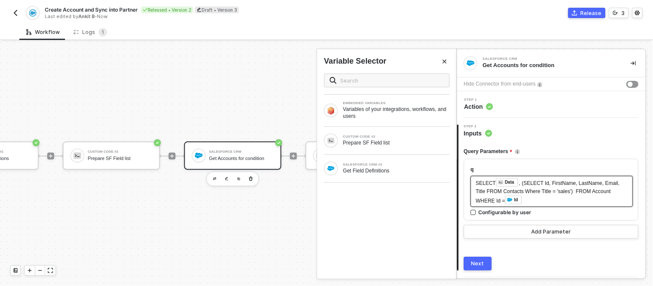
click at [505, 200] on span ", (SELECT Id, FirstName, LastName, Email, Title FROM Contacts Where Title = 'sa…" at bounding box center [548, 192] width 145 height 24
click at [504, 200] on span ", (SELECT Id, FirstName, LastName, Email, Title FROM Contacts Where Title = 'sa…" at bounding box center [548, 192] width 145 height 24
click at [531, 199] on div "SELECT ﻿ Data , (SELECT Id, FirstName, LastName, Email, Title FROM Contacts Whe…" at bounding box center [552, 191] width 152 height 27
click at [532, 199] on div "SELECT ﻿ Data , (SELECT Id, FirstName, LastName, Email, Title FROM Contacts Whe…" at bounding box center [552, 192] width 152 height 28
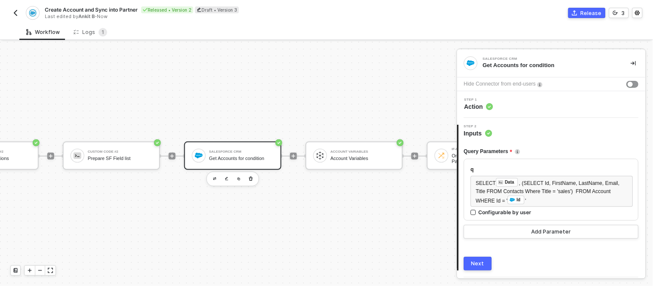
click at [475, 266] on div "Next" at bounding box center [478, 264] width 13 height 7
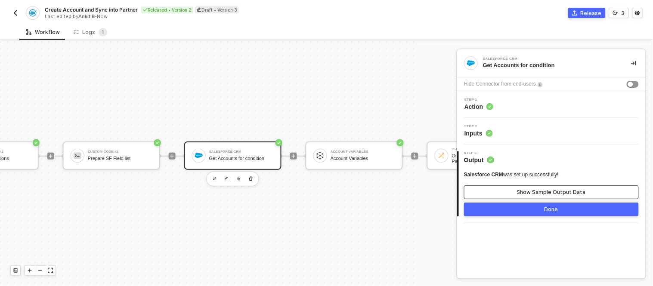
click at [531, 192] on div "Show Sample Output Data" at bounding box center [551, 192] width 69 height 7
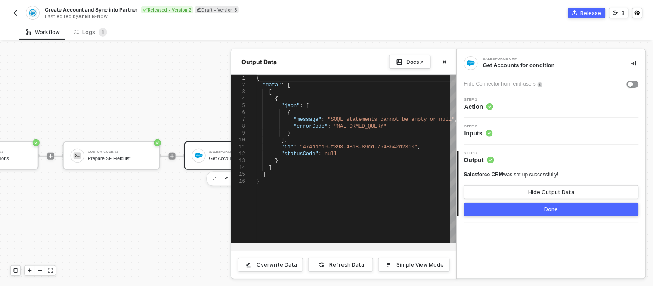
scroll to position [0, 0]
click at [418, 146] on span "," at bounding box center [419, 147] width 3 height 6
click at [353, 258] on button "Refresh Data" at bounding box center [340, 265] width 65 height 14
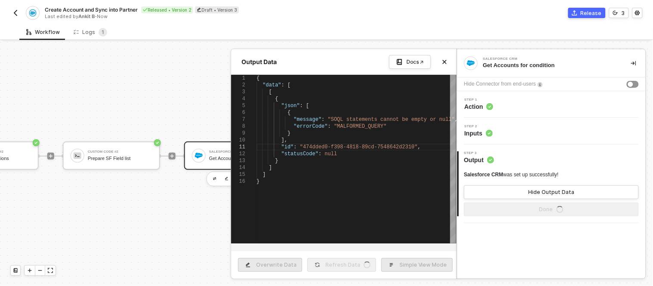
type textarea "{ "data": [ [ { "json": [ { "message": "SOQL statements cannot be empty or null…"
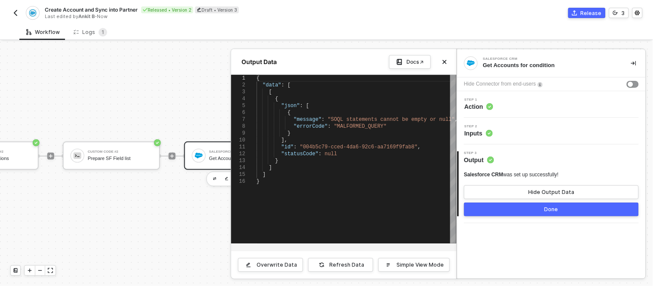
click at [506, 216] on button "Done" at bounding box center [551, 210] width 175 height 14
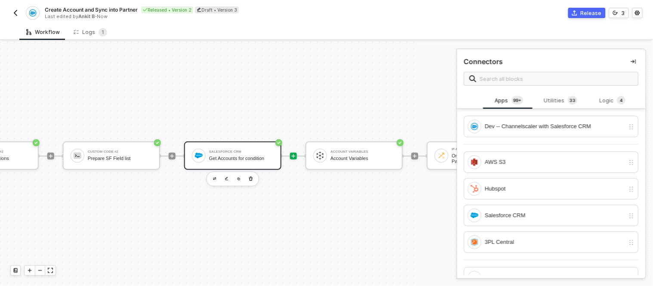
click at [236, 156] on div "Get Accounts for condition" at bounding box center [241, 159] width 65 height 6
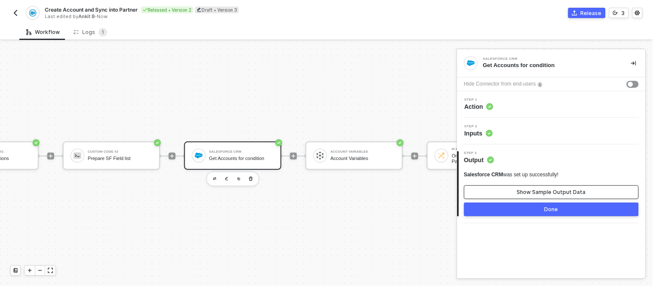
click at [497, 192] on button "Show Sample Output Data" at bounding box center [551, 193] width 175 height 14
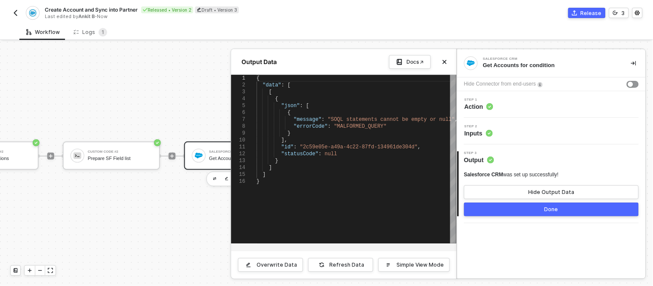
click at [498, 136] on div "Step 2 Inputs" at bounding box center [552, 131] width 186 height 13
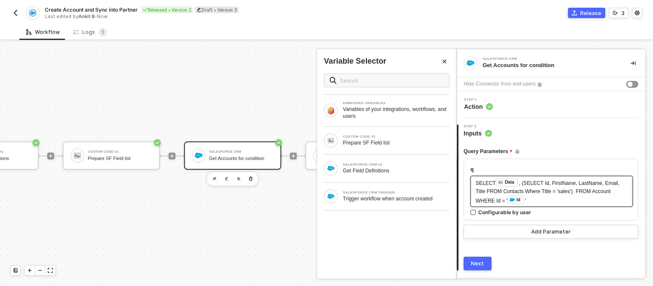
click at [533, 201] on div "SELECT ﻿ Data , (SELECT Id, FirstName, LastName, Email, Title FROM Contacts Whe…" at bounding box center [552, 191] width 152 height 27
click at [532, 200] on div "SELECT ﻿ Data , (SELECT Id, FirstName, LastName, Email, Title FROM Contacts Whe…" at bounding box center [552, 191] width 152 height 27
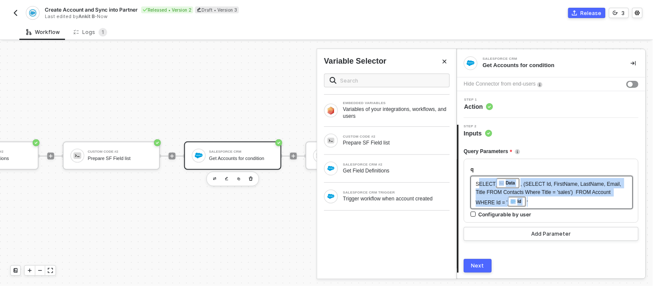
drag, startPoint x: 532, startPoint y: 200, endPoint x: 478, endPoint y: 184, distance: 56.3
click at [478, 184] on div "SELECT ﻿ Data , (SELECT Id, FirstName, LastName, Email, Title FROM Contacts Whe…" at bounding box center [552, 192] width 152 height 29
click at [547, 208] on div "SELECT ﻿ Data , (SELECT Id, FirstName, LastName, Email, Title FROM Contacts Whe…" at bounding box center [552, 192] width 162 height 33
drag, startPoint x: 545, startPoint y: 203, endPoint x: 473, endPoint y: 183, distance: 74.6
click at [473, 183] on div "SELECT ﻿ Data , (SELECT Id, FirstName, LastName, Email, Title FROM Contacts Whe…" at bounding box center [552, 192] width 162 height 33
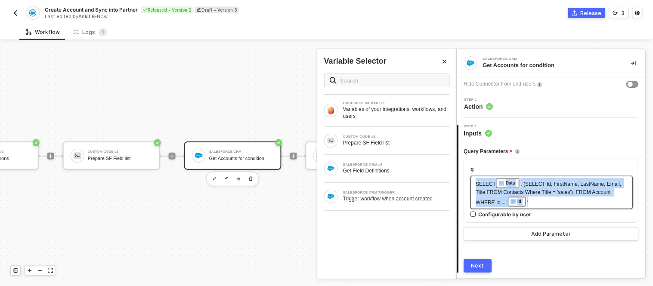
copy div "SELECT ﻿ Data , (SELECT Id, FirstName, LastName, Email, Title FROM Contacts Whe…"
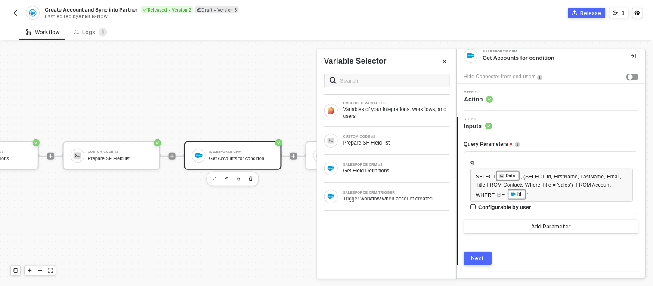
click at [510, 105] on div "Step 1 Action" at bounding box center [551, 97] width 189 height 27
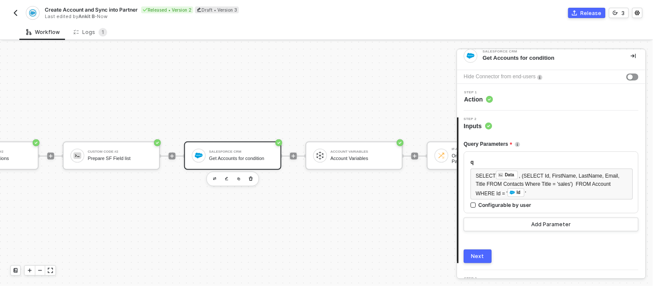
click at [503, 94] on div "Step 1 Action" at bounding box center [552, 97] width 186 height 13
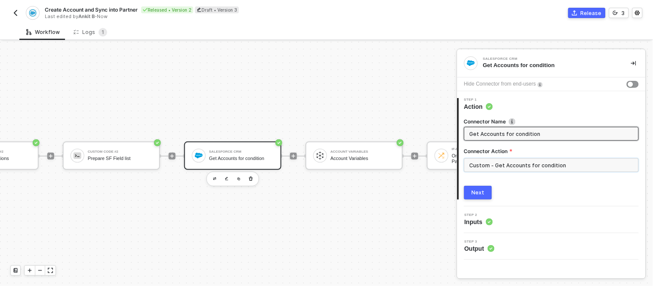
click at [571, 163] on input "Custom - Get Accounts for condition" at bounding box center [551, 165] width 175 height 14
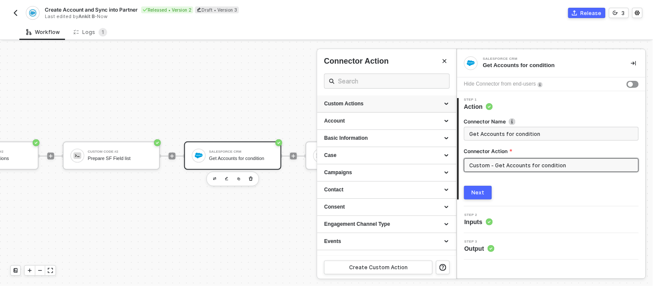
click at [445, 104] on icon at bounding box center [447, 104] width 4 height 0
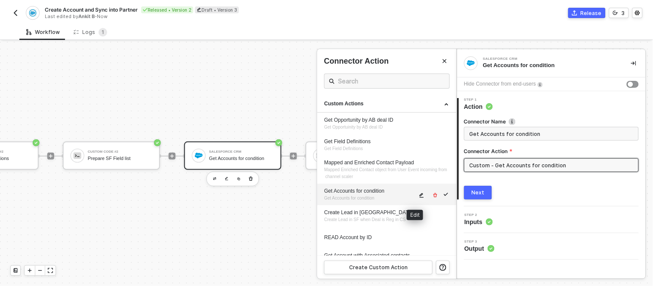
click at [419, 195] on icon "icon-edit" at bounding box center [421, 195] width 5 height 5
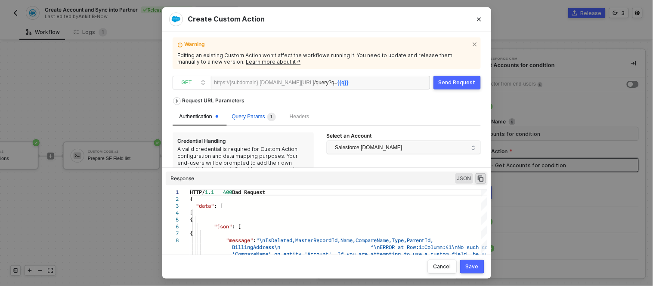
click at [257, 114] on span "Query Params 1" at bounding box center [254, 117] width 44 height 6
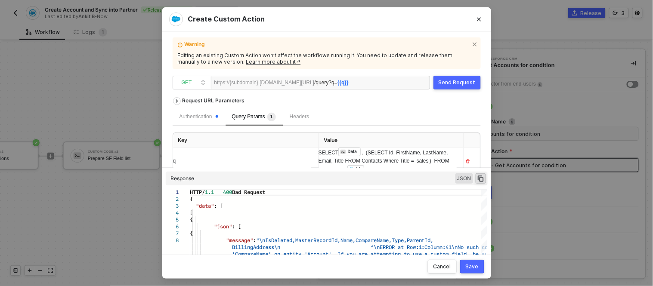
scroll to position [22, 0]
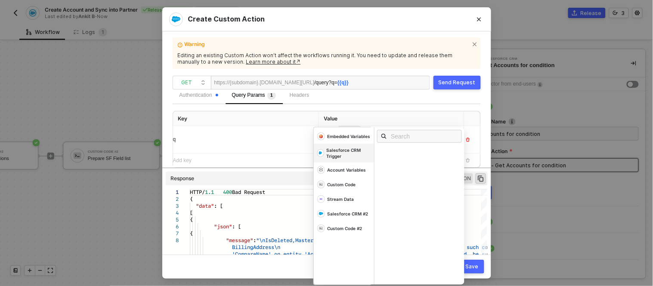
drag, startPoint x: 372, startPoint y: 149, endPoint x: 363, endPoint y: 148, distance: 8.6
click at [311, 147] on div "SELECT ﻿ Data , (SELECT Id, FirstName, LastName, Email, Title FROM Contacts Whe…" at bounding box center [242, 140] width 138 height 14
click at [367, 83] on div "/query ?q= {{q}}" at bounding box center [340, 83] width 53 height 14
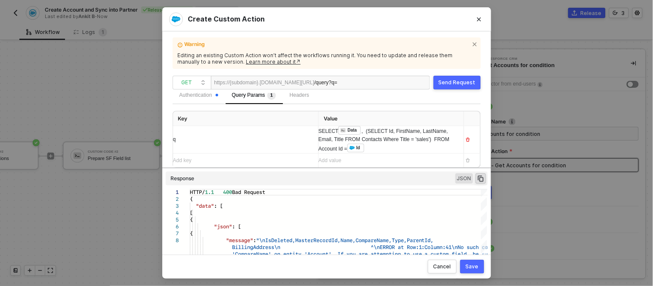
click at [475, 263] on button "Save" at bounding box center [472, 267] width 24 height 14
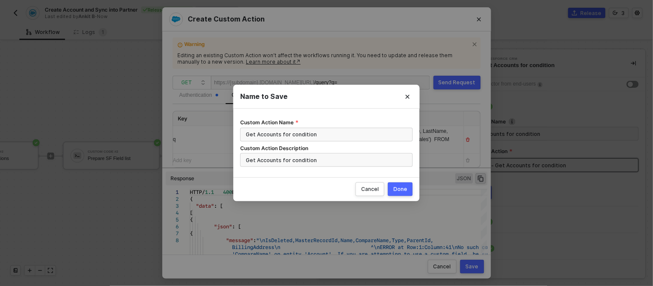
click at [394, 184] on button "Done" at bounding box center [400, 190] width 25 height 14
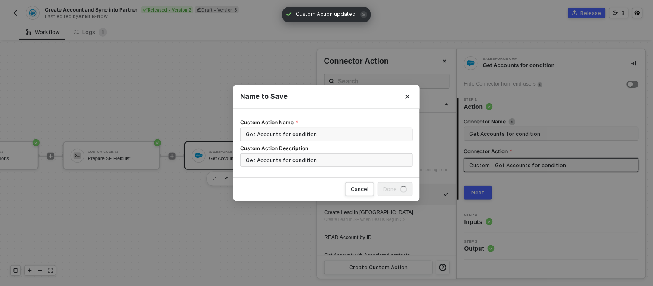
scroll to position [0, 0]
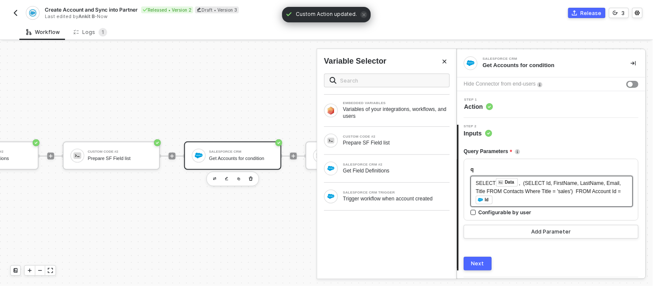
click at [516, 201] on div "SELECT ﻿ Data , (SELECT Id, FirstName, LastName, Email, Title FROM Contacts Whe…" at bounding box center [552, 191] width 152 height 27
click at [480, 268] on button "Next" at bounding box center [478, 264] width 28 height 14
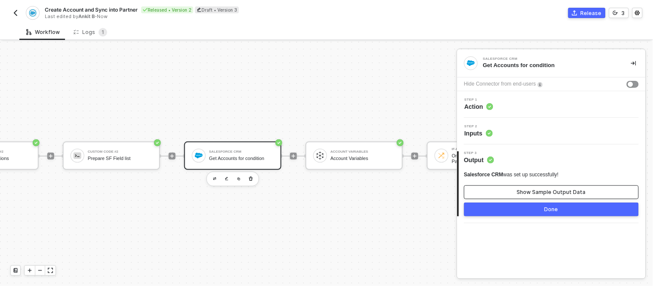
click at [509, 190] on button "Show Sample Output Data" at bounding box center [551, 193] width 175 height 14
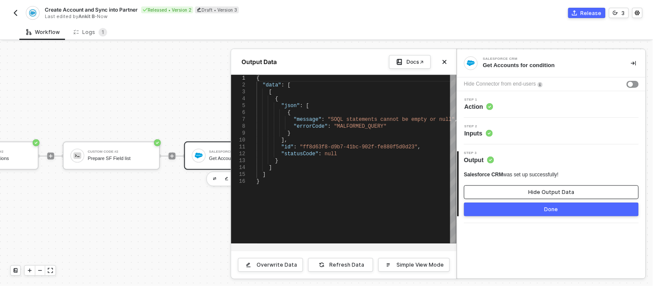
click at [500, 190] on button "Hide Output Data" at bounding box center [551, 193] width 175 height 14
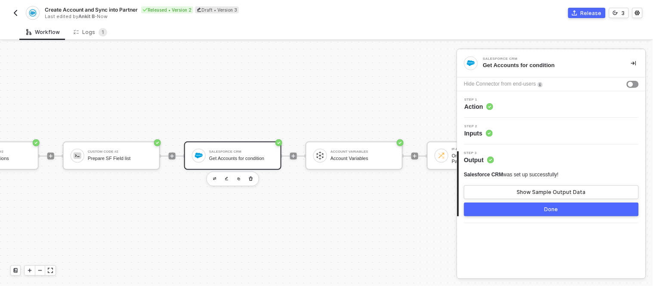
click at [503, 139] on div "Step 2 Inputs" at bounding box center [551, 131] width 189 height 27
click at [493, 132] on div "Step 2 Inputs" at bounding box center [552, 131] width 186 height 13
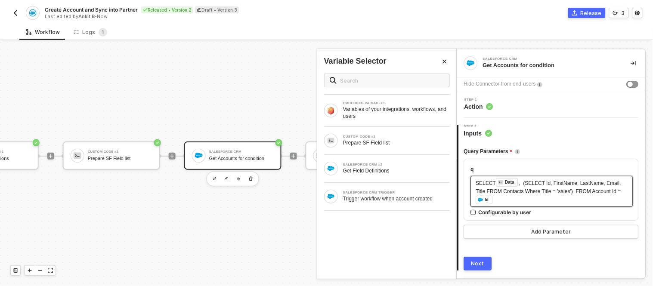
click at [521, 191] on span ", (SELECT Id, FirstName, LastName, Email, Title FROM Contacts Where Title = 'sa…" at bounding box center [549, 187] width 147 height 14
click at [522, 183] on span ", (SELECT Id, FirstName, LastName, Email, Title FROM Contacts Where Title = 'sa…" at bounding box center [549, 187] width 147 height 14
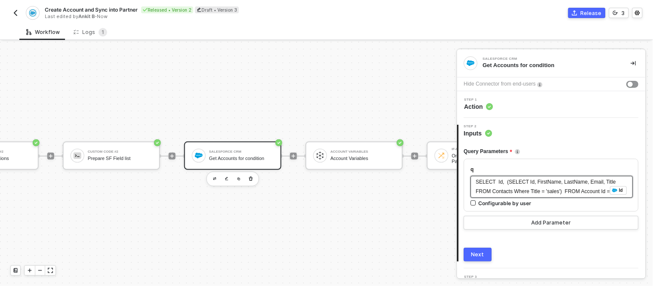
click at [475, 253] on div "Next" at bounding box center [478, 254] width 13 height 7
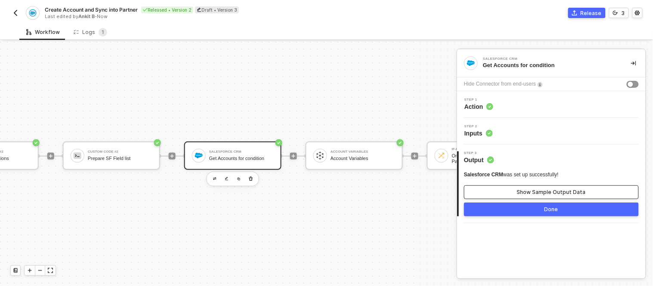
click at [543, 196] on div "Show Sample Output Data" at bounding box center [551, 192] width 69 height 7
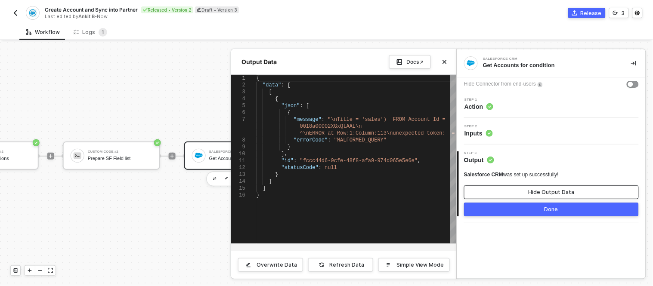
click at [518, 189] on button "Hide Output Data" at bounding box center [551, 193] width 175 height 14
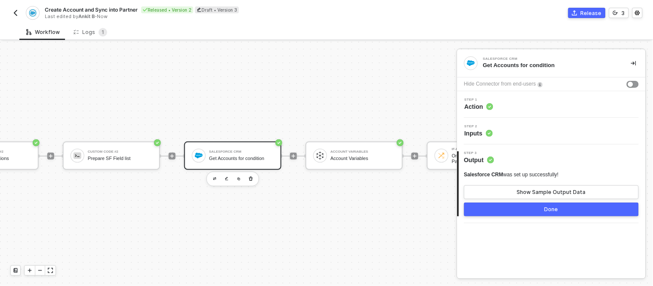
click at [509, 134] on div "Step 2 Inputs" at bounding box center [552, 131] width 186 height 13
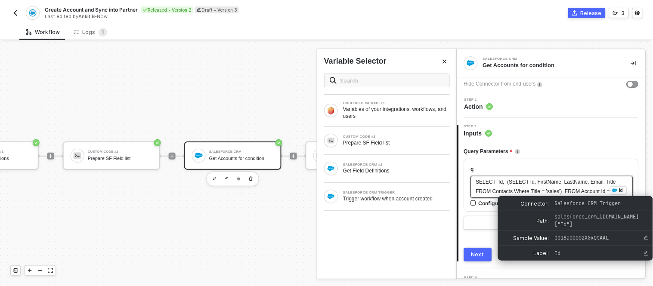
click at [611, 194] on span "Id" at bounding box center [620, 192] width 18 height 6
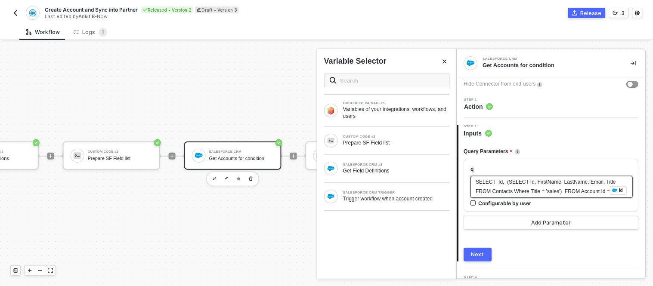
click at [615, 190] on div "SELECT Id, (SELECT Id, FirstName, LastName, Email, Title FROM Contacts Where Ti…" at bounding box center [552, 187] width 152 height 18
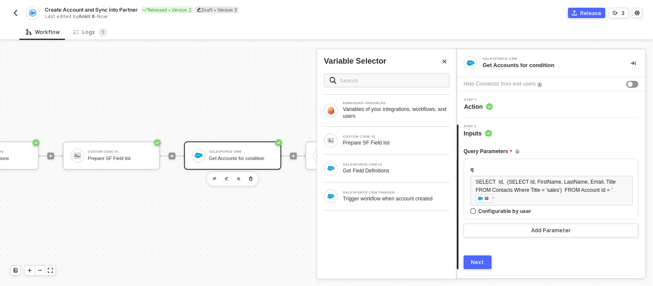
click at [469, 256] on button "Next" at bounding box center [478, 263] width 28 height 14
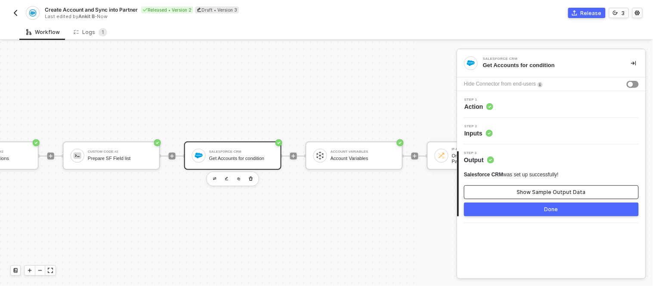
click at [496, 187] on button "Show Sample Output Data" at bounding box center [551, 193] width 175 height 14
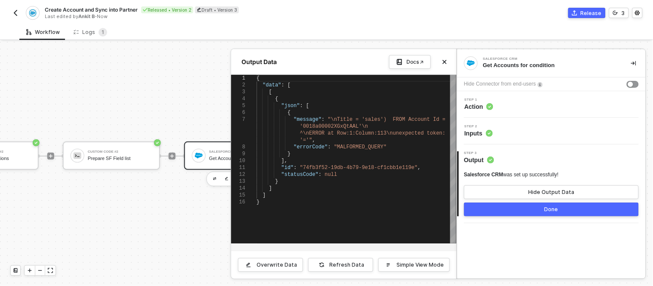
type textarea ""errorCode": "MALFORMED_QUERY" } ], "id": "74fb3f52-19db-4b79-9e18-cf1cbb1e119e…"
click at [358, 192] on div "]" at bounding box center [357, 195] width 200 height 7
click at [478, 127] on span "Step 2" at bounding box center [479, 126] width 28 height 3
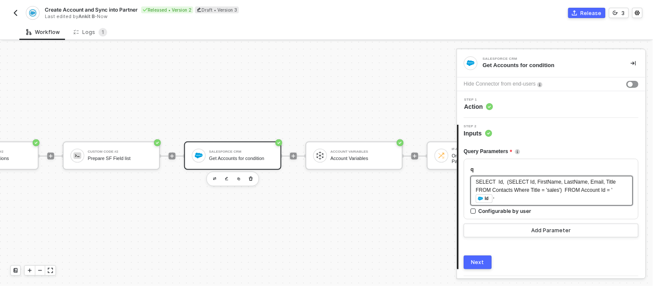
click at [499, 181] on span "SELECT Id, (SELECT Id, FirstName, LastName, Email, Title FROM Contacts Where Ti…" at bounding box center [547, 186] width 142 height 14
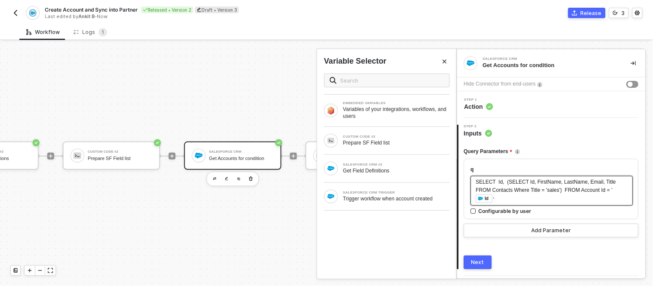
click at [500, 183] on span "SELECT Id, (SELECT Id, FirstName, LastName, Email, Title FROM Contacts Where Ti…" at bounding box center [547, 186] width 142 height 14
click at [377, 137] on div "CUSTOM CODE #2" at bounding box center [396, 136] width 107 height 3
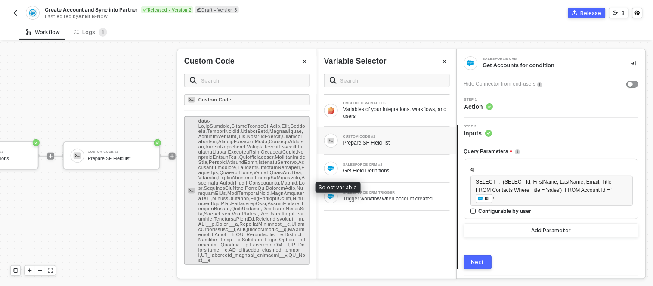
click at [248, 169] on span "-" at bounding box center [253, 190] width 108 height 145
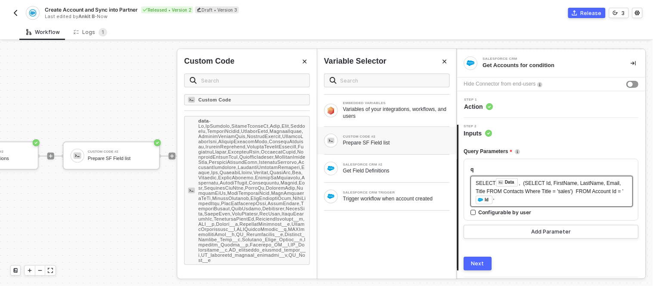
click at [524, 201] on div "SELECT ﻿ Data , (SELECT Id, FirstName, LastName, Email, Title FROM Contacts Whe…" at bounding box center [552, 191] width 152 height 27
click at [522, 192] on span ", (SELECT Id, FirstName, LastName, Email, Title FROM Contacts Where Title = 'sa…" at bounding box center [550, 187] width 148 height 14
click at [610, 191] on span ", (SELECT Id, FirstName, LastName, Email, Title FROM Contacts Where Title = 'sa…" at bounding box center [550, 187] width 148 height 14
drag, startPoint x: 523, startPoint y: 191, endPoint x: 524, endPoint y: 207, distance: 16.4
click at [523, 191] on span ", (SELECT Id, FirstName, LastName, Email, Title FROM Contacts Where Title = 'sa…" at bounding box center [549, 192] width 147 height 24
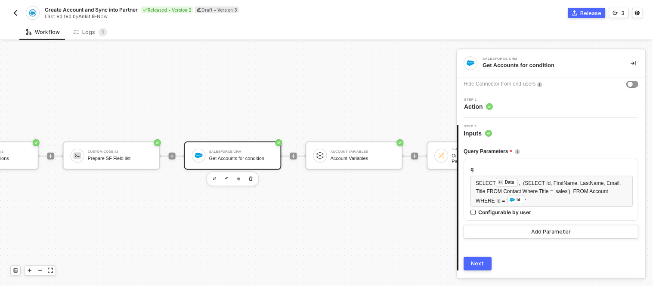
click at [481, 263] on div "Next" at bounding box center [478, 264] width 13 height 7
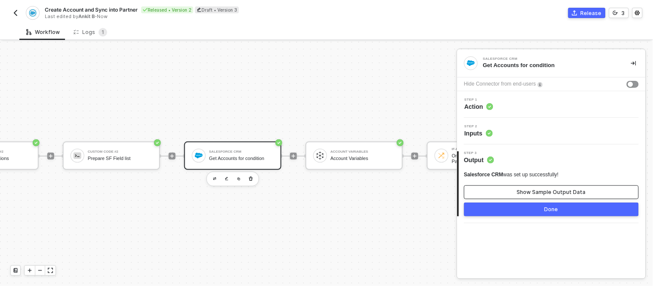
click at [530, 196] on button "Show Sample Output Data" at bounding box center [551, 193] width 175 height 14
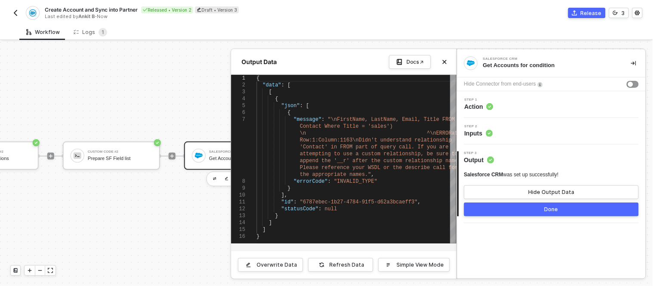
click at [512, 106] on div "Step 1 Action" at bounding box center [552, 104] width 186 height 13
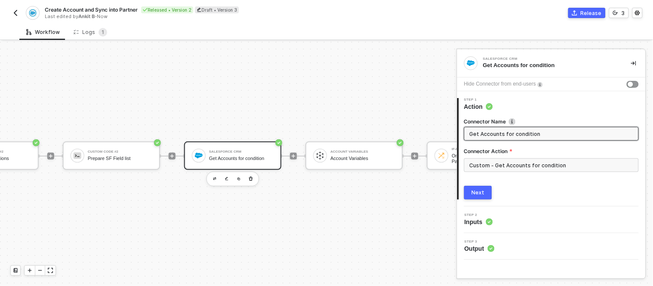
click at [510, 219] on div "Step 2 Inputs" at bounding box center [552, 220] width 186 height 13
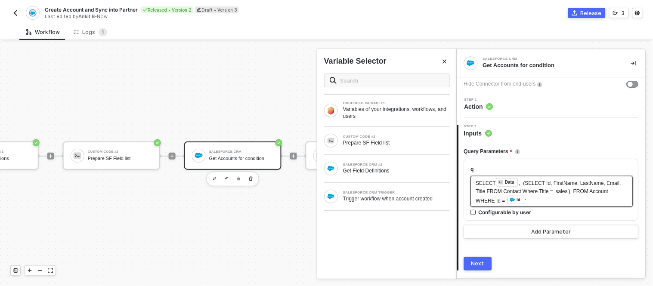
click at [520, 191] on span ", (SELECT Id, FirstName, LastName, Email, Title FROM Contact Where Title = 'sal…" at bounding box center [549, 192] width 147 height 24
click at [519, 190] on span ", (SELECT Id, FirstName, LastName, Email, Title FROM Contact Where Title = 'sal…" at bounding box center [549, 192] width 147 height 24
click at [521, 190] on span ", (SELECT Id, FirstName, LastName, Email, Title FROM Contact Where Title = 'sal…" at bounding box center [549, 192] width 147 height 24
click at [484, 261] on div "Next" at bounding box center [478, 264] width 13 height 7
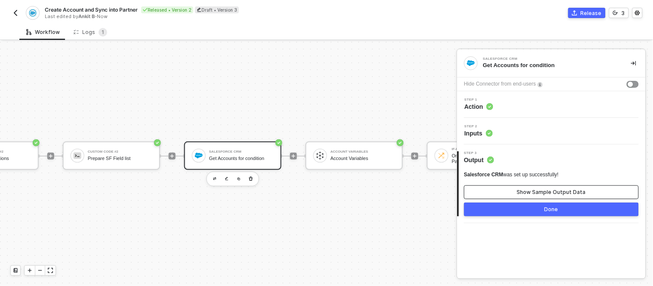
click at [507, 186] on button "Show Sample Output Data" at bounding box center [551, 193] width 175 height 14
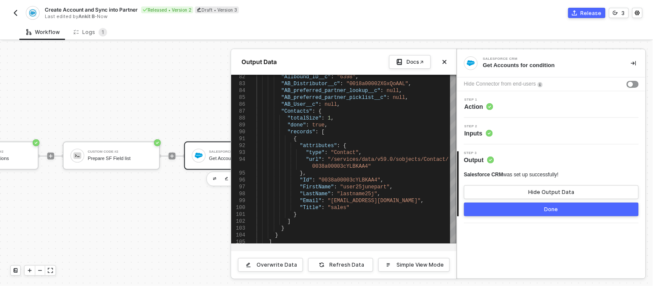
click at [490, 213] on button "Done" at bounding box center [551, 210] width 175 height 14
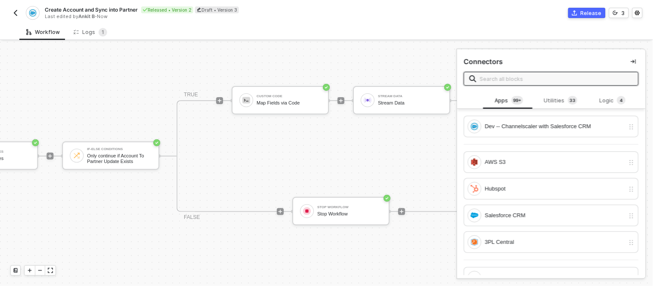
scroll to position [0, 546]
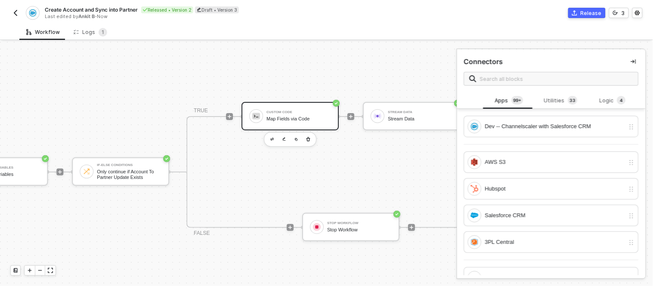
click at [291, 111] on div "Custom Code" at bounding box center [299, 112] width 65 height 3
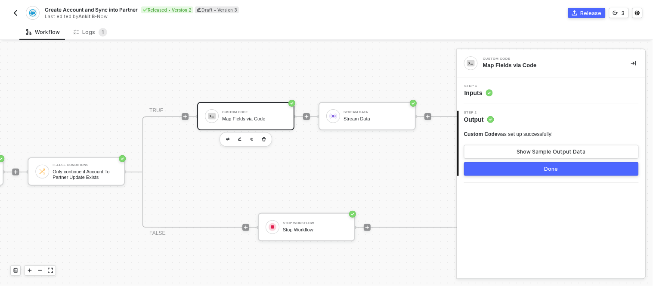
scroll to position [0, 590]
click at [255, 104] on div "Custom Code Map Fields via Code" at bounding box center [245, 116] width 97 height 28
click at [520, 93] on div "Step 1 Inputs" at bounding box center [552, 90] width 186 height 13
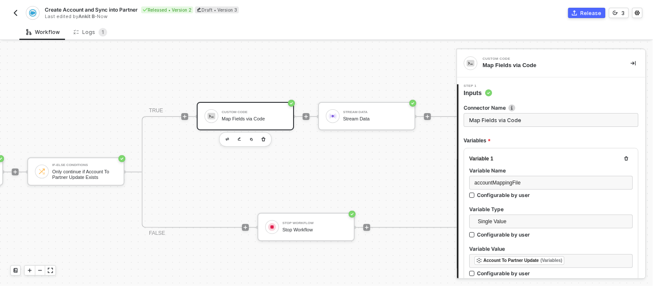
type textarea "const accountPayload = inputData.accountPayload; const accountMappingFile = JSO…"
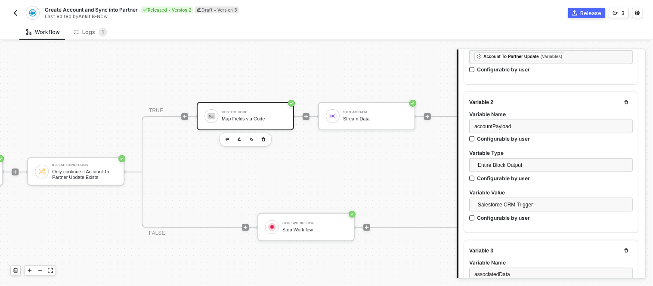
scroll to position [206, 0]
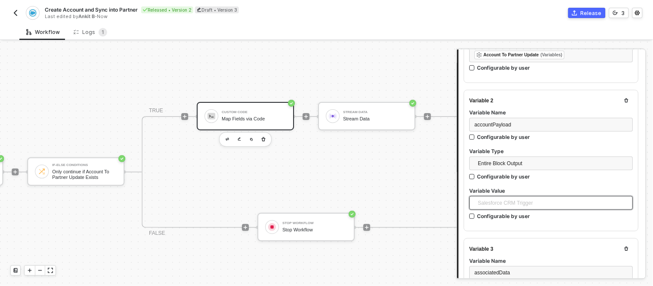
click at [551, 197] on span "Salesforce CRM Trigger" at bounding box center [553, 203] width 150 height 13
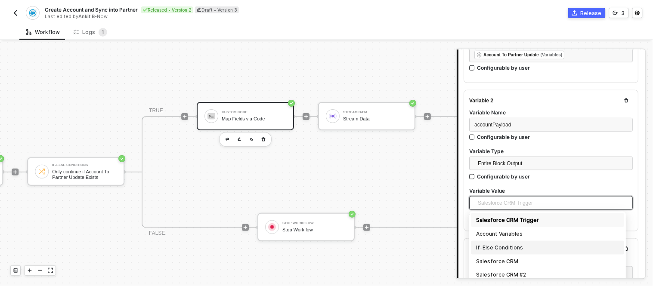
scroll to position [254, 0]
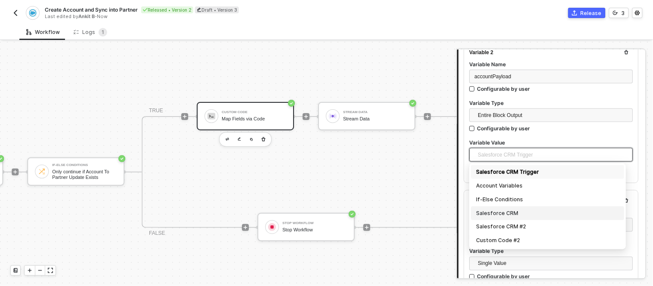
click at [202, 175] on div "TRUE Custom Code Map Fields via Code Stream Data Stream Data FALSE Stop Workflo…" at bounding box center [306, 172] width 329 height 112
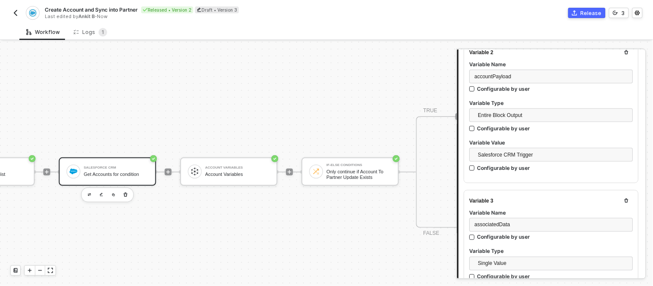
scroll to position [0, 313]
click at [126, 177] on div "Salesforce CRM Get Accounts for condition" at bounding box center [119, 172] width 65 height 16
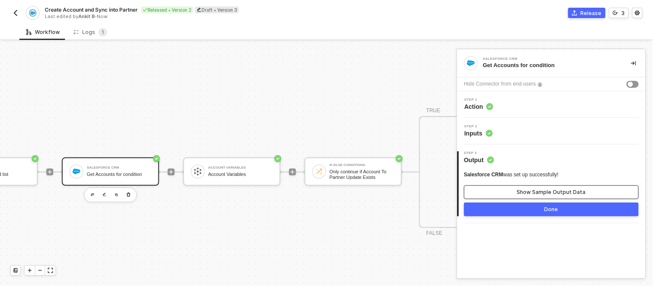
click at [496, 194] on button "Show Sample Output Data" at bounding box center [551, 193] width 175 height 14
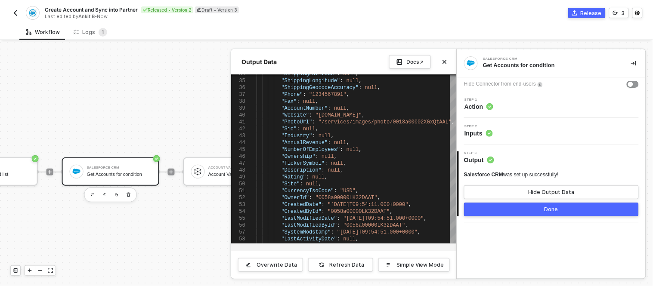
click at [206, 216] on div at bounding box center [326, 164] width 653 height 245
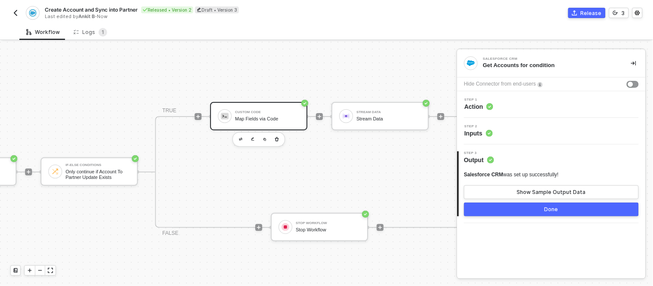
scroll to position [0, 578]
click at [264, 116] on div "Map Fields via Code" at bounding box center [266, 119] width 65 height 6
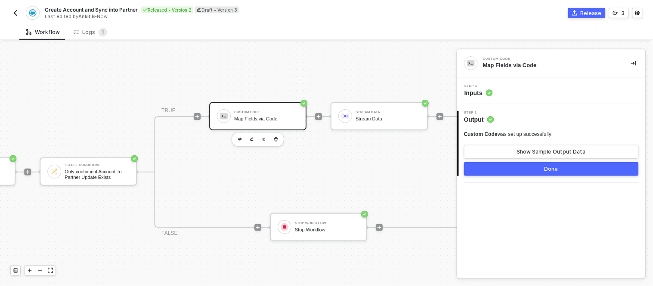
click at [500, 93] on div "Step 1 Inputs" at bounding box center [552, 90] width 186 height 13
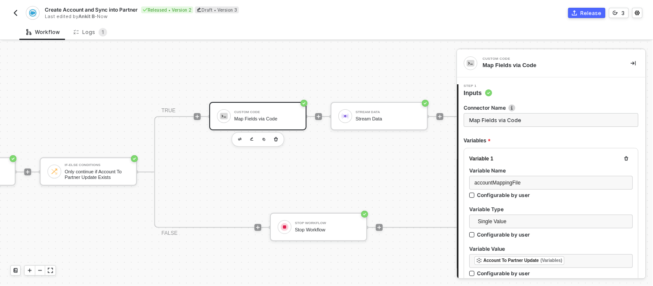
type textarea "const accountPayload = inputData.accountPayload; const accountMappingFile = JSO…"
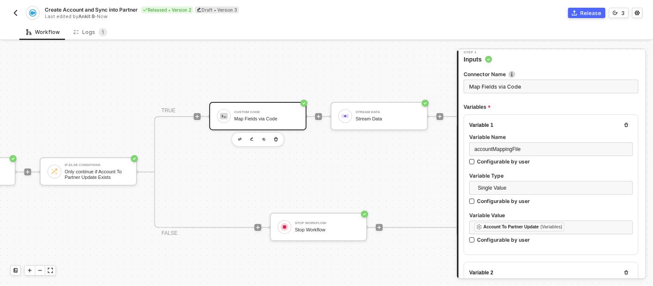
scroll to position [35, 0]
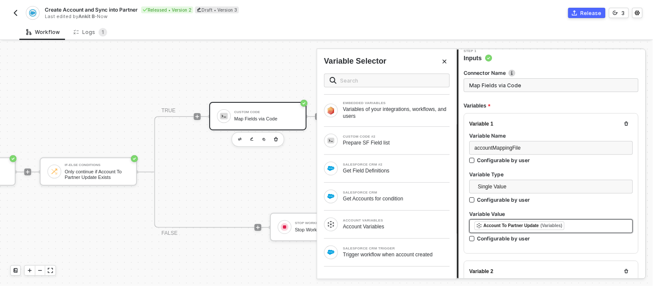
click at [573, 223] on div "﻿ ﻿ Account To Partner Update (Variables) ﻿" at bounding box center [551, 226] width 153 height 9
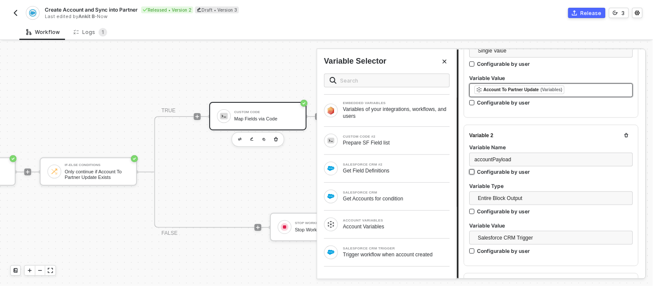
scroll to position [204, 0]
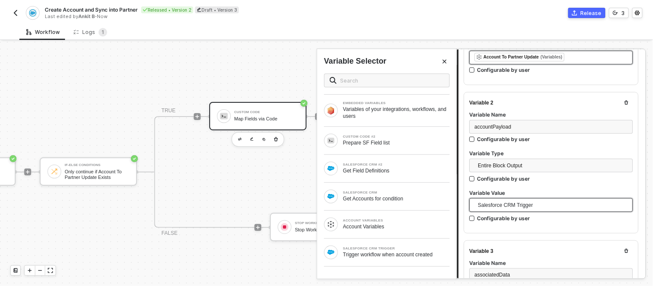
click at [531, 203] on span "Salesforce CRM Trigger" at bounding box center [553, 205] width 150 height 13
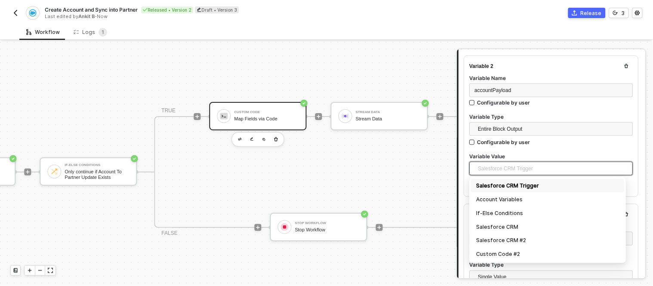
scroll to position [242, 0]
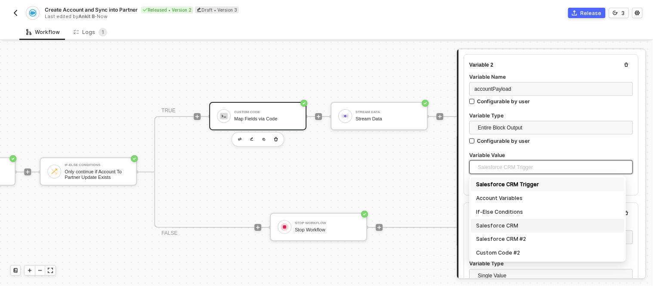
click at [512, 227] on div "Salesforce CRM" at bounding box center [548, 225] width 143 height 9
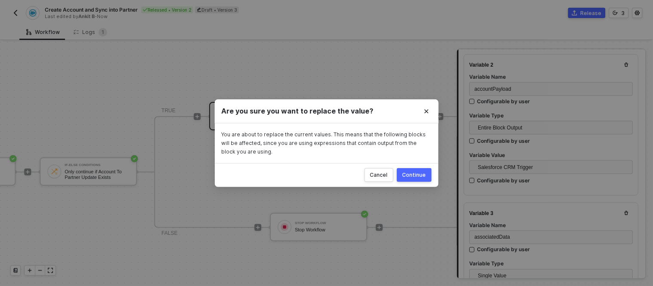
click at [416, 174] on div "Continue" at bounding box center [415, 175] width 24 height 7
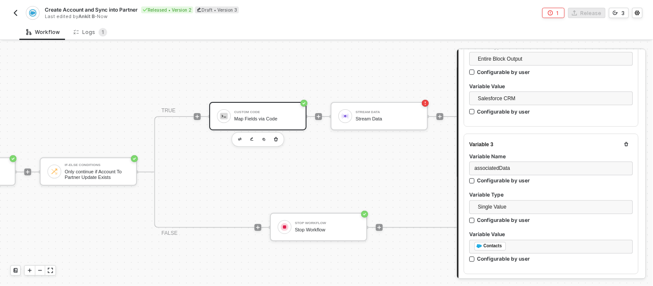
scroll to position [311, 0]
click at [625, 142] on icon "button" at bounding box center [627, 144] width 4 height 4
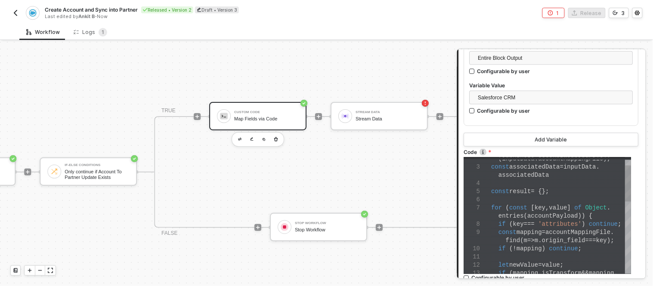
scroll to position [0, 112]
click at [544, 183] on div at bounding box center [562, 184] width 140 height 8
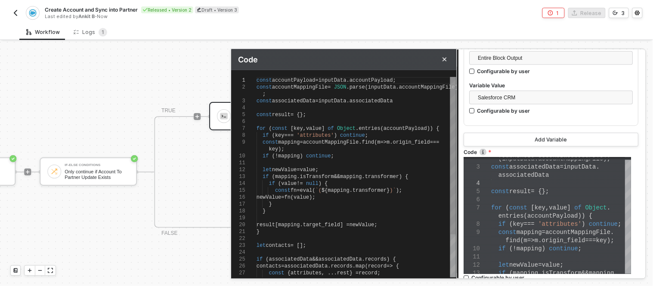
click at [359, 126] on span "entries" at bounding box center [370, 129] width 22 height 6
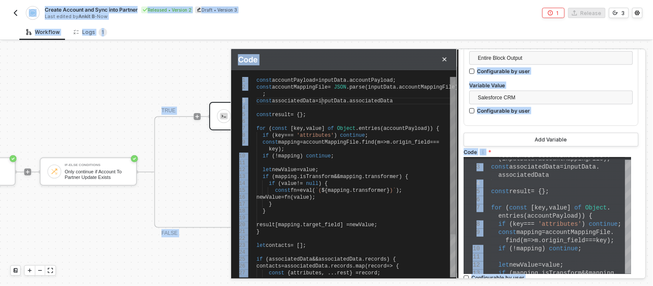
scroll to position [0, 186]
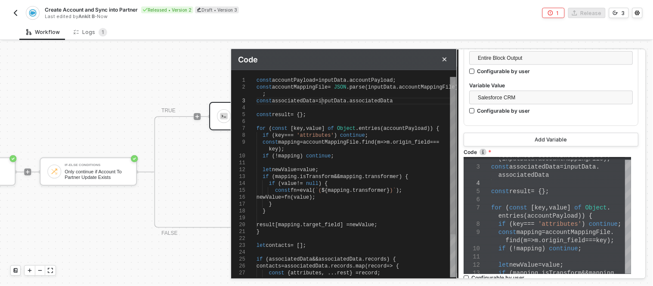
click at [323, 100] on span "inputData" at bounding box center [333, 101] width 28 height 6
type textarea "const accountPayload = inputData.accountPayload; const accountMappingFile = JSO…"
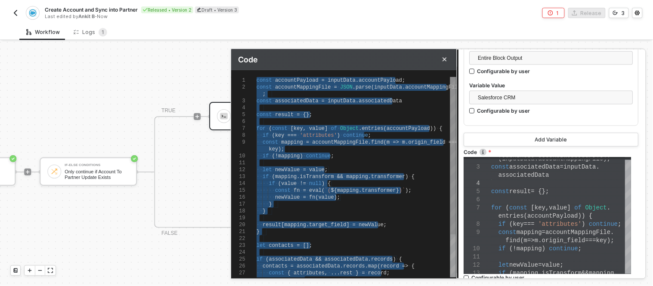
paste textarea "}) // optional: drop entries where value is undefined to keep it clean .filter(…"
type textarea "// ---- Safely parse mapping file ---- let accountMappingFile = []; let classif…"
type textarea "}) // optional: drop entries where value is undefined to keep it clean .filter(…"
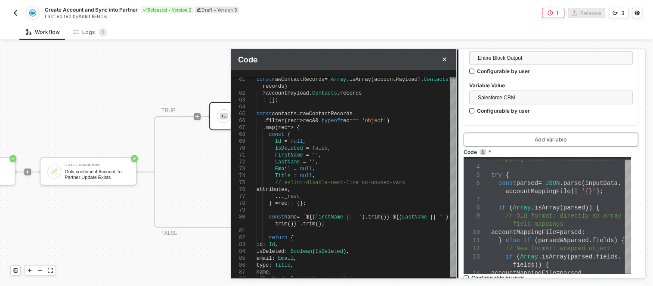
click at [504, 139] on button "Add Variable" at bounding box center [551, 140] width 175 height 14
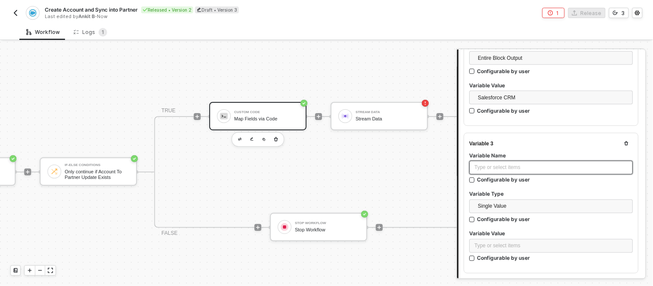
click at [487, 164] on div "Type or select items ﻿" at bounding box center [551, 168] width 153 height 8
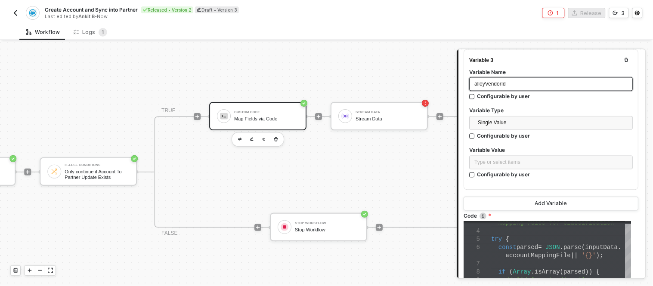
scroll to position [408, 0]
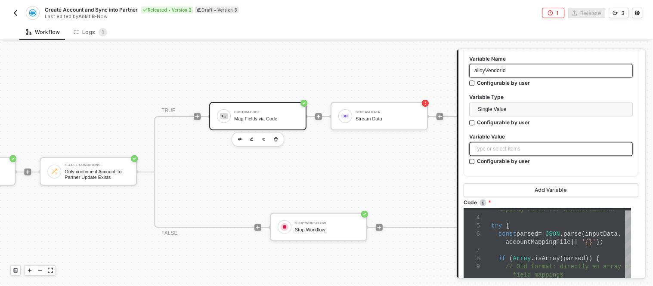
click at [503, 146] on div "Type or select items ﻿" at bounding box center [551, 150] width 153 height 8
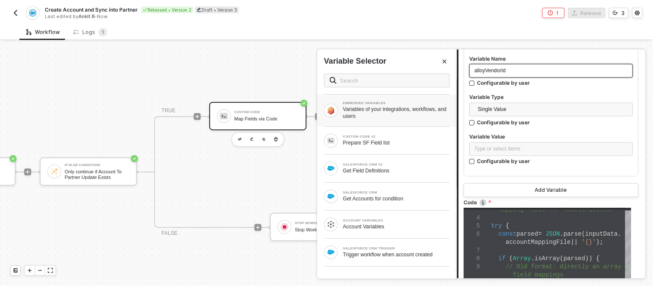
click at [376, 109] on div "Variables of your integrations, workflows, and users" at bounding box center [396, 113] width 107 height 14
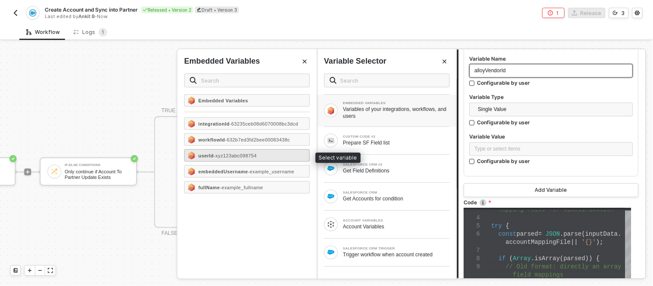
click at [237, 153] on span "- xyz123abc098754" at bounding box center [235, 155] width 43 height 5
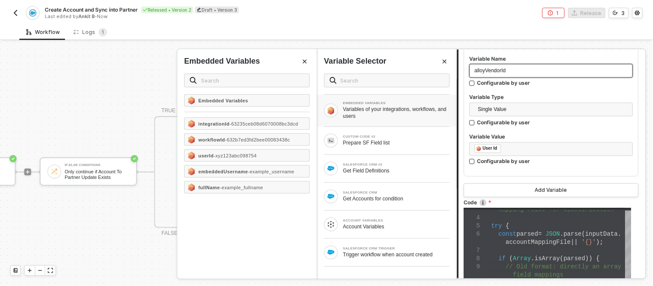
click at [517, 169] on div at bounding box center [552, 170] width 164 height 3
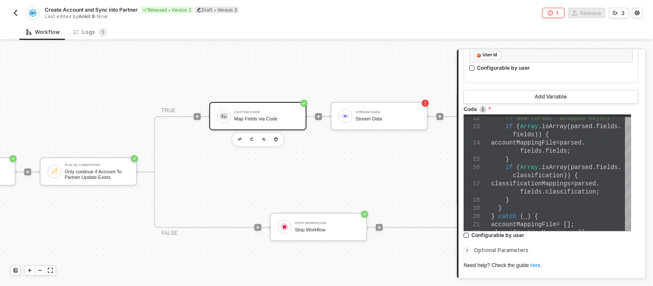
scroll to position [562, 0]
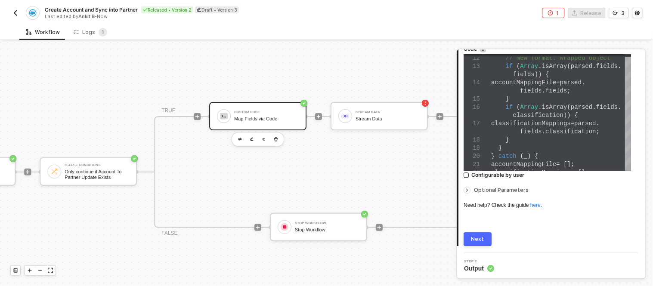
click at [481, 233] on button "Next" at bounding box center [478, 240] width 28 height 14
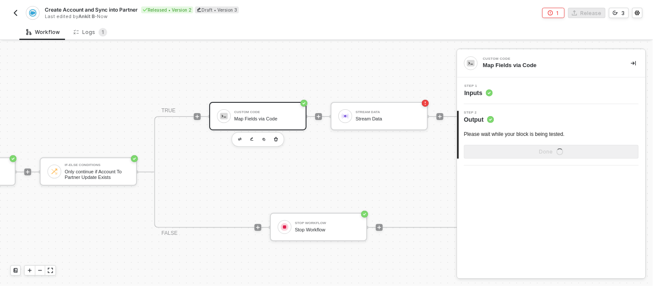
scroll to position [0, 0]
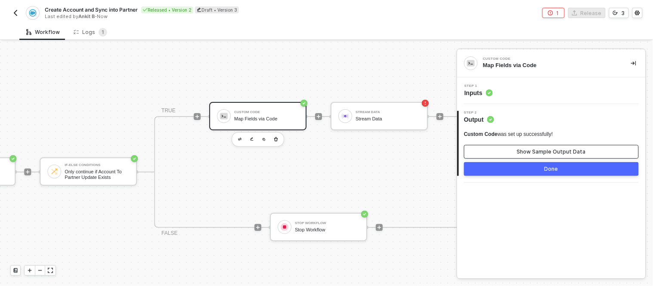
click at [550, 152] on div "Show Sample Output Data" at bounding box center [551, 152] width 69 height 7
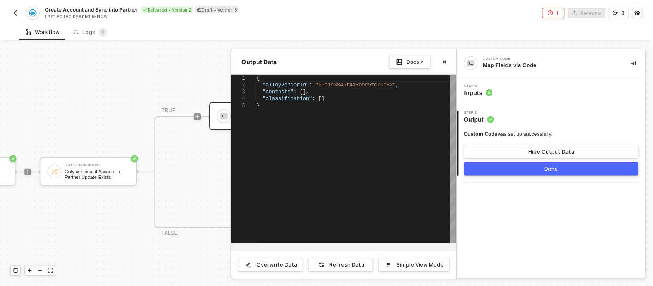
scroll to position [0, 2]
click at [351, 115] on div "{ "alloyVendorId" : "65d1c3845f4a8bec5fc70b82" , "contacts" : [], "classificati…" at bounding box center [357, 159] width 200 height 169
click at [350, 262] on div "Refresh Data" at bounding box center [347, 265] width 35 height 7
click at [126, 104] on div at bounding box center [326, 164] width 653 height 245
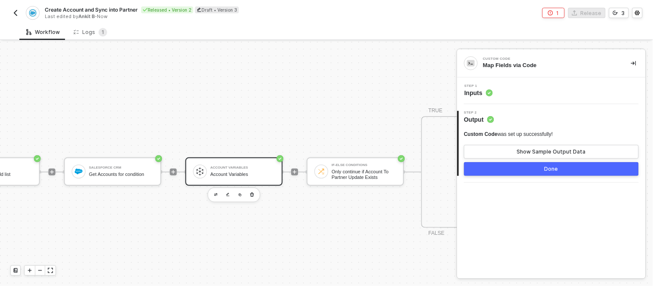
scroll to position [0, 310]
click at [140, 167] on div "Salesforce CRM" at bounding box center [122, 167] width 65 height 3
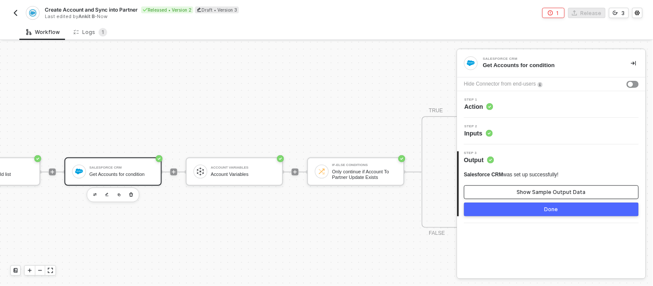
click at [492, 187] on button "Show Sample Output Data" at bounding box center [551, 193] width 175 height 14
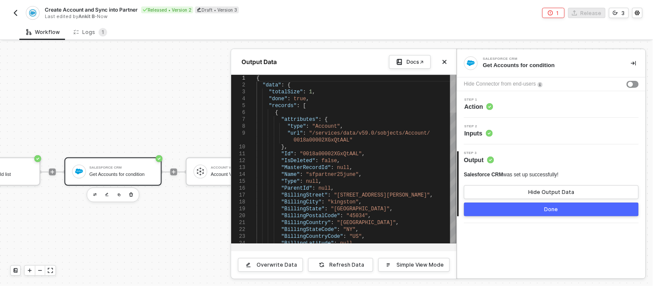
drag, startPoint x: 454, startPoint y: 91, endPoint x: 443, endPoint y: 81, distance: 15.6
click at [443, 81] on div ""BillingPostalCode" : "45034" , "BillingCountry" : "United States" , "BillingSt…" at bounding box center [357, 159] width 200 height 169
click at [203, 135] on div at bounding box center [326, 164] width 653 height 245
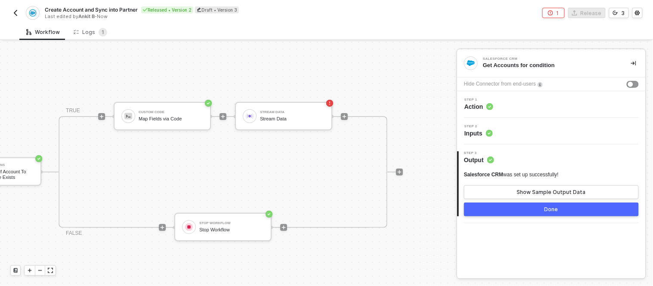
scroll to position [0, 675]
click at [161, 117] on div "Map Fields via Code" at bounding box center [171, 119] width 65 height 6
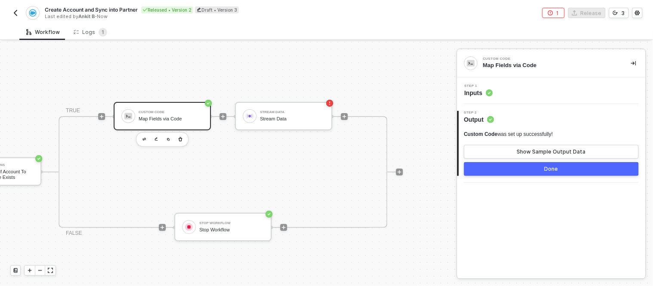
click at [489, 143] on div "Custom Code was set up successfully! Show Sample Output Data" at bounding box center [551, 145] width 175 height 28
click at [495, 149] on button "Show Sample Output Data" at bounding box center [551, 152] width 175 height 14
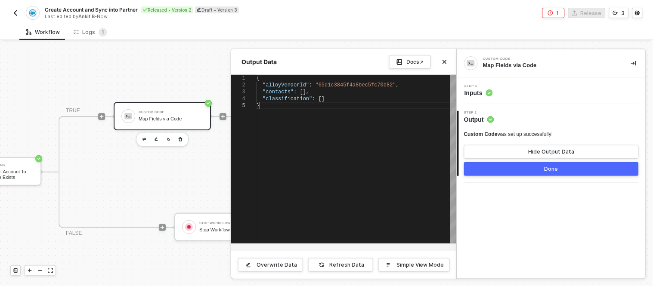
scroll to position [0, 2]
click at [286, 125] on div "{ "alloyVendorId" : "65d1c3845f4a8bec5fc70b82" , "contacts" : [], "classificati…" at bounding box center [357, 159] width 200 height 169
click at [175, 166] on div at bounding box center [326, 164] width 653 height 245
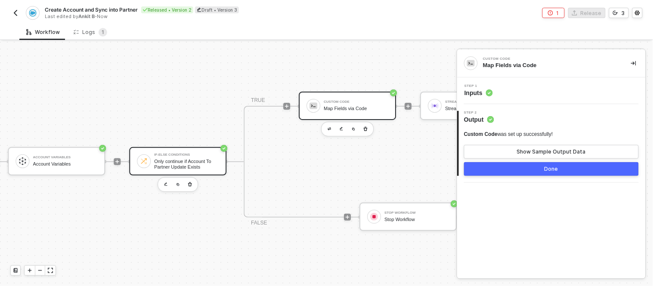
scroll to position [10, 488]
click at [169, 160] on div "Only continue if Account To Partner Update Exists" at bounding box center [187, 164] width 65 height 11
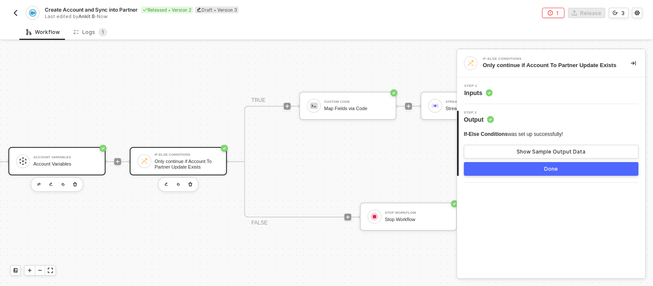
click at [61, 167] on div "Account Variables Account Variables" at bounding box center [65, 161] width 65 height 16
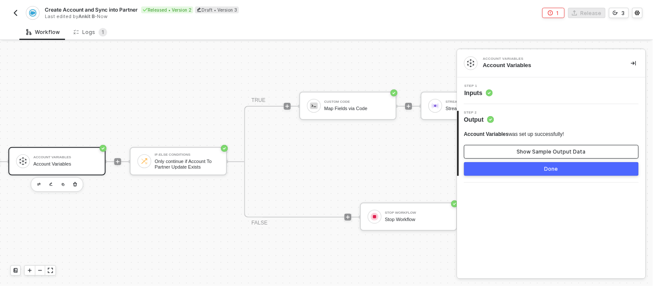
click at [503, 147] on button "Show Sample Output Data" at bounding box center [551, 152] width 175 height 14
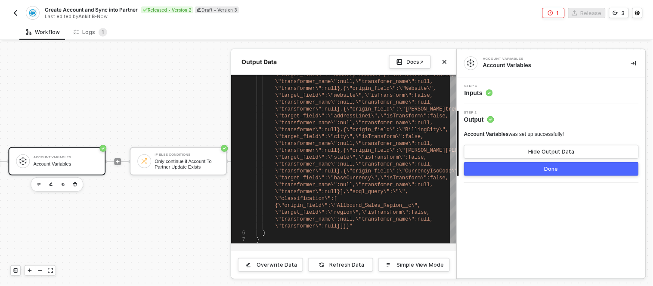
click at [505, 173] on button "Done" at bounding box center [551, 169] width 175 height 14
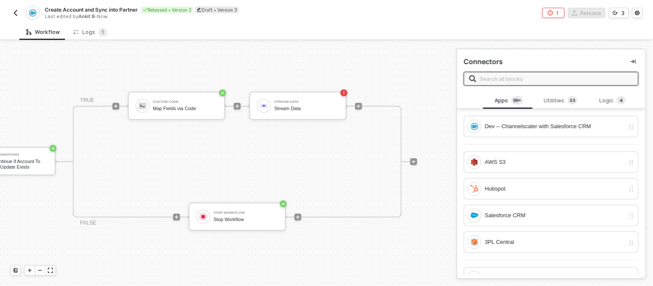
scroll to position [10, 679]
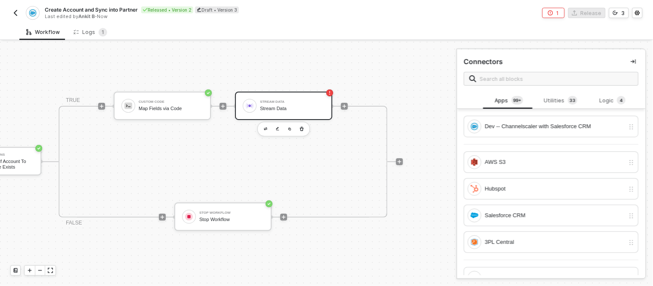
click at [286, 100] on div "Stream Data" at bounding box center [292, 101] width 65 height 3
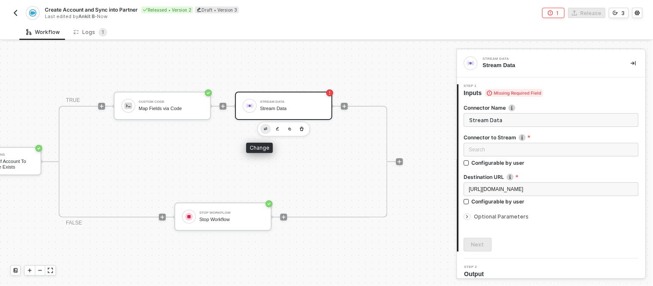
click at [264, 129] on img "button" at bounding box center [265, 128] width 3 height 3
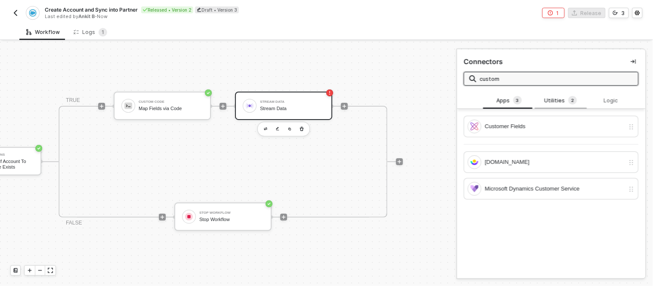
type input "custom"
click at [572, 105] on bdi "2" at bounding box center [573, 100] width 3 height 9
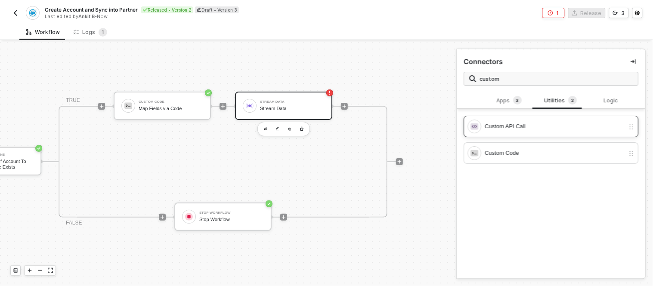
click at [525, 131] on div "Custom API Call" at bounding box center [546, 127] width 157 height 14
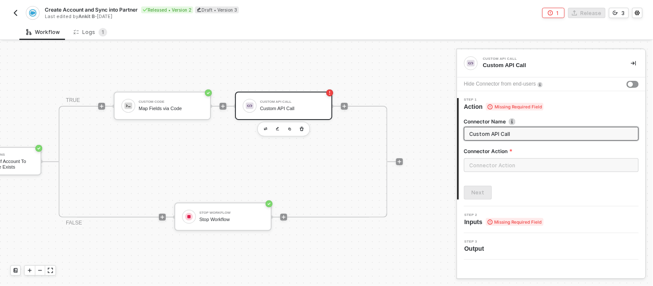
click at [510, 157] on div "Connector Action" at bounding box center [551, 153] width 175 height 11
click at [501, 162] on input "text" at bounding box center [551, 165] width 175 height 14
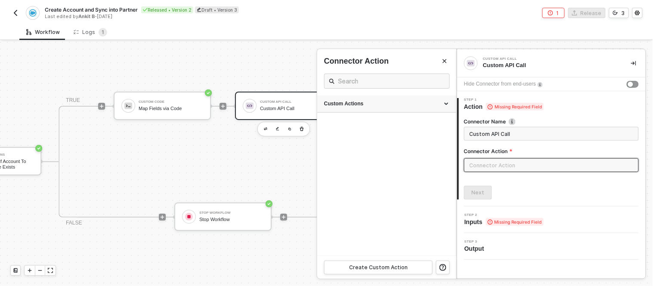
click at [445, 102] on div "Custom Actions" at bounding box center [386, 104] width 139 height 17
click at [343, 143] on div "Account Sync Upsert" at bounding box center [370, 141] width 93 height 7
type input "Account Sync Upsert - CS"
type input "Custom - Account Sync Upsert"
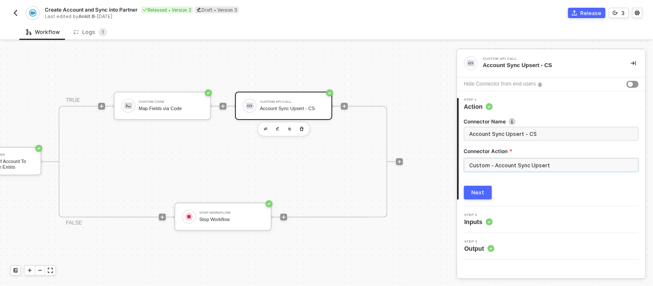
scroll to position [3, 679]
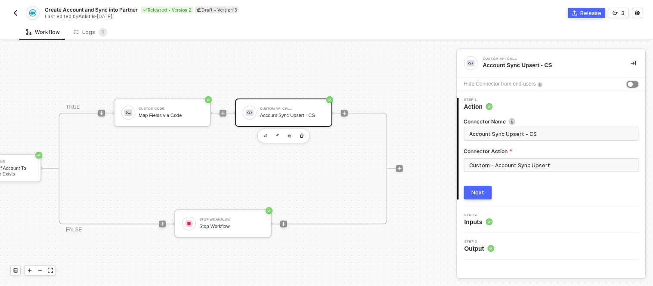
click at [635, 83] on button "button" at bounding box center [633, 84] width 12 height 7
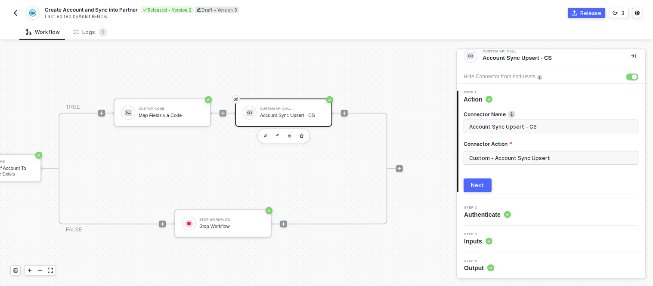
click at [531, 212] on div "Step 2 Authenticate" at bounding box center [552, 212] width 186 height 13
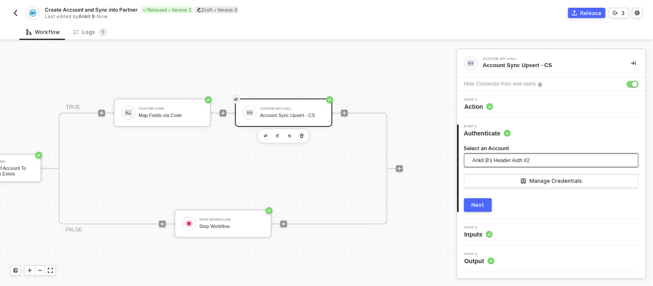
click at [530, 160] on span "Ankit B's Header Auth #2" at bounding box center [501, 160] width 57 height 13
click at [415, 138] on div at bounding box center [399, 168] width 115 height 67
click at [498, 236] on div "Step 3 Inputs" at bounding box center [552, 232] width 186 height 13
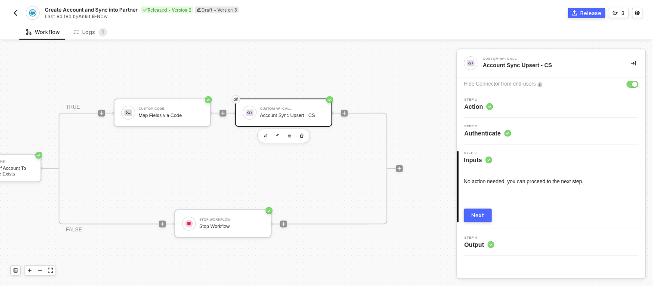
click at [519, 240] on div "Step 4 Output" at bounding box center [552, 242] width 186 height 13
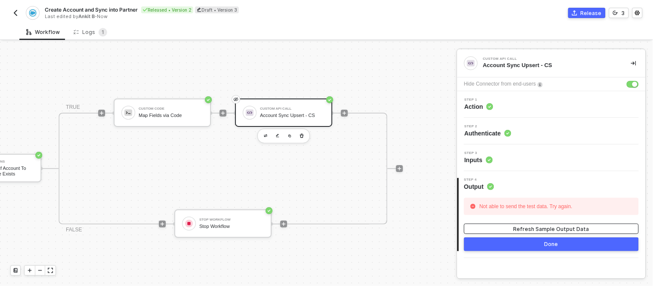
click at [501, 226] on button "Refresh Sample Output Data" at bounding box center [551, 229] width 175 height 10
click at [487, 156] on span "Inputs" at bounding box center [479, 160] width 28 height 9
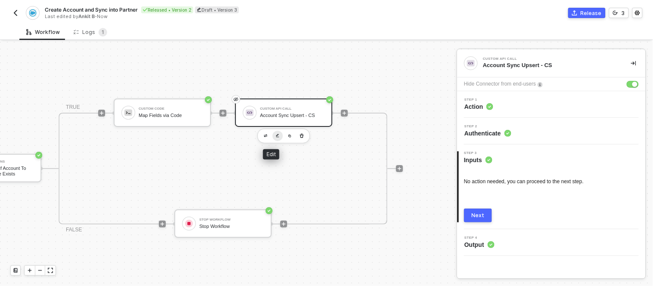
click at [276, 134] on img "button" at bounding box center [277, 136] width 3 height 4
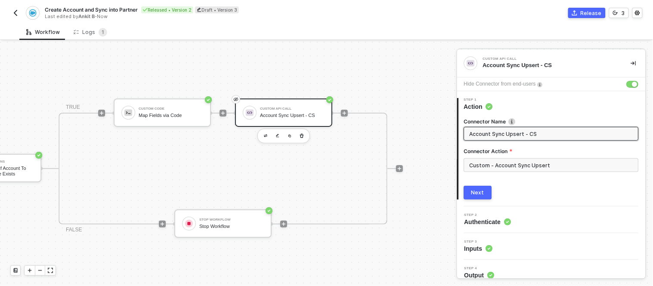
scroll to position [7, 0]
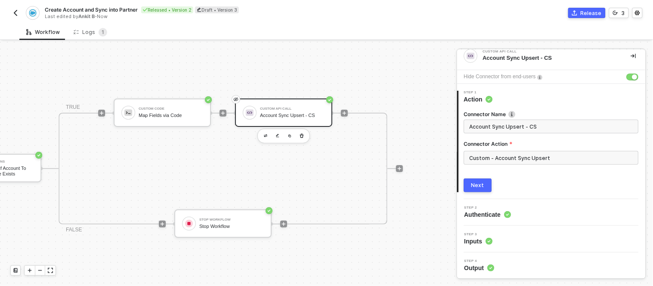
click at [490, 239] on circle at bounding box center [489, 241] width 7 height 7
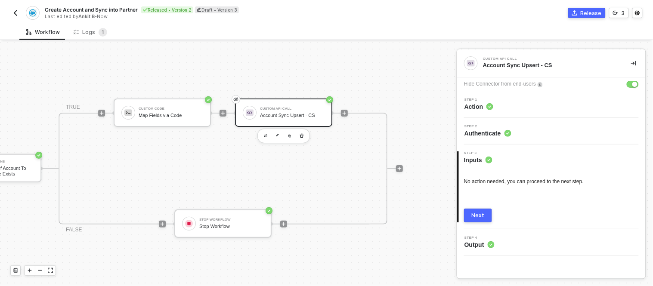
click at [481, 214] on div "Next" at bounding box center [478, 215] width 13 height 7
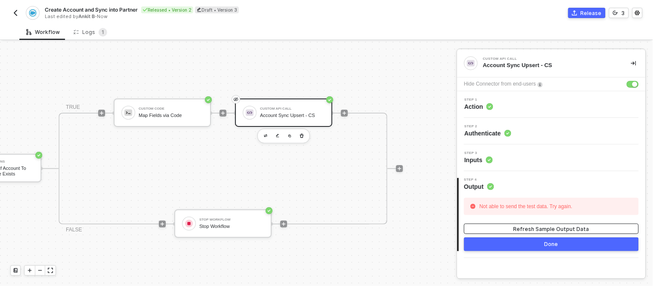
click at [552, 227] on div "Refresh Sample Output Data" at bounding box center [552, 229] width 76 height 7
click at [525, 241] on button "Done" at bounding box center [551, 245] width 175 height 14
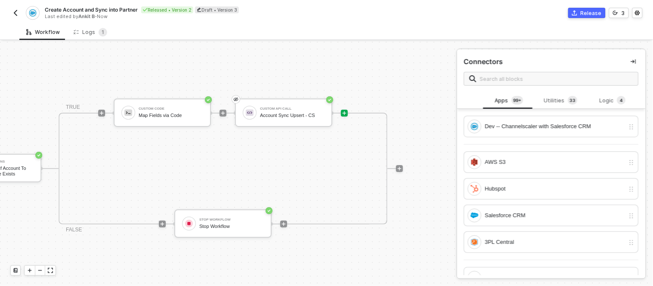
click at [312, 161] on div "TRUE Custom Code Map Fields via Code Custom API Call Account Sync Upsert - CS F…" at bounding box center [223, 169] width 329 height 112
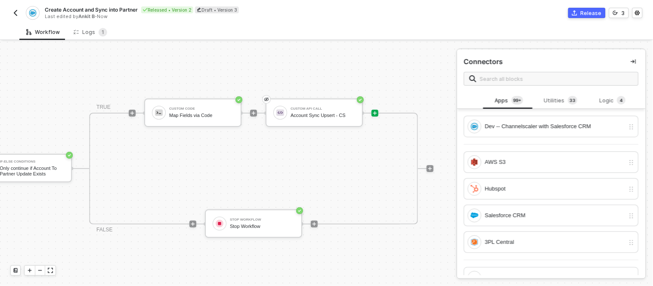
scroll to position [3, 643]
click at [203, 109] on div "Custom Code" at bounding box center [202, 108] width 65 height 3
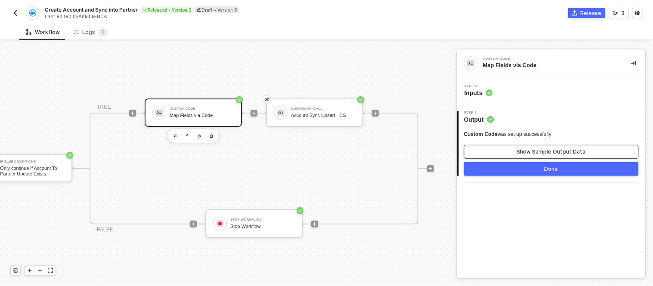
click at [485, 148] on button "Show Sample Output Data" at bounding box center [551, 152] width 175 height 14
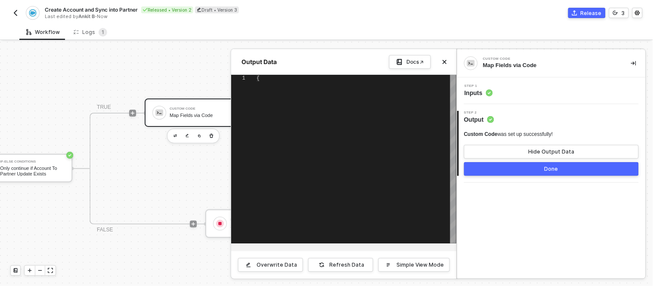
type textarea "{ "alloyVendorId": "65d1c3845f4a8bec5fc70b82", "contacts": [], "classification"…"
click at [167, 169] on div at bounding box center [326, 164] width 653 height 245
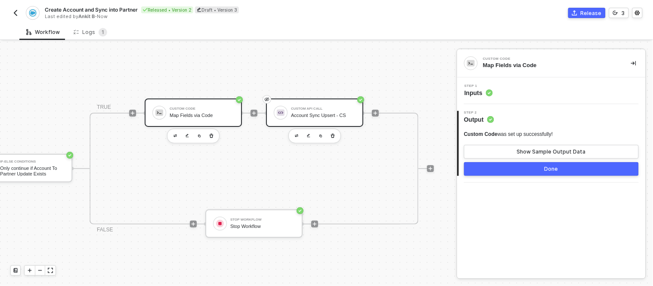
click at [314, 105] on div "Custom API Call Account Sync Upsert - CS" at bounding box center [323, 113] width 65 height 16
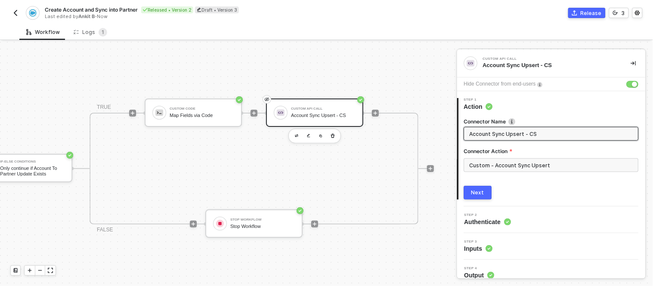
scroll to position [7, 0]
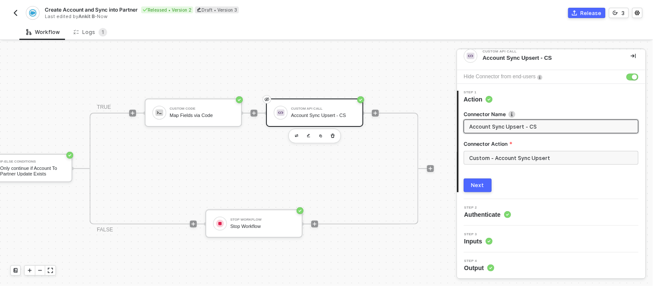
click at [481, 182] on div "Next" at bounding box center [478, 185] width 13 height 7
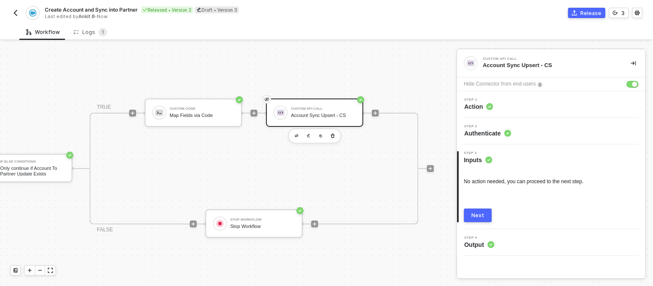
scroll to position [0, 0]
click at [488, 134] on span "Authenticate" at bounding box center [488, 133] width 47 height 9
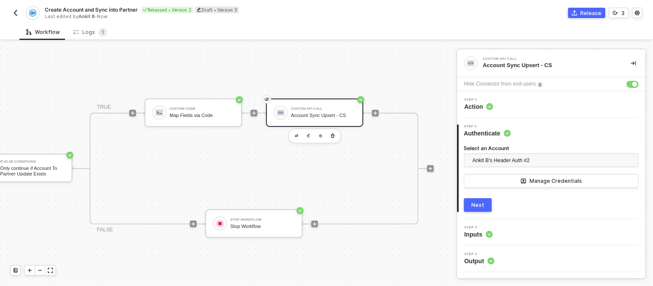
click at [481, 201] on button "Next" at bounding box center [478, 206] width 28 height 14
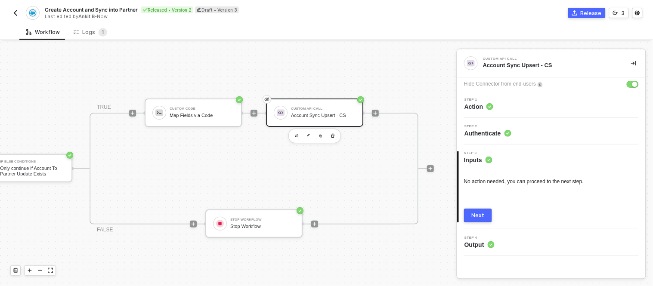
click at [481, 213] on div "Next" at bounding box center [478, 215] width 13 height 7
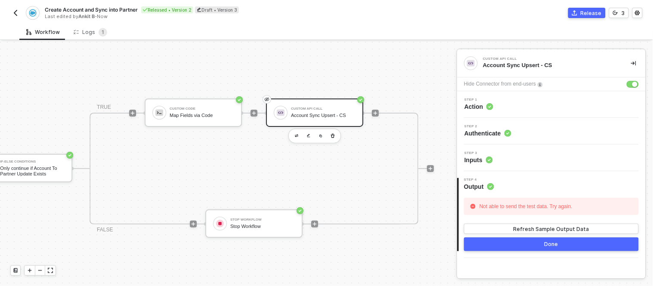
click at [515, 242] on button "Done" at bounding box center [551, 245] width 175 height 14
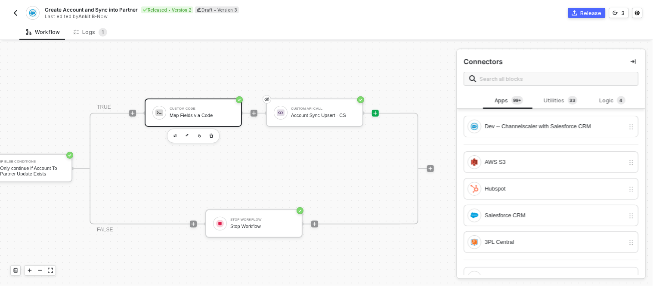
click at [184, 108] on div "Custom Code" at bounding box center [202, 108] width 65 height 3
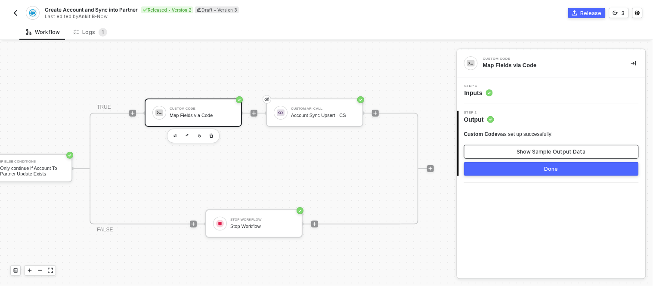
click at [507, 151] on button "Show Sample Output Data" at bounding box center [551, 152] width 175 height 14
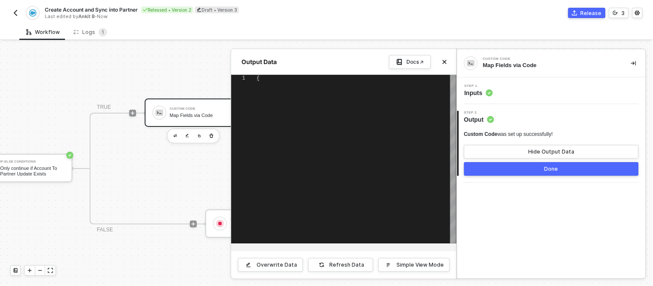
type textarea "{ "alloyVendorId": "65d1c3845f4a8bec5fc70b82", "contacts": [], "classification"…"
click at [153, 186] on div at bounding box center [326, 164] width 653 height 245
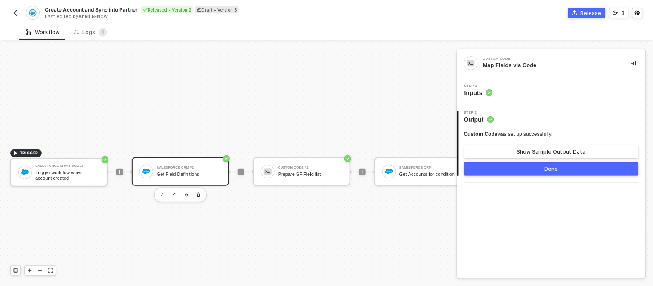
scroll to position [23, 0]
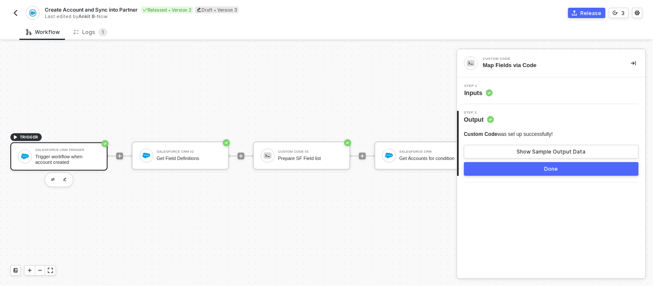
click at [59, 149] on div "Salesforce CRM Trigger Trigger workflow when account created" at bounding box center [67, 157] width 65 height 16
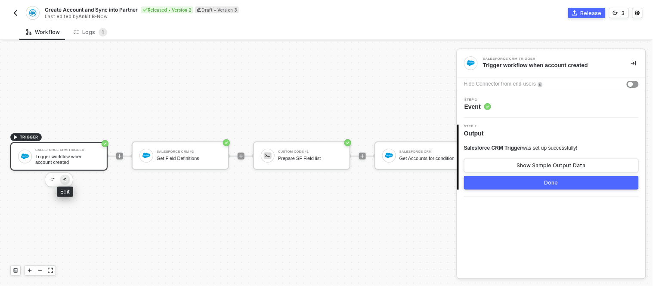
click at [65, 175] on button "button" at bounding box center [65, 180] width 10 height 10
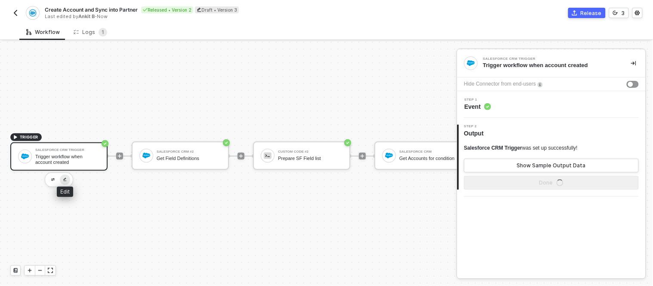
click at [65, 175] on button "button" at bounding box center [65, 180] width 10 height 10
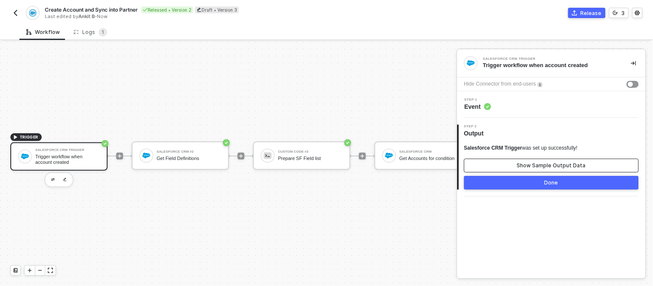
click at [543, 165] on div "Show Sample Output Data" at bounding box center [551, 165] width 69 height 7
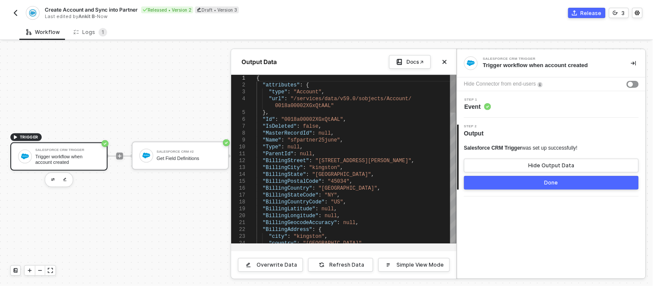
scroll to position [0, 0]
click at [360, 189] on div ""BillingCountry" : "United States" ," at bounding box center [357, 188] width 200 height 7
click at [375, 124] on div ""IsDeleted" : false ," at bounding box center [357, 126] width 200 height 7
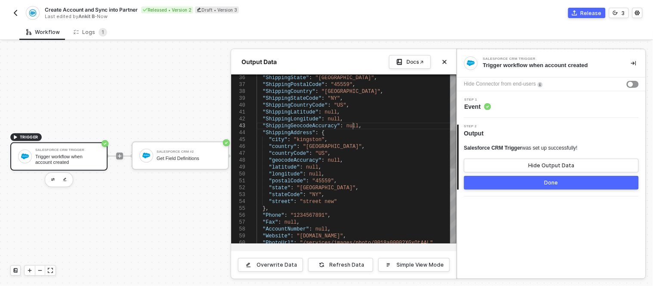
click at [375, 124] on div ""ShippingGeocodeAccuracy" : null ," at bounding box center [357, 126] width 200 height 7
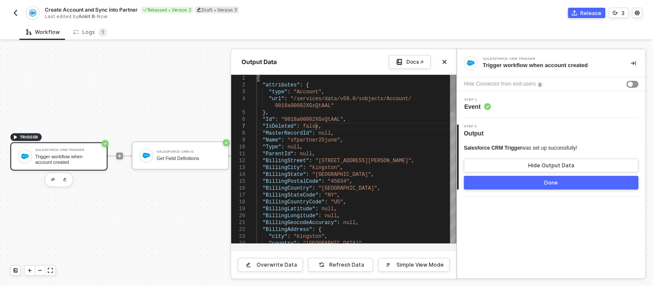
click at [375, 124] on div ""IsDeleted" : false ," at bounding box center [357, 126] width 200 height 7
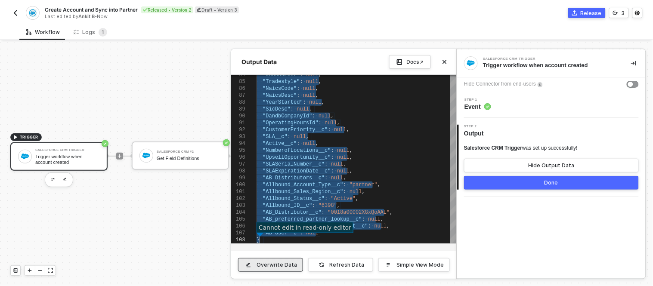
click at [282, 266] on div "Overwrite Data" at bounding box center [277, 265] width 40 height 7
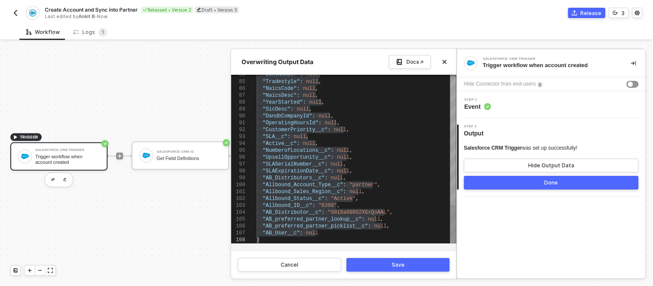
scroll to position [0, 0]
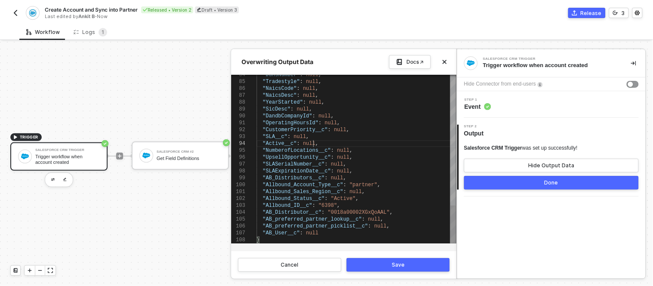
type textarea "{ "attributes": { "type": "Account", "url": "/services/data/v59.0/sobjects/Acco…"
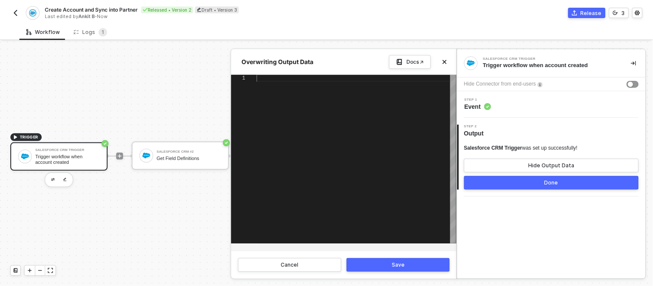
scroll to position [0, 0]
paste textarea "} }"
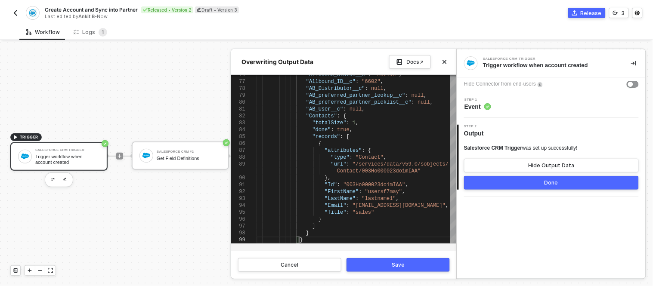
click at [379, 264] on button "Save" at bounding box center [398, 265] width 103 height 14
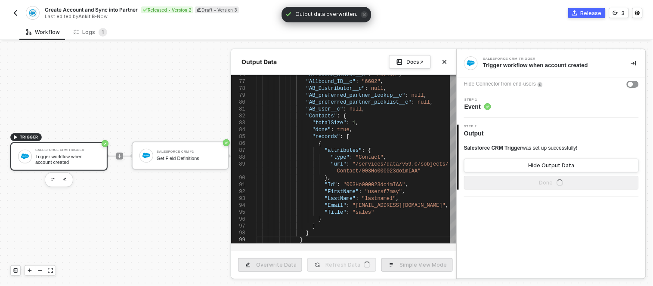
type textarea "{ "attributes": { "type": "Account", "url": "/services/data/v59.0/sobjects/Acco…"
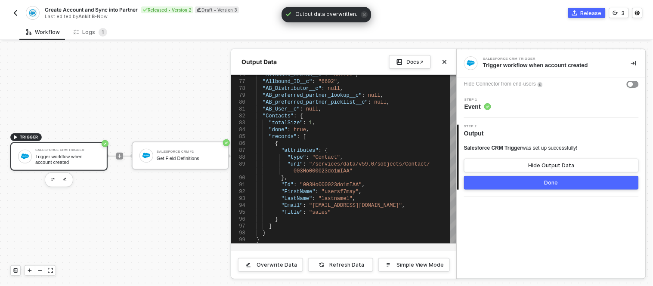
click at [511, 180] on button "Done" at bounding box center [551, 183] width 175 height 14
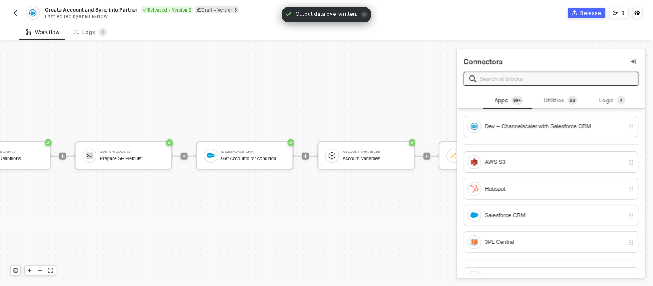
scroll to position [23, 187]
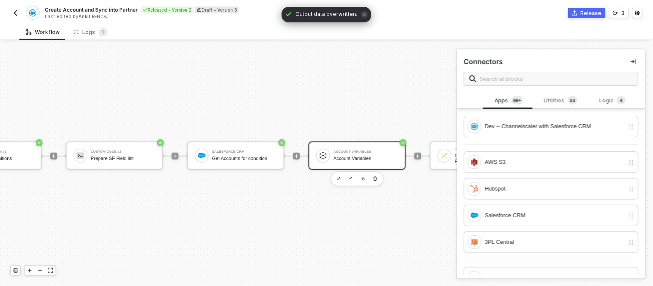
click at [338, 155] on div "Account Variables Account Variables" at bounding box center [366, 156] width 65 height 16
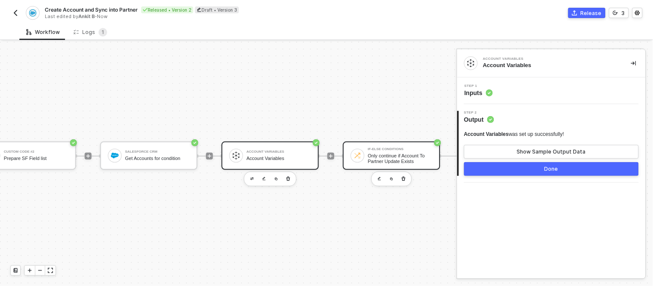
click at [372, 153] on div "Only continue if Account To Partner Update Exists" at bounding box center [400, 158] width 65 height 11
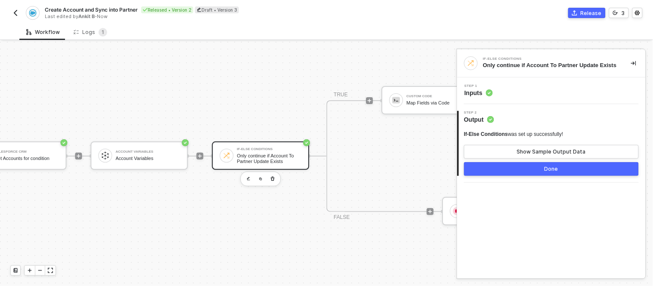
scroll to position [23, 416]
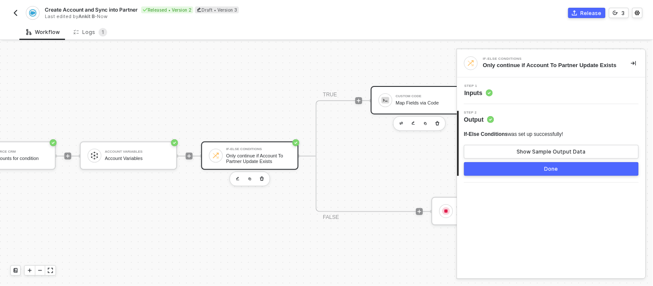
click at [389, 98] on div "Custom Code Map Fields via Code" at bounding box center [419, 100] width 97 height 28
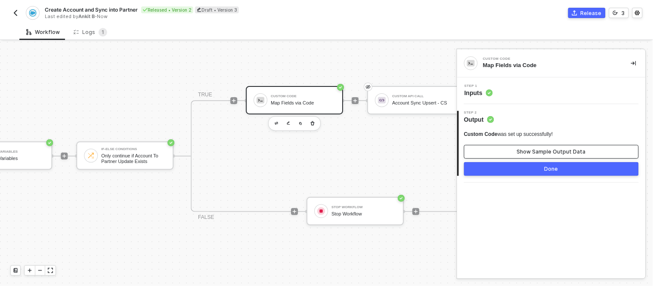
scroll to position [23, 544]
click at [514, 145] on button "Show Sample Output Data" at bounding box center [551, 152] width 175 height 14
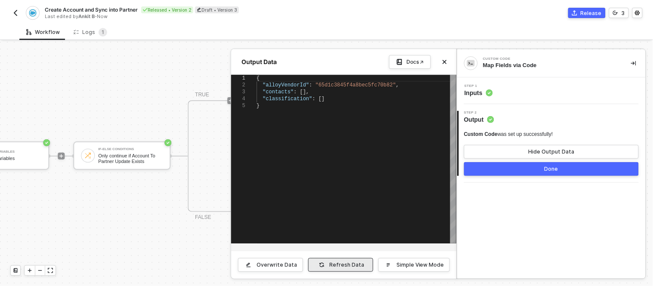
click at [325, 268] on icon "button" at bounding box center [322, 265] width 6 height 5
click at [111, 202] on div at bounding box center [326, 164] width 653 height 245
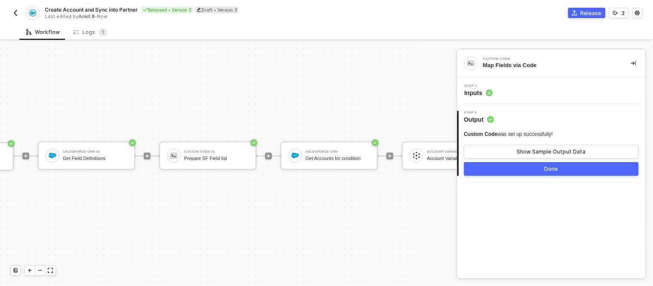
scroll to position [23, 0]
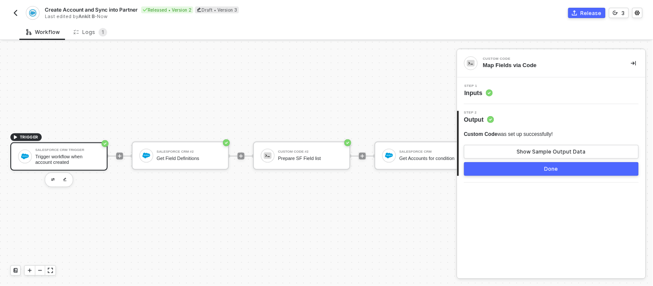
click at [66, 161] on div "Salesforce CRM Trigger Trigger workflow when account created" at bounding box center [58, 157] width 97 height 28
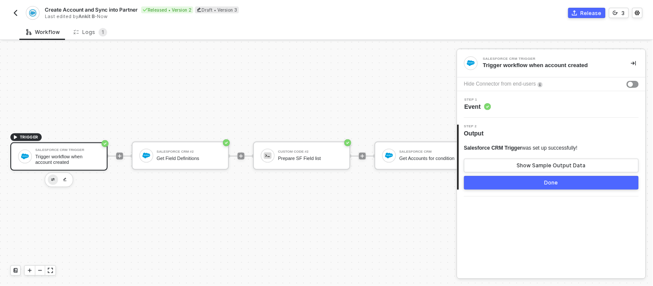
click at [55, 175] on button "button" at bounding box center [53, 180] width 10 height 10
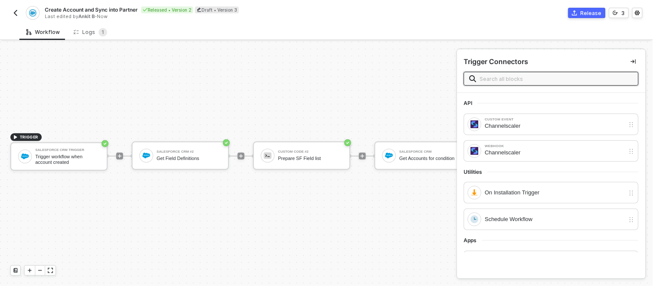
click at [119, 190] on div "TRIGGER Salesforce CRM Trigger Trigger workflow when account created Salesforce…" at bounding box center [538, 156] width 1077 height 261
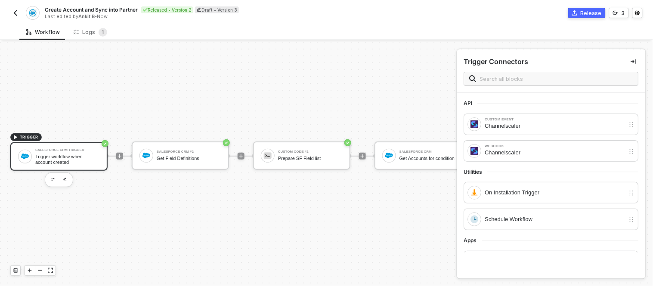
click at [81, 149] on div "Salesforce CRM Trigger" at bounding box center [67, 150] width 65 height 3
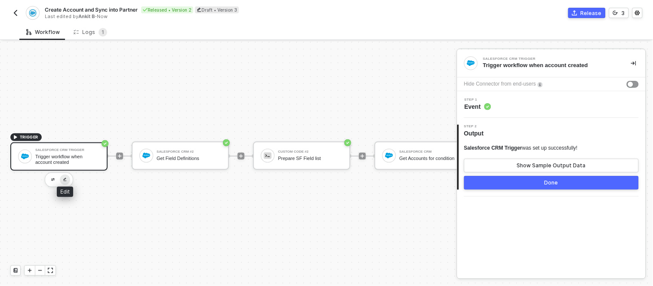
click at [64, 178] on img "button" at bounding box center [64, 180] width 3 height 4
click at [512, 161] on button "Show Sample Output Data" at bounding box center [551, 166] width 175 height 14
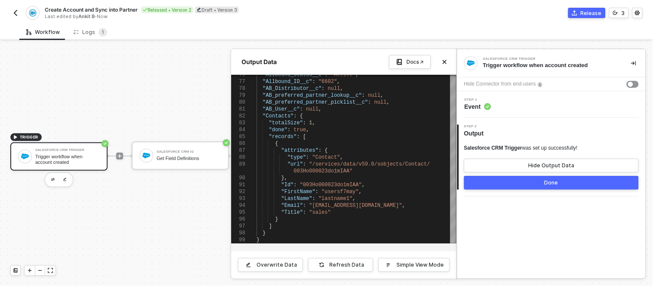
click at [186, 62] on div at bounding box center [326, 164] width 653 height 245
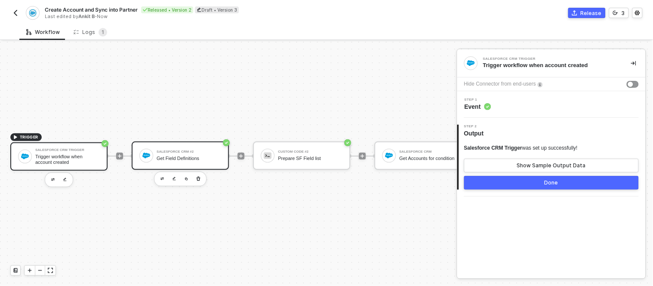
click at [167, 148] on div "Salesforce CRM #2 Get Field Definitions" at bounding box center [189, 156] width 65 height 16
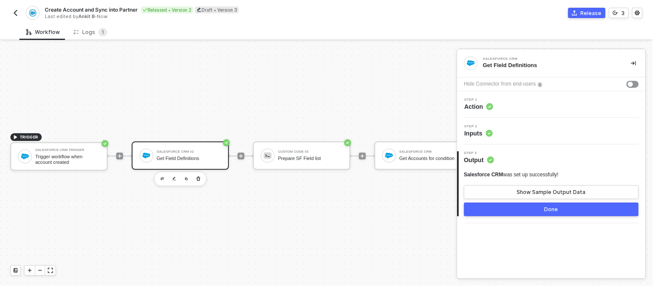
click at [502, 212] on button "Done" at bounding box center [551, 210] width 175 height 14
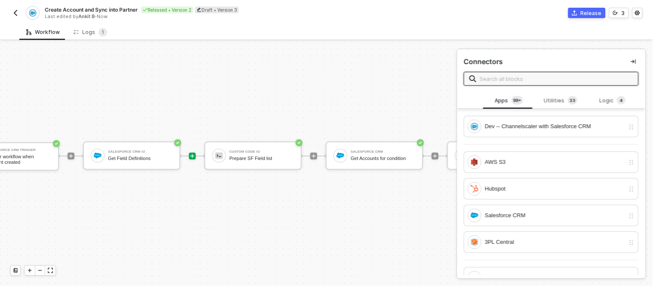
scroll to position [23, 53]
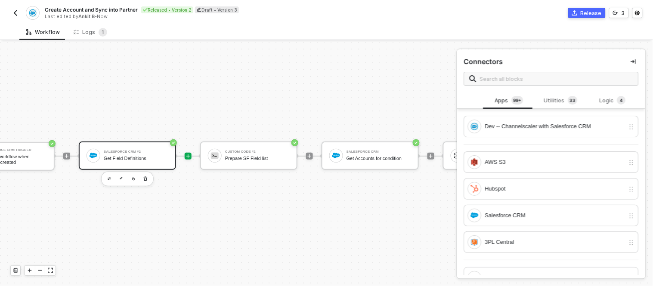
click at [162, 148] on div "Salesforce CRM #2 Get Field Definitions" at bounding box center [136, 156] width 65 height 16
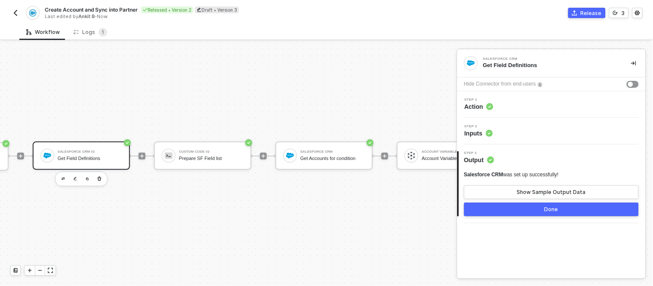
scroll to position [23, 99]
click at [570, 209] on button "Done" at bounding box center [551, 210] width 175 height 14
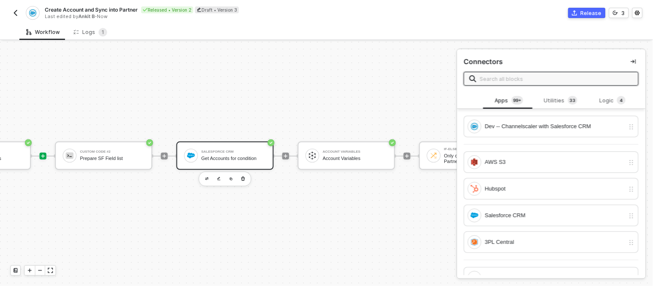
scroll to position [23, 202]
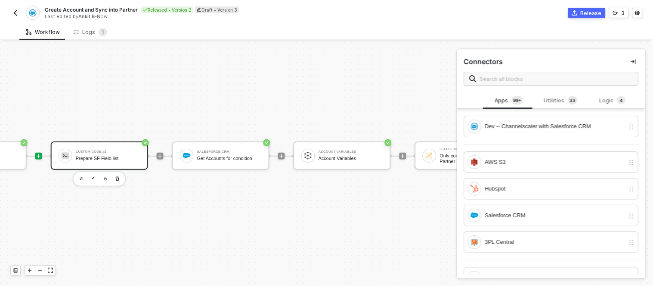
click at [113, 142] on div "Custom Code #2 Prepare SF Field list" at bounding box center [99, 156] width 97 height 28
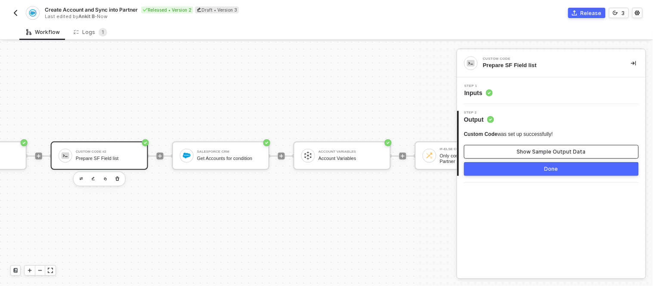
click at [545, 152] on div "Show Sample Output Data" at bounding box center [551, 152] width 69 height 7
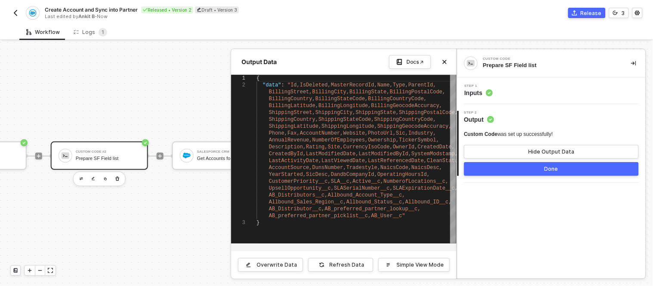
click at [519, 167] on button "Done" at bounding box center [551, 169] width 175 height 14
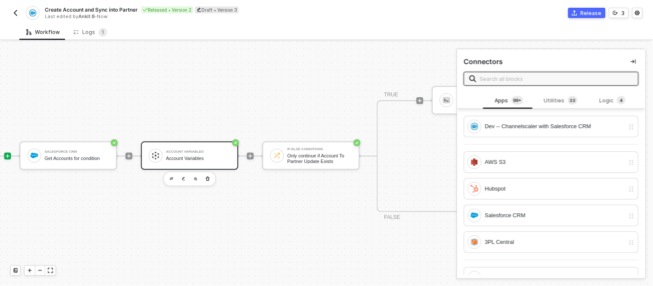
scroll to position [23, 355]
click at [209, 148] on div "Account Variables Account Variables" at bounding box center [198, 156] width 65 height 16
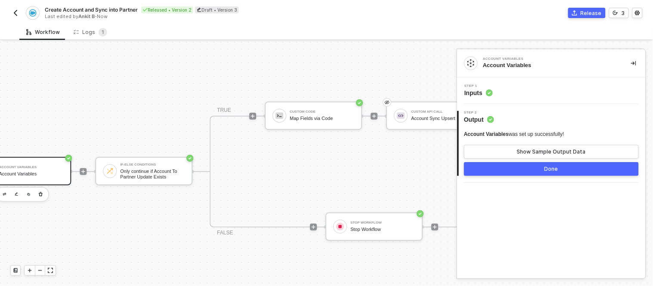
scroll to position [0, 522]
click at [524, 165] on button "Done" at bounding box center [551, 169] width 175 height 14
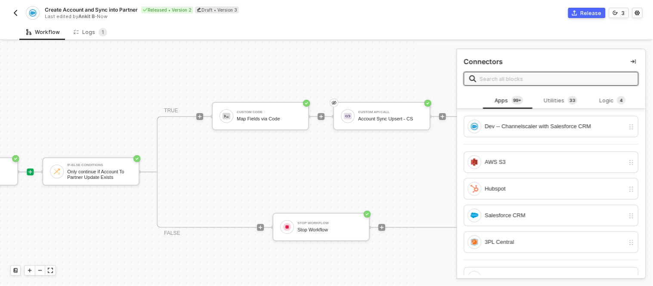
scroll to position [0, 576]
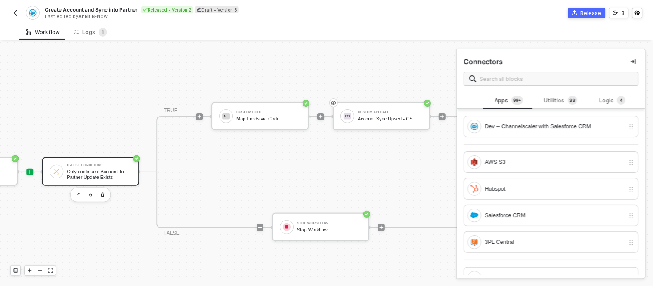
click at [90, 169] on div "Only continue if Account To Partner Update Exists" at bounding box center [99, 174] width 65 height 11
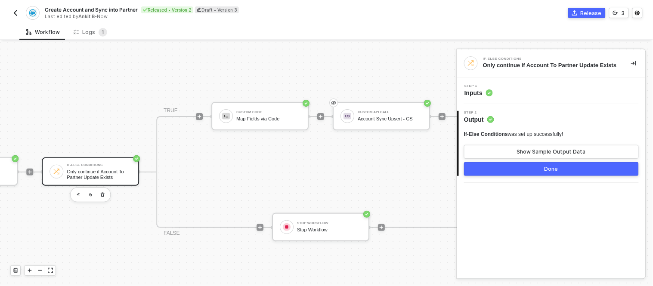
click at [521, 169] on button "Done" at bounding box center [551, 169] width 175 height 14
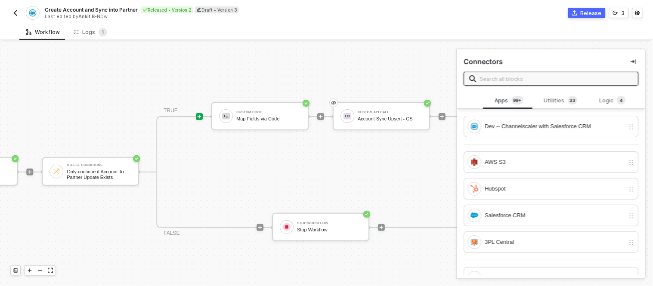
scroll to position [0, 565]
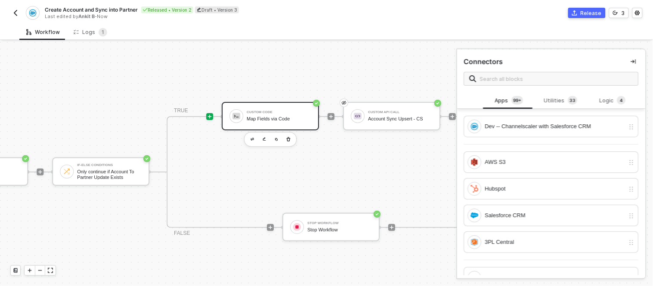
click at [276, 109] on div "Custom Code Map Fields via Code" at bounding box center [279, 116] width 65 height 16
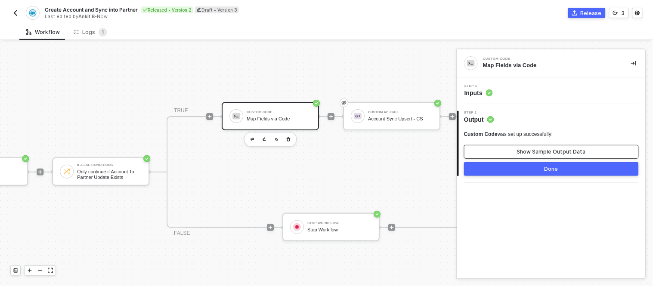
click at [498, 152] on button "Show Sample Output Data" at bounding box center [551, 152] width 175 height 14
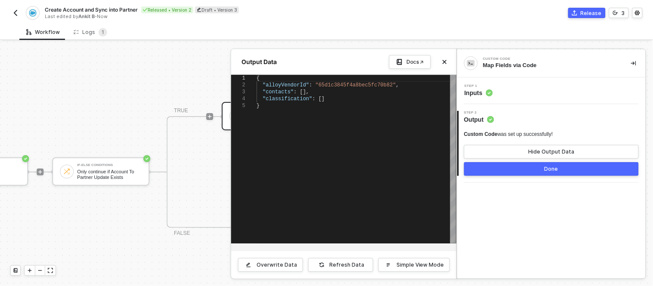
click at [504, 91] on div "Step 1 Inputs" at bounding box center [552, 90] width 186 height 13
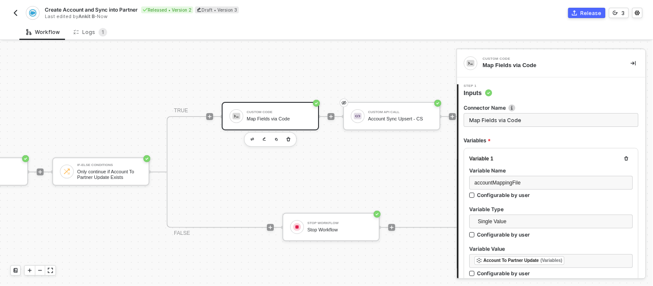
type textarea "// ---- Safely parse mapping file ---- let accountMappingFile = []; let classif…"
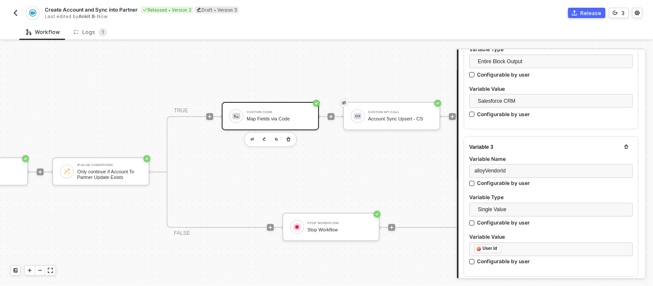
scroll to position [334, 0]
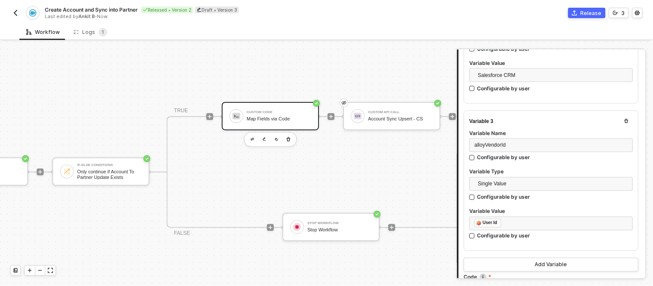
click at [357, 186] on div "TRUE Custom Code Map Fields via Code Custom API Call Account Sync Upsert - CS F…" at bounding box center [331, 172] width 329 height 112
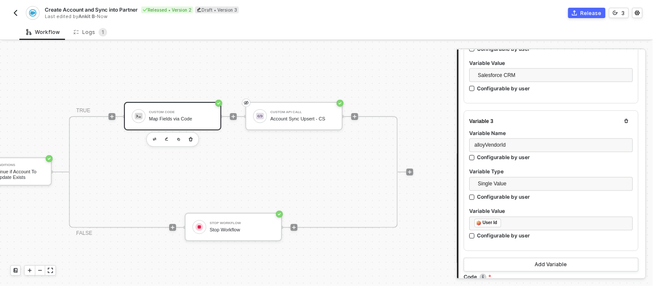
scroll to position [0, 664]
click at [189, 113] on div "Custom Code" at bounding box center [181, 112] width 65 height 3
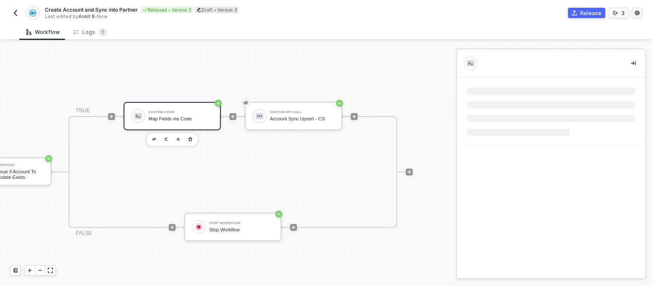
scroll to position [0, 0]
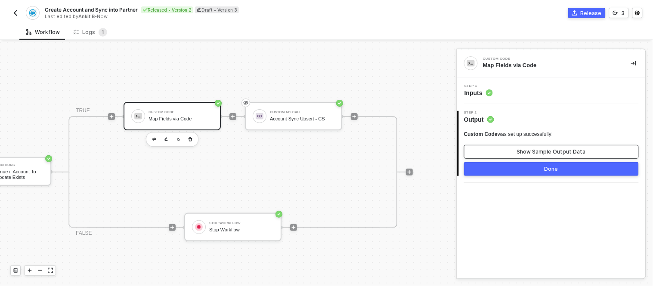
click at [481, 150] on button "Show Sample Output Data" at bounding box center [551, 152] width 175 height 14
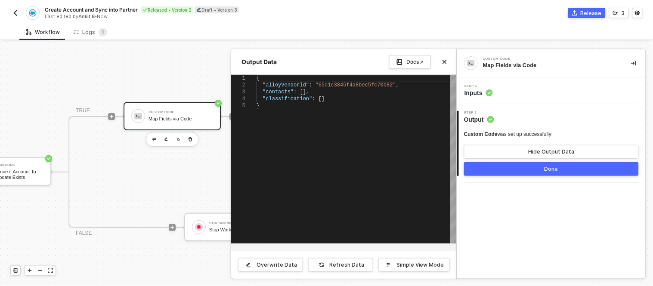
scroll to position [0, 2]
click at [343, 102] on div "}" at bounding box center [357, 105] width 200 height 7
click at [192, 172] on div at bounding box center [326, 164] width 653 height 245
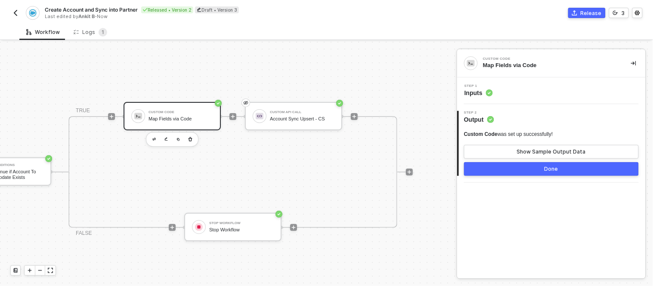
scroll to position [0, 679]
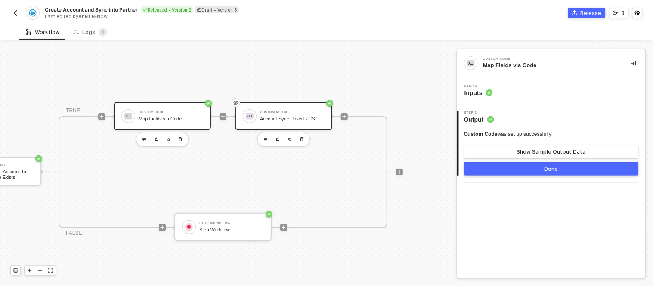
click at [260, 112] on div "Custom API Call" at bounding box center [292, 112] width 65 height 3
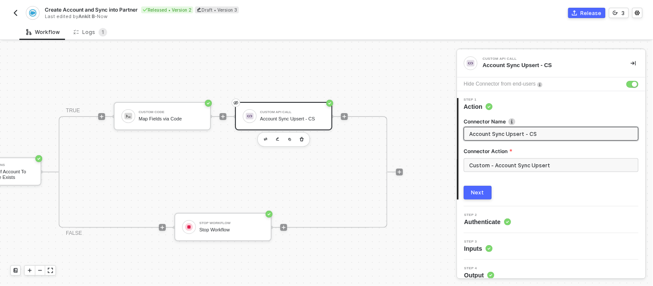
scroll to position [7, 0]
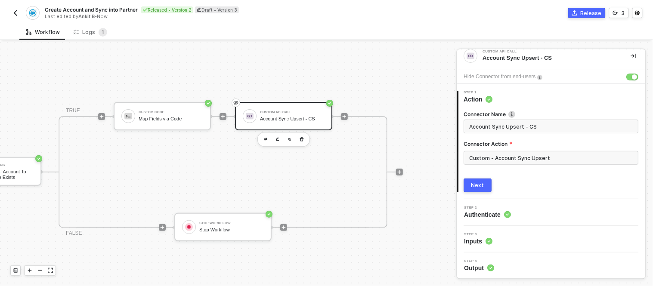
click at [506, 260] on div "Step 4 Output" at bounding box center [552, 266] width 186 height 13
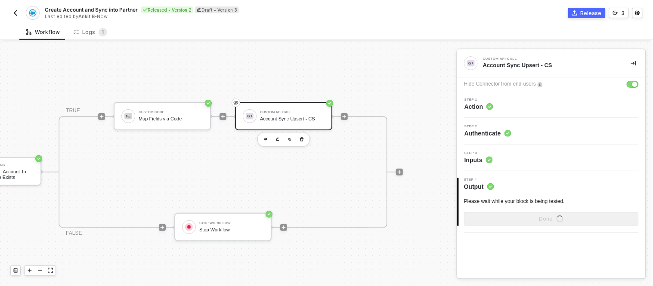
scroll to position [0, 0]
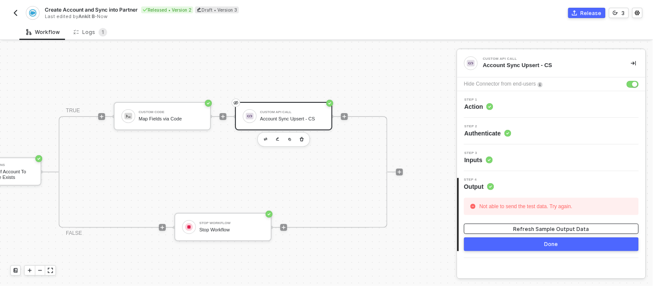
click at [520, 229] on div "Refresh Sample Output Data" at bounding box center [552, 229] width 76 height 7
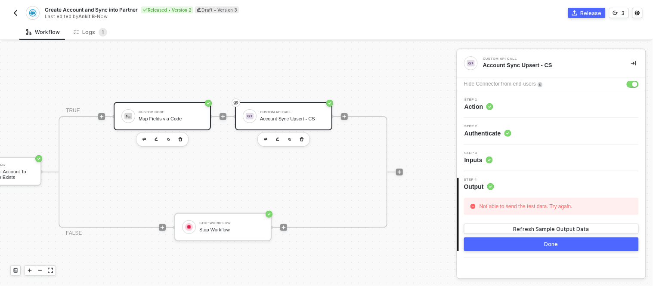
click at [168, 111] on div "Custom Code" at bounding box center [171, 112] width 65 height 3
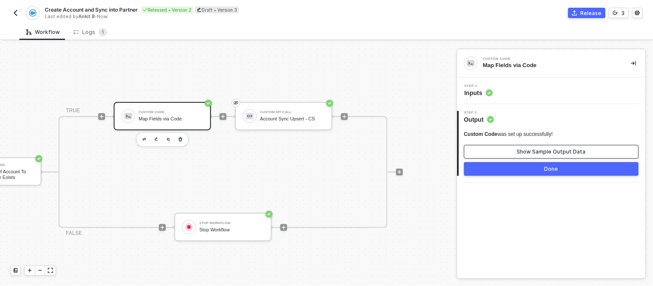
click at [500, 150] on button "Show Sample Output Data" at bounding box center [551, 152] width 175 height 14
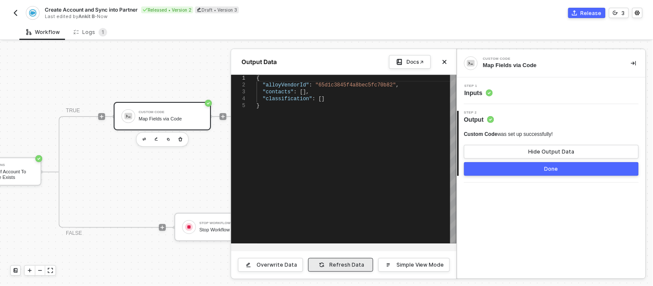
click at [340, 261] on button "Refresh Data" at bounding box center [340, 265] width 65 height 14
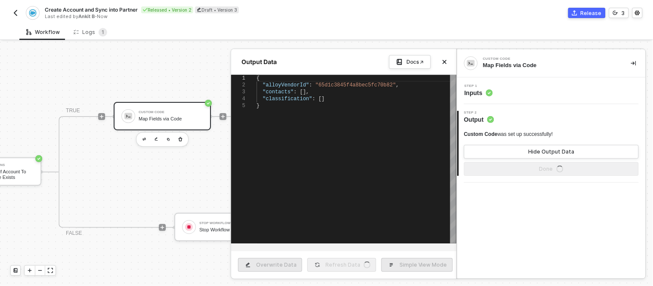
click at [161, 172] on div at bounding box center [326, 164] width 653 height 245
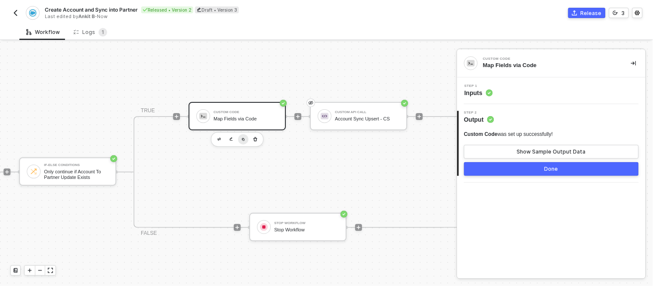
scroll to position [0, 599]
click at [248, 106] on div "Custom Code Map Fields via Code" at bounding box center [236, 116] width 97 height 28
click at [497, 96] on div "Step 1 Inputs" at bounding box center [552, 90] width 186 height 13
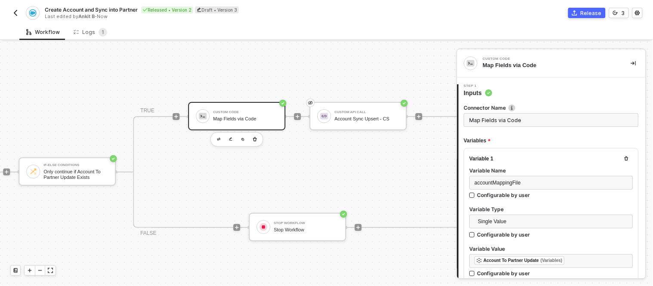
type textarea "// ---- Safely parse mapping file ---- let accountMappingFile = []; let classif…"
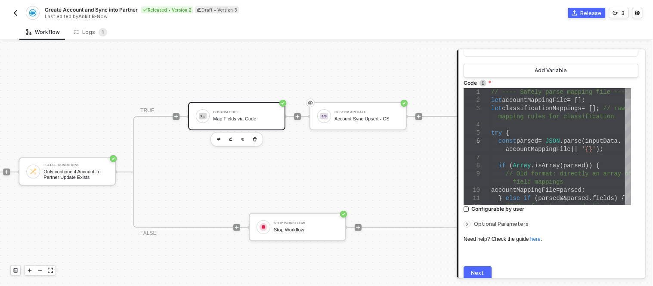
scroll to position [0, 0]
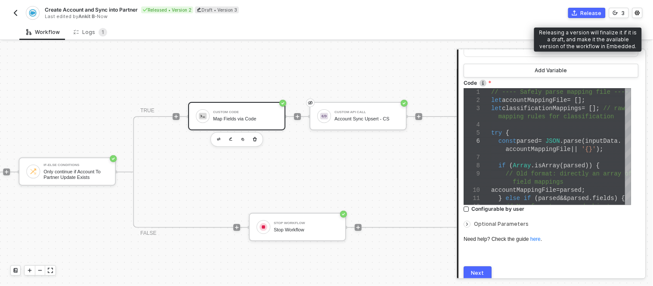
click at [584, 14] on div "Release" at bounding box center [591, 12] width 21 height 7
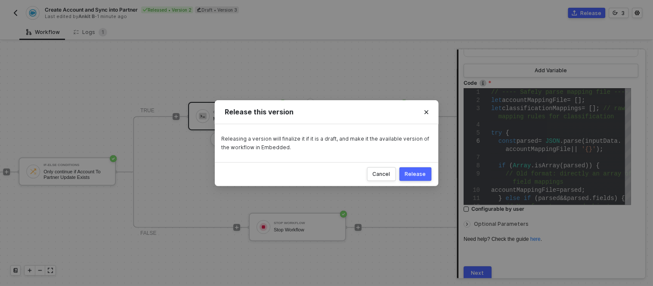
click at [411, 178] on button "Release" at bounding box center [416, 175] width 32 height 14
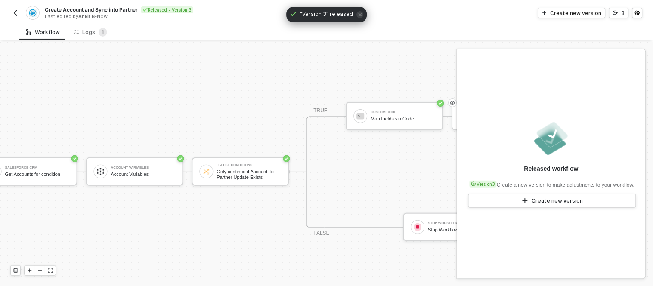
scroll to position [0, 338]
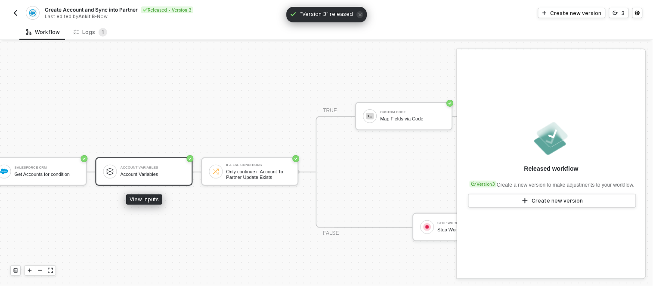
click at [143, 170] on div "Account Variables Account Variables" at bounding box center [153, 172] width 65 height 16
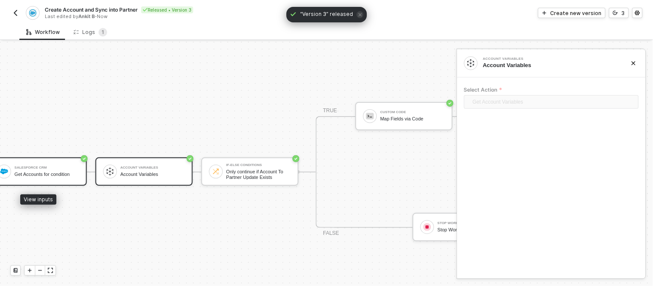
click at [35, 172] on div "Get Accounts for condition" at bounding box center [47, 175] width 65 height 6
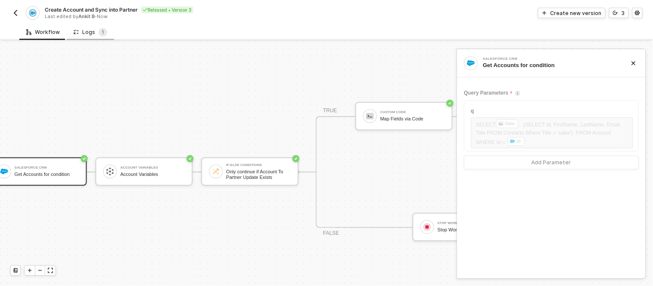
click at [78, 31] on div "Logs 1" at bounding box center [91, 32] width 34 height 9
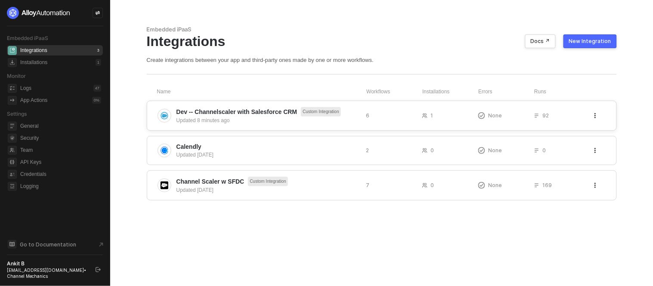
click at [189, 104] on div "Dev -- Channelscaler with Salesforce CRM Custom Integration Updated 8 minutes a…" at bounding box center [382, 116] width 470 height 30
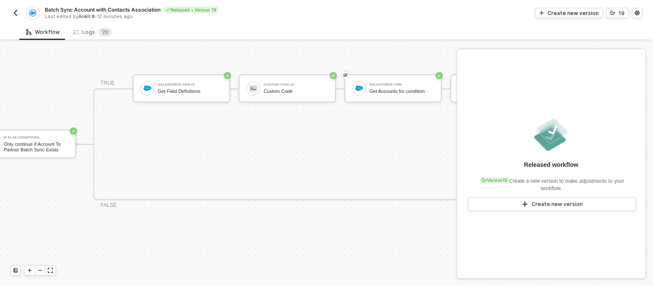
scroll to position [219, 243]
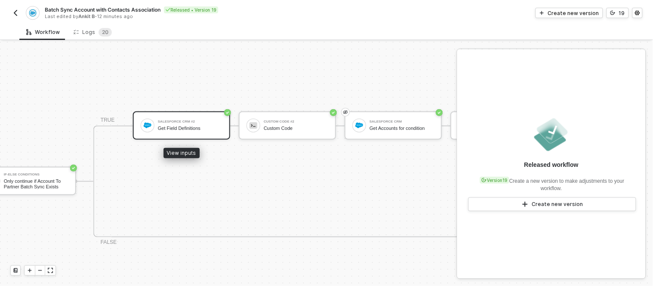
click at [195, 123] on div "Salesforce CRM #2 Get Field Definitions" at bounding box center [190, 126] width 65 height 16
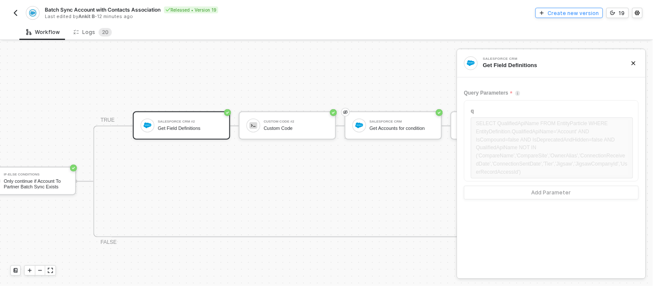
click at [568, 16] on button "Create new version" at bounding box center [570, 13] width 68 height 10
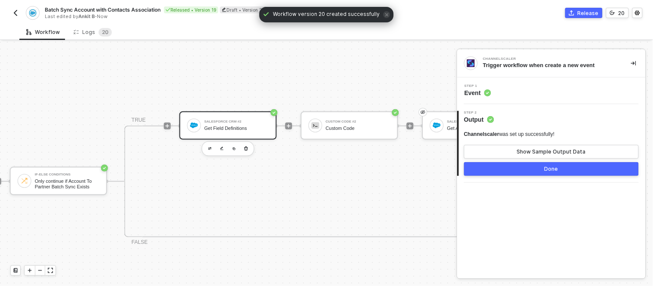
click at [235, 123] on div "Salesforce CRM #2" at bounding box center [237, 121] width 65 height 3
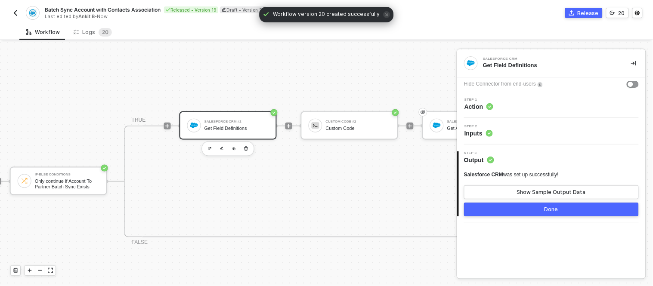
click at [239, 120] on div "Salesforce CRM #2" at bounding box center [237, 121] width 65 height 3
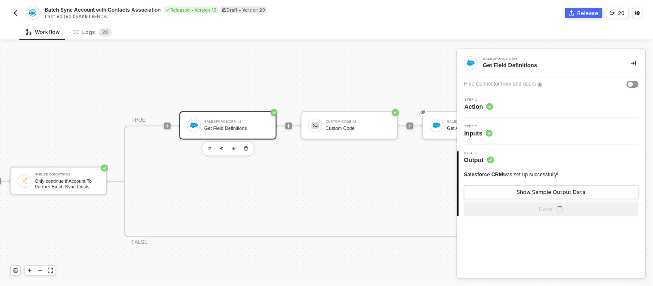
click at [498, 127] on div "Step 2 Inputs" at bounding box center [552, 131] width 186 height 13
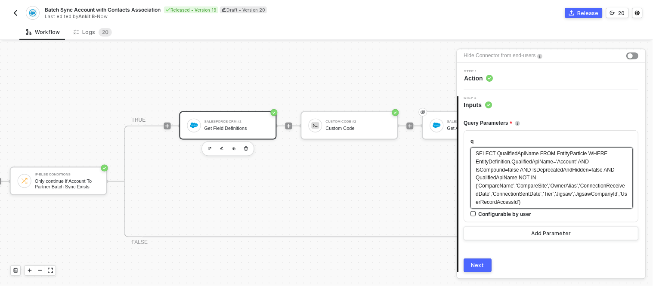
scroll to position [29, 0]
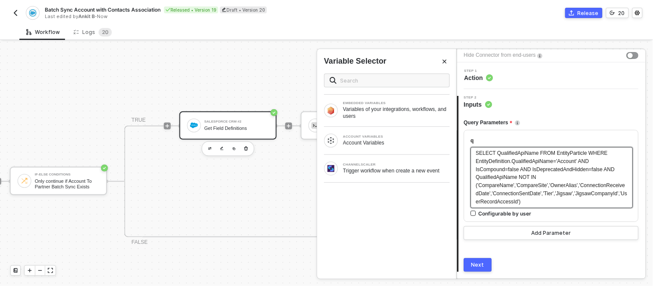
click at [557, 180] on div "SELECT QualifiedApiName FROM EntityParticle WHERE EntityDefinition.QualifiedApi…" at bounding box center [552, 177] width 152 height 57
click at [545, 190] on span "SELECT QualifiedApiName FROM EntityParticle WHERE EntityDefinition.QualifiedApi…" at bounding box center [552, 177] width 152 height 55
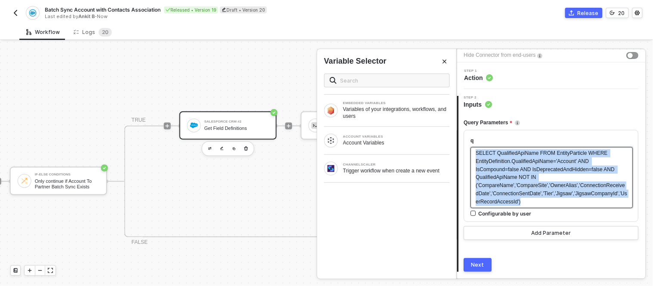
click at [545, 190] on span "SELECT QualifiedApiName FROM EntityParticle WHERE EntityDefinition.QualifiedApi…" at bounding box center [552, 177] width 152 height 55
copy span "SELECT QualifiedApiName FROM EntityParticle WHERE EntityDefinition.QualifiedApi…"
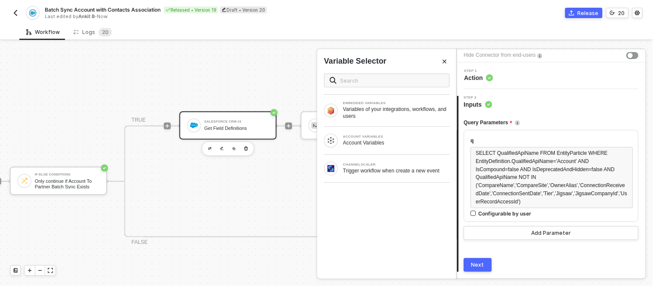
click at [503, 78] on div "Step 1 Action" at bounding box center [552, 75] width 186 height 13
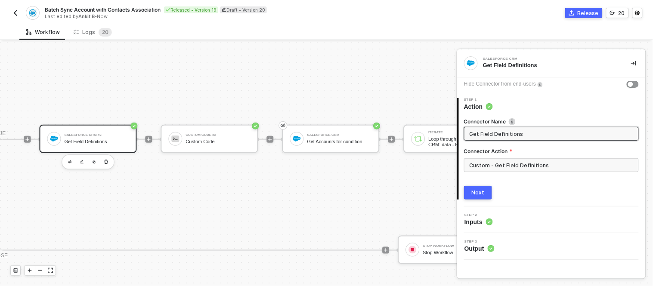
scroll to position [205, 385]
click at [215, 135] on div "Custom Code #2" at bounding box center [217, 134] width 65 height 3
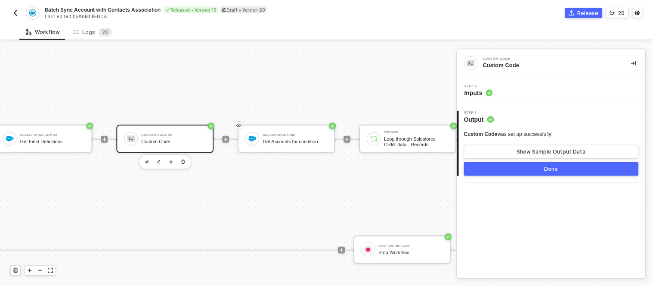
scroll to position [205, 428]
click at [490, 97] on div "Step 1 Inputs" at bounding box center [551, 91] width 189 height 27
click at [496, 90] on div "Step 1 Inputs" at bounding box center [552, 90] width 186 height 13
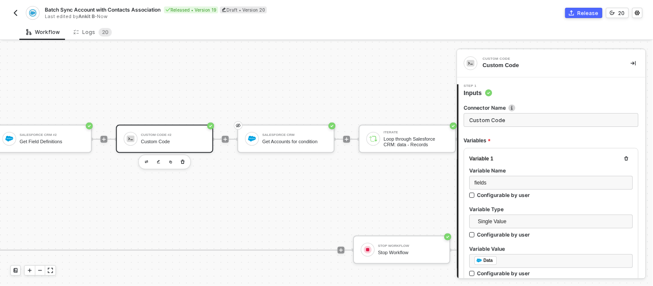
type textarea "/* This code will run inside a Promise, so make sure to call resolve(outputData…"
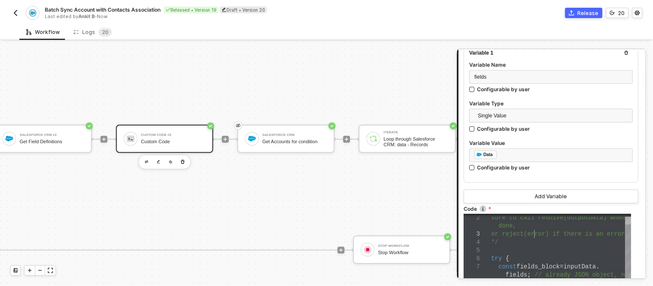
scroll to position [0, 228]
click at [536, 237] on div "or reject(error) if there is an error." at bounding box center [562, 234] width 140 height 8
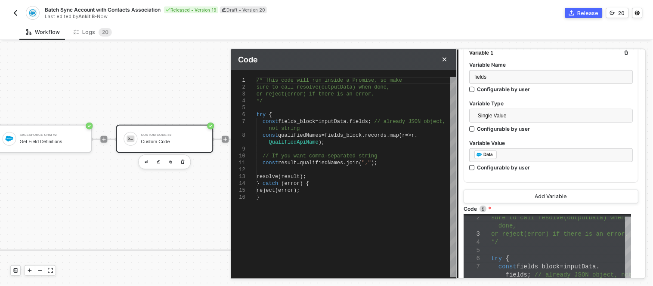
scroll to position [0, 0]
click at [388, 230] on div "/* This code will run inside a Promise, so make sure to call resolve(outputData…" at bounding box center [357, 177] width 200 height 201
type textarea "/* This code will run inside a Promise, so make sure to call resolve(outputData…"
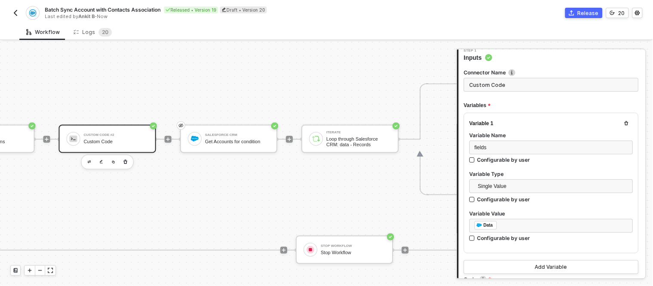
scroll to position [205, 488]
click at [224, 140] on div "Get Accounts for condition" at bounding box center [234, 142] width 65 height 6
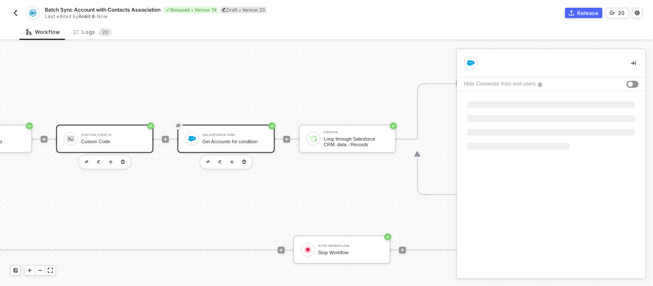
scroll to position [0, 0]
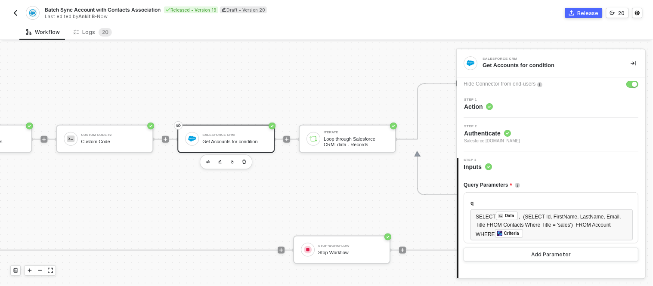
click at [498, 113] on div "Step 1 Action" at bounding box center [551, 104] width 189 height 27
click at [486, 106] on span "Action" at bounding box center [479, 106] width 29 height 9
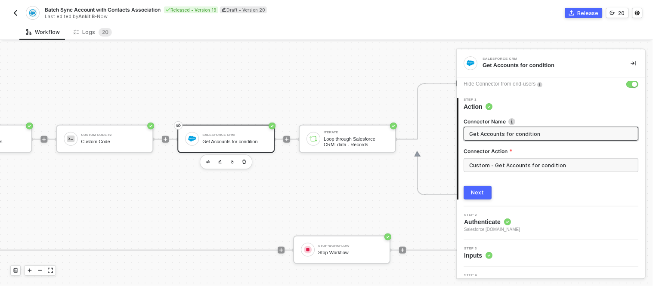
scroll to position [15, 0]
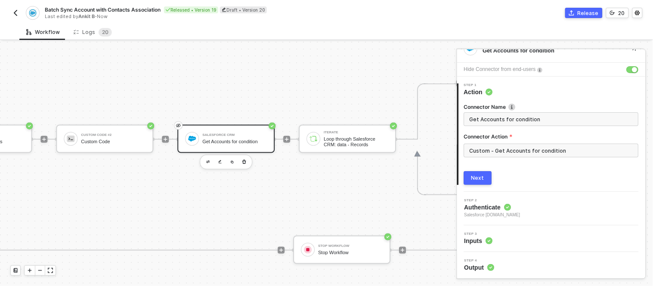
click at [509, 206] on circle at bounding box center [508, 207] width 7 height 7
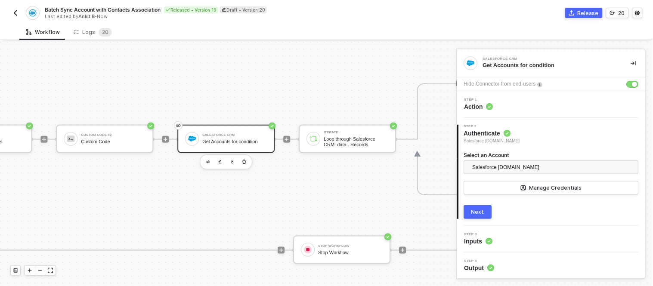
click at [497, 246] on div "3 Step 3 Inputs" at bounding box center [551, 239] width 189 height 27
click at [490, 239] on circle at bounding box center [489, 241] width 7 height 7
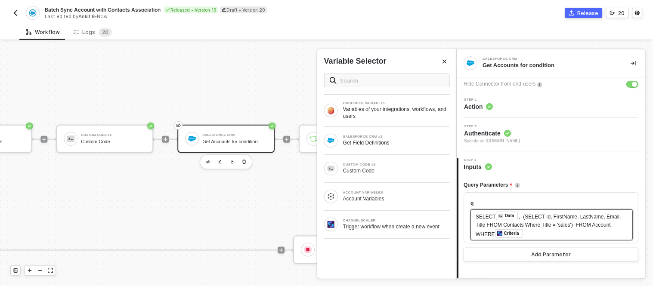
drag, startPoint x: 528, startPoint y: 231, endPoint x: 480, endPoint y: 217, distance: 49.3
click at [480, 217] on div "SELECT ﻿ Data , (SELECT Id, FirstName, LastName, Email, Title FROM Contacts Whe…" at bounding box center [552, 225] width 152 height 27
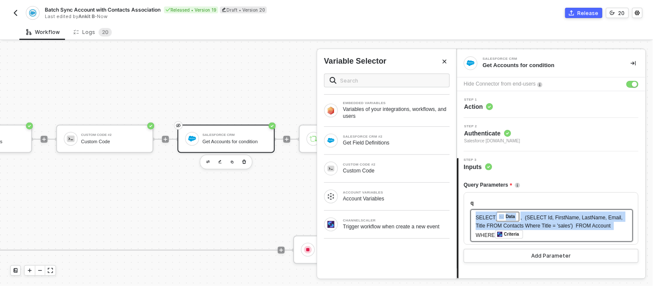
drag, startPoint x: 476, startPoint y: 217, endPoint x: 611, endPoint y: 225, distance: 135.0
click at [611, 225] on div "SELECT ﻿ Data , (SELECT Id, FirstName, LastName, Email, Title FROM Contacts Whe…" at bounding box center [552, 226] width 152 height 28
copy div "SELECT ﻿ Data , (SELECT Id, FirstName, LastName, Email, Title FROM Contacts Whe…"
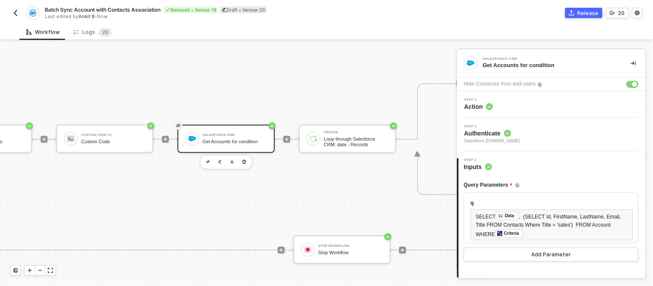
click at [566, 187] on div "Query Parameters" at bounding box center [551, 185] width 175 height 14
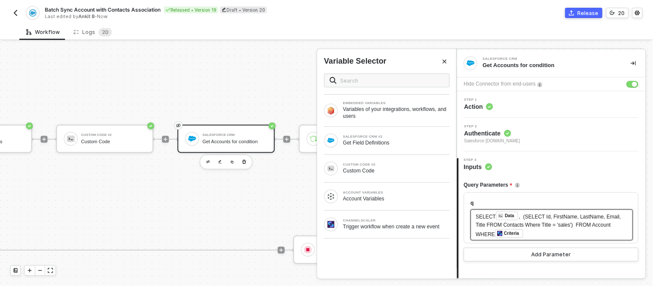
click at [494, 234] on span ", (SELECT Id, FirstName, LastName, Email, Title FROM Contacts Where Title = 'sa…" at bounding box center [549, 226] width 147 height 24
drag, startPoint x: 493, startPoint y: 234, endPoint x: 477, endPoint y: 235, distance: 16.0
click at [477, 235] on span ", (SELECT Id, FirstName, LastName, Email, Title FROM Contacts Where Title = 'sa…" at bounding box center [549, 226] width 147 height 24
copy span "WHERE"
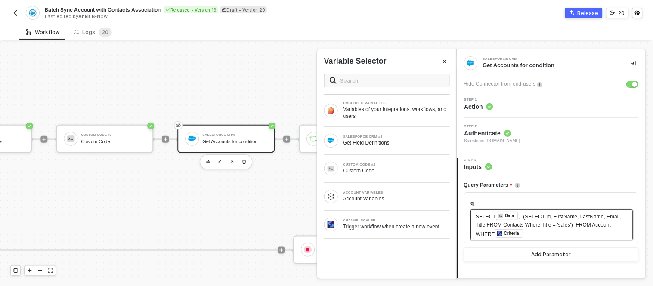
click at [549, 233] on div "SELECT ﻿ Data , (SELECT Id, FirstName, LastName, Email, Title FROM Contacts Whe…" at bounding box center [552, 225] width 152 height 27
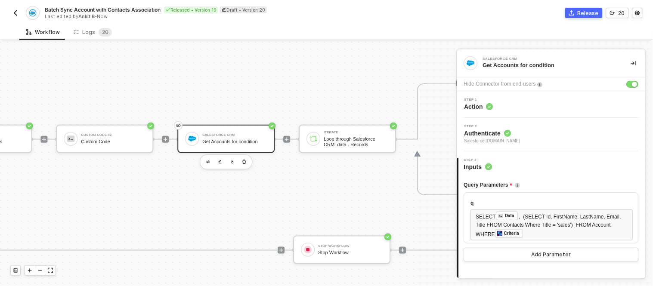
click at [281, 68] on div "TRIGGER Channelscaler Trigger workflow when create a new event Account Variable…" at bounding box center [166, 194] width 1308 height 717
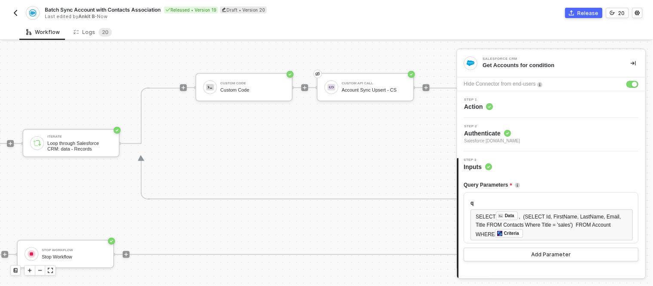
scroll to position [201, 781]
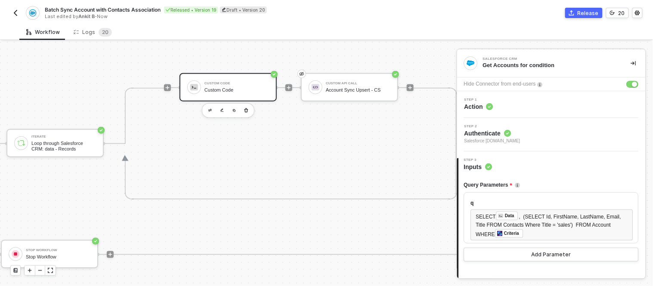
click at [218, 76] on div "Custom Code Custom Code" at bounding box center [228, 87] width 97 height 28
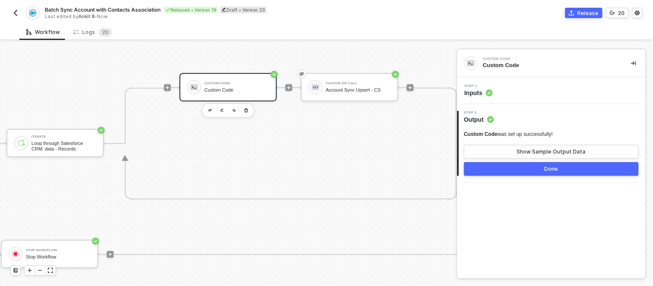
click at [517, 93] on div "Step 1 Inputs" at bounding box center [552, 90] width 186 height 13
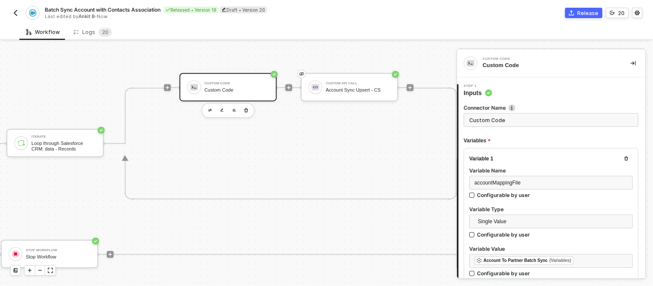
type textarea "// ---- Safely parse mapping file ---- let accountMappingFile = []; let classif…"
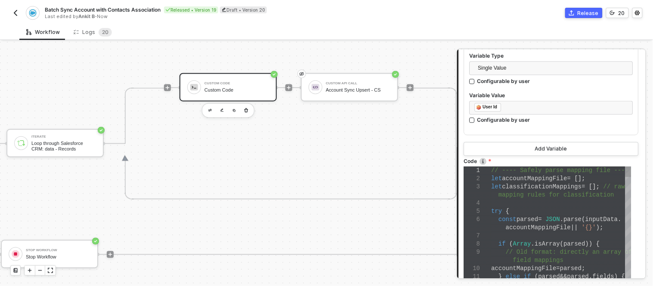
scroll to position [450, 0]
click at [517, 211] on div "try {" at bounding box center [562, 212] width 140 height 8
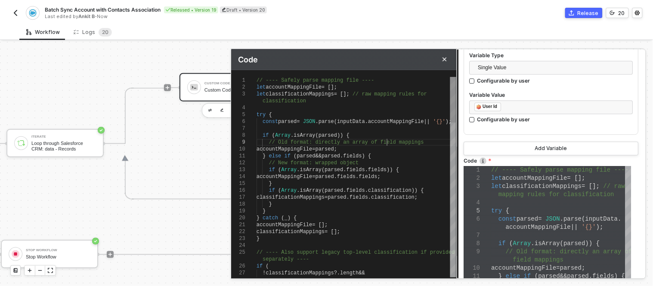
scroll to position [0, 0]
click at [388, 145] on div "// Old format: directly an array of field mappings" at bounding box center [357, 142] width 200 height 7
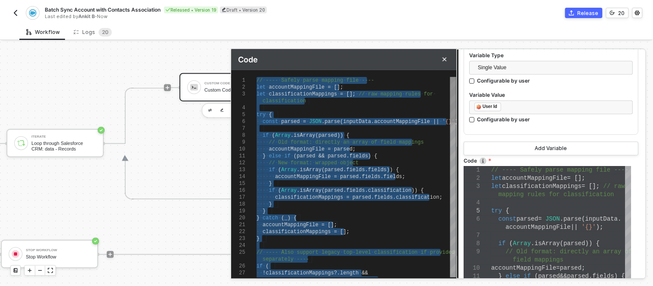
type textarea "accountMappingFile = parsed; } else if (parsed && parsed.fields) { // New forma…"
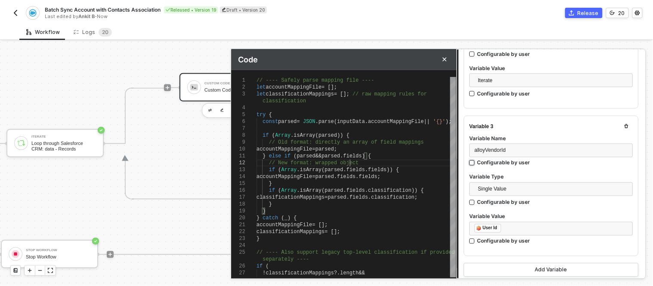
scroll to position [328, 0]
click at [500, 149] on span "alloyVendorId" at bounding box center [490, 151] width 31 height 6
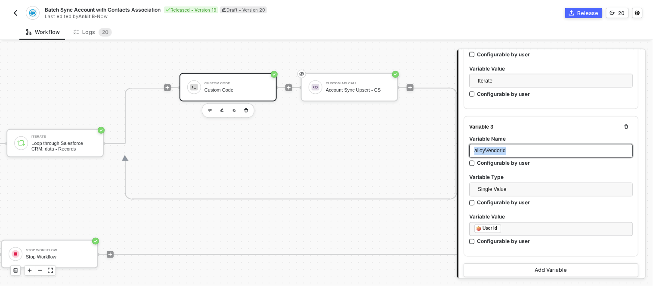
click at [500, 149] on span "alloyVendorId" at bounding box center [490, 151] width 31 height 6
copy span "alloyVendorId"
click at [406, 152] on div "Custom Code Custom Code Custom API Call Account Sync Upsert - CS" at bounding box center [289, 144] width 250 height 112
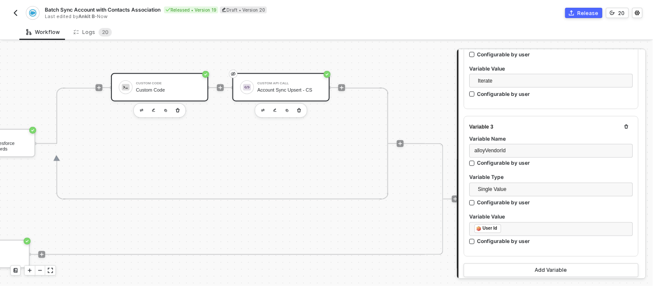
scroll to position [201, 854]
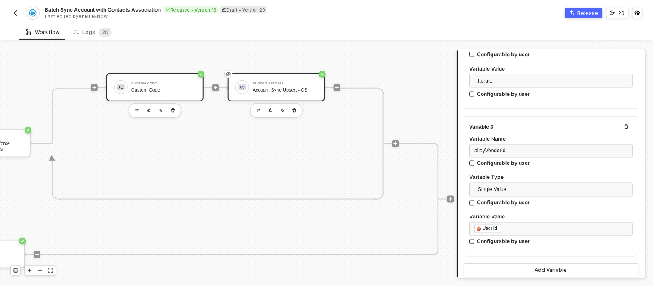
click at [280, 90] on div "Account Sync Upsert - CS" at bounding box center [285, 90] width 65 height 6
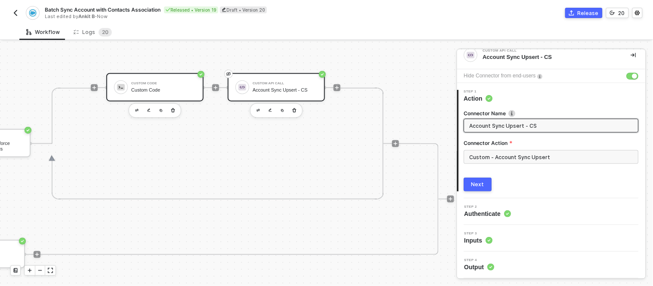
scroll to position [0, 0]
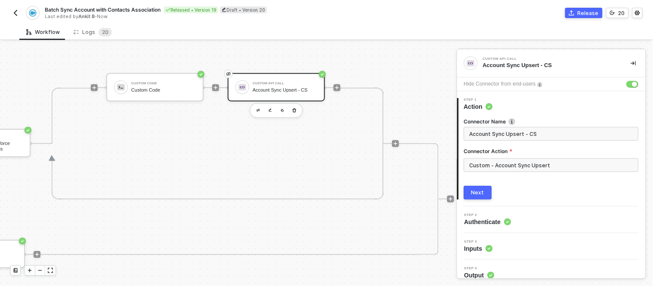
click at [527, 225] on div "Step 2 Authenticate" at bounding box center [552, 220] width 186 height 13
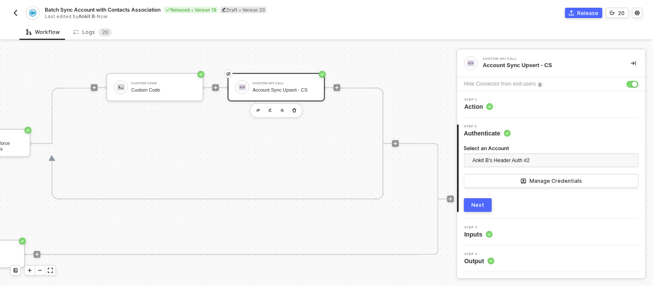
click at [505, 259] on div "Step 4 Output" at bounding box center [552, 259] width 186 height 13
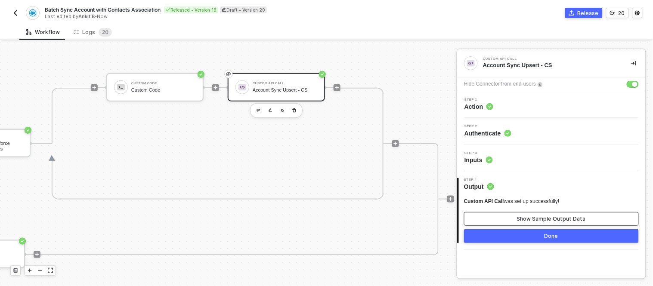
click at [514, 214] on button "Show Sample Output Data" at bounding box center [551, 219] width 175 height 14
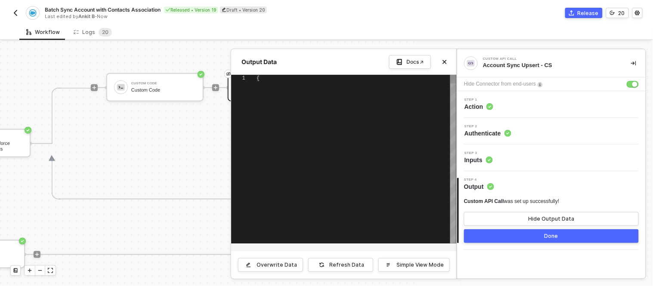
type textarea "{ "data": "{\"message\":\"Request failed with status code 400\",\"name\":\"Axio…"
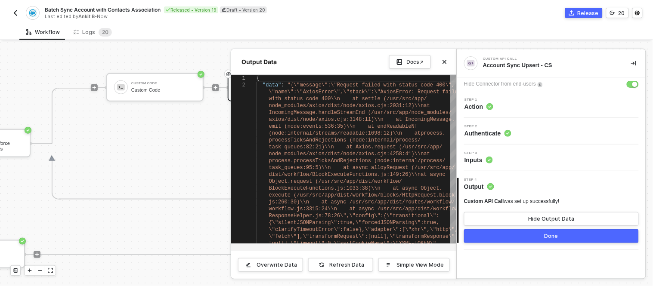
click at [175, 152] on div at bounding box center [326, 164] width 653 height 245
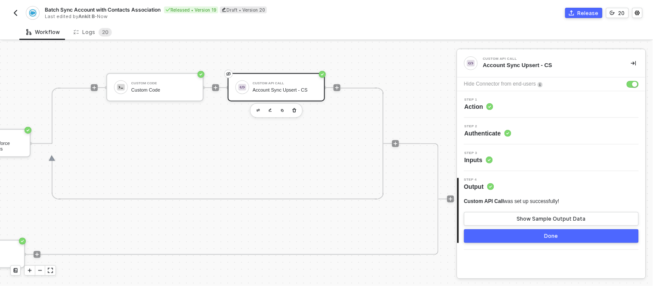
click at [510, 154] on div "Step 3 Inputs" at bounding box center [552, 158] width 186 height 13
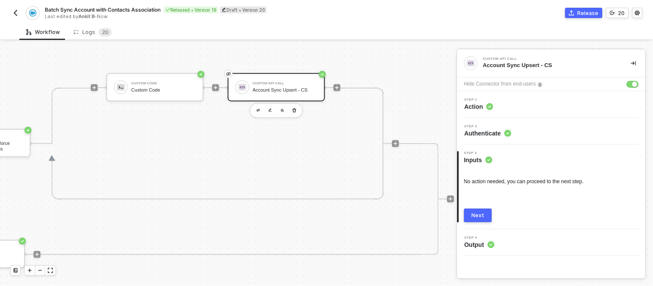
click at [336, 139] on div "Custom Code Custom Code Custom API Call Account Sync Upsert - CS" at bounding box center [223, 88] width 234 height 112
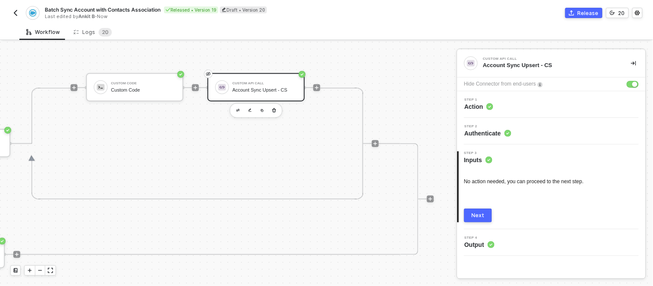
scroll to position [201, 875]
click at [7, 10] on div "Batch Sync Account with Contacts Association Released • Version 19 Draft • Vers…" at bounding box center [326, 12] width 653 height 24
click at [17, 12] on img "button" at bounding box center [15, 12] width 7 height 7
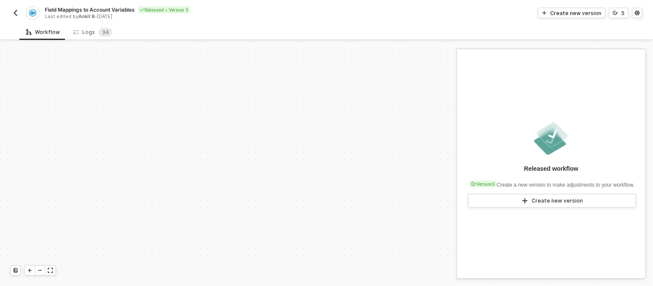
scroll to position [270, 0]
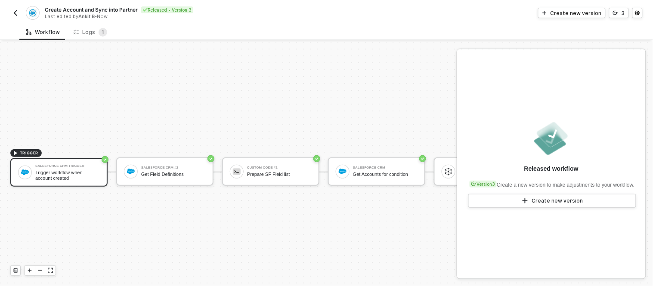
scroll to position [23, 0]
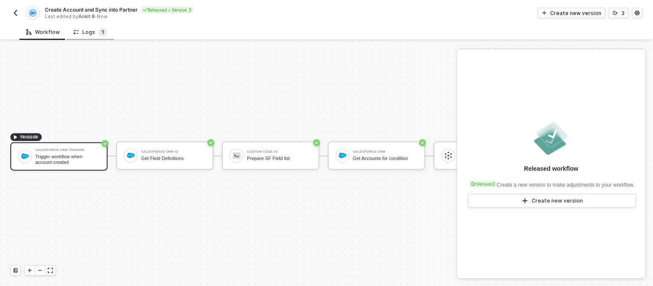
click at [102, 36] on span "1" at bounding box center [103, 32] width 3 height 9
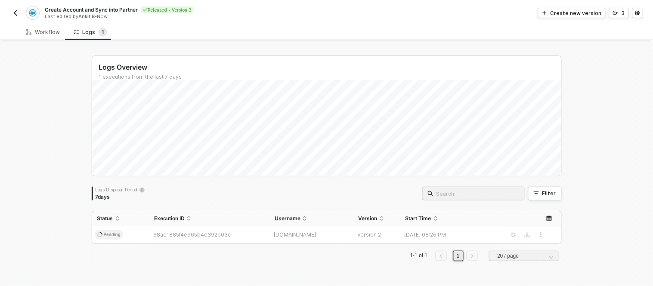
click at [16, 14] on img "button" at bounding box center [15, 12] width 7 height 7
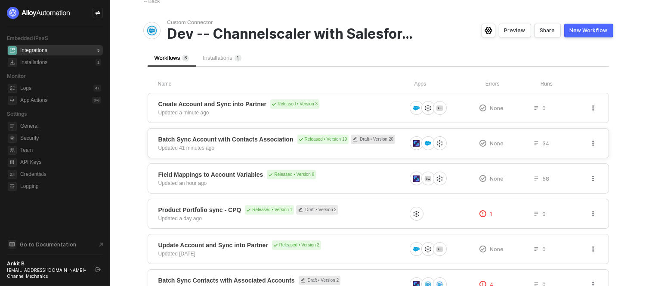
scroll to position [68, 0]
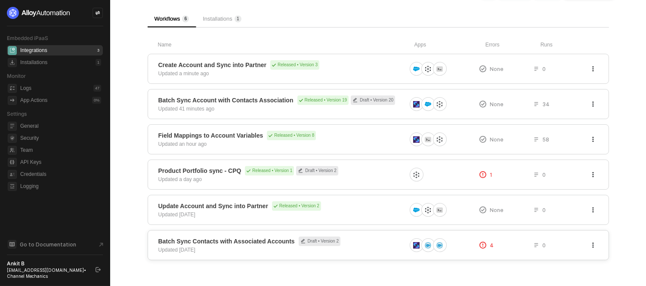
click at [591, 240] on button "button" at bounding box center [593, 245] width 10 height 10
click at [562, 230] on div "Delete" at bounding box center [562, 228] width 53 height 8
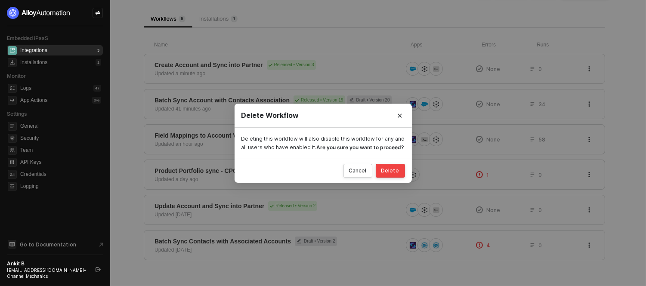
click at [397, 173] on div "Delete" at bounding box center [391, 171] width 18 height 7
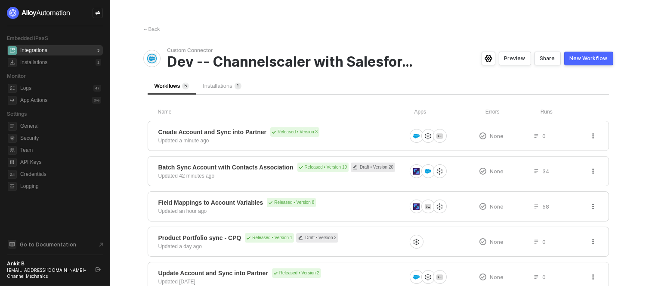
scroll to position [32, 0]
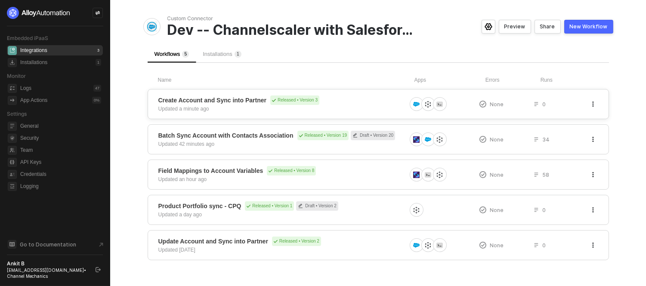
click at [591, 102] on icon "button" at bounding box center [593, 104] width 5 height 5
click at [561, 121] on div "Duplicate" at bounding box center [562, 122] width 53 height 8
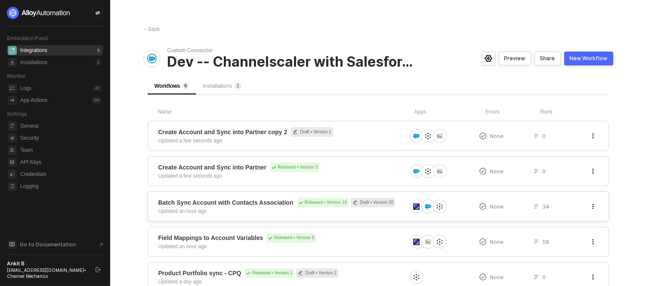
scroll to position [68, 0]
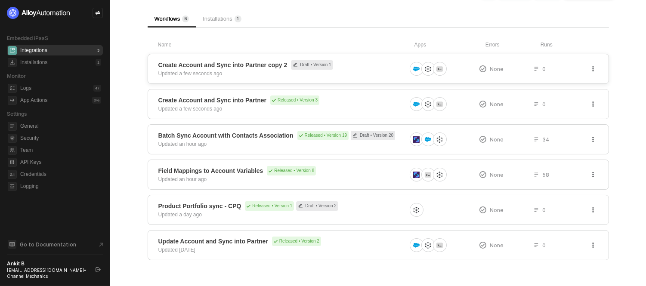
click at [592, 66] on icon "button" at bounding box center [593, 68] width 5 height 5
click at [233, 71] on div "Create Account and Sync into Partner copy 2 Draft • Version 1 Updated a few sec…" at bounding box center [282, 68] width 248 height 17
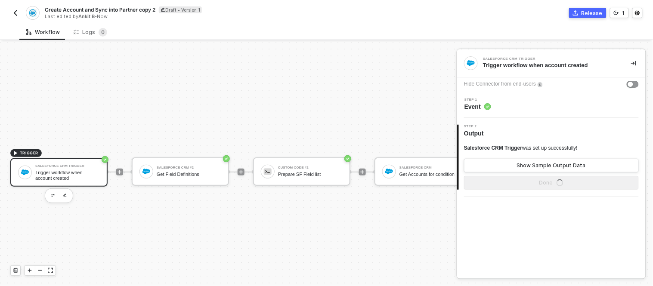
scroll to position [23, 0]
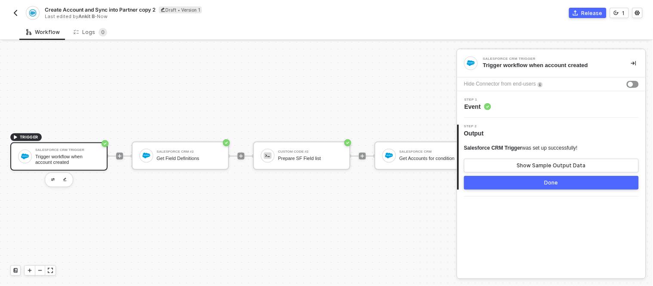
click at [133, 10] on span "Create Account and Sync into Partner copy 2" at bounding box center [100, 9] width 111 height 7
click at [133, 10] on input "Create Account and Sync into Partner copy 2" at bounding box center [118, 10] width 146 height 10
click at [52, 12] on input "Create Account and Sync into Partner copy 2" at bounding box center [118, 10] width 146 height 10
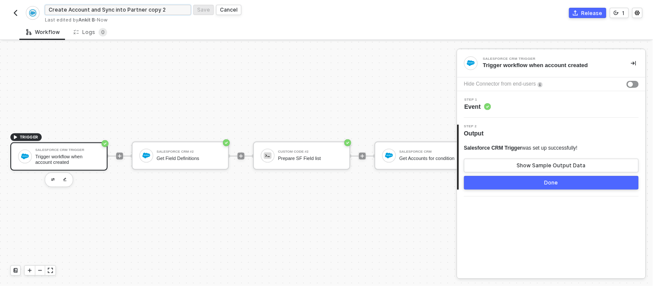
click at [52, 12] on input "Create Account and Sync into Partner copy 2" at bounding box center [118, 10] width 146 height 10
click at [173, 11] on input "Update Account and Sync into Partner copy 2" at bounding box center [118, 10] width 146 height 10
type input "Update Account and Sync into Partner -- Realtime"
click at [201, 9] on div "Save" at bounding box center [203, 9] width 13 height 7
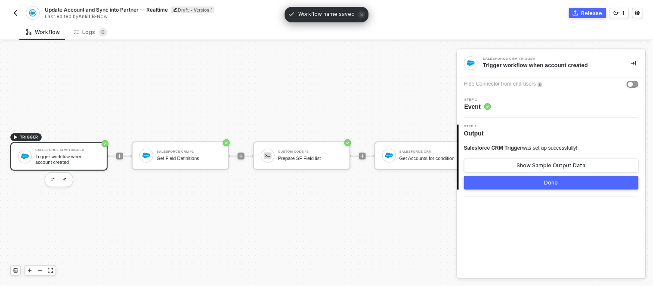
click at [257, 123] on div at bounding box center [241, 156] width 115 height 67
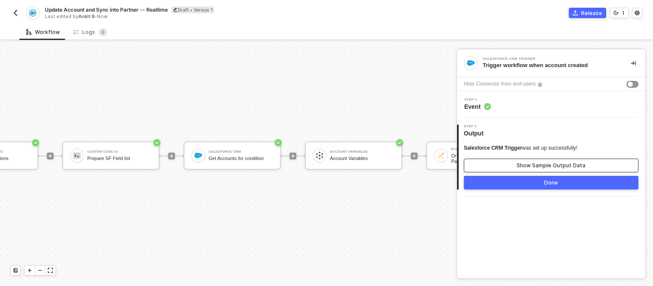
scroll to position [23, 190]
click at [555, 165] on div "Show Sample Output Data" at bounding box center [551, 165] width 69 height 7
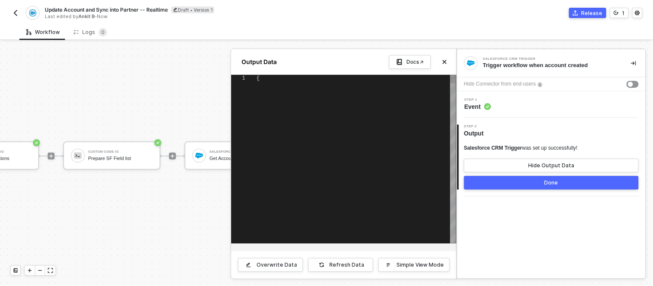
type textarea "{ "attributes": { "type": "Account", "url": "/services/data/v59.0/sobjects/Acco…"
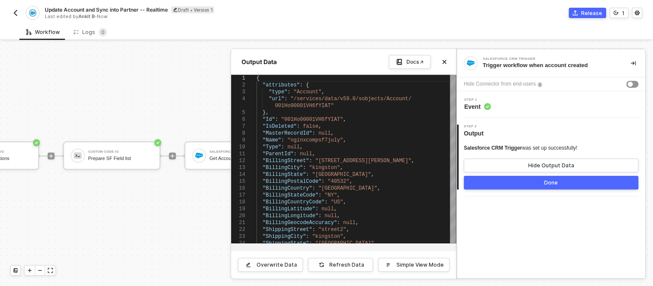
click at [523, 183] on button "Done" at bounding box center [551, 183] width 175 height 14
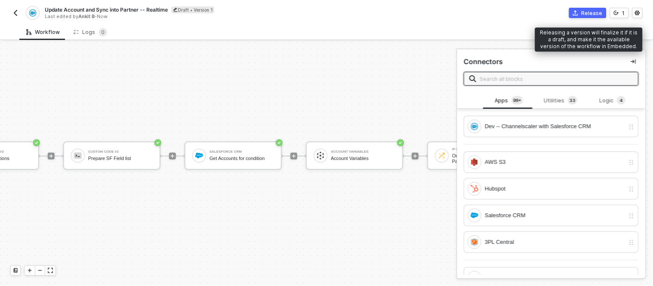
click at [593, 12] on div "Release" at bounding box center [592, 12] width 21 height 7
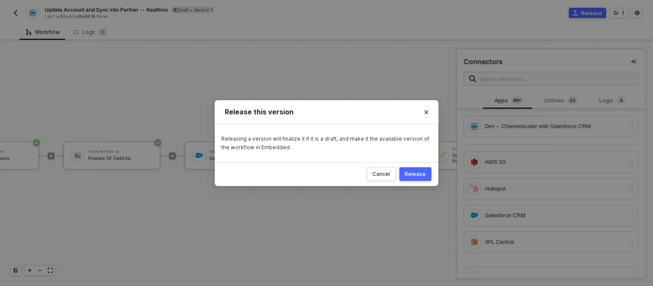
click at [418, 175] on div "Release" at bounding box center [415, 174] width 21 height 7
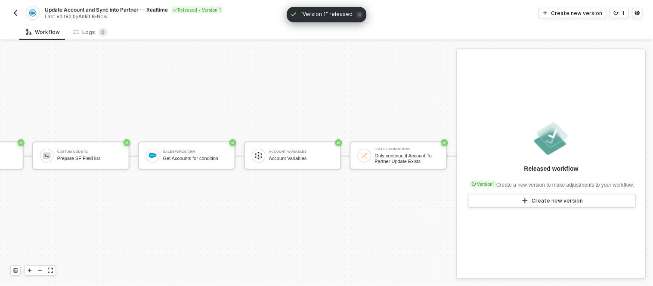
click at [15, 13] on img "button" at bounding box center [15, 12] width 7 height 7
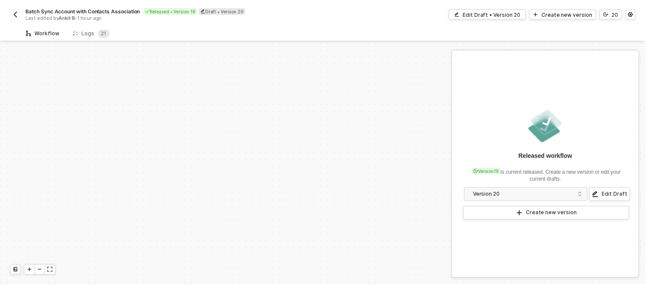
scroll to position [179, 0]
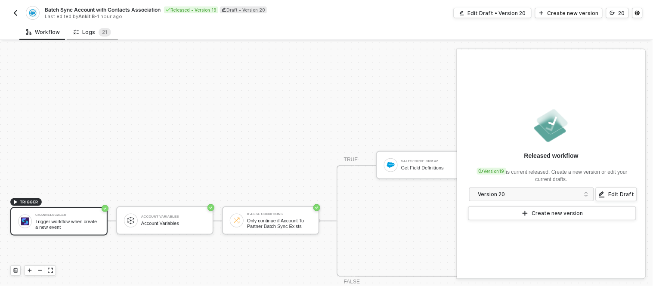
click at [93, 30] on div "Logs 2 1" at bounding box center [92, 32] width 37 height 9
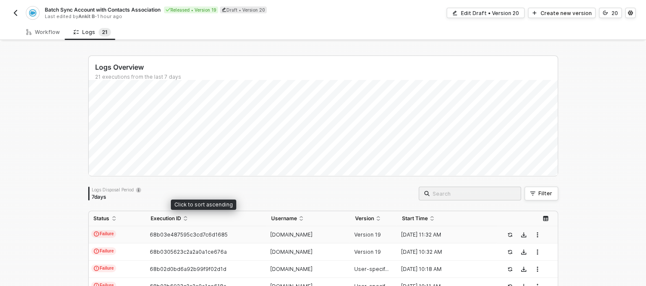
click at [171, 236] on span "68b03e487595c3cd7c6d1685" at bounding box center [189, 235] width 78 height 6
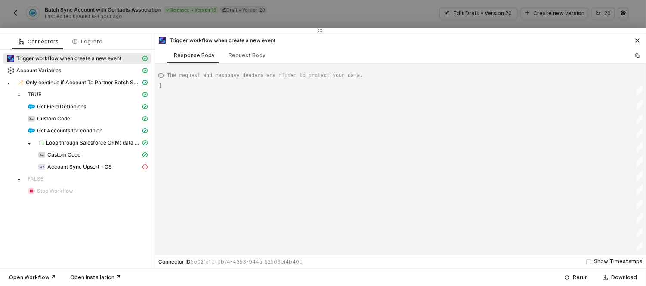
type textarea "{ "json": { "criteria": "LastModifiedDate >= [DATE]T00:00:00Z" }, "id": "9e0b7d…"
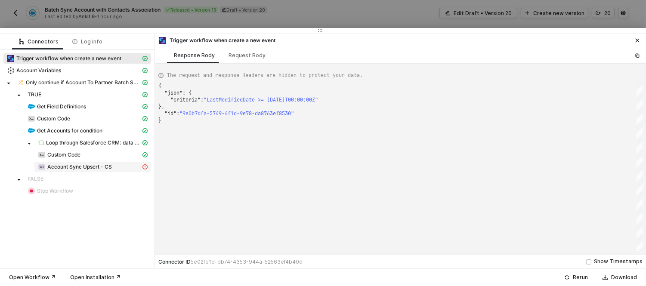
click at [81, 165] on span "Account Sync Upsert - CS" at bounding box center [79, 167] width 65 height 7
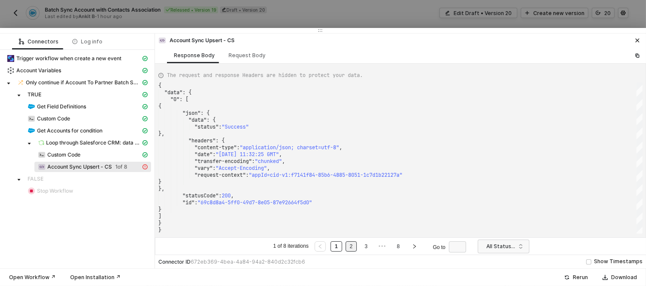
click at [346, 247] on li "2" at bounding box center [352, 247] width 12 height 10
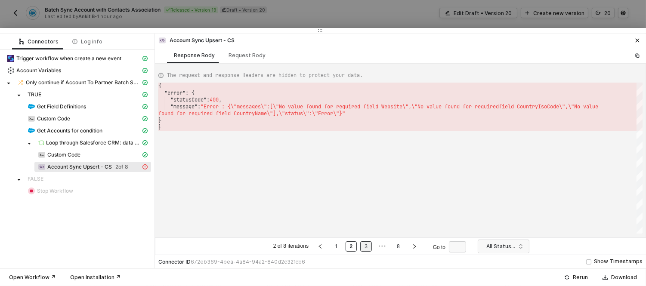
click at [362, 247] on li "3" at bounding box center [366, 247] width 12 height 10
click at [371, 245] on link "4" at bounding box center [374, 246] width 8 height 9
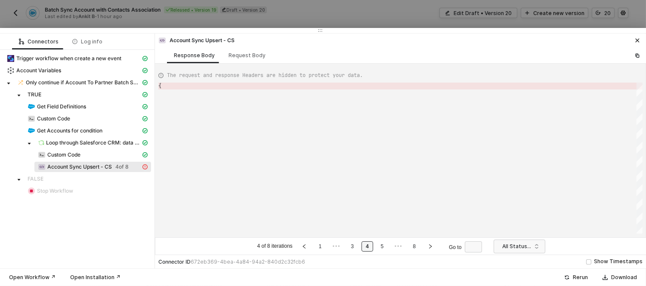
type textarea "{ "error": { "statusCode": 400, "message": "Error : {\"messages\":[\"No value f…"
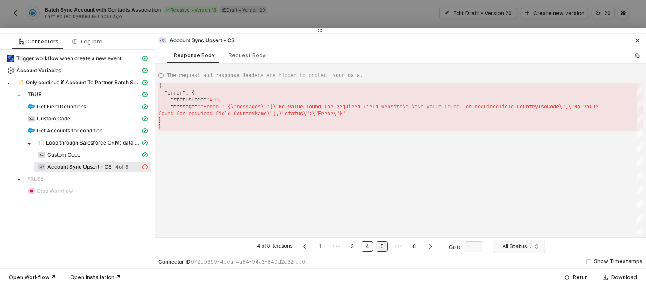
click at [384, 247] on link "5" at bounding box center [383, 246] width 8 height 9
click at [395, 250] on span "•••" at bounding box center [398, 247] width 11 height 10
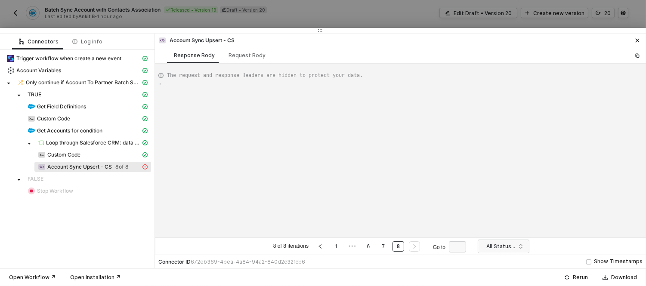
type textarea "{ "data": { "0": [ { "json": { "data": { "status": "Success" }, "headers": { "c…"
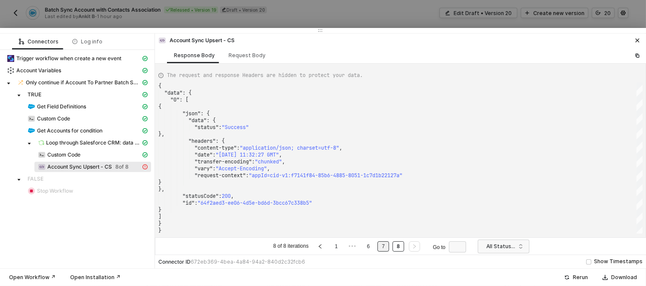
click at [382, 248] on link "7" at bounding box center [383, 246] width 8 height 9
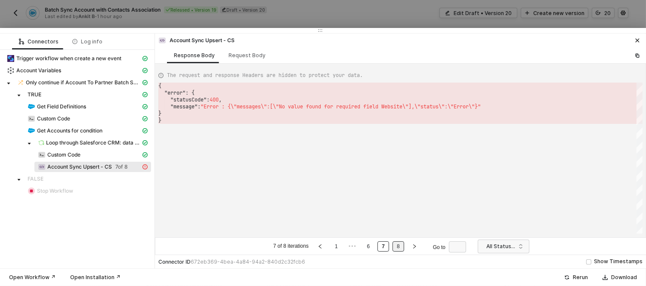
click at [394, 248] on link "8" at bounding box center [398, 246] width 8 height 9
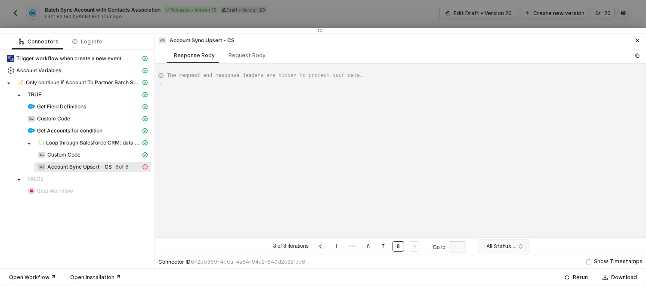
type textarea "{ "data": { "0": [ { "json": { "data": { "status": "Success" }, "headers": { "c…"
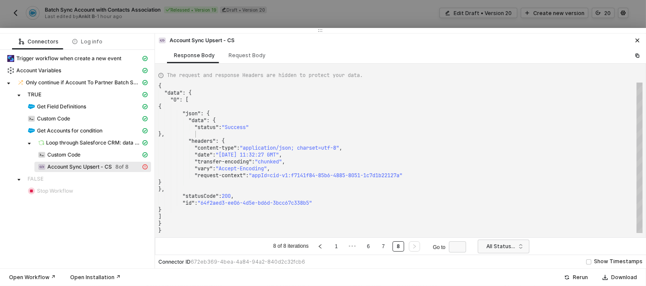
scroll to position [0, 0]
click at [356, 133] on div "}," at bounding box center [400, 134] width 484 height 7
click at [334, 248] on link "1" at bounding box center [336, 246] width 8 height 9
type textarea ""date": "[DATE] 11:32:25 GMT", "transfer-encoding": "chunked", "vary": "Accept-…"
click at [285, 162] on span "," at bounding box center [283, 161] width 3 height 7
